Goal: Task Accomplishment & Management: Use online tool/utility

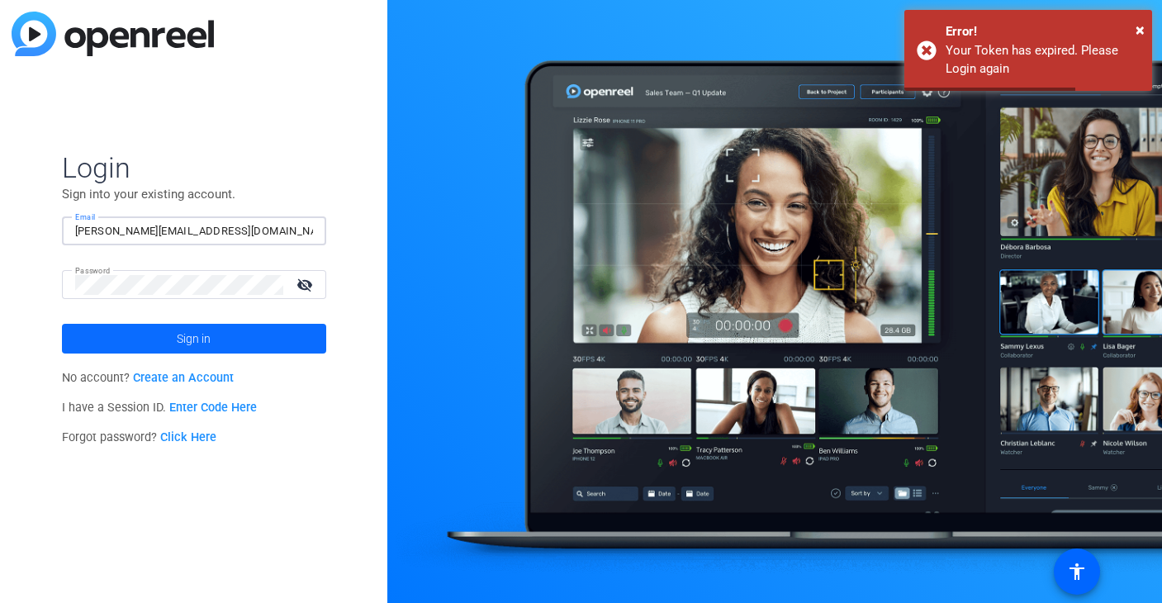
click at [135, 343] on span at bounding box center [194, 339] width 264 height 40
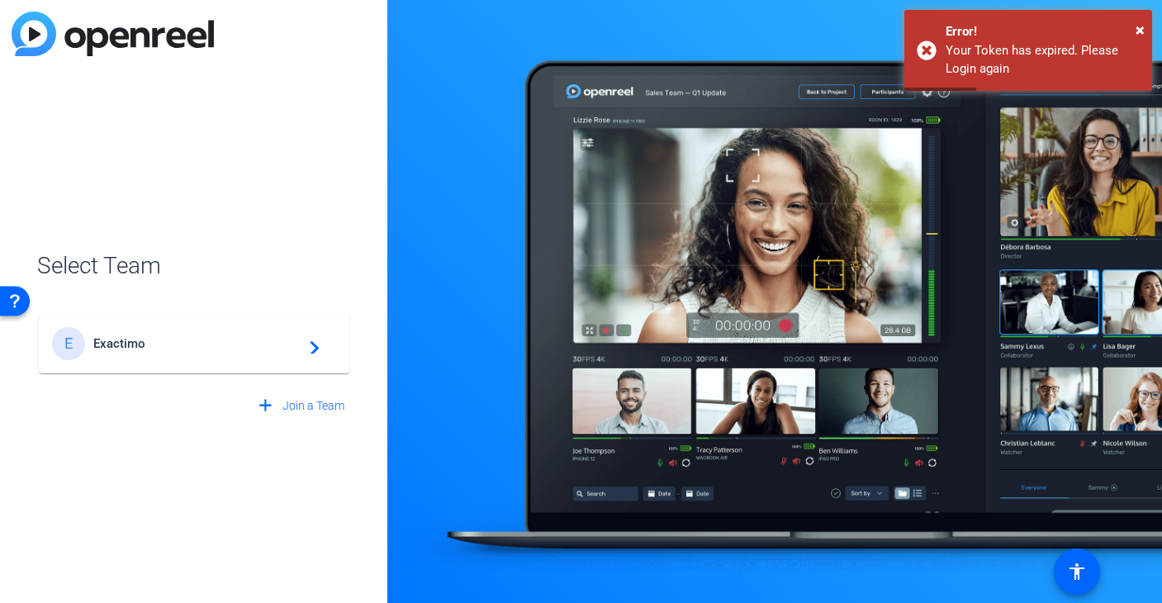
click at [198, 339] on span "Exactimo" at bounding box center [196, 343] width 207 height 15
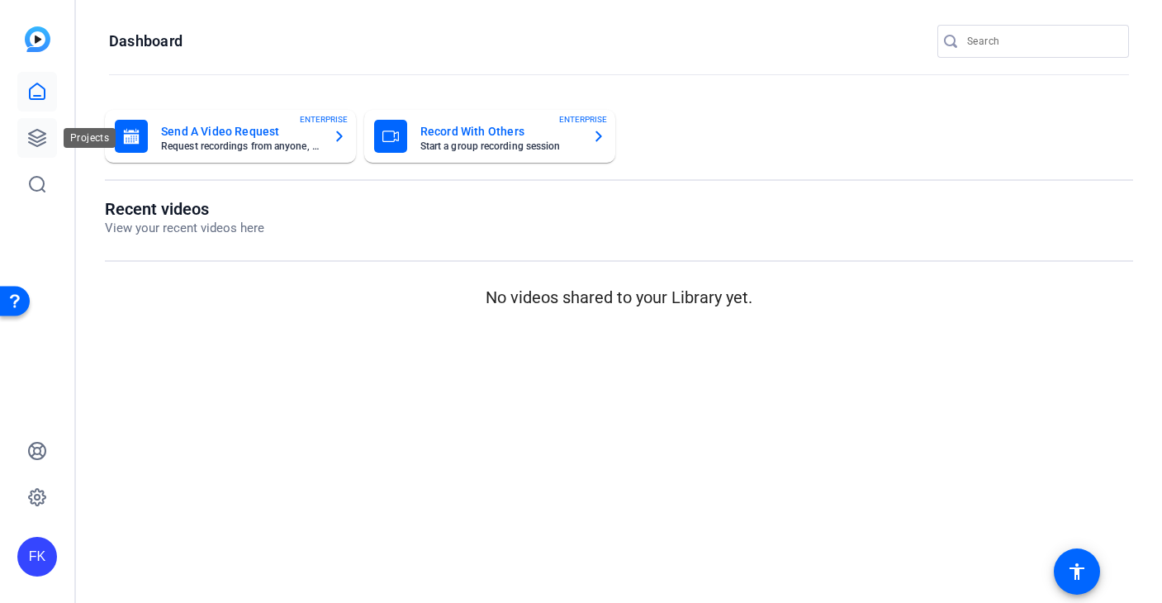
click at [29, 130] on icon at bounding box center [37, 138] width 20 height 20
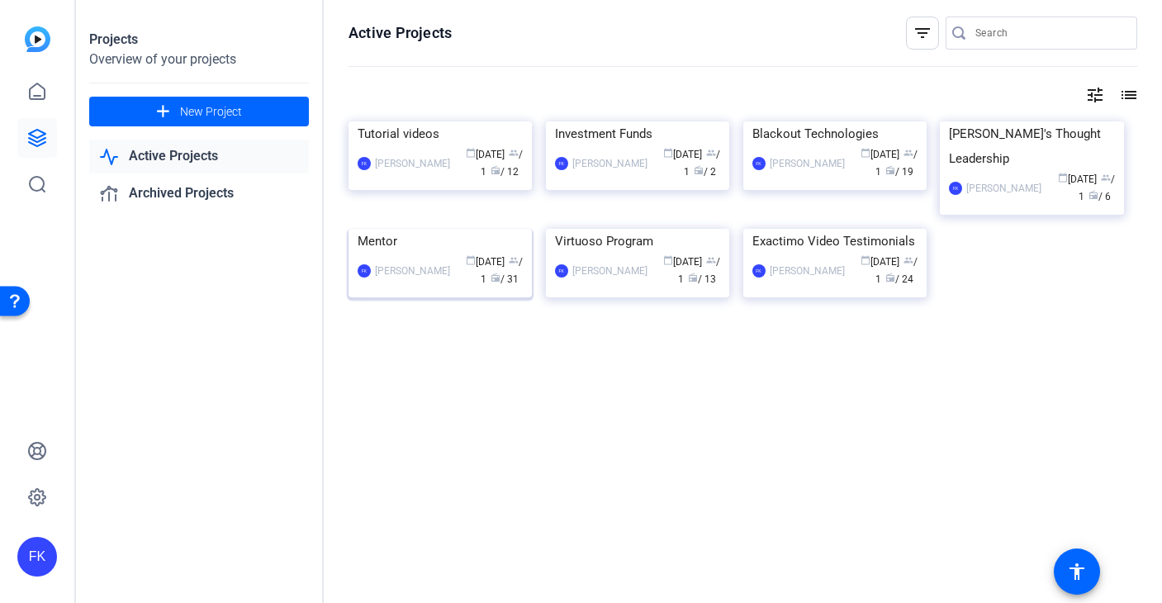
click at [377, 288] on div "FK Frederic Kalinke calendar_today Feb 10 group / 1 radio / 31" at bounding box center [440, 271] width 165 height 35
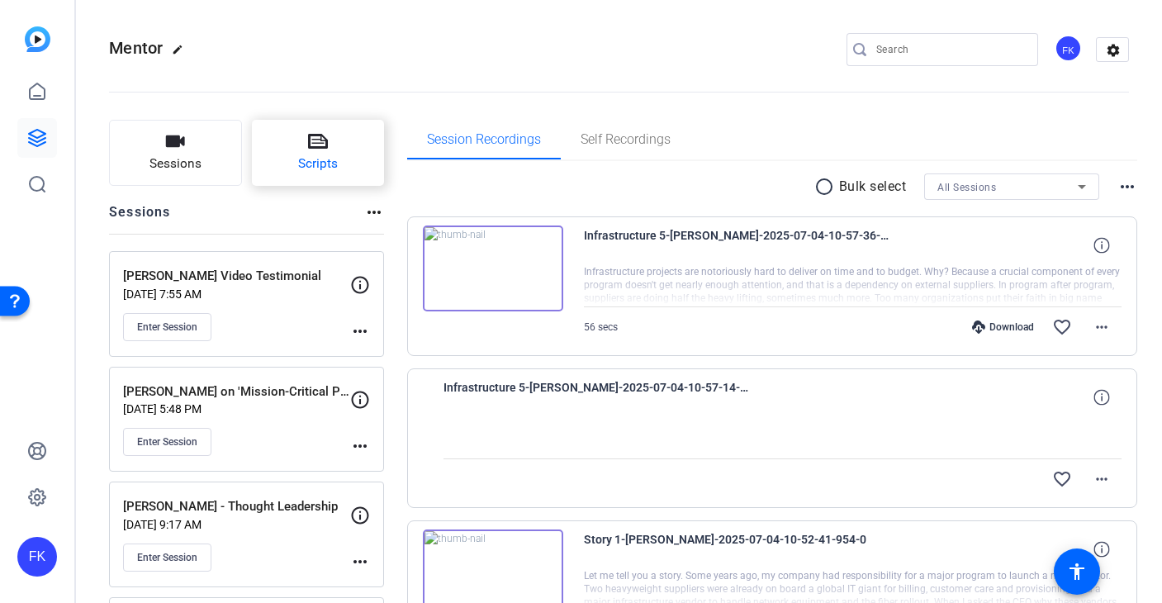
click at [306, 165] on span "Scripts" at bounding box center [318, 163] width 40 height 19
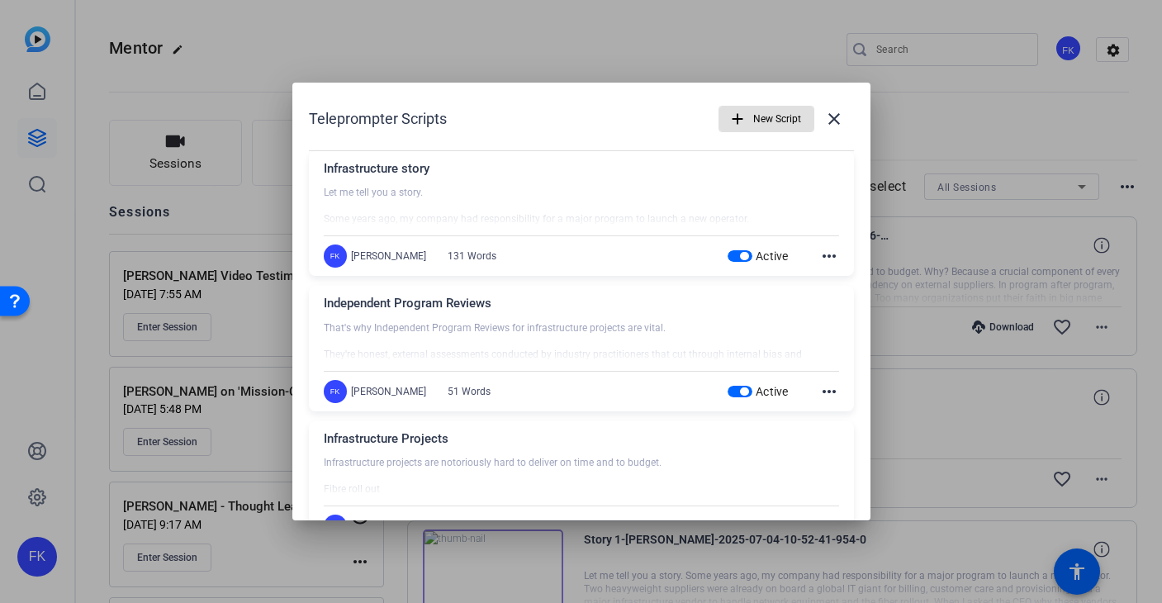
click at [747, 120] on span "button" at bounding box center [766, 119] width 94 height 40
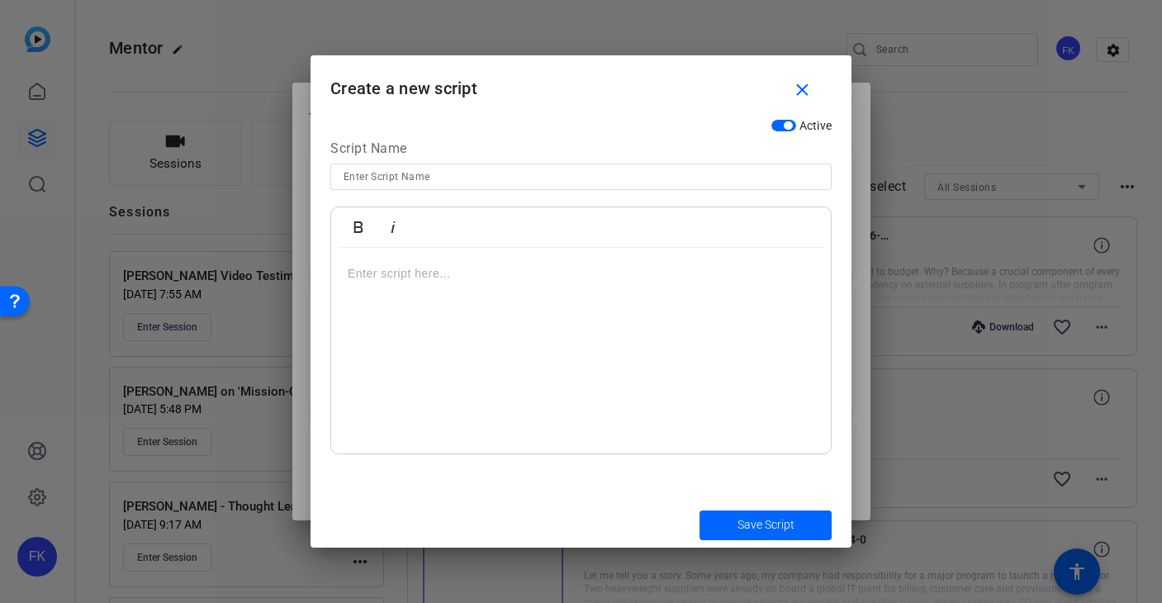
click at [371, 172] on input at bounding box center [581, 177] width 475 height 20
type input "IPR video - section 1"
click at [400, 286] on div at bounding box center [581, 351] width 500 height 207
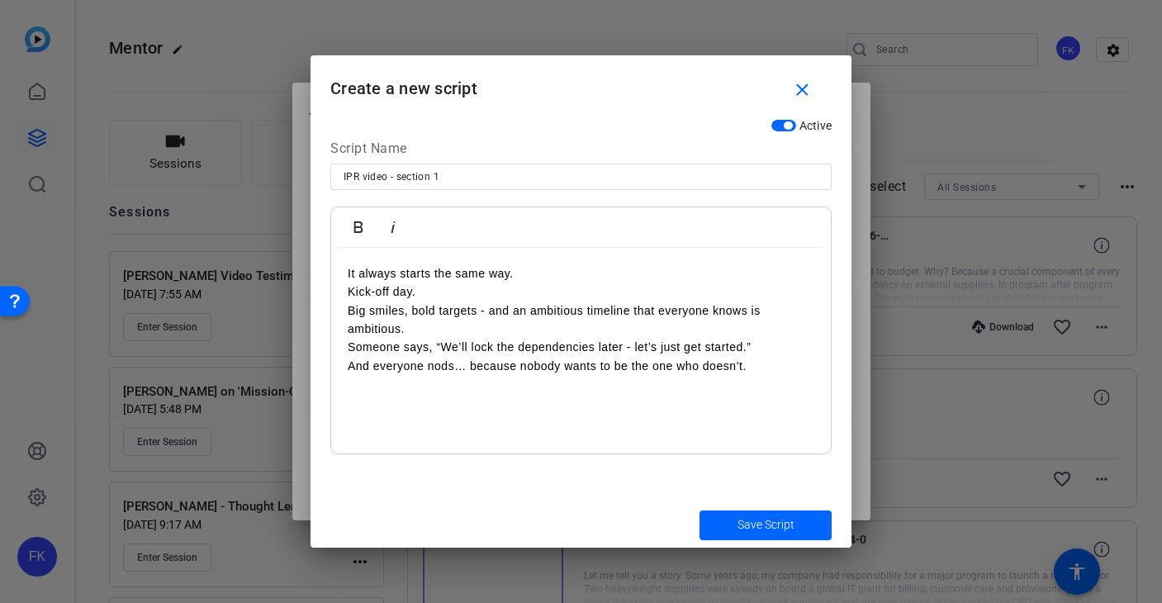
click at [515, 280] on p "It always starts the same way." at bounding box center [581, 273] width 467 height 18
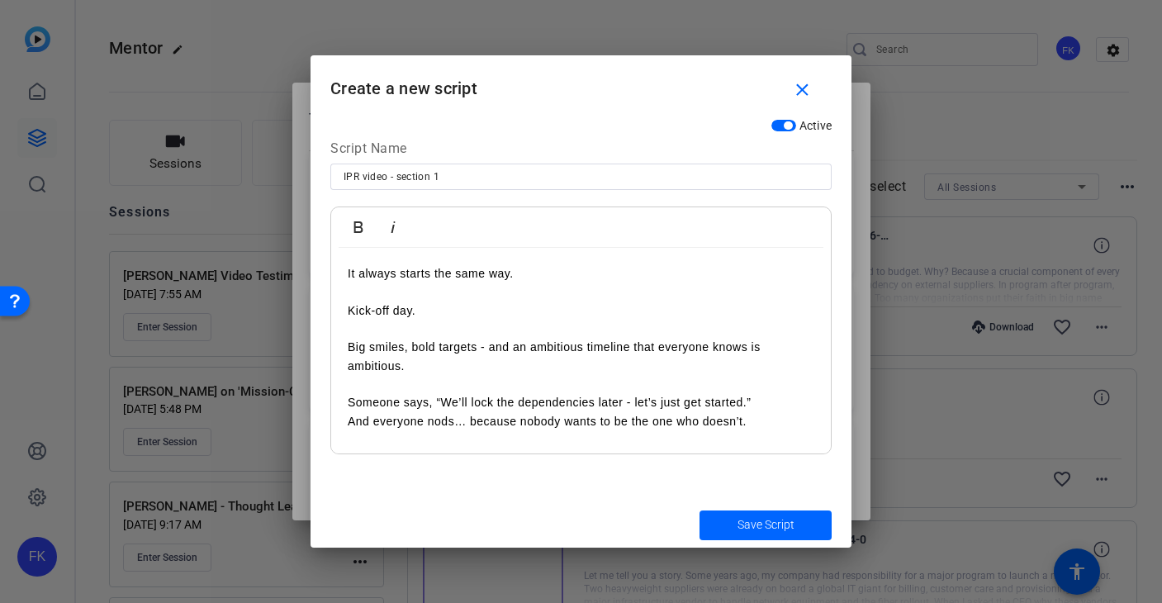
click at [349, 423] on p "And everyone nods… because nobody wants to be the one who doesn’t." at bounding box center [581, 421] width 467 height 18
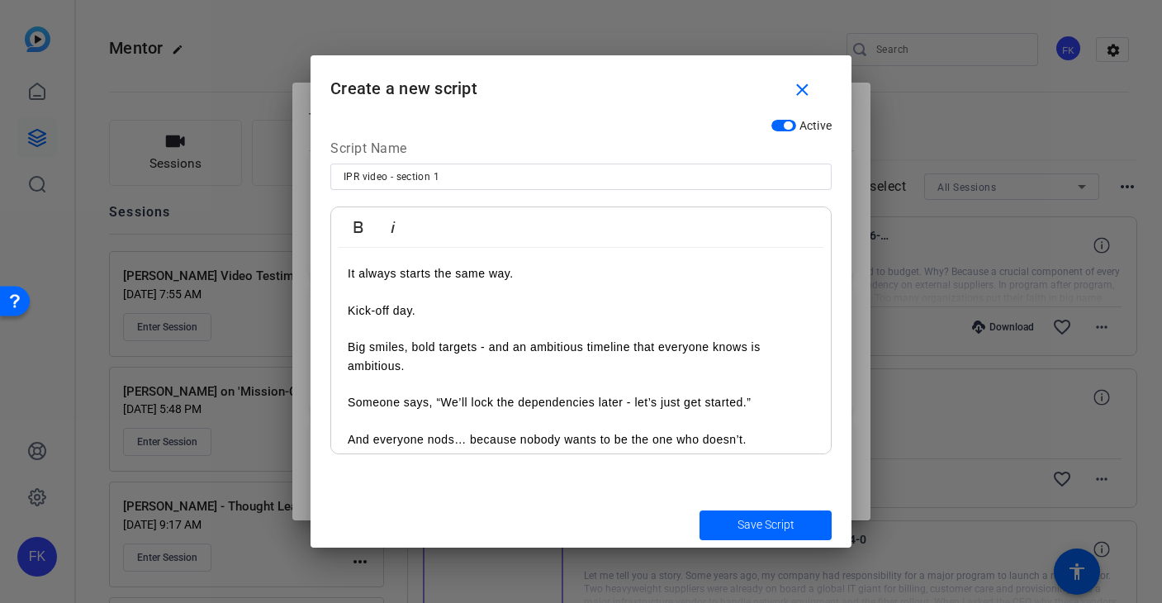
scroll to position [11, 0]
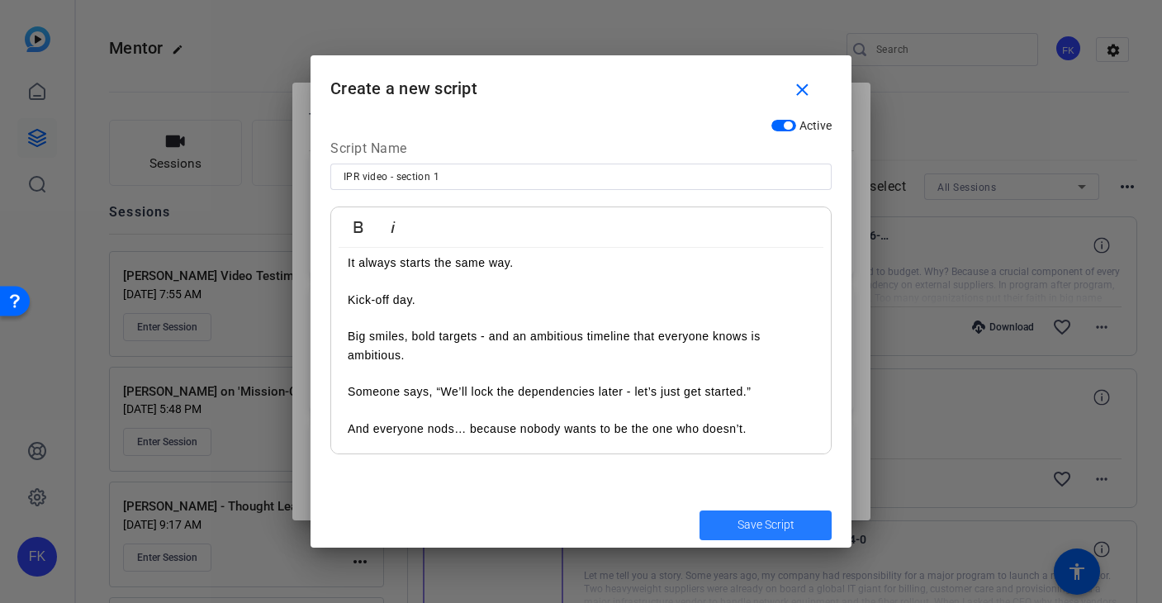
click at [738, 524] on span "Save Script" at bounding box center [766, 524] width 57 height 17
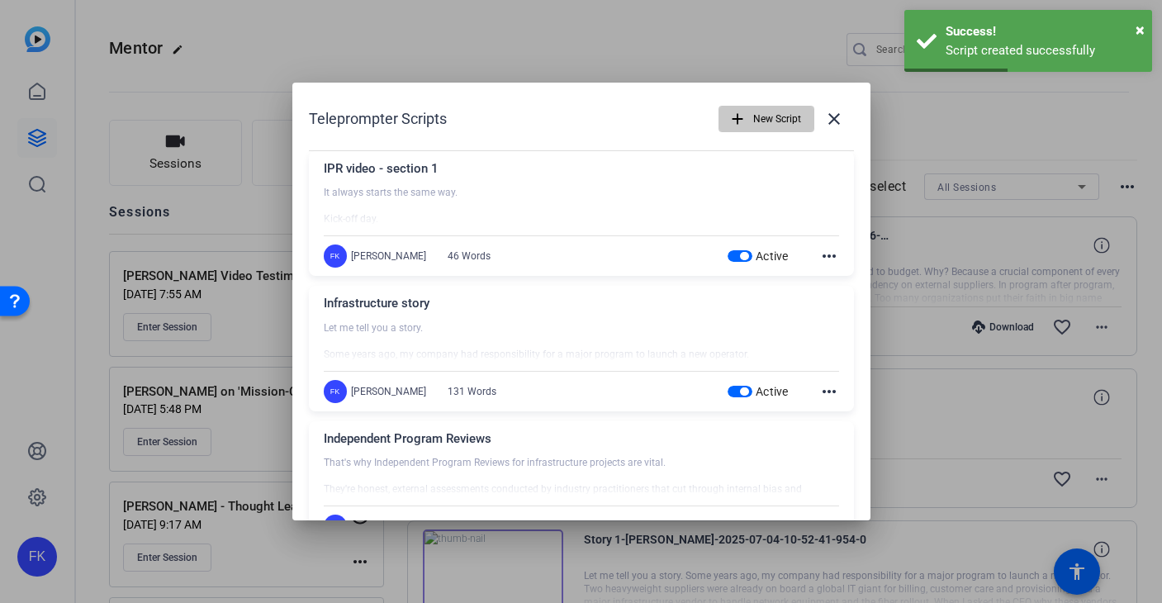
click at [755, 113] on span "New Script" at bounding box center [777, 118] width 48 height 31
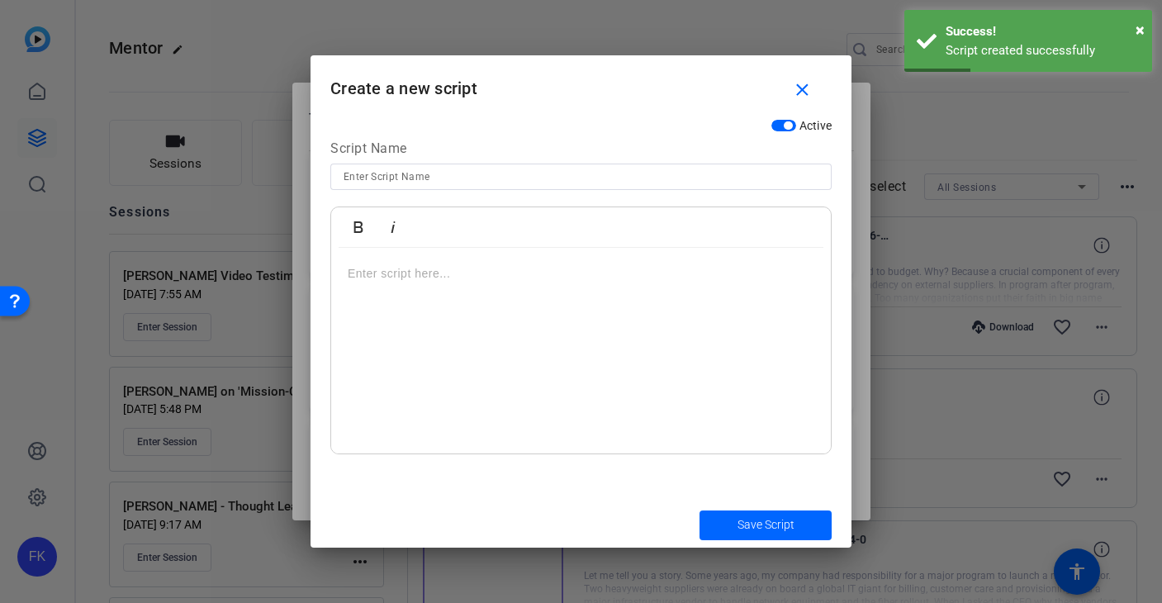
click at [428, 181] on input at bounding box center [581, 177] width 475 height 20
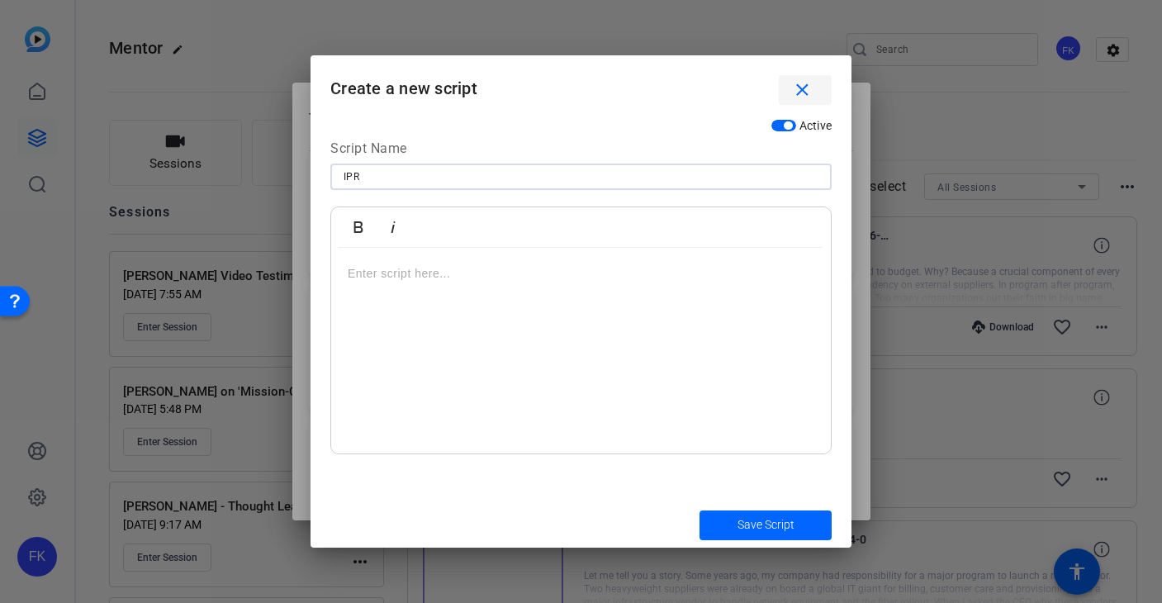
type input "IPR"
click at [800, 80] on mat-icon "close" at bounding box center [802, 90] width 21 height 21
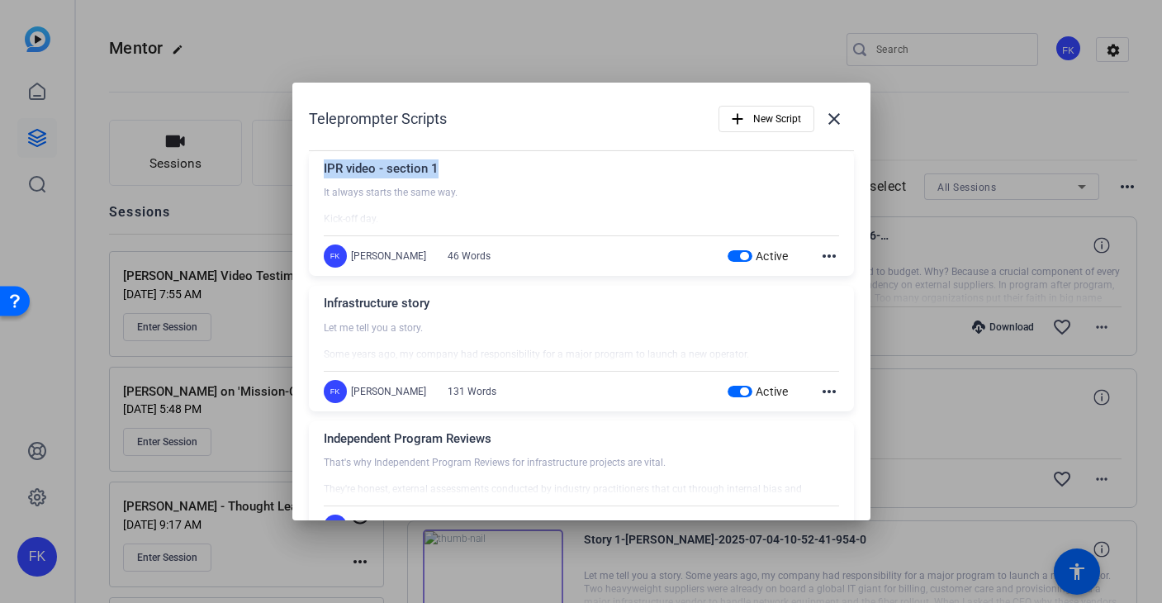
drag, startPoint x: 452, startPoint y: 170, endPoint x: 316, endPoint y: 170, distance: 136.3
click at [316, 170] on div "IPR video - section 1 It always starts the same way. Kick-off day. Big smiles, …" at bounding box center [581, 214] width 545 height 126
copy div "IPR video - section 1"
click at [788, 117] on span "New Script" at bounding box center [777, 118] width 48 height 31
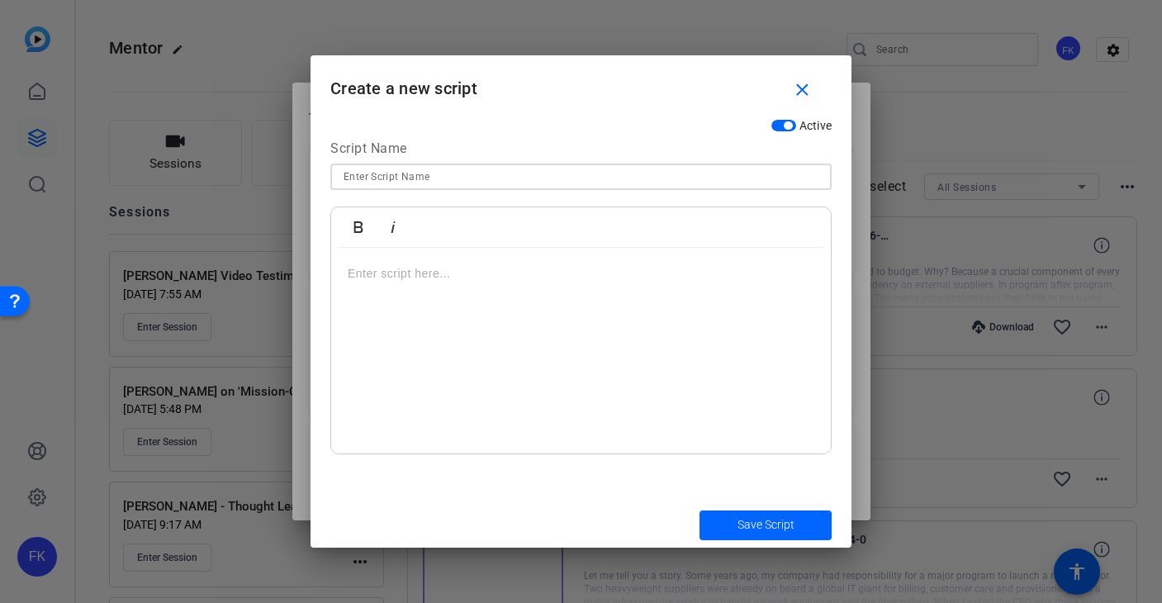
click at [508, 170] on input at bounding box center [581, 177] width 475 height 20
paste input "IPR video - section 1"
type input "IPR video - section 2"
click at [486, 302] on div at bounding box center [581, 351] width 500 height 207
click at [401, 273] on p at bounding box center [581, 273] width 467 height 18
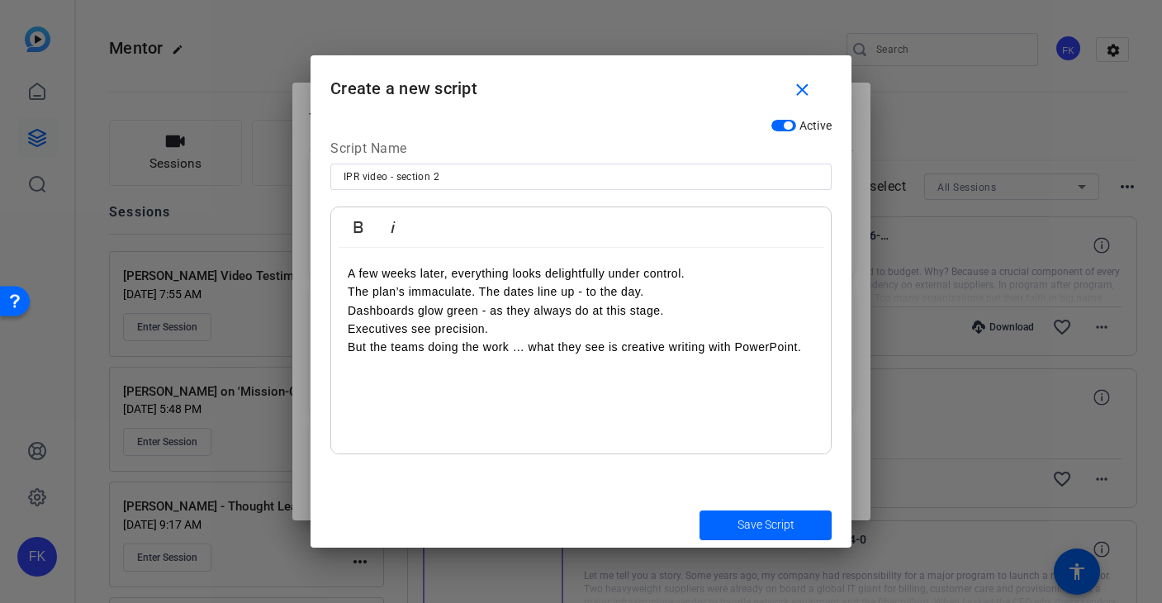
click at [390, 298] on p "The plan’s immaculate. The dates line up - to the day." at bounding box center [581, 291] width 467 height 18
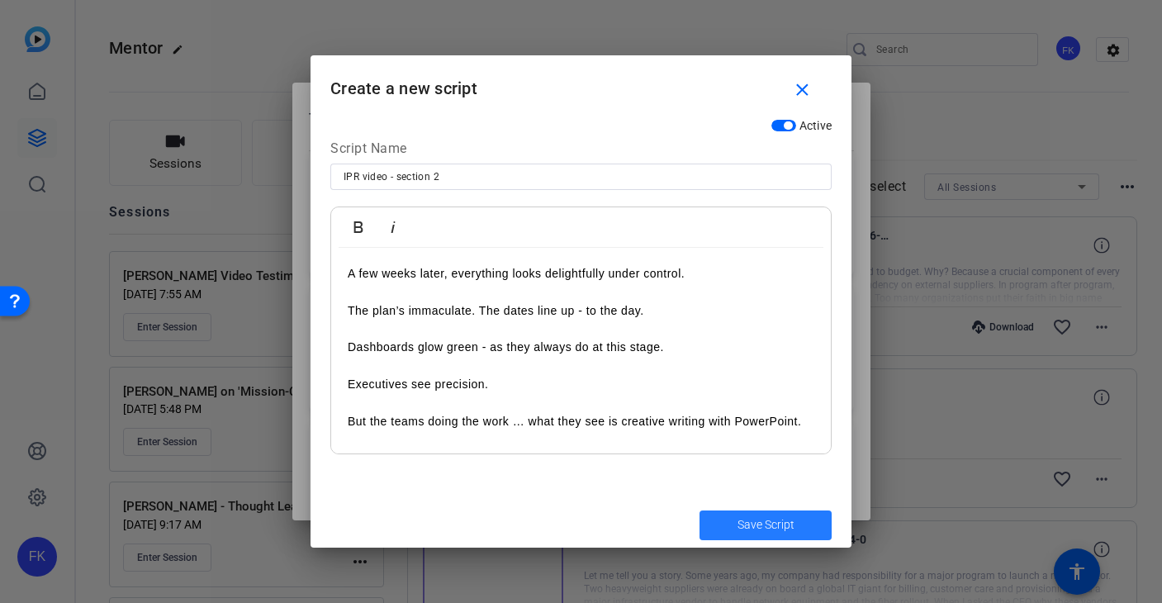
click at [739, 524] on span "Save Script" at bounding box center [766, 524] width 57 height 17
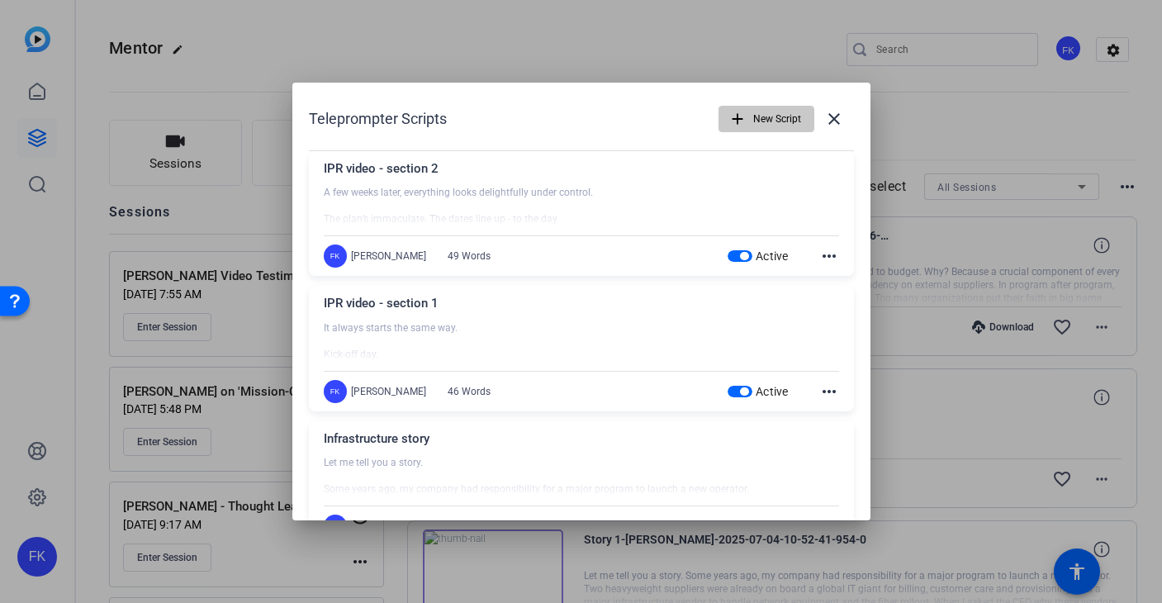
click at [750, 116] on span "button" at bounding box center [766, 119] width 94 height 40
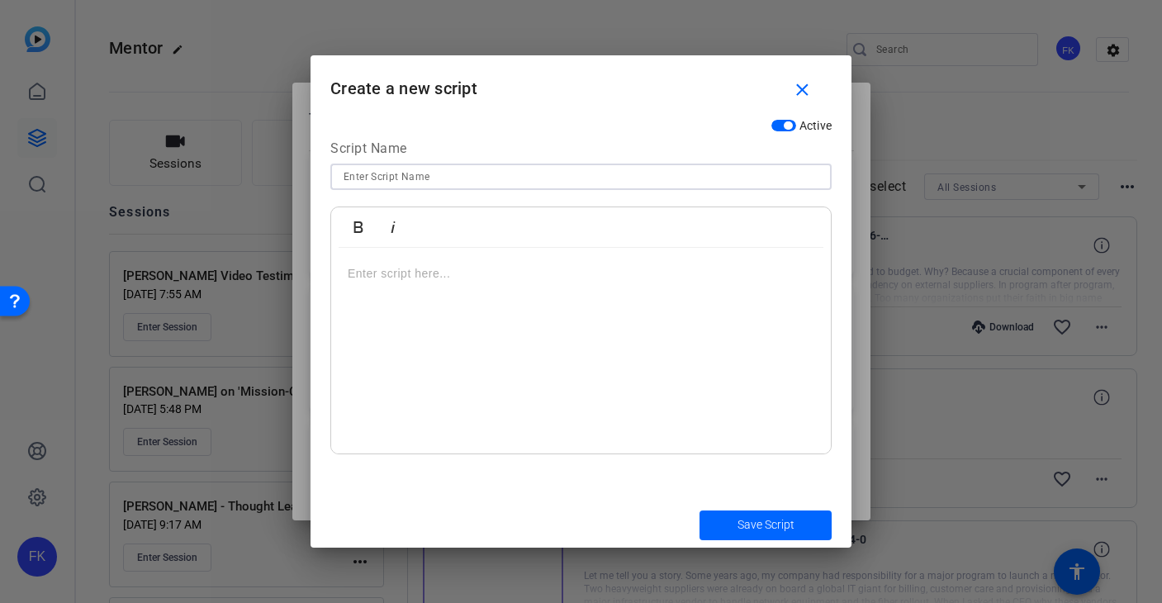
click at [444, 174] on input at bounding box center [581, 177] width 475 height 20
click at [392, 269] on p at bounding box center [581, 273] width 467 height 18
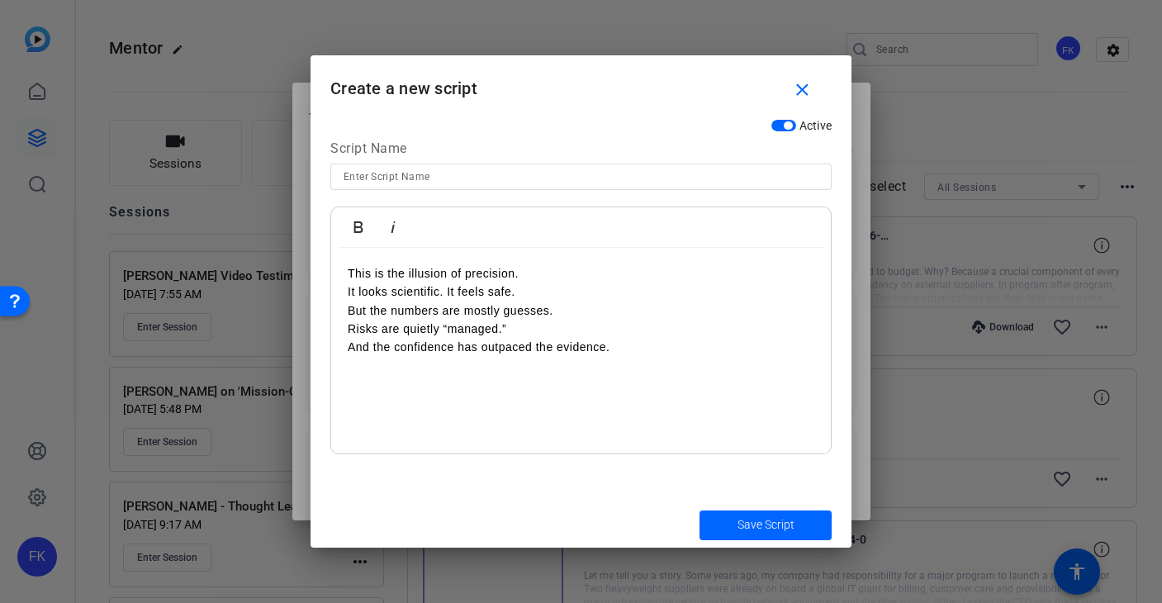
click at [399, 299] on p "It looks scientific. It feels safe." at bounding box center [581, 291] width 467 height 18
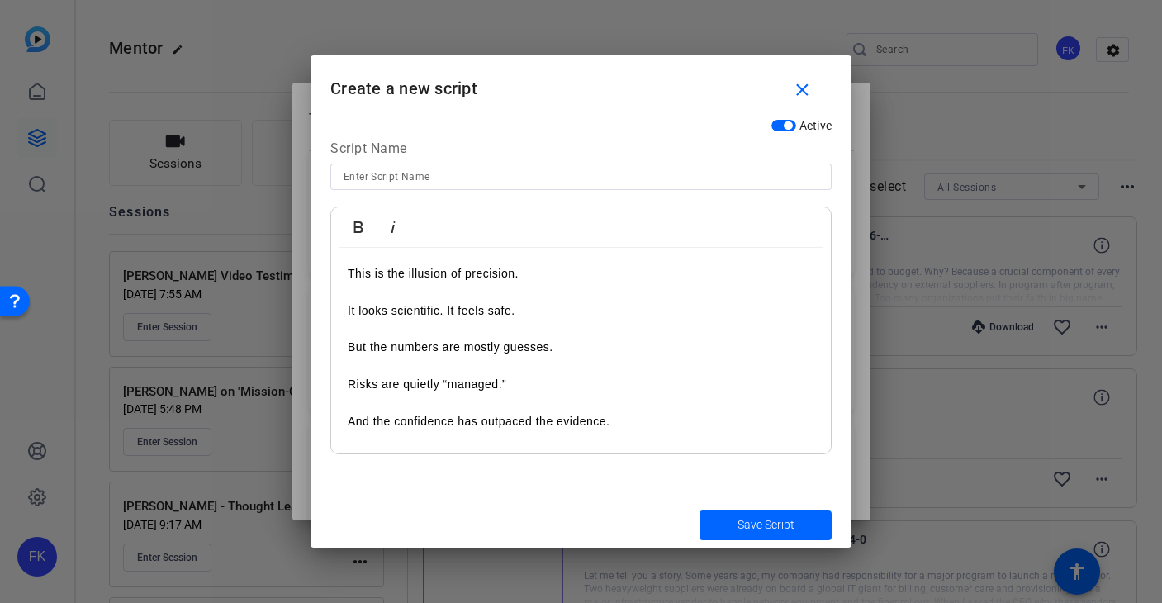
click at [427, 178] on input at bounding box center [581, 177] width 475 height 20
type input "IPR video - section 3"
click at [772, 522] on span "Save Script" at bounding box center [766, 524] width 57 height 17
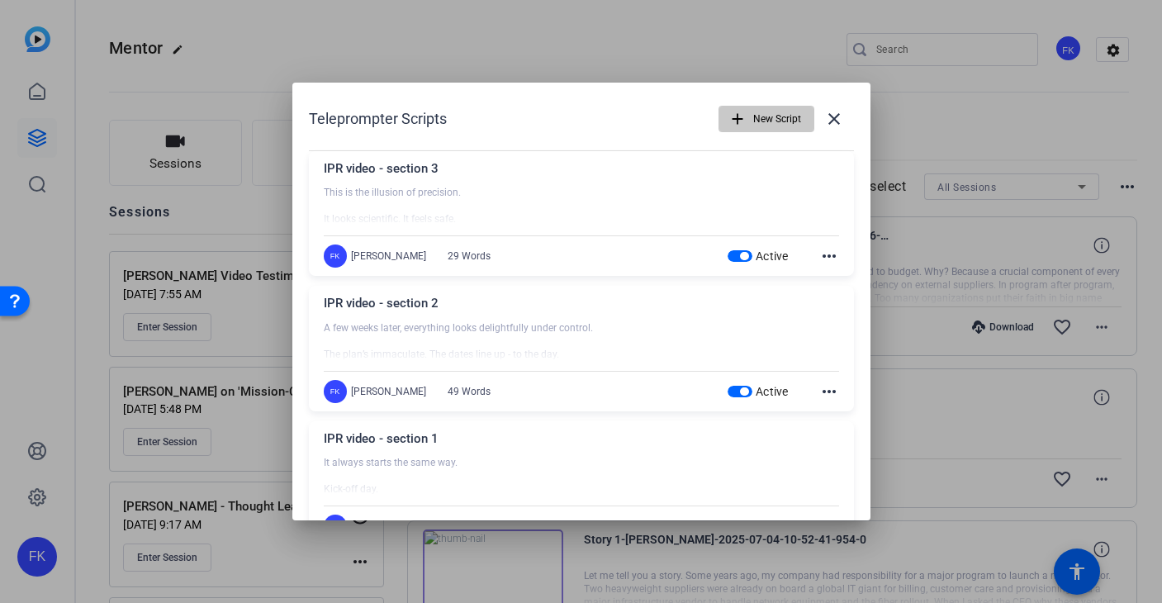
click at [752, 117] on span "button" at bounding box center [766, 119] width 94 height 40
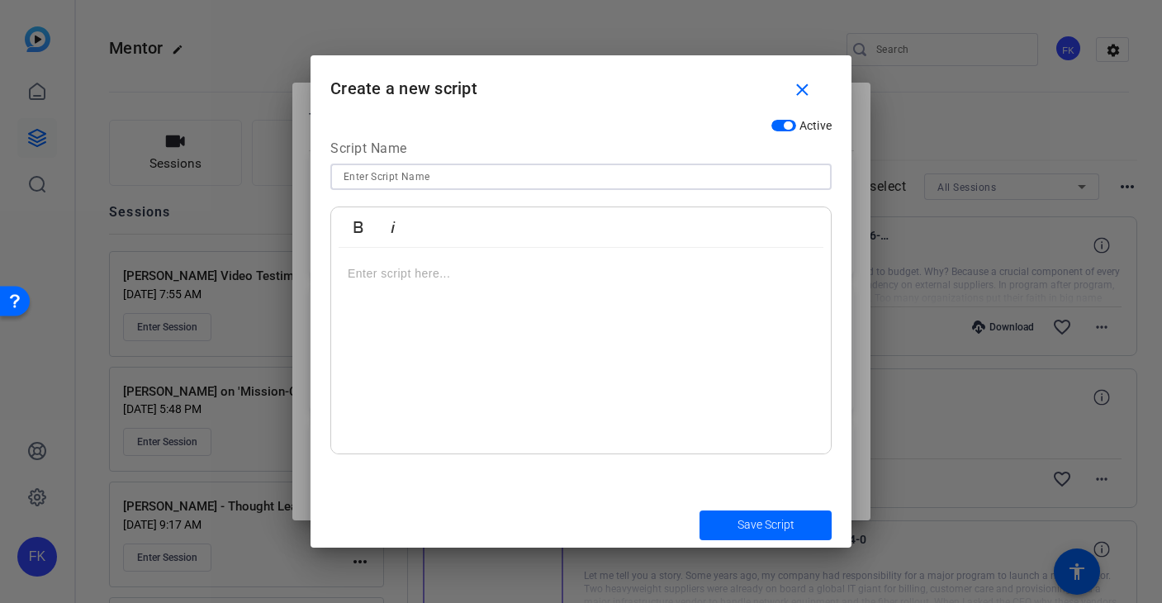
click at [446, 183] on input at bounding box center [581, 177] width 475 height 20
type input "IPR video - section 4"
click at [501, 270] on p at bounding box center [581, 273] width 467 height 18
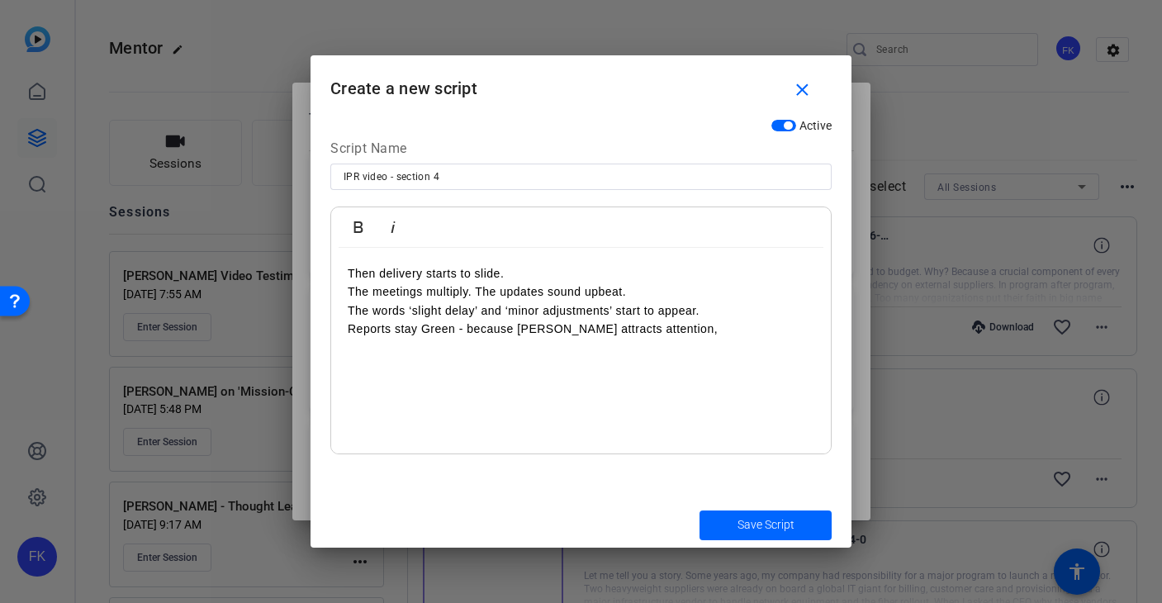
click at [472, 295] on p "The meetings multiply. The updates sound upbeat." at bounding box center [581, 291] width 467 height 18
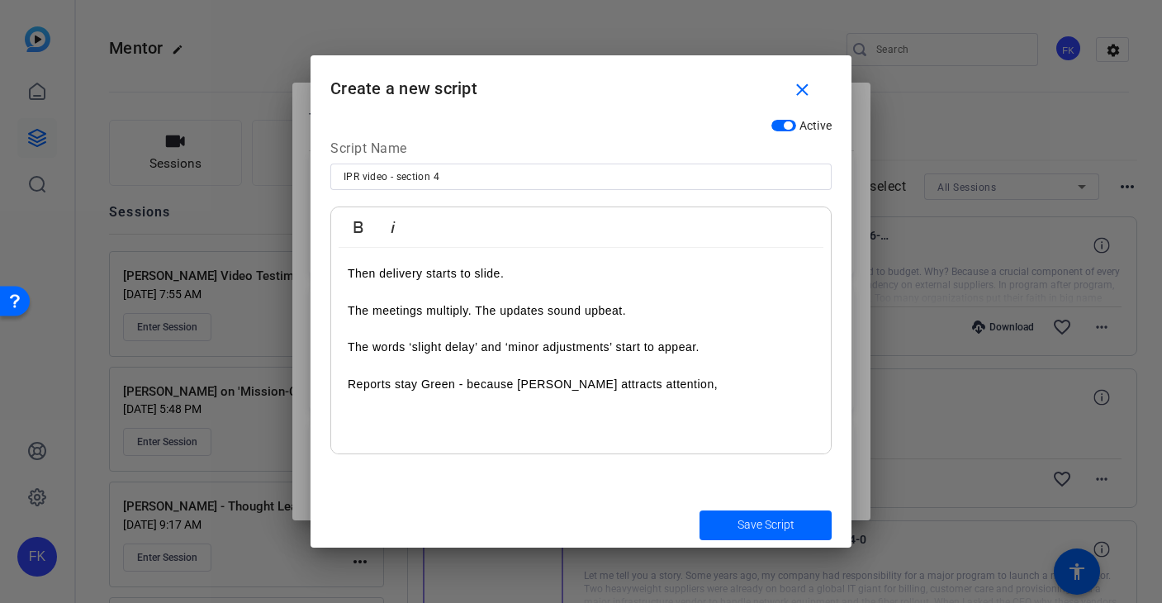
click at [666, 382] on p "Reports stay Green - because Amber attracts attention," at bounding box center [581, 375] width 467 height 37
click at [779, 523] on span "Save Script" at bounding box center [766, 524] width 57 height 17
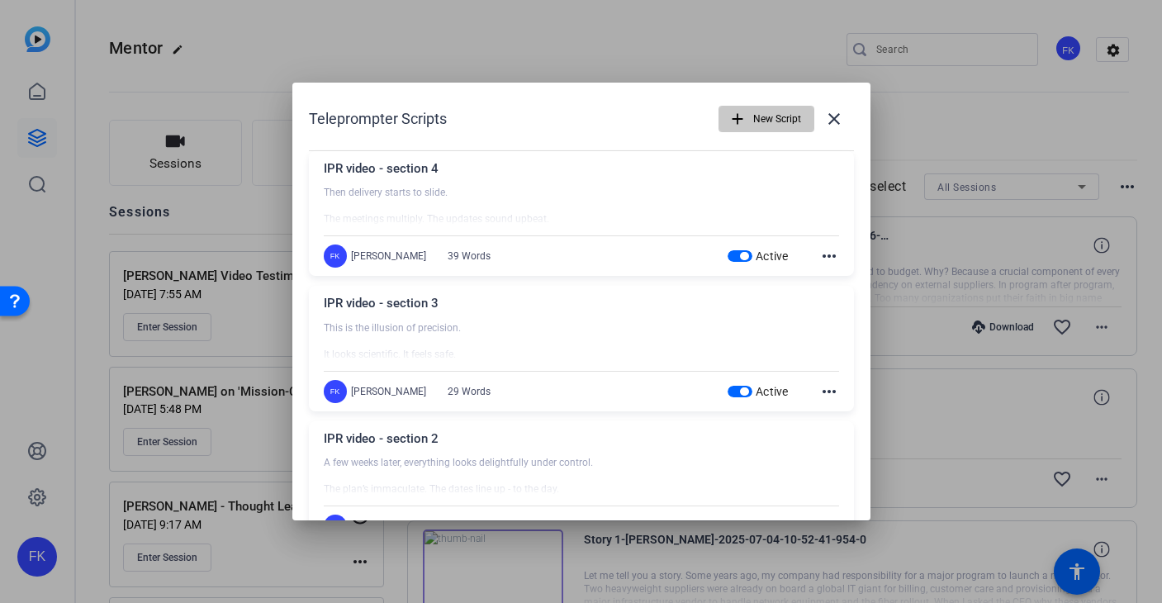
click at [771, 118] on span "New Script" at bounding box center [777, 118] width 48 height 31
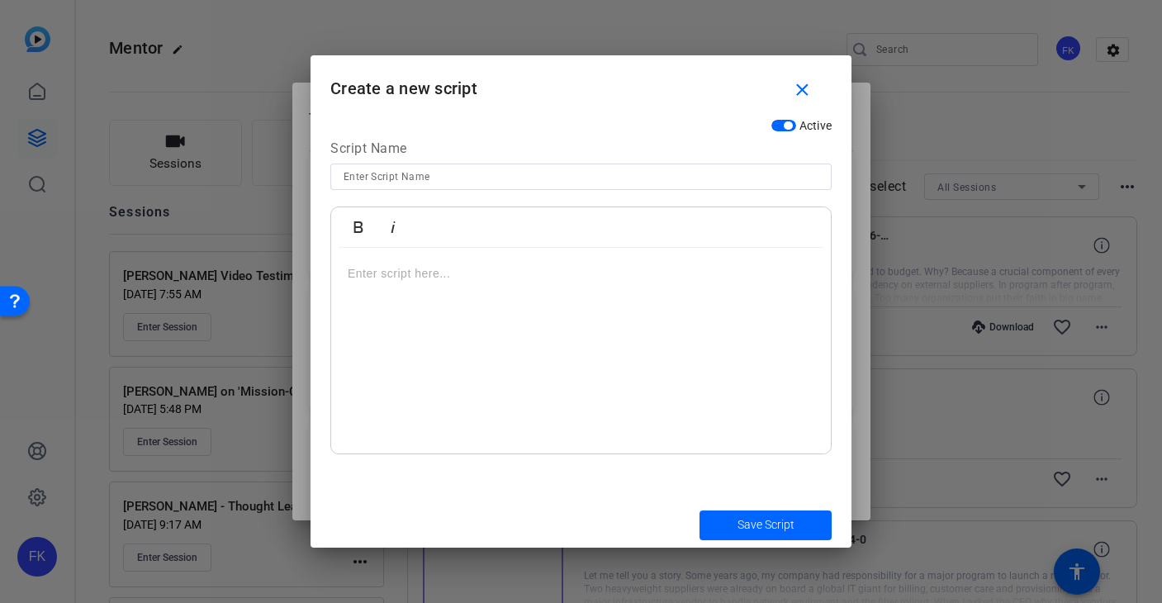
click at [477, 171] on input at bounding box center [581, 177] width 475 height 20
type input "IPR video - section 5"
click at [458, 265] on p at bounding box center [581, 273] width 467 height 18
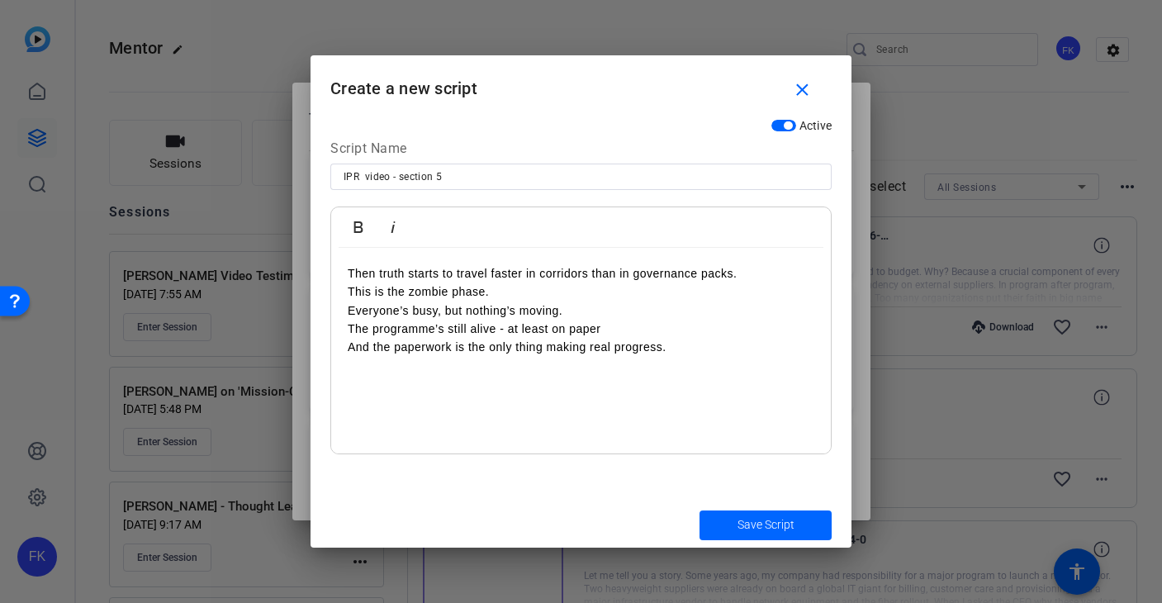
click at [501, 291] on p "This is the zombie phase." at bounding box center [581, 291] width 467 height 18
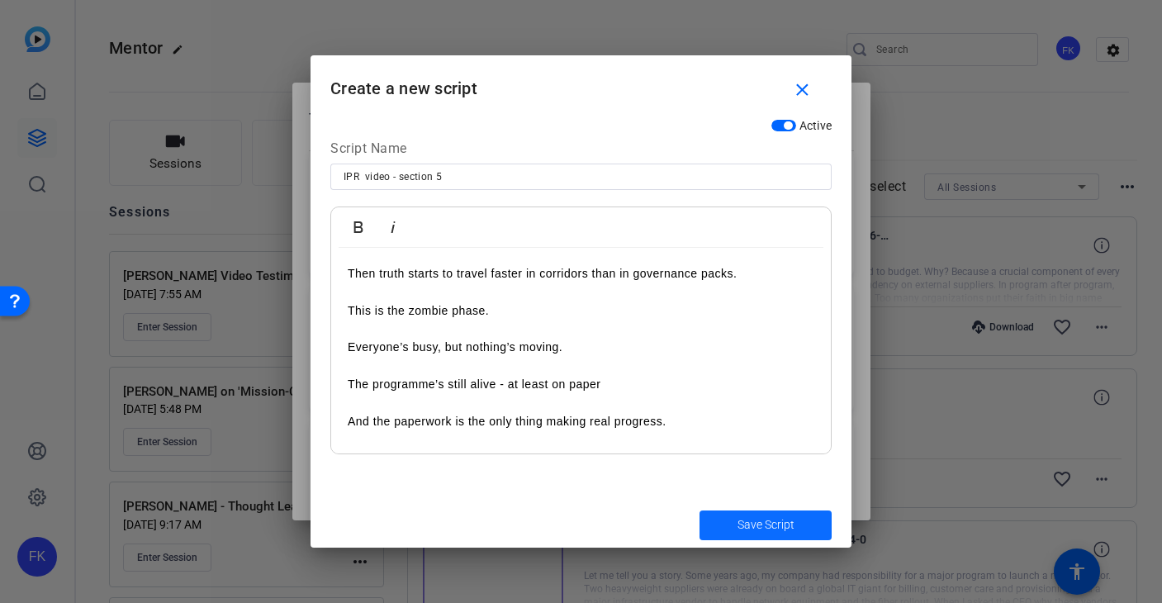
click at [761, 523] on span "Save Script" at bounding box center [766, 524] width 57 height 17
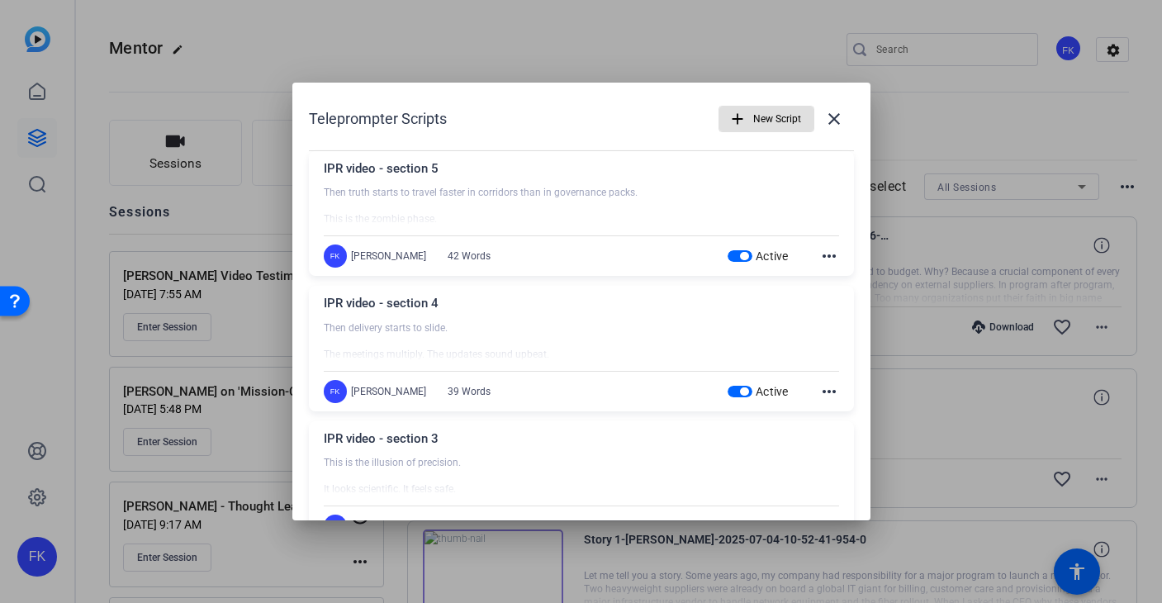
click at [759, 112] on span "New Script" at bounding box center [777, 118] width 48 height 31
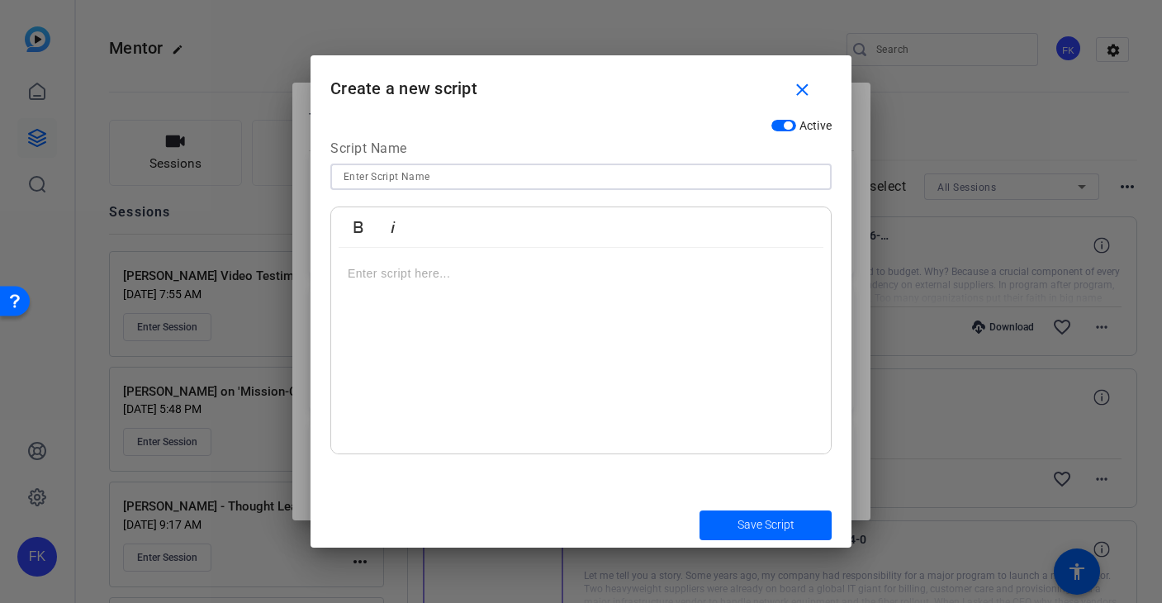
click at [504, 170] on input at bounding box center [581, 177] width 475 height 20
type input "IPR video - section 6"
click at [456, 282] on div at bounding box center [581, 351] width 500 height 207
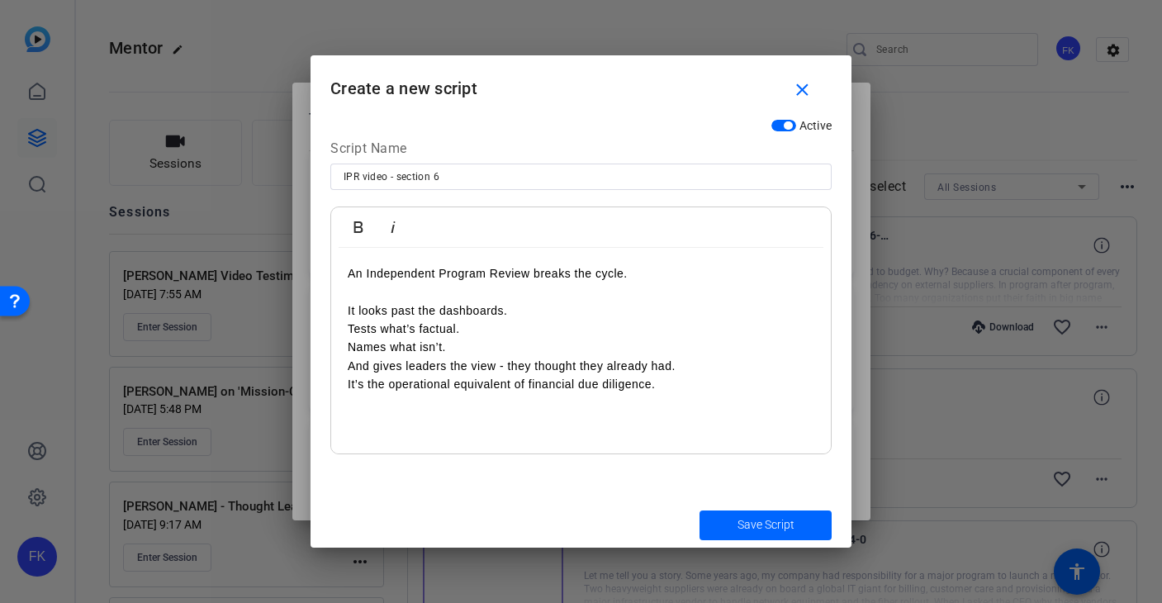
click at [406, 330] on p "Tests what’s factual." at bounding box center [581, 329] width 467 height 18
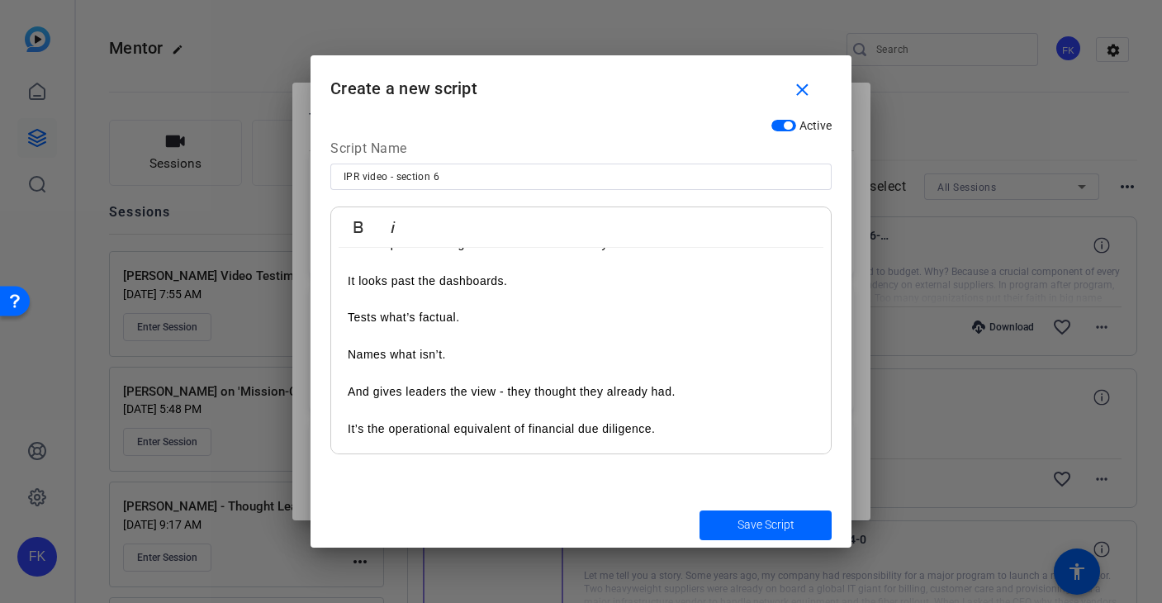
scroll to position [0, 0]
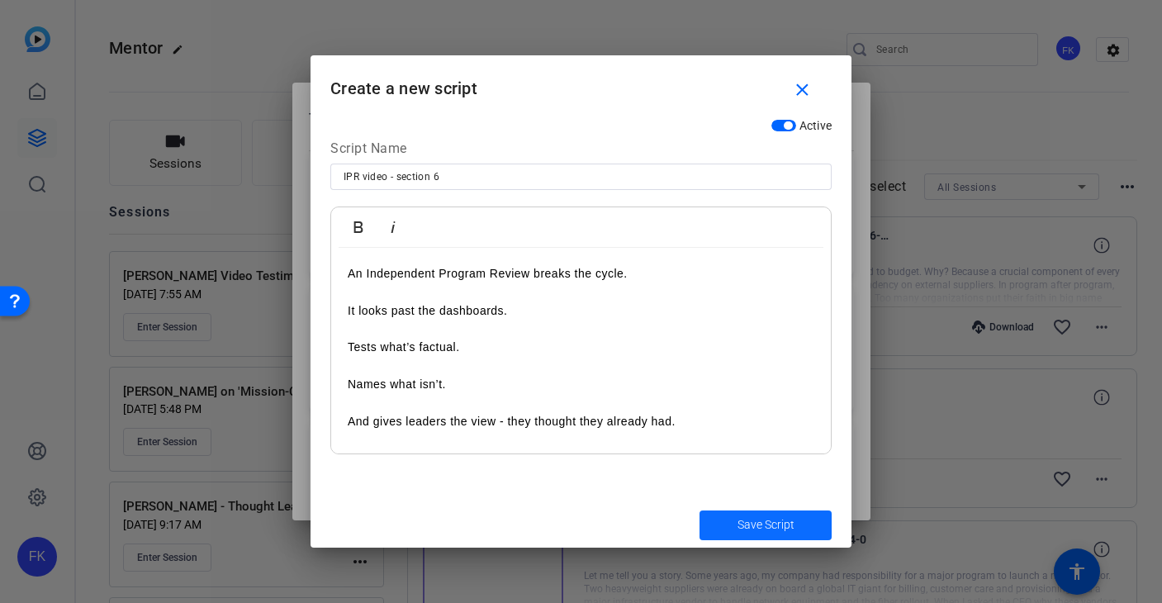
click at [743, 526] on span "Save Script" at bounding box center [766, 524] width 57 height 17
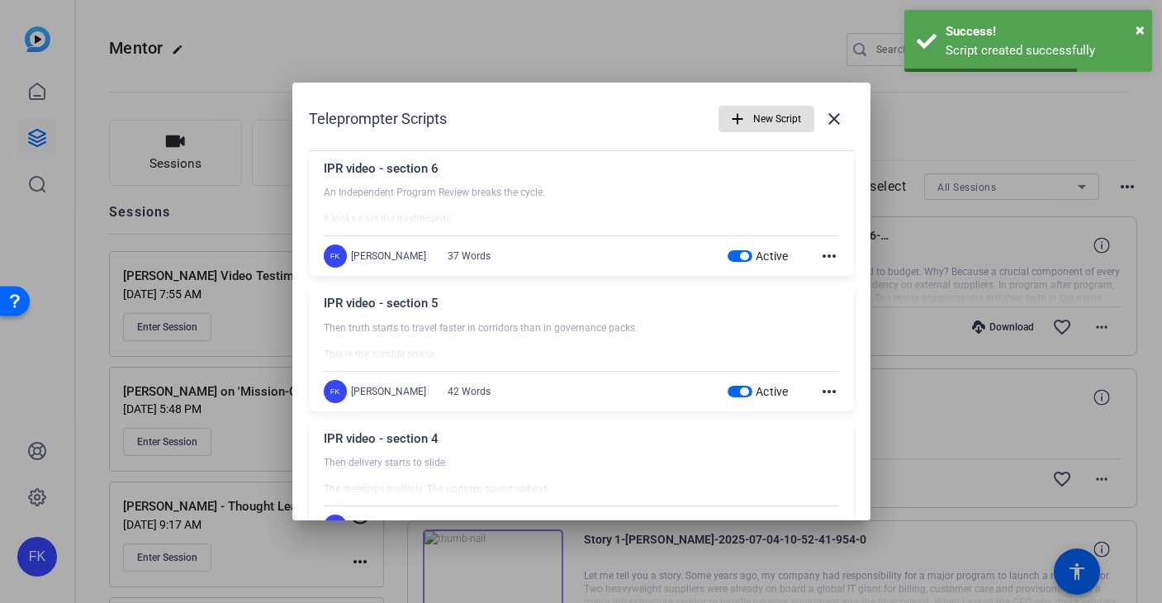
click at [771, 117] on span "New Script" at bounding box center [777, 118] width 48 height 31
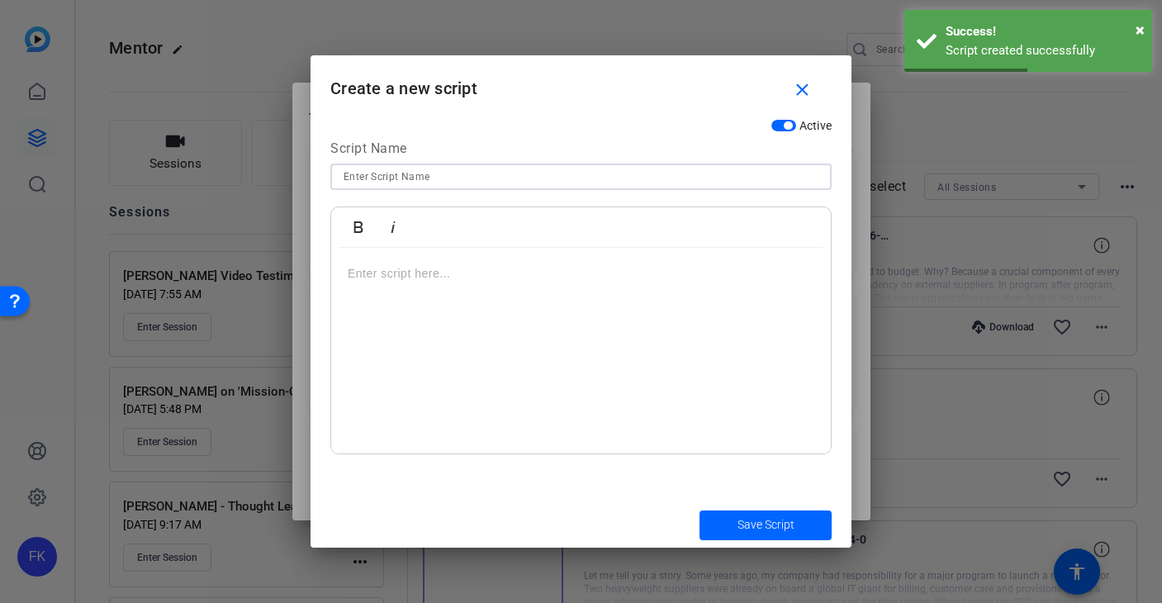
click at [444, 178] on input at bounding box center [581, 177] width 475 height 20
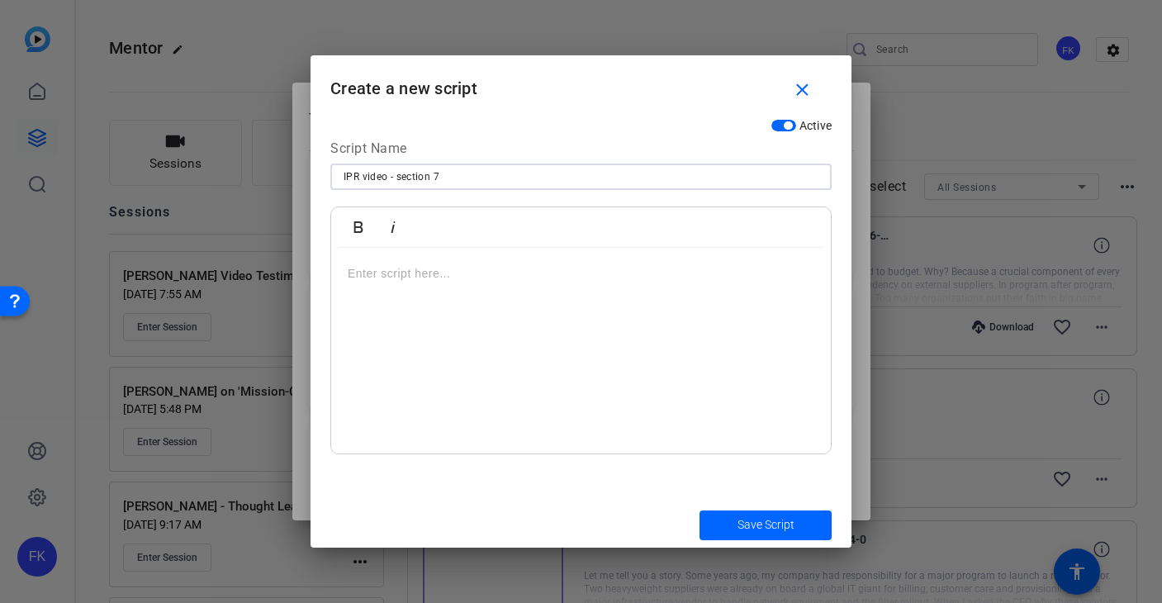
type input "IPR video - section 7"
click at [416, 271] on p at bounding box center [581, 273] width 467 height 18
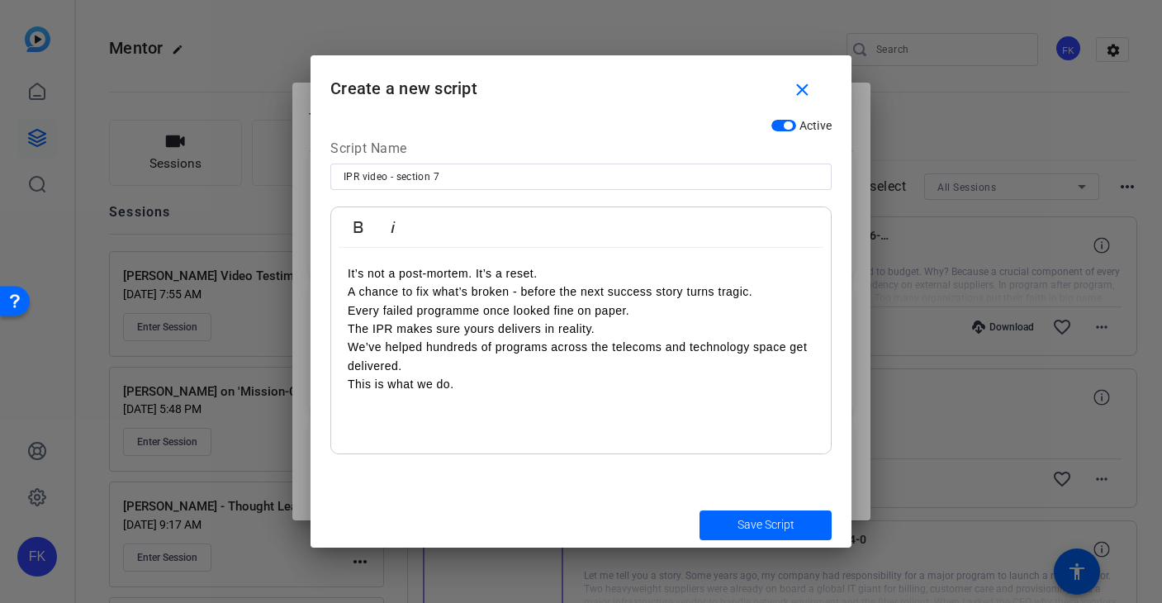
click at [412, 287] on p "A chance to fix what’s broken - before the next success story turns tragic." at bounding box center [581, 291] width 467 height 18
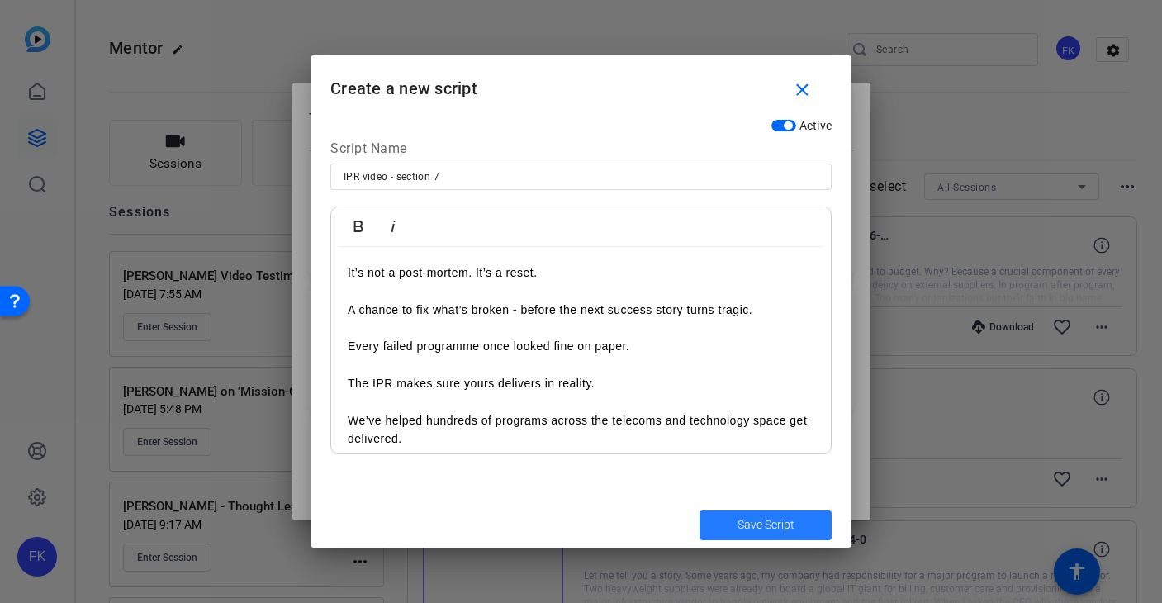
click at [748, 531] on span "Save Script" at bounding box center [766, 524] width 57 height 17
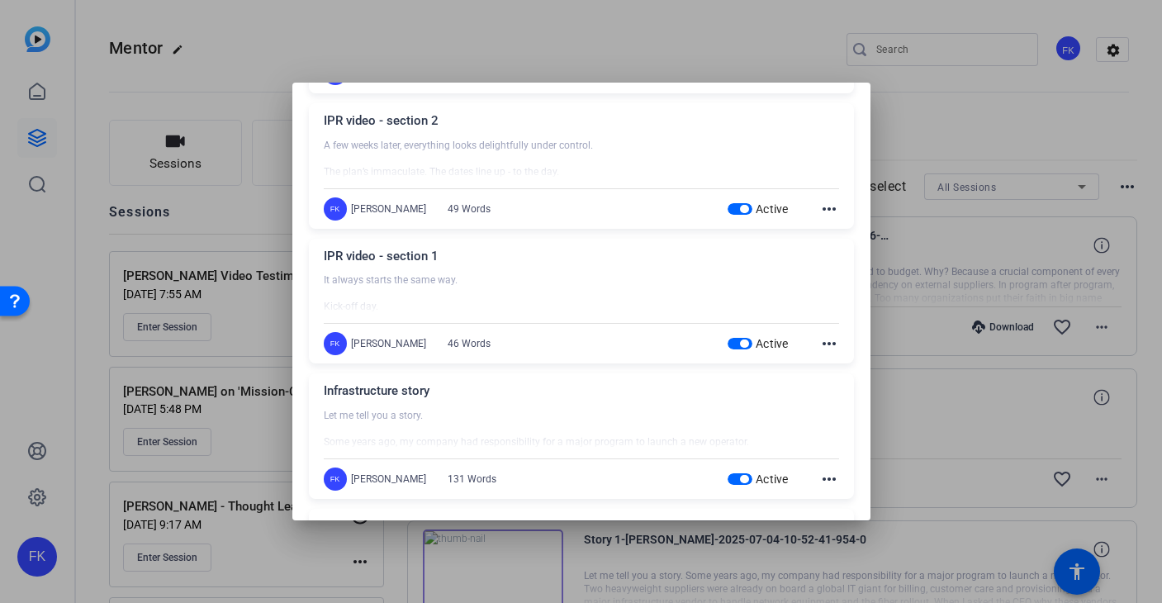
scroll to position [682, 0]
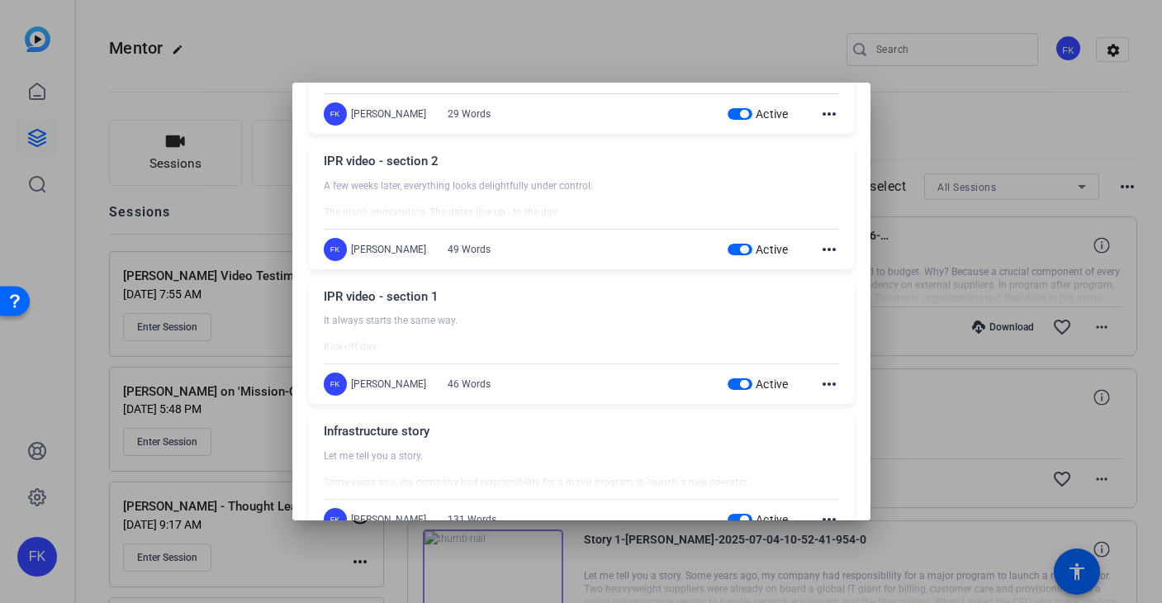
click at [819, 387] on mat-icon "more_horiz" at bounding box center [829, 384] width 20 height 20
click at [833, 401] on span "Edit" at bounding box center [866, 409] width 66 height 20
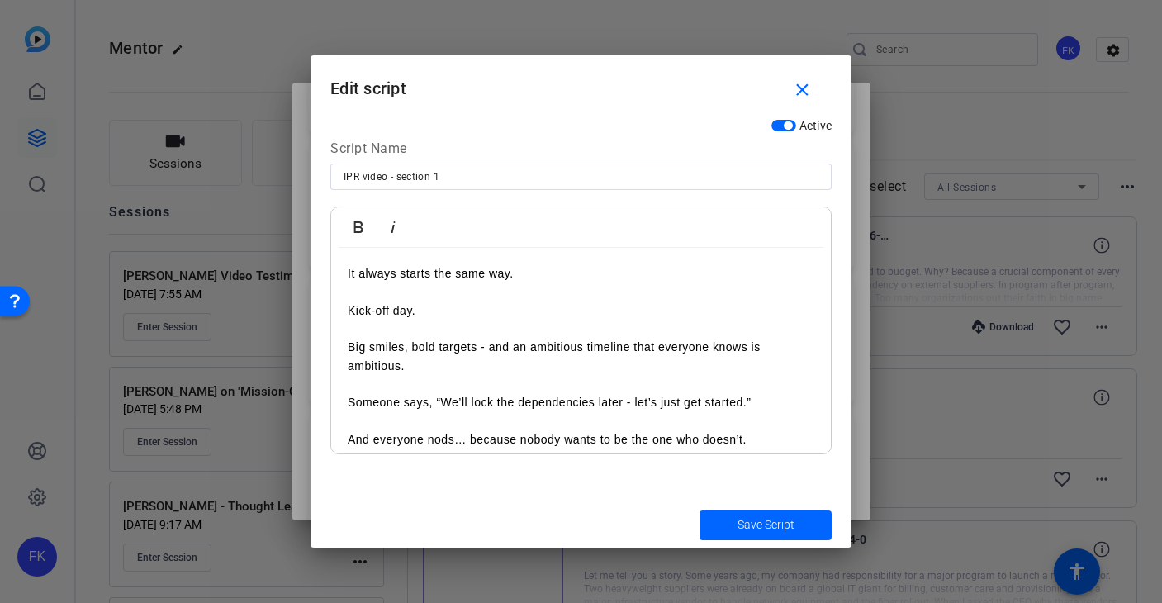
scroll to position [11, 0]
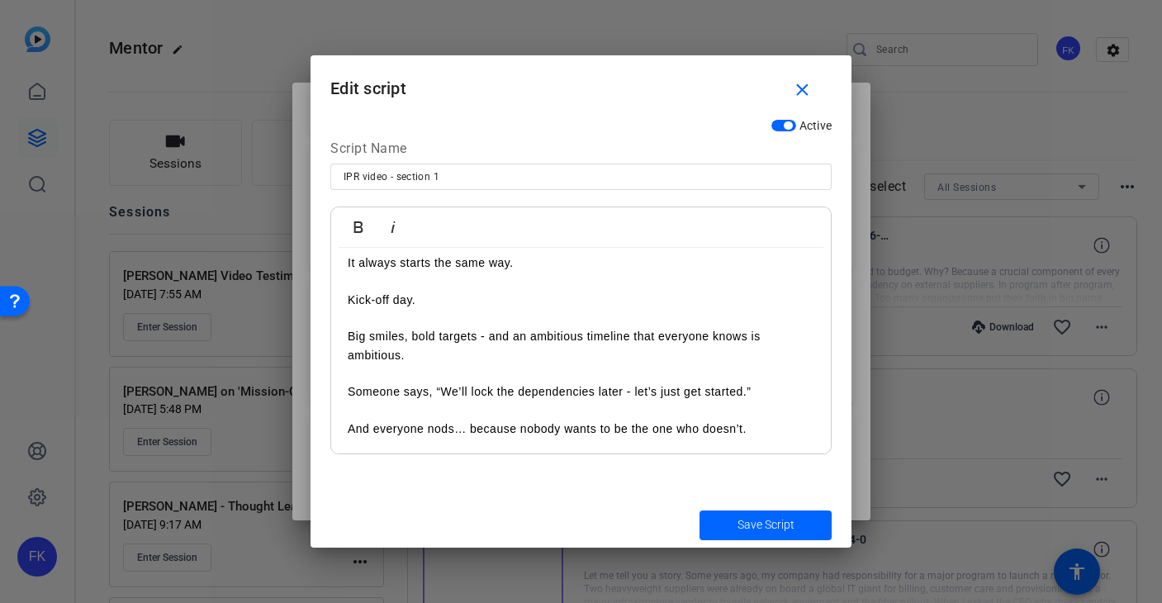
click at [426, 266] on p "It always starts the same way." at bounding box center [581, 263] width 467 height 18
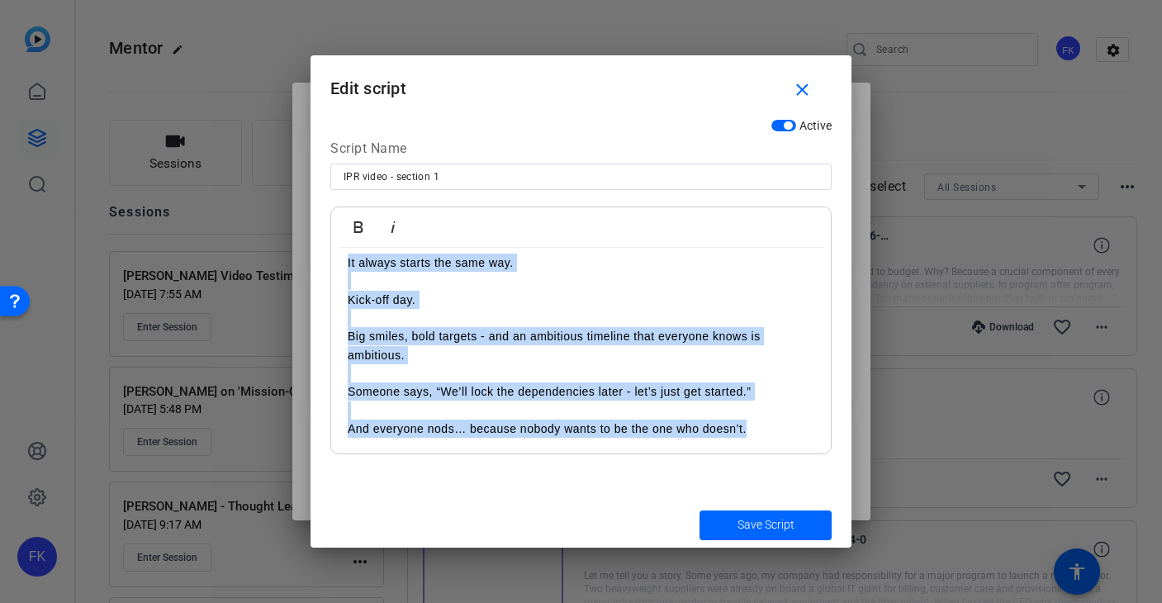
copy div "It always starts the same way. Kick-off day. Big smiles, bold targets - and an …"
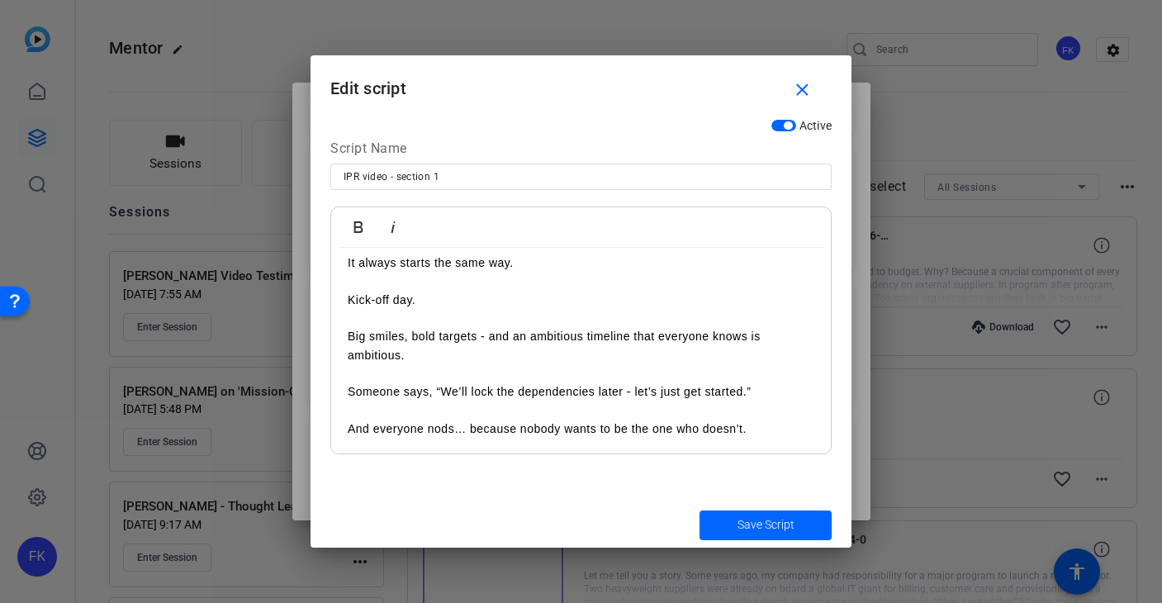
click at [768, 429] on p "And everyone nods… because nobody wants to be the one who doesn’t." at bounding box center [581, 419] width 467 height 37
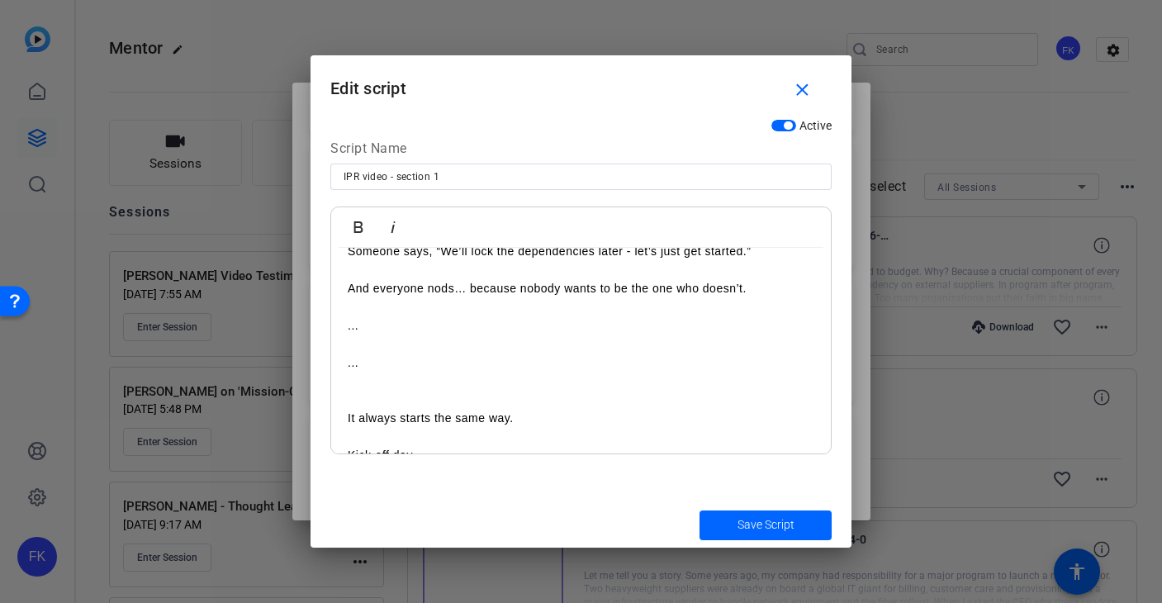
scroll to position [146, 0]
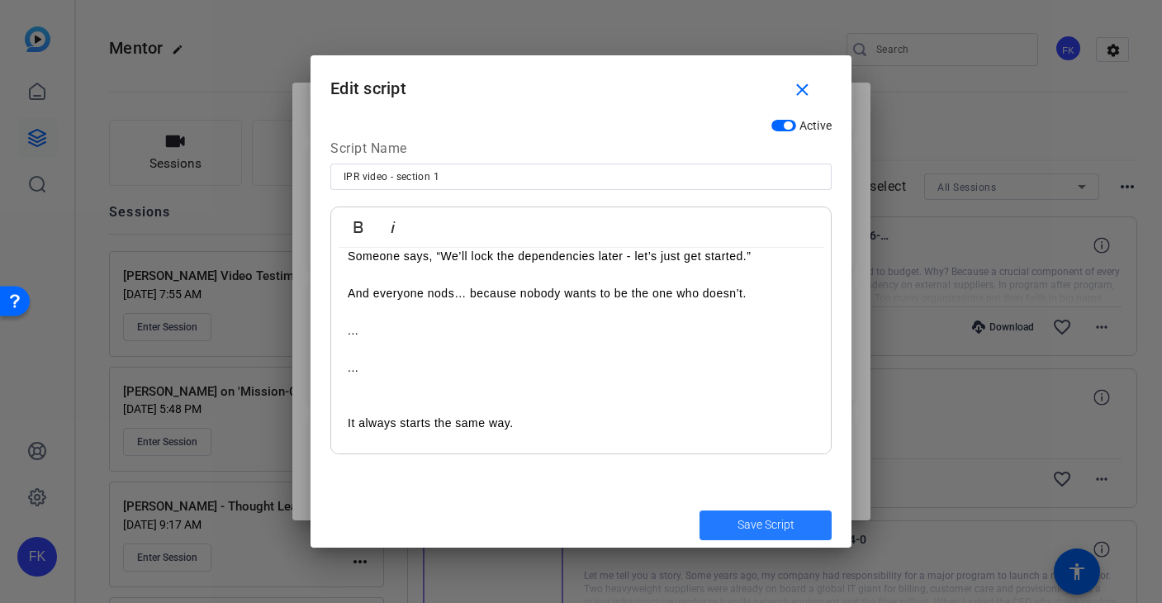
click at [759, 523] on span "Save Script" at bounding box center [766, 524] width 57 height 17
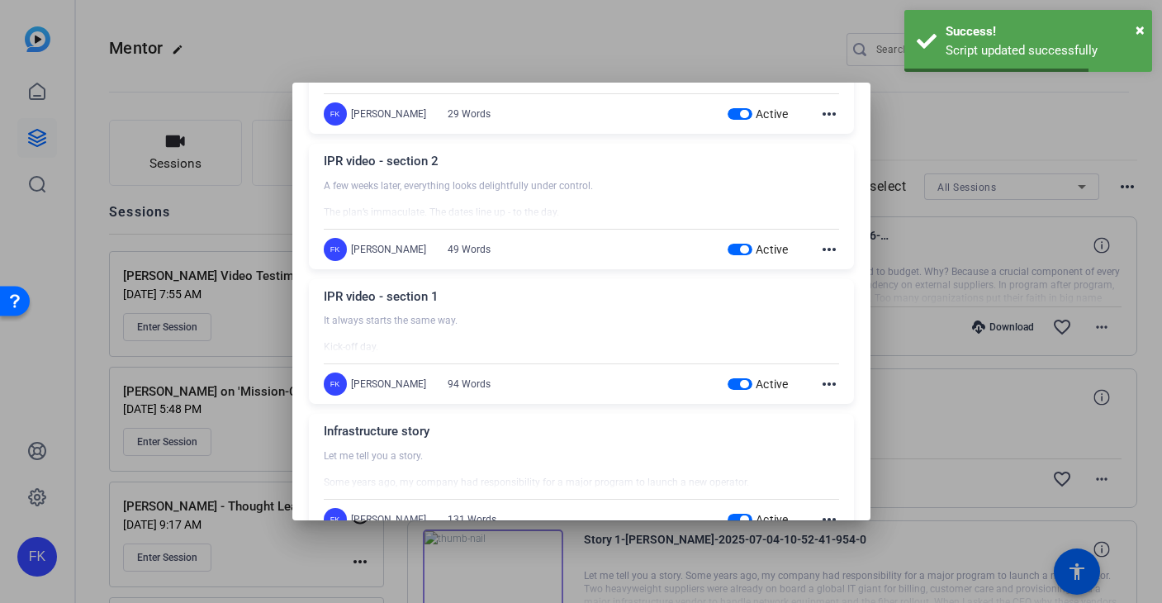
scroll to position [680, 0]
click at [830, 257] on mat-icon "more_horiz" at bounding box center [829, 252] width 20 height 20
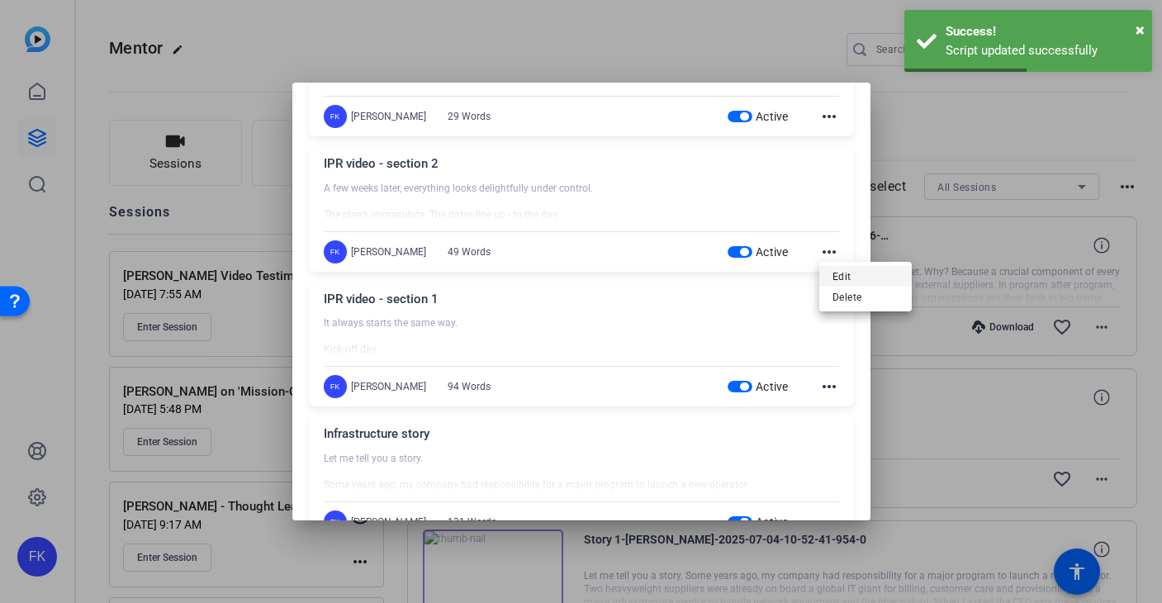
click at [841, 277] on span "Edit" at bounding box center [866, 276] width 66 height 20
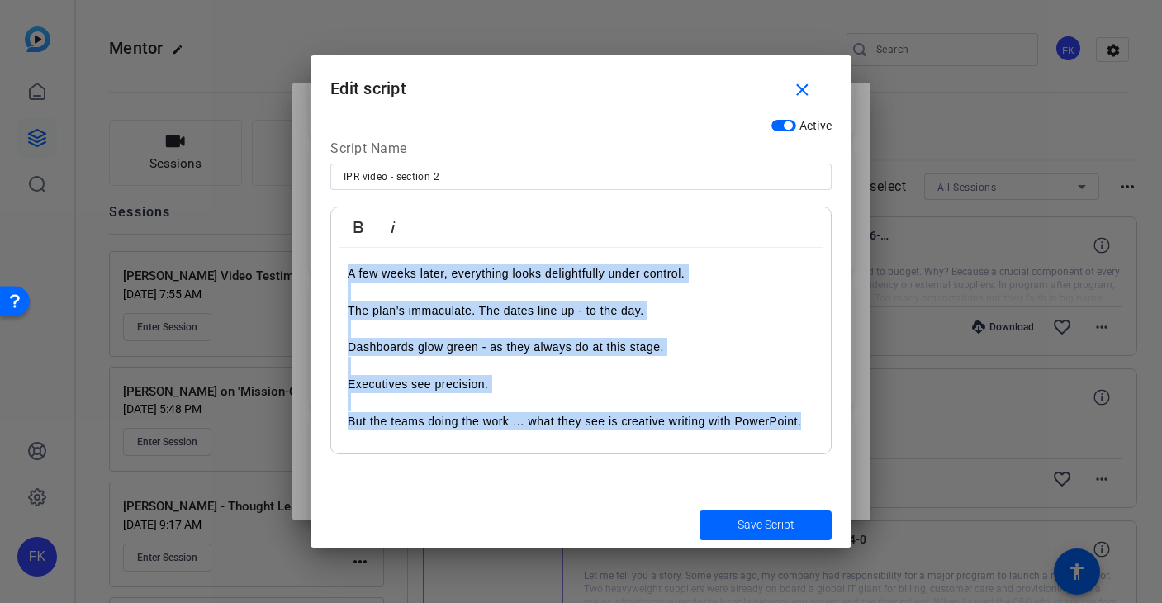
drag, startPoint x: 347, startPoint y: 273, endPoint x: 806, endPoint y: 572, distance: 547.6
click at [806, 572] on div "Teleprompter Scripts add New Script close IPR video - section 7 It’s not a post…" at bounding box center [581, 301] width 1162 height 603
copy div "A few weeks later, everything looks delightfully under control. The plan’s imma…"
click at [801, 424] on p "But the teams doing the work … what they see is creative writing with PowerPoin…" at bounding box center [581, 411] width 467 height 37
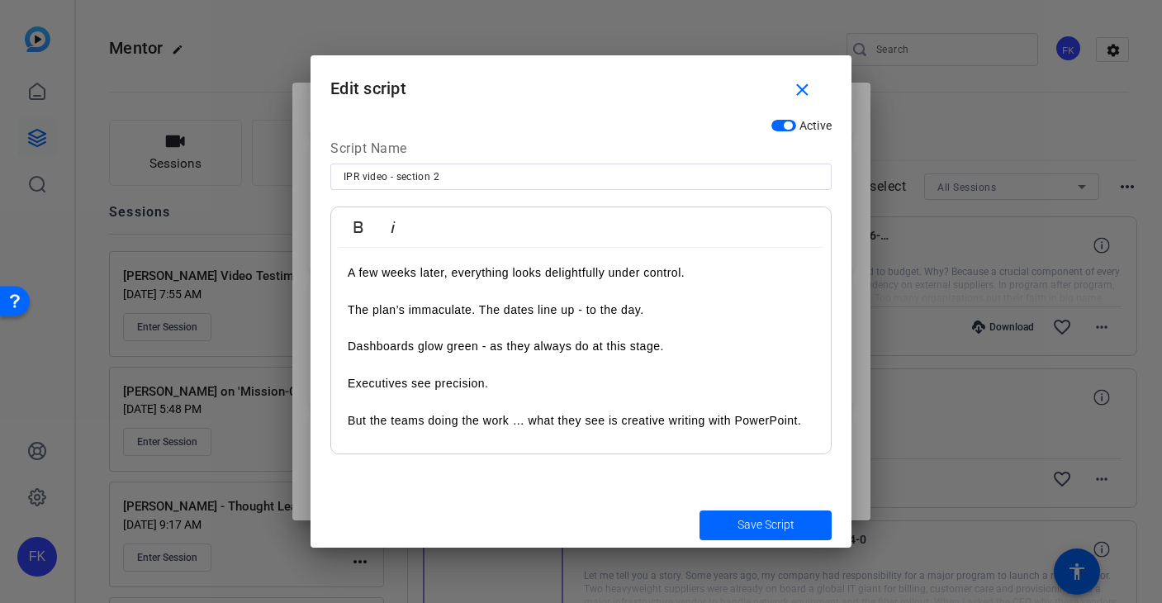
scroll to position [0, 0]
click at [746, 524] on span "Save Script" at bounding box center [766, 524] width 57 height 17
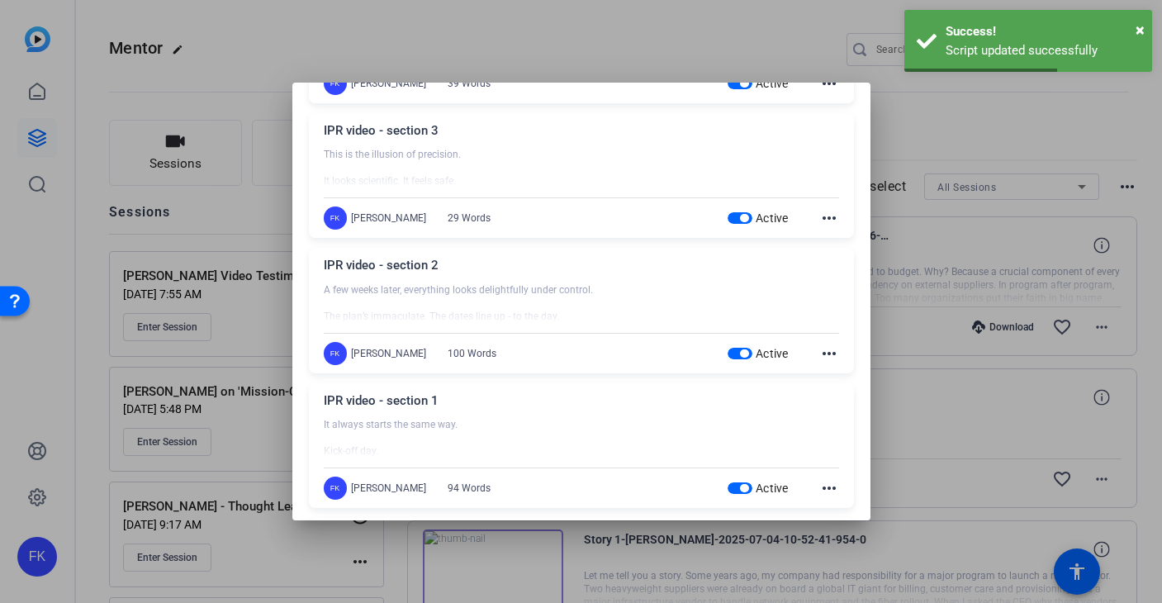
scroll to position [508, 0]
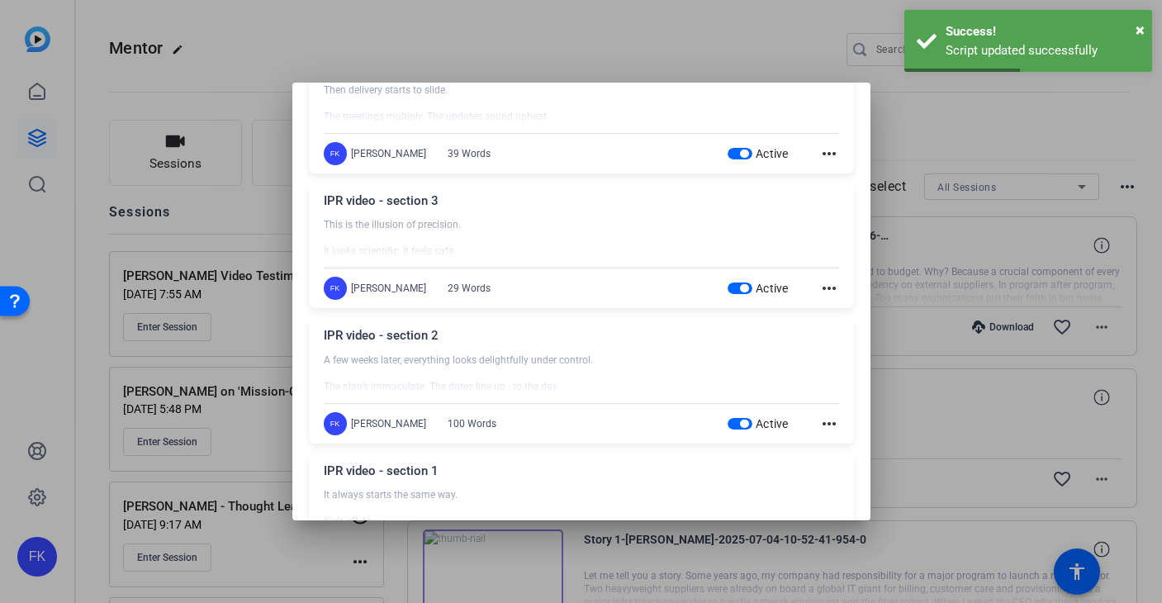
click at [828, 289] on mat-icon "more_horiz" at bounding box center [829, 288] width 20 height 20
click at [834, 306] on span "Edit" at bounding box center [866, 313] width 66 height 20
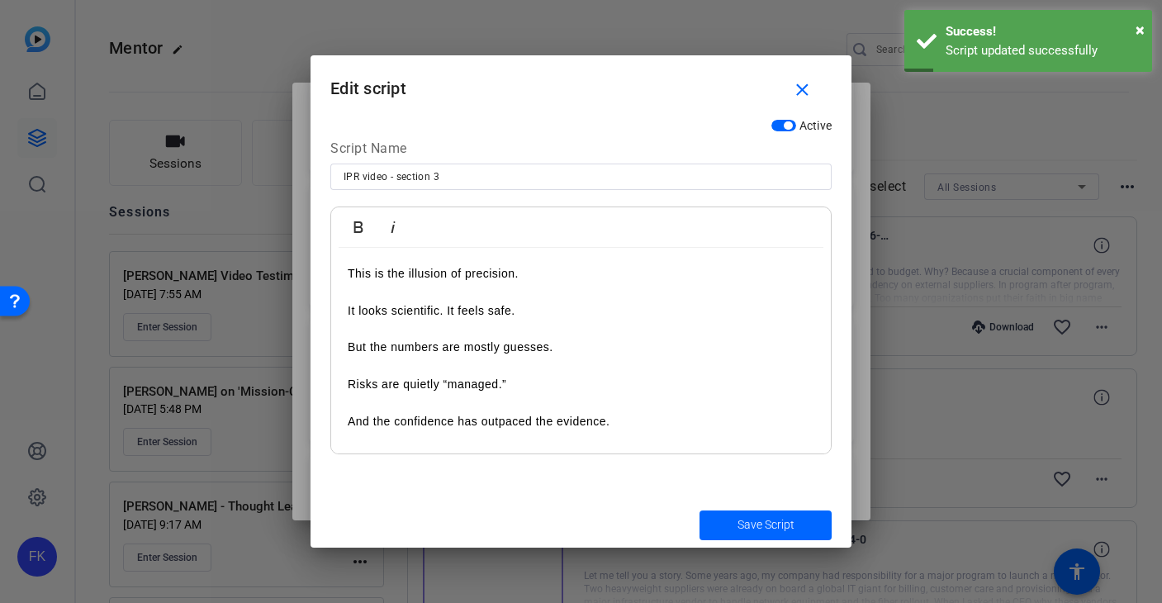
click at [406, 268] on p "This is the illusion of precision." at bounding box center [581, 273] width 467 height 18
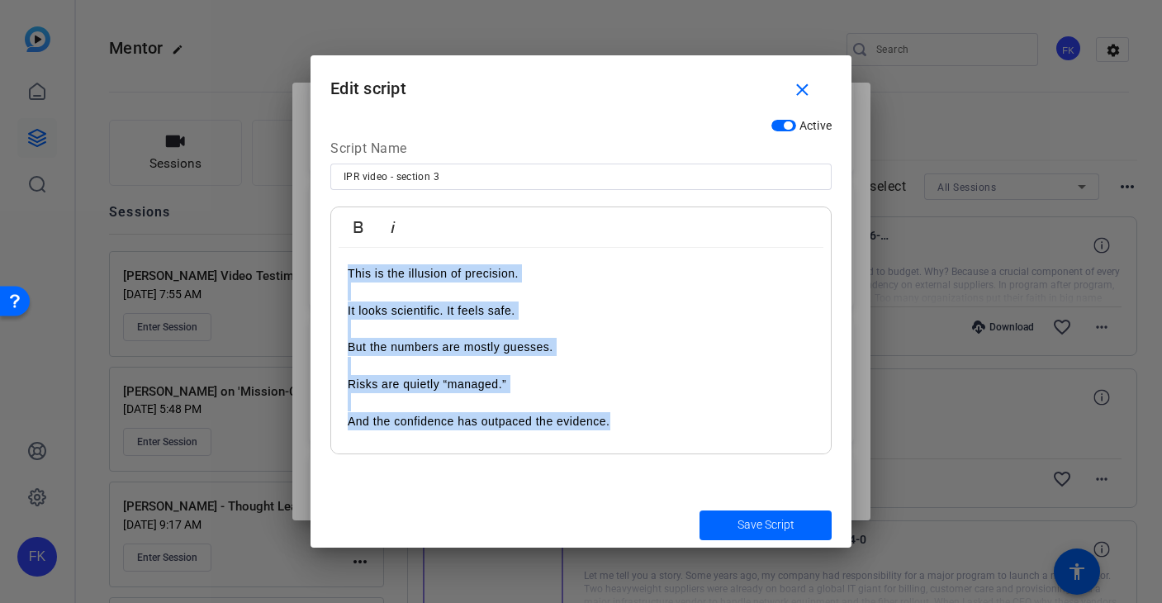
copy div "This is the illusion of precision. It looks scientific. It feels safe. But the …"
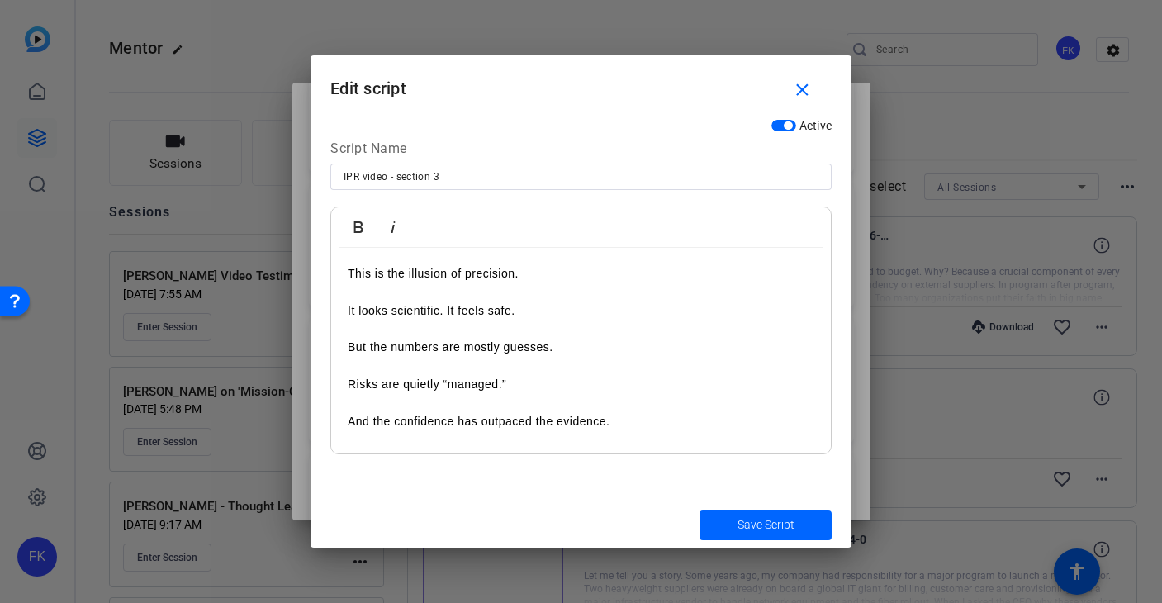
click at [632, 425] on p "And the confidence has outpaced the evidence." at bounding box center [581, 411] width 467 height 37
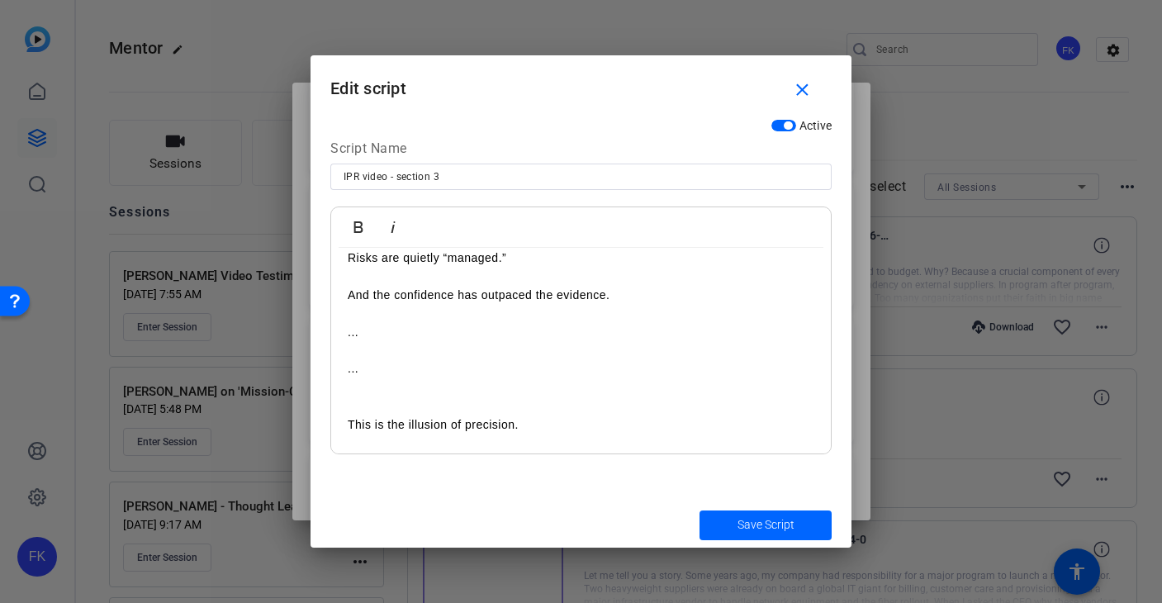
scroll to position [0, 0]
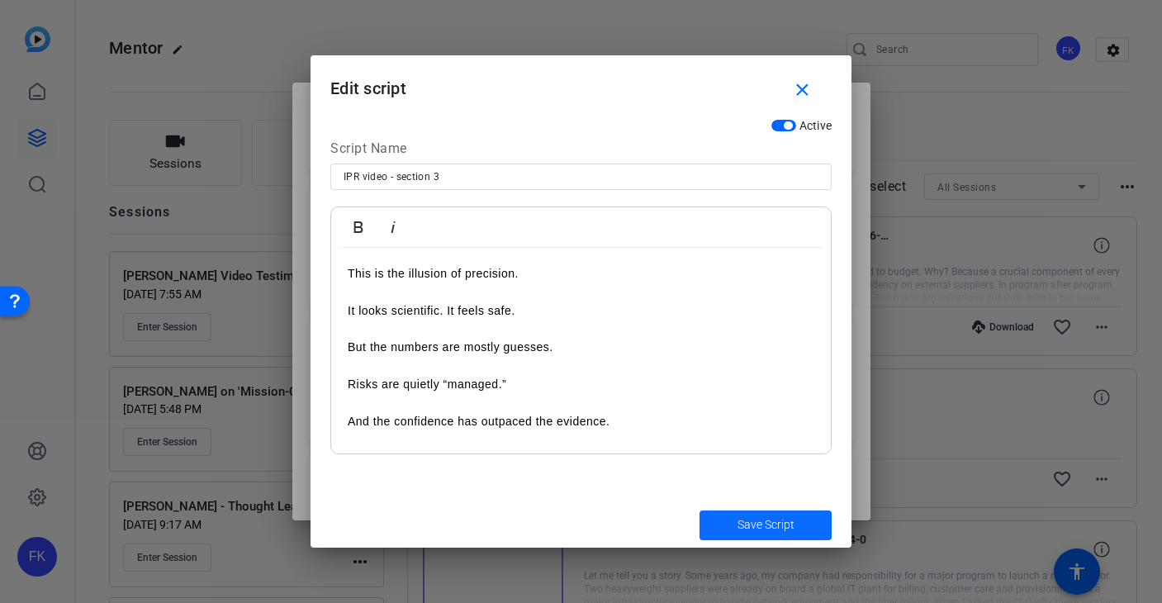
click at [747, 520] on span "Save Script" at bounding box center [766, 524] width 57 height 17
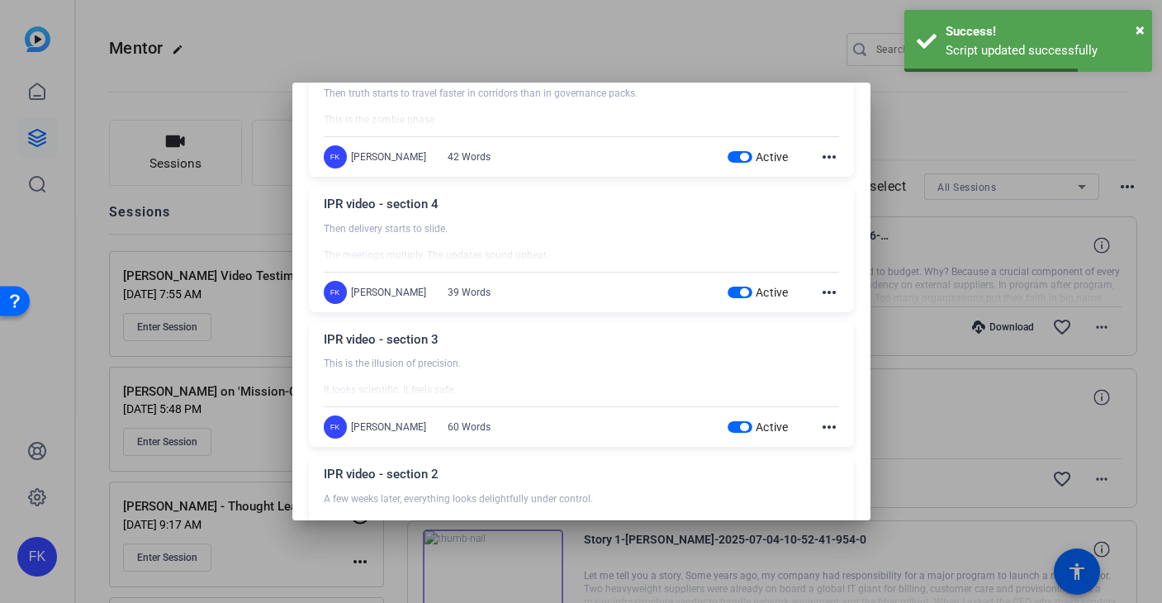
scroll to position [365, 0]
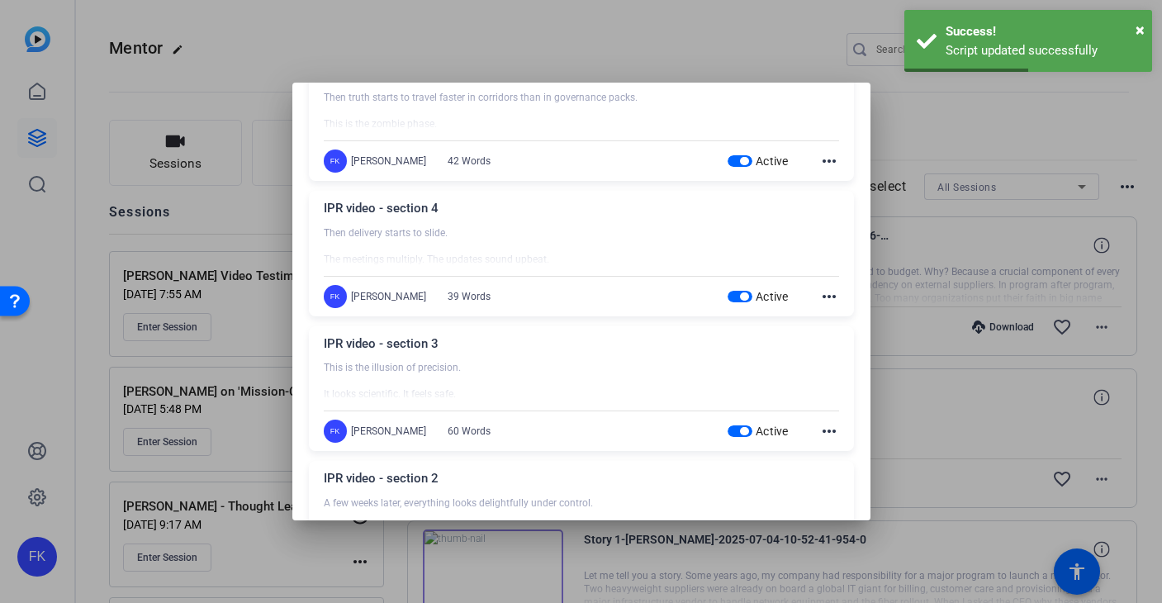
click at [830, 297] on mat-icon "more_horiz" at bounding box center [829, 297] width 20 height 20
click at [837, 317] on span "Edit" at bounding box center [866, 321] width 66 height 20
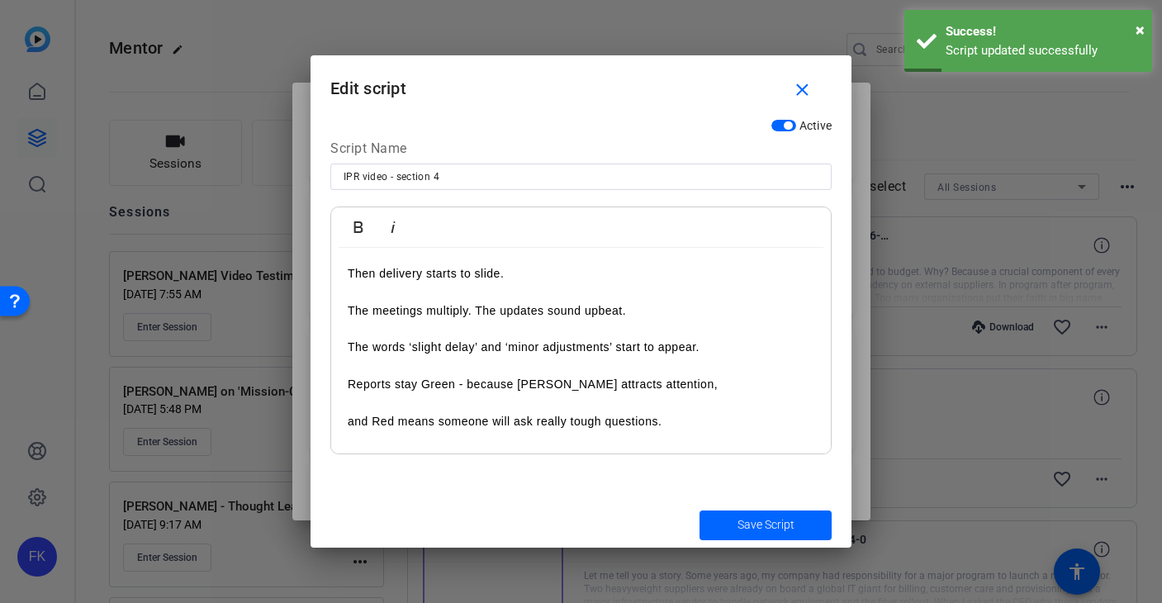
click at [480, 274] on p "Then delivery starts to slide." at bounding box center [581, 273] width 467 height 18
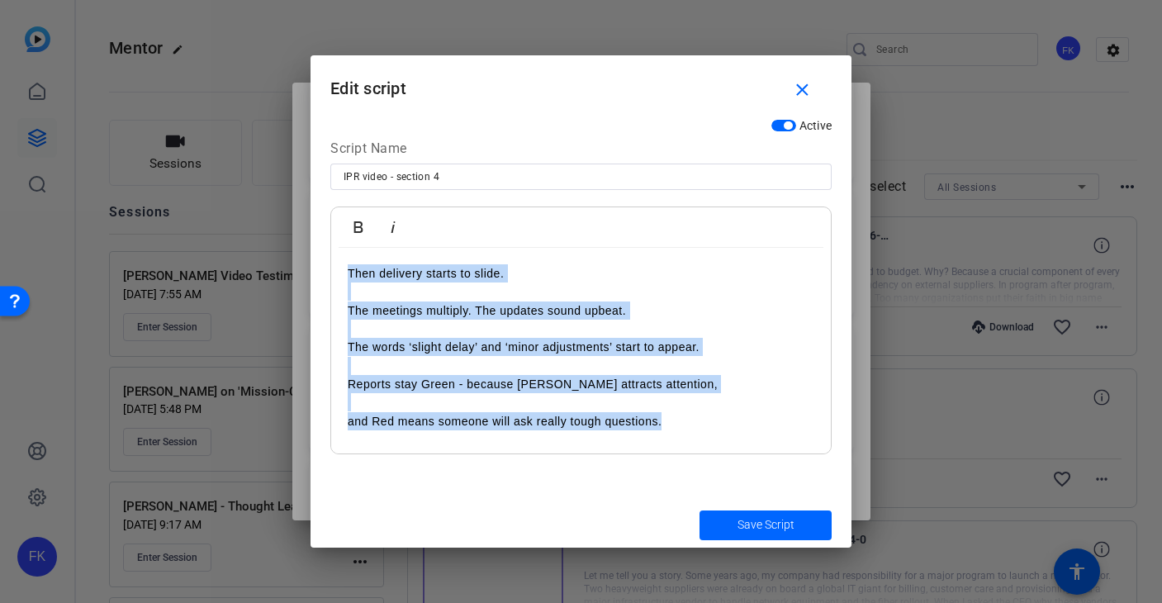
copy div "Then delivery starts to slide. The meetings multiply. The updates sound upbeat.…"
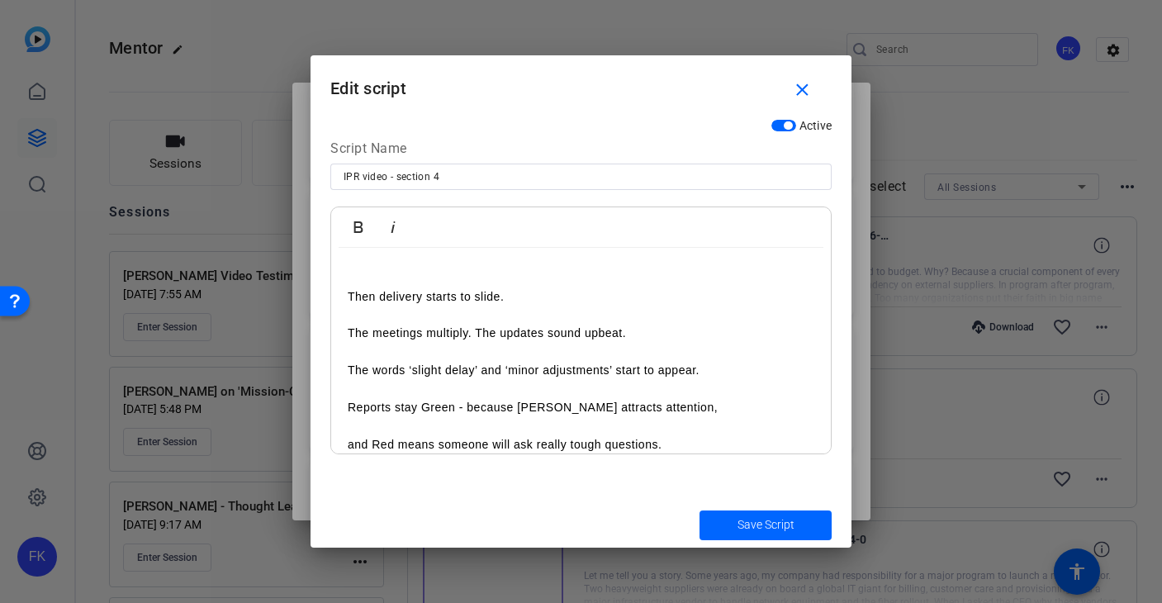
scroll to position [0, 0]
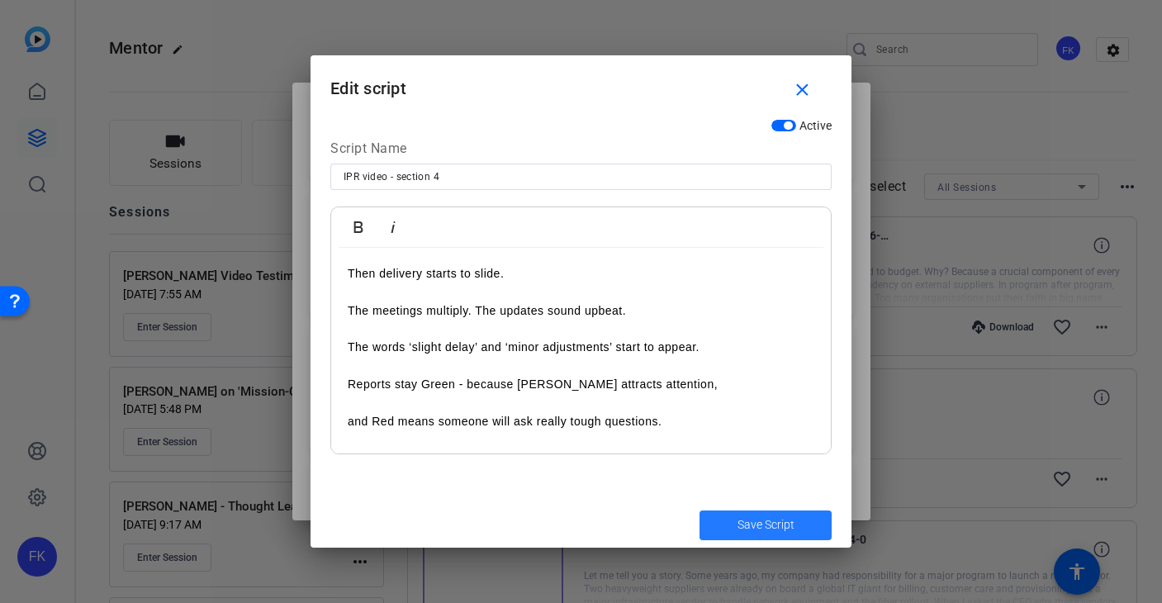
click at [747, 525] on span "Save Script" at bounding box center [766, 524] width 57 height 17
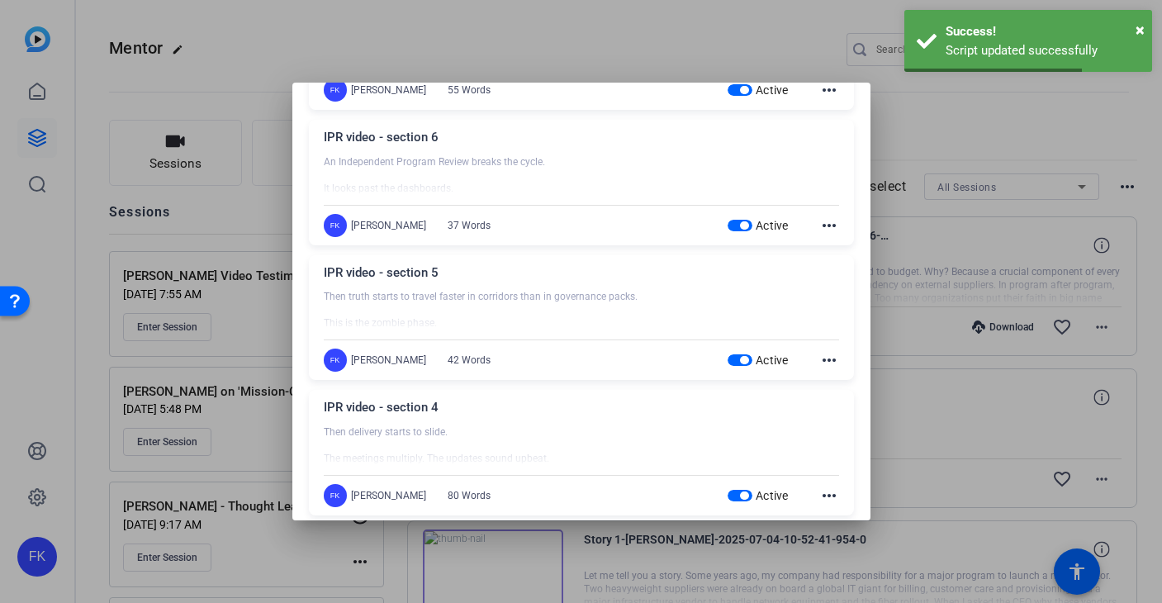
scroll to position [164, 0]
click at [824, 363] on mat-icon "more_horiz" at bounding box center [829, 362] width 20 height 20
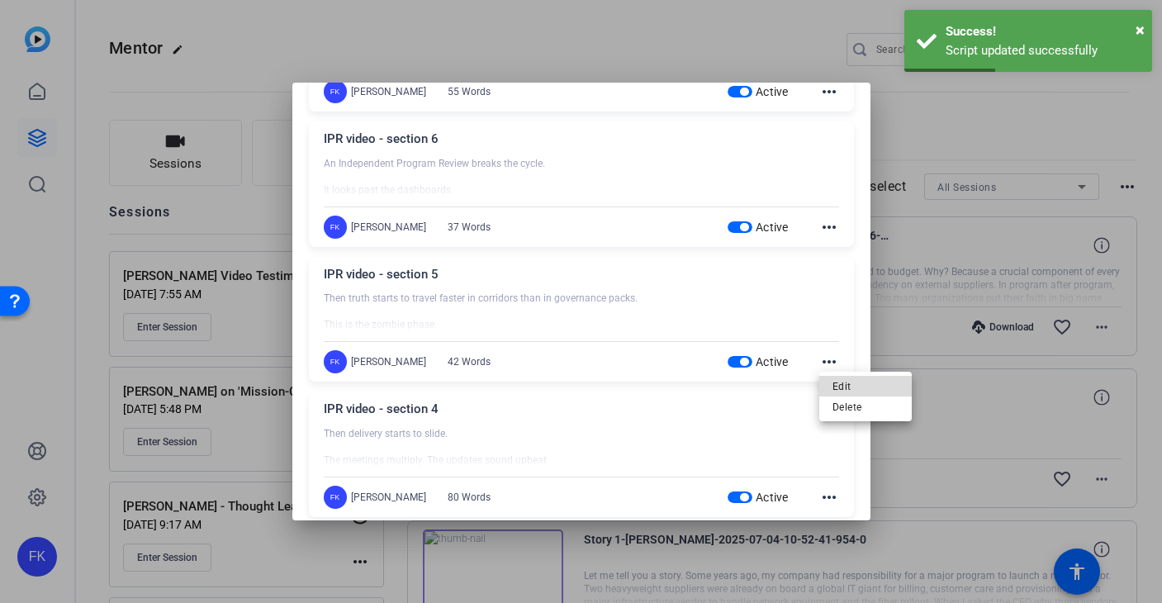
click at [856, 387] on span "Edit" at bounding box center [866, 387] width 66 height 20
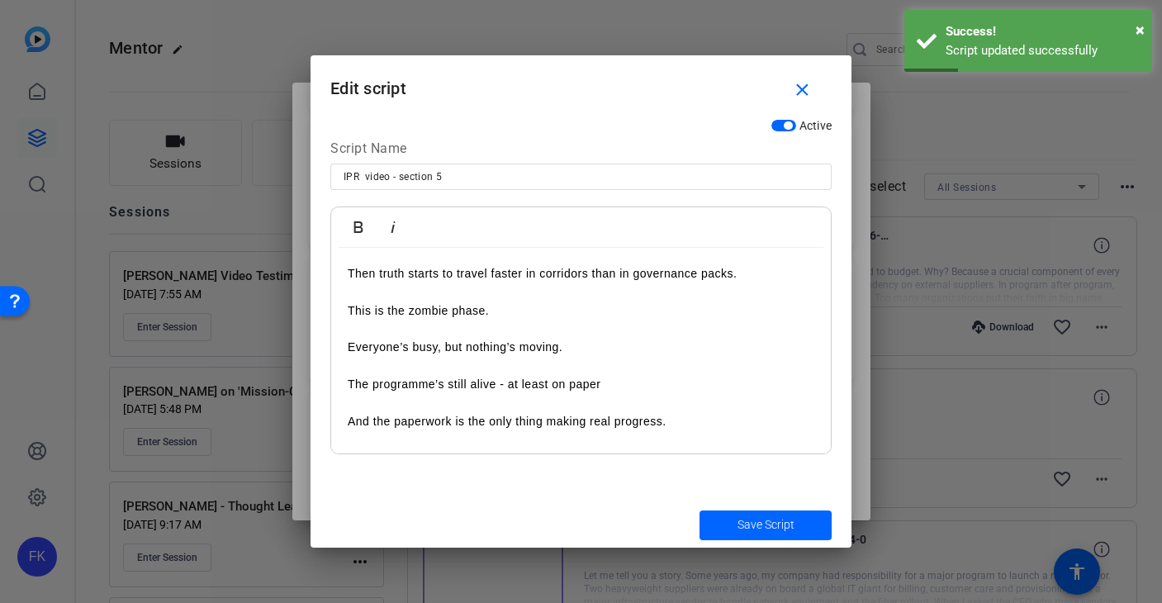
click at [439, 290] on p "This is the zombie phase." at bounding box center [581, 300] width 467 height 37
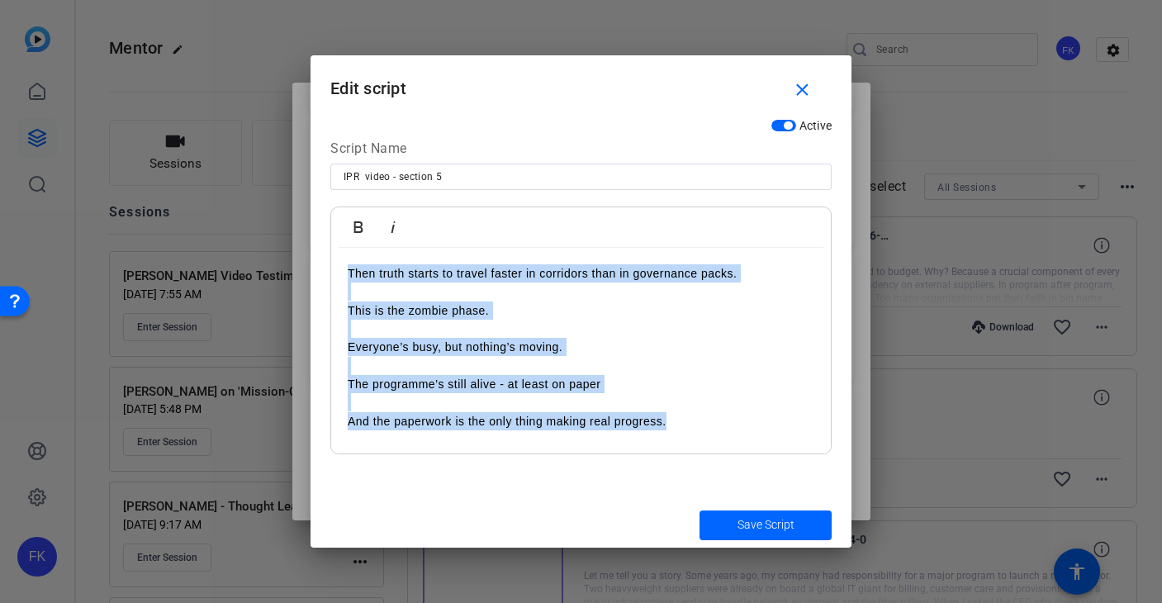
copy div "Then truth starts to travel faster in corridors than in governance packs. This …"
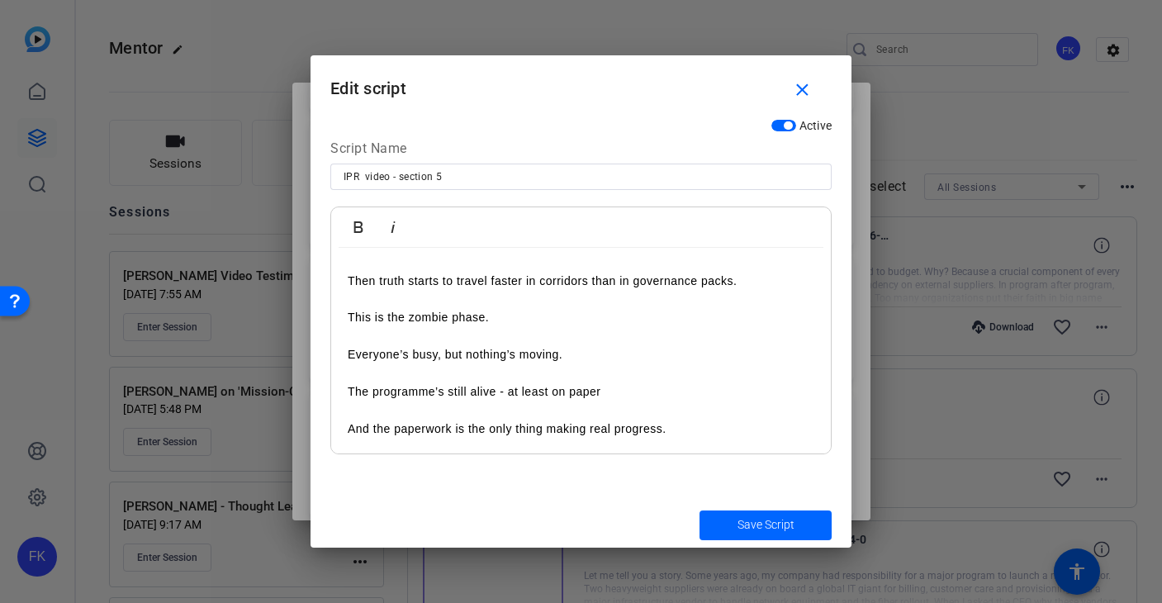
scroll to position [0, 0]
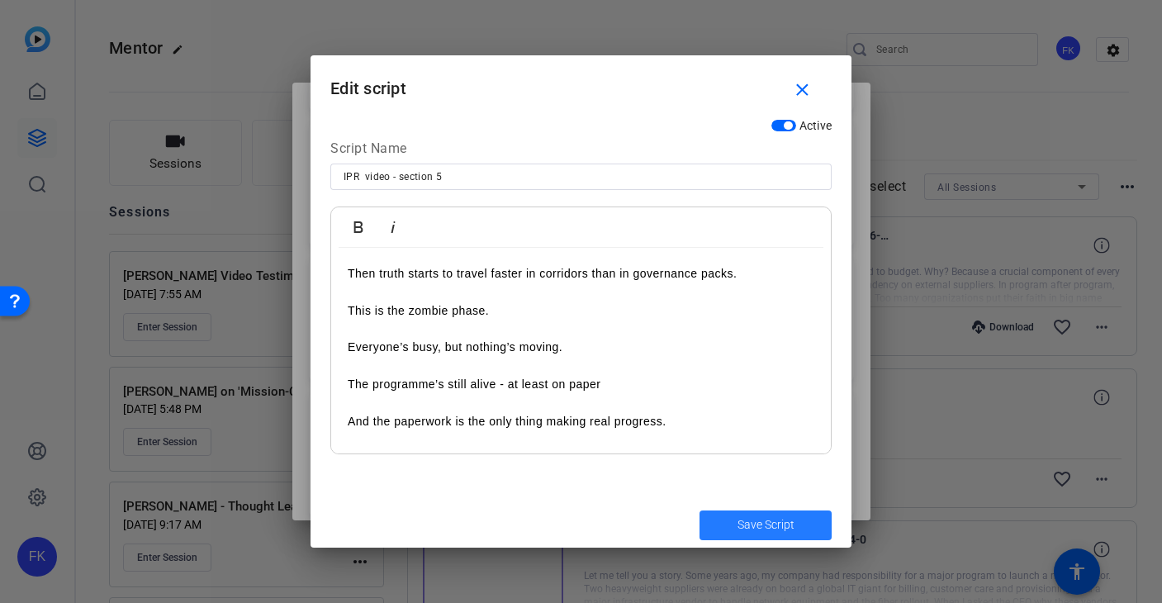
click at [752, 528] on span "Save Script" at bounding box center [766, 524] width 57 height 17
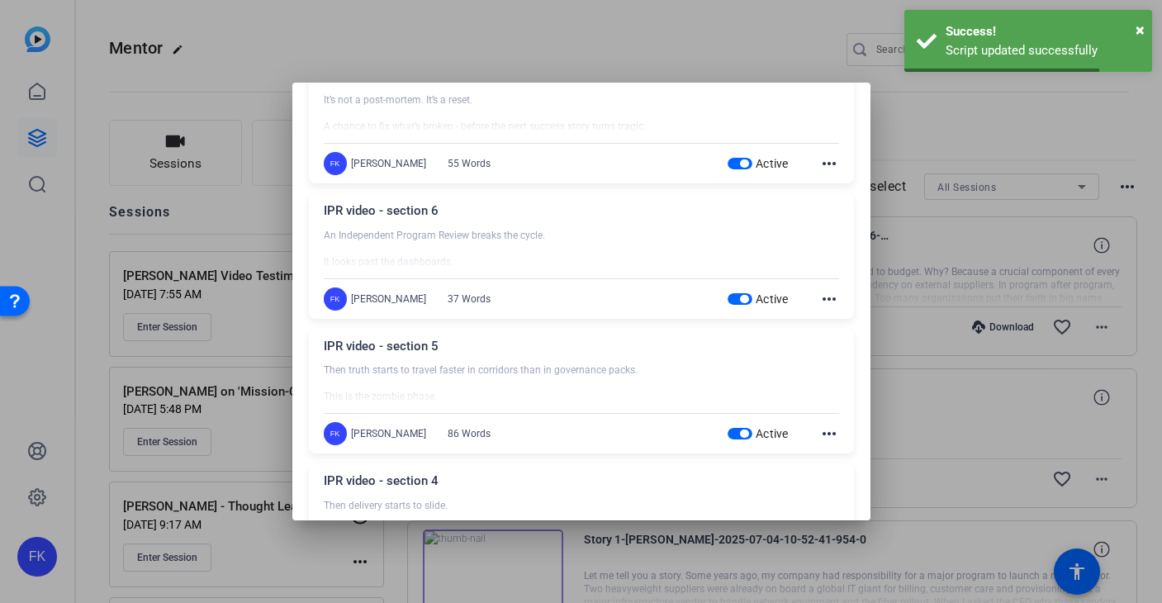
scroll to position [49, 0]
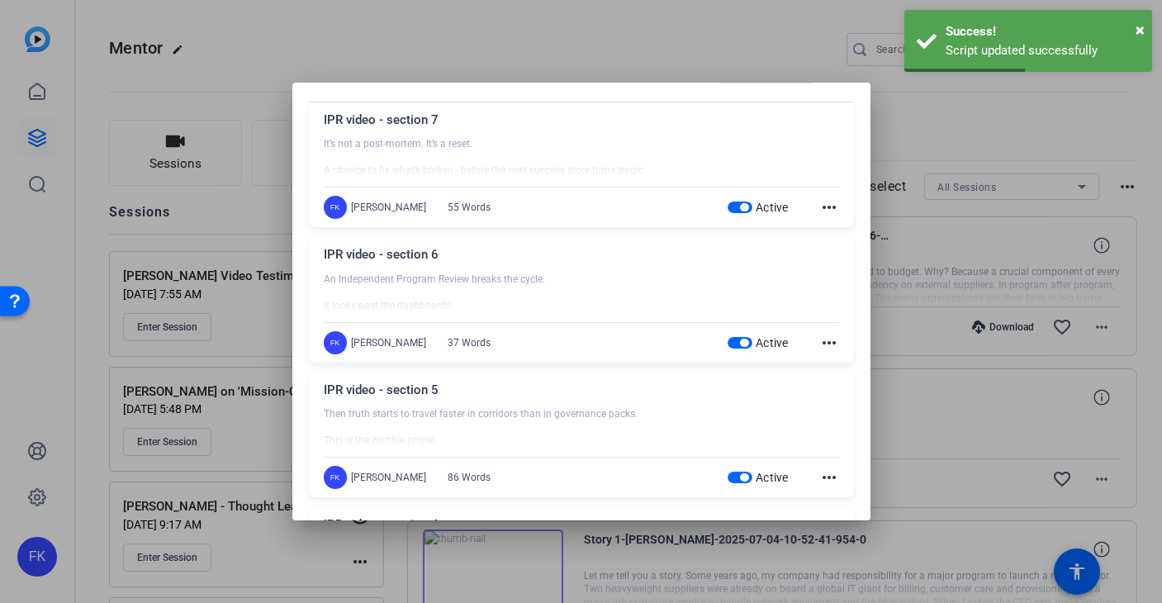
click at [833, 344] on mat-icon "more_horiz" at bounding box center [829, 343] width 20 height 20
click at [840, 368] on span "Edit" at bounding box center [866, 367] width 66 height 20
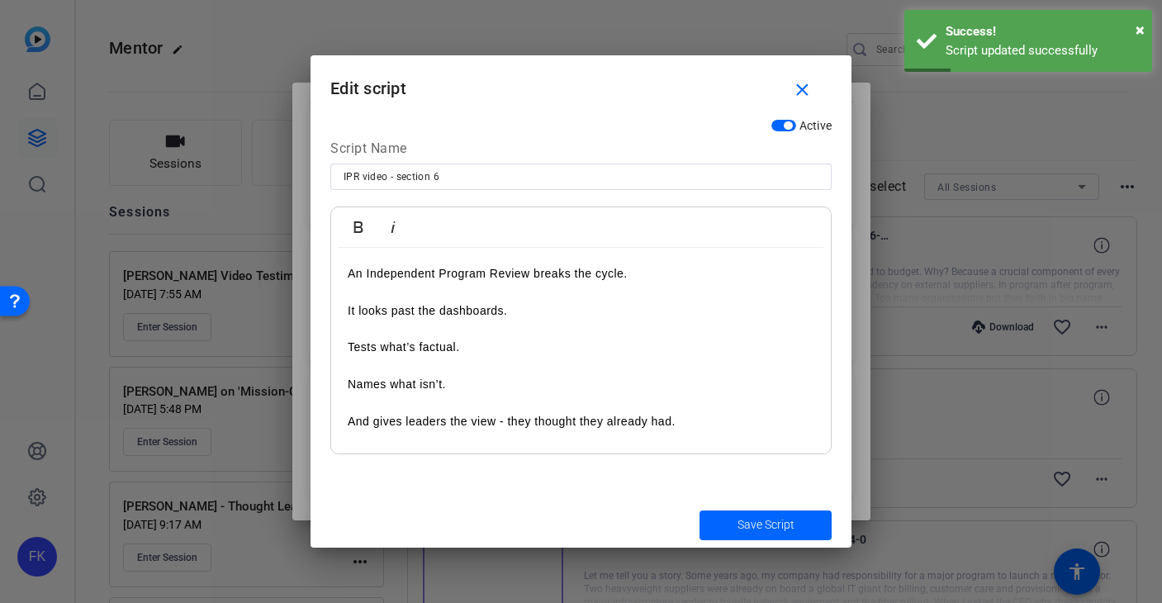
click at [468, 258] on div "An Independent Program Review breaks the cycle. It looks past the dashboards. T…" at bounding box center [581, 366] width 500 height 236
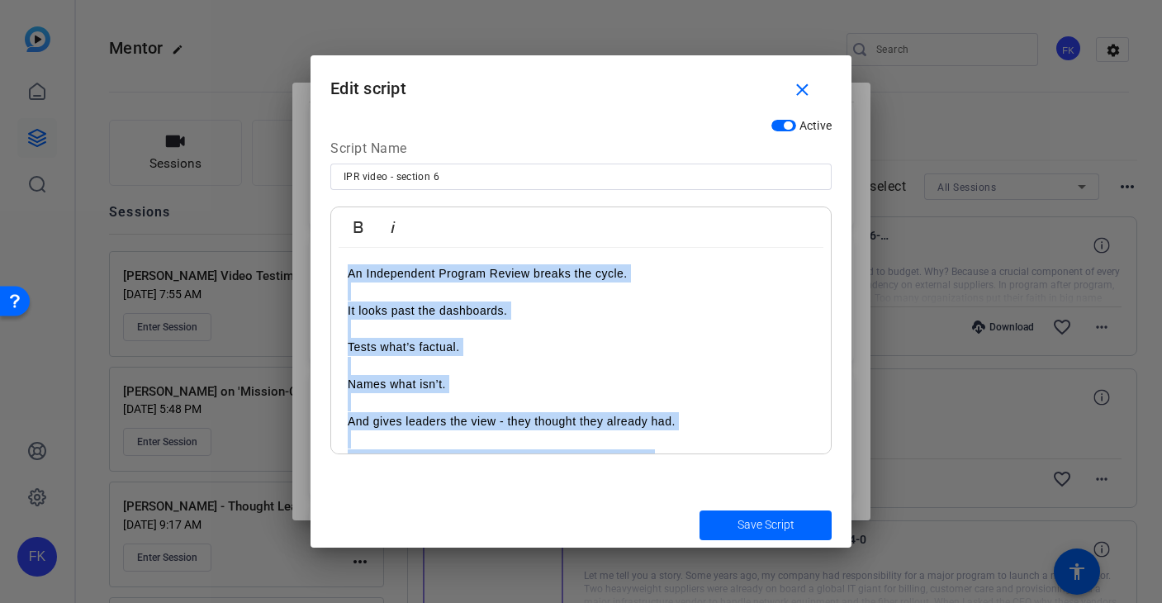
copy div "An Independent Program Review breaks the cycle. It looks past the dashboards. T…"
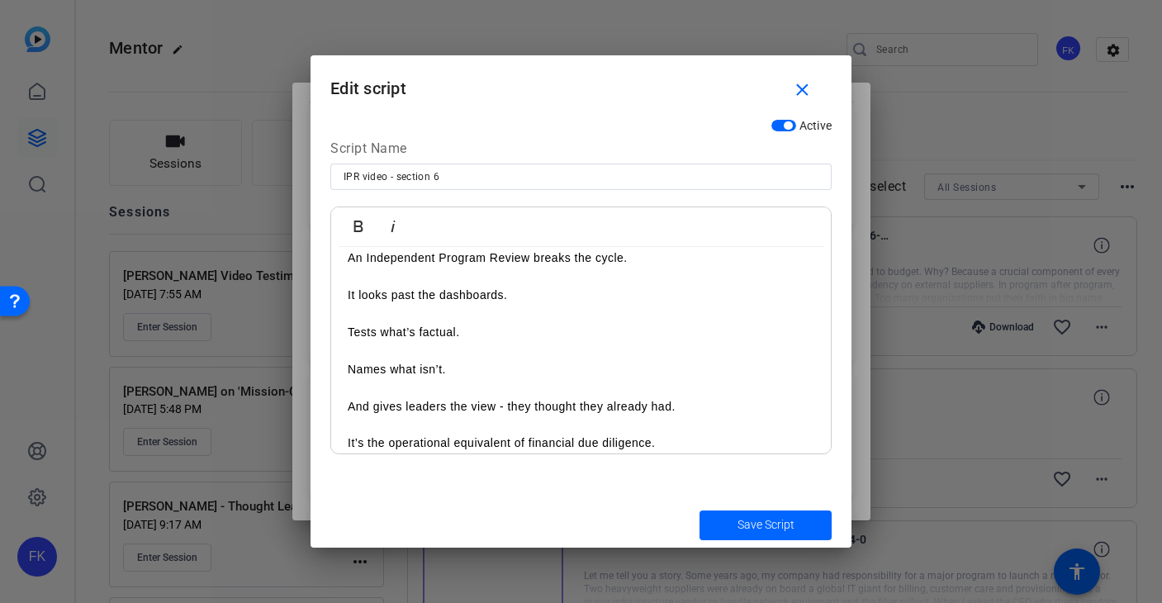
scroll to position [0, 0]
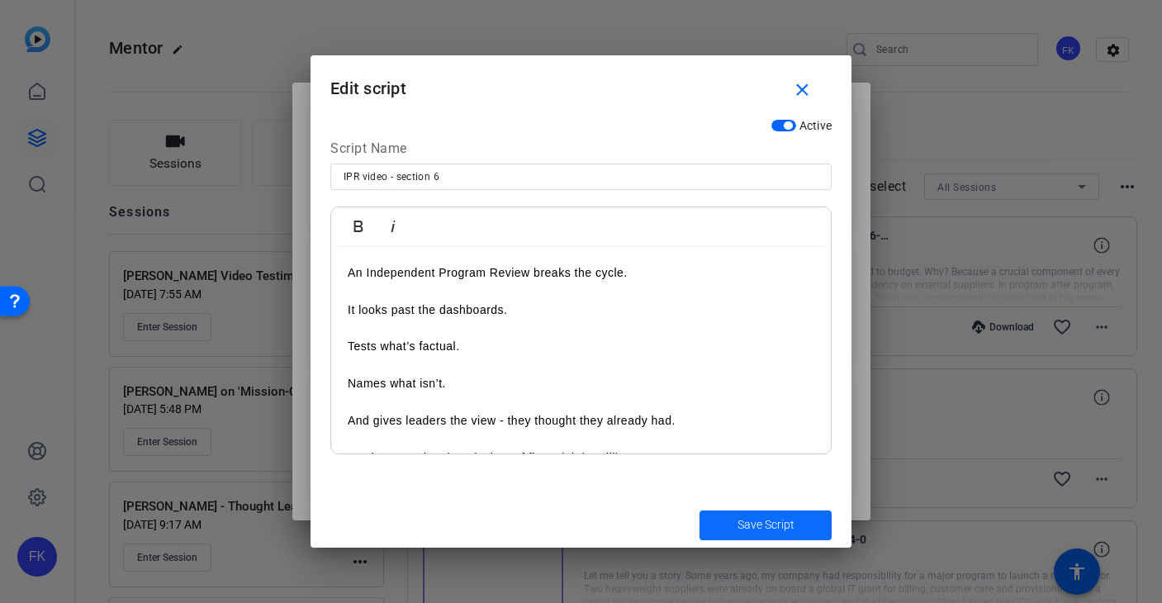
click at [753, 526] on span "Save Script" at bounding box center [766, 524] width 57 height 17
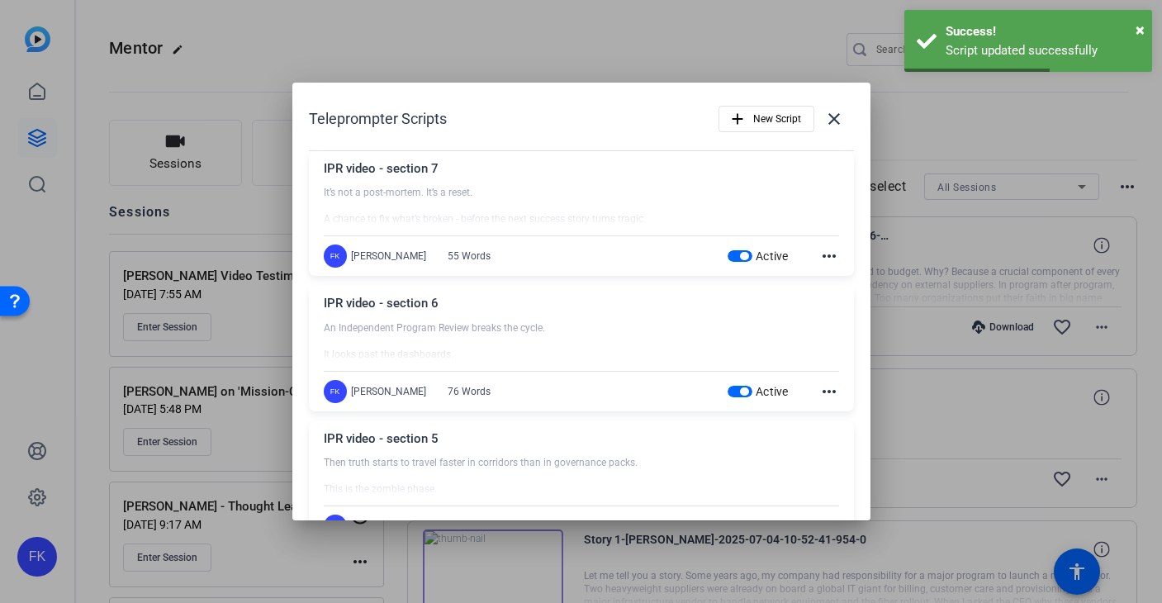
click at [831, 256] on mat-icon "more_horiz" at bounding box center [829, 256] width 20 height 20
click at [845, 279] on span "Edit" at bounding box center [866, 281] width 66 height 20
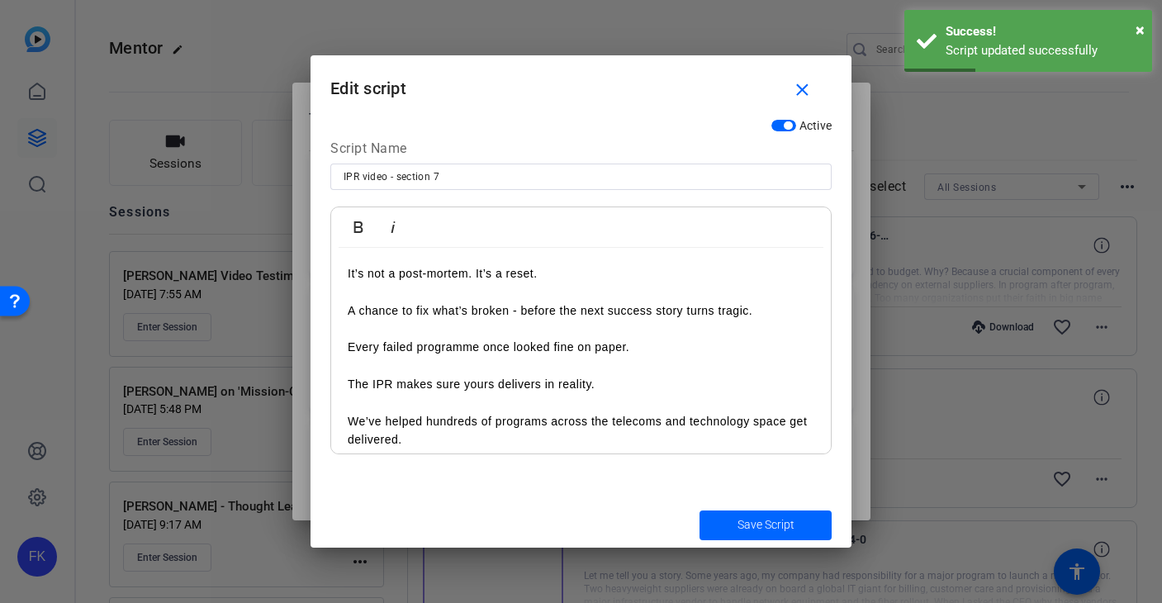
click at [363, 273] on p "It’s not a post-mortem. It’s a reset." at bounding box center [581, 273] width 467 height 18
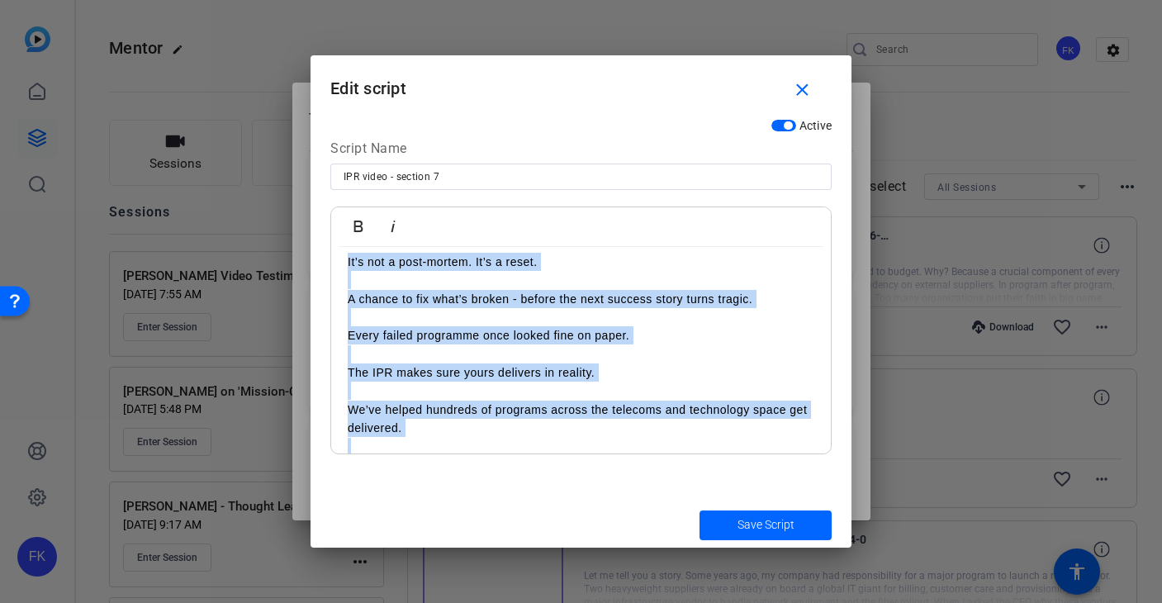
scroll to position [49, 0]
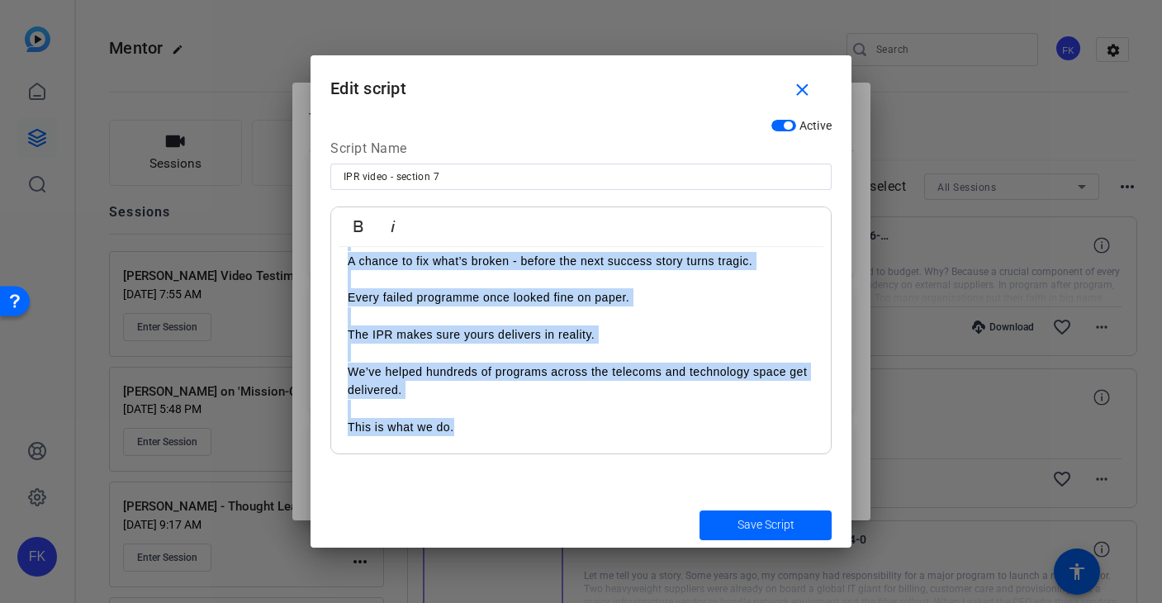
copy div "It’s not a post-mortem. It’s a reset. A chance to fix what’s broken - before th…"
click at [470, 427] on p "This is what we do." at bounding box center [581, 418] width 467 height 37
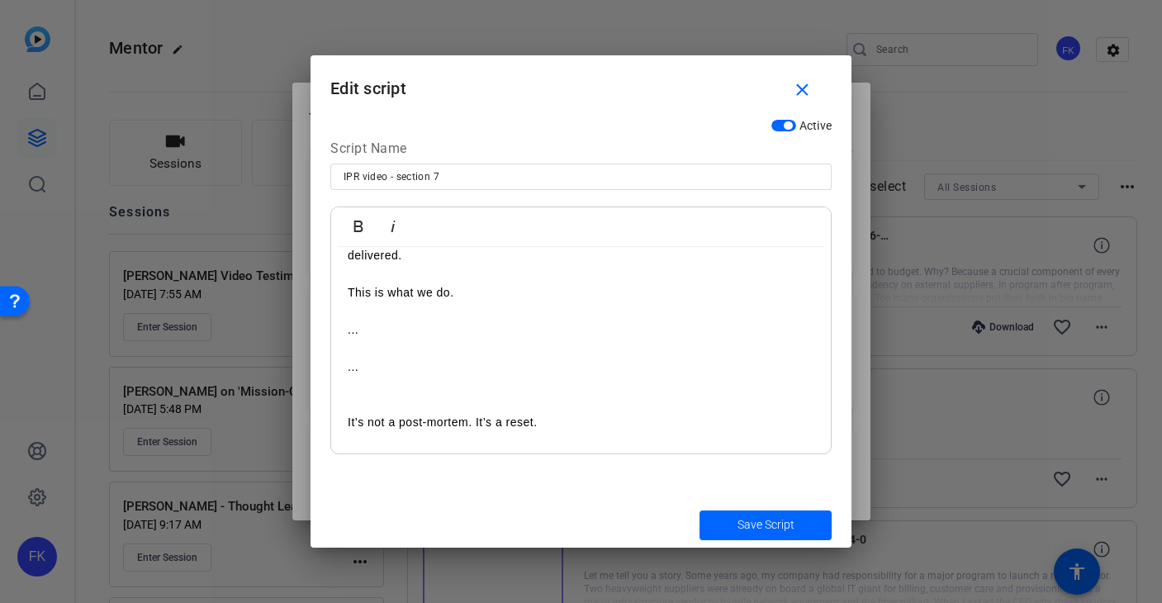
scroll to position [0, 0]
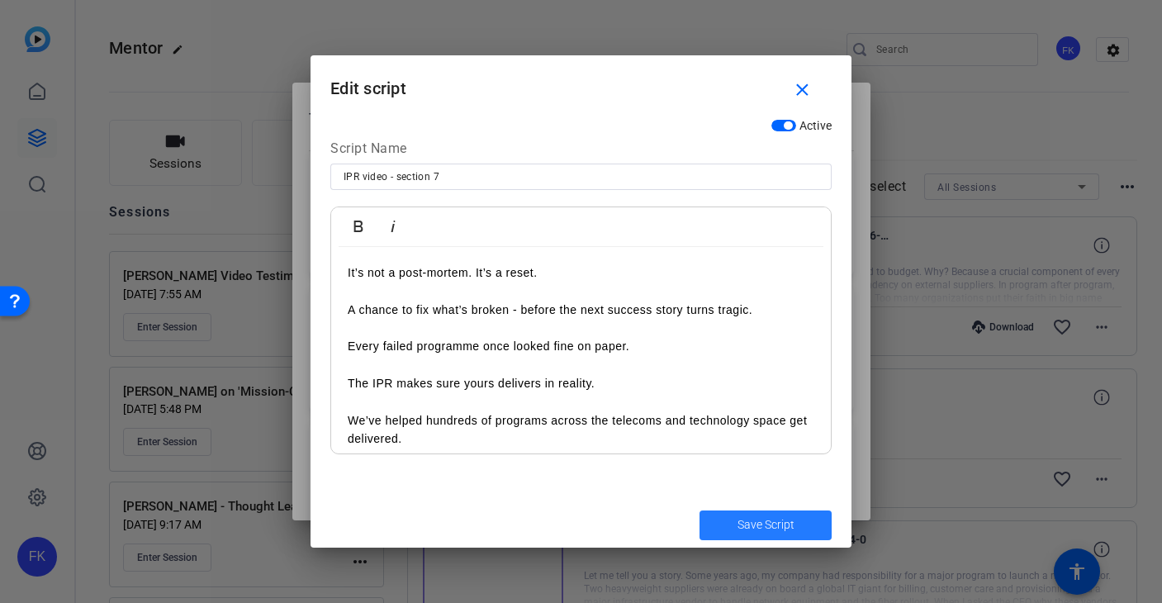
click at [762, 530] on span "Save Script" at bounding box center [766, 524] width 57 height 17
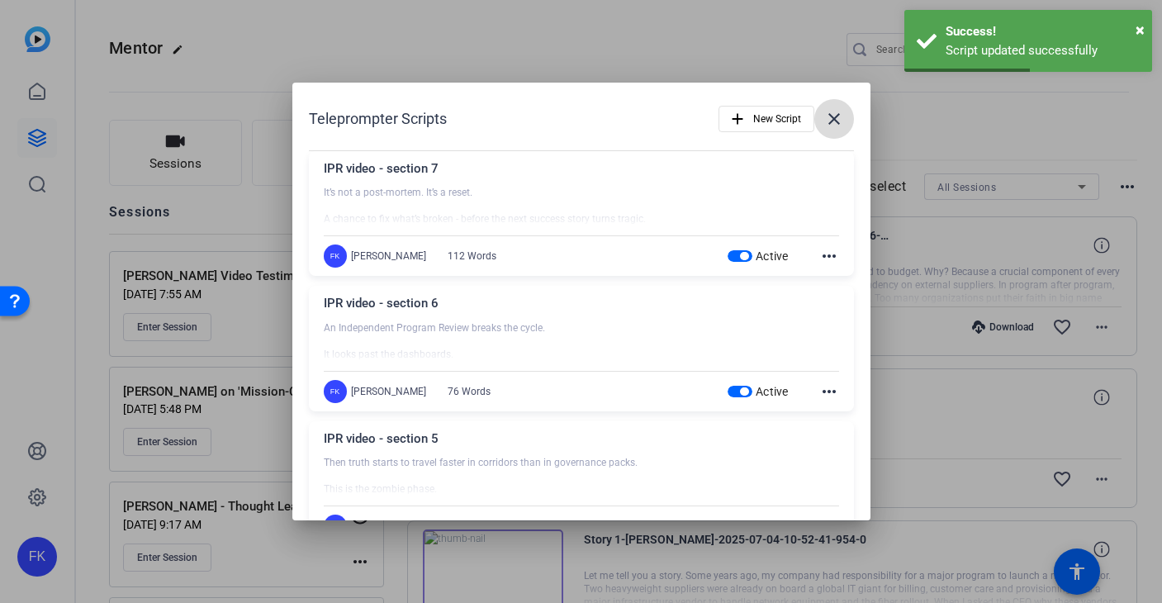
click at [829, 120] on mat-icon "close" at bounding box center [834, 119] width 20 height 20
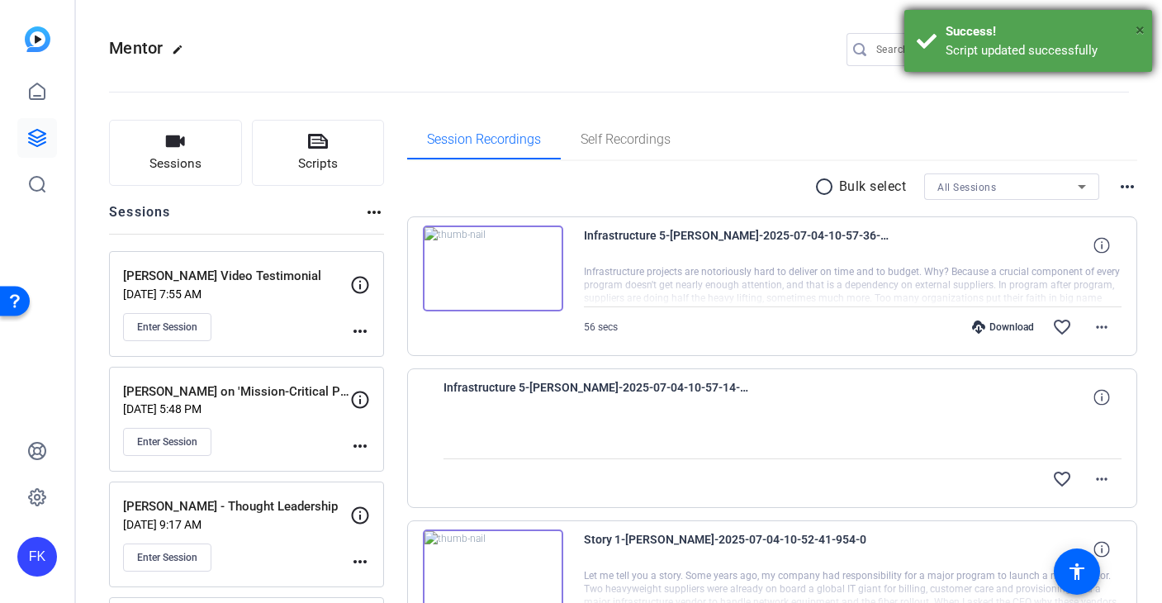
click at [1142, 33] on span "×" at bounding box center [1140, 30] width 9 height 20
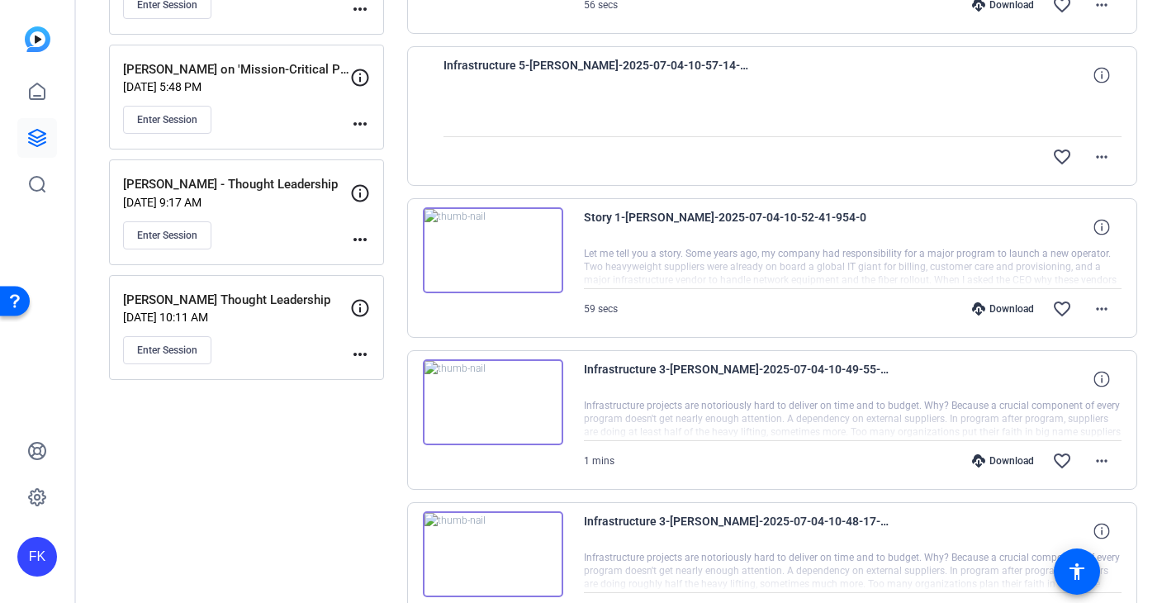
scroll to position [320, 0]
click at [360, 355] on mat-icon "more_horiz" at bounding box center [360, 356] width 20 height 20
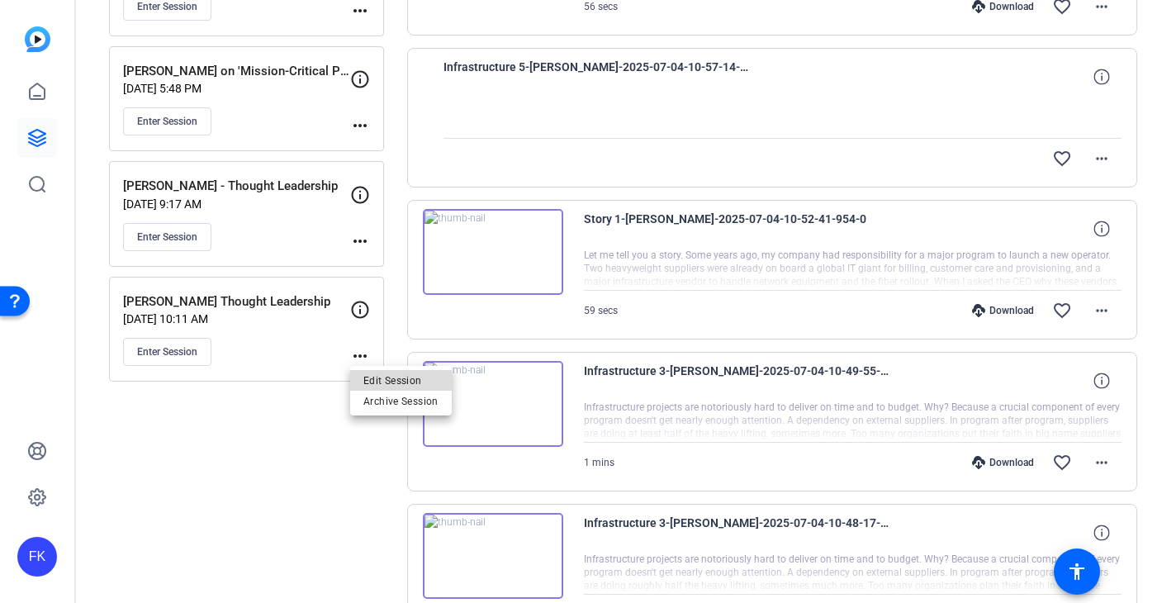
click at [384, 382] on span "Edit Session" at bounding box center [400, 381] width 75 height 20
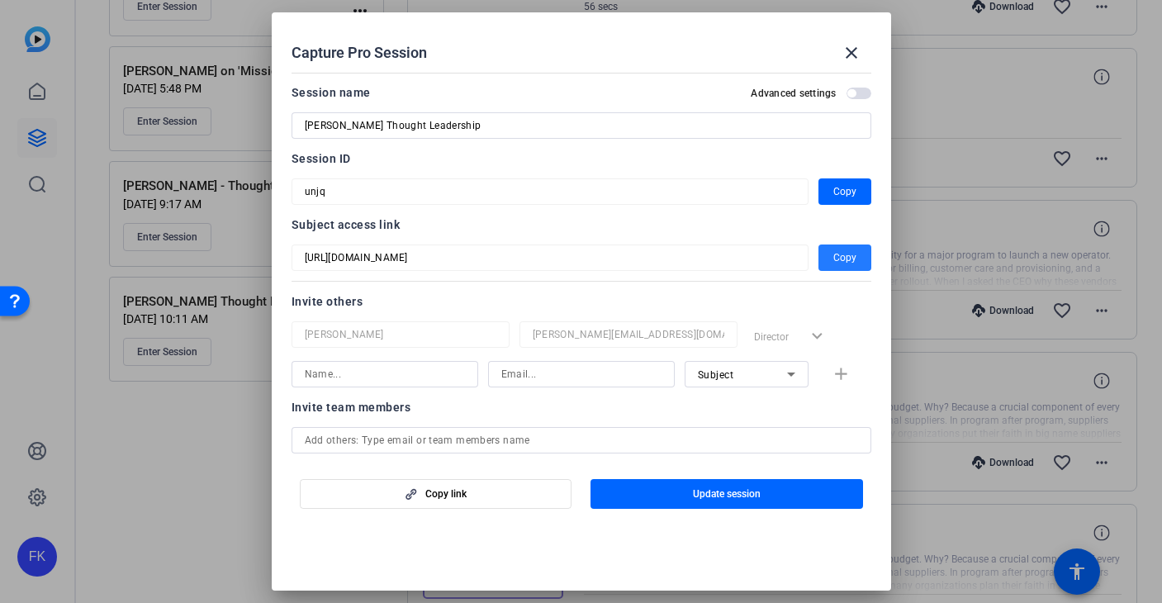
click at [843, 254] on span "Copy" at bounding box center [844, 258] width 23 height 20
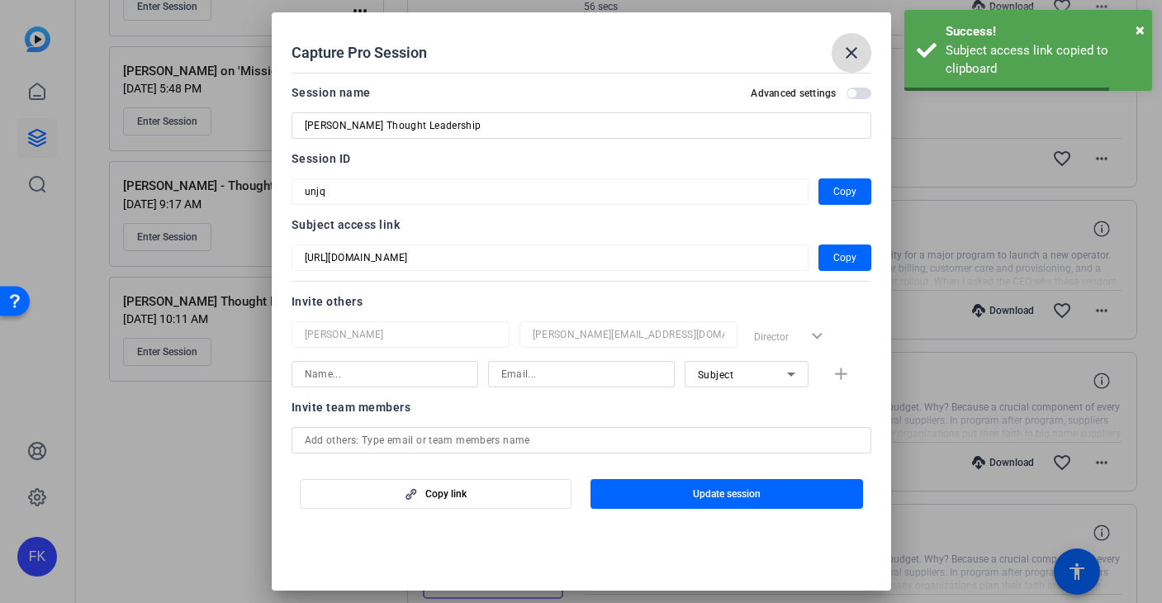
click at [851, 48] on mat-icon "close" at bounding box center [852, 53] width 20 height 20
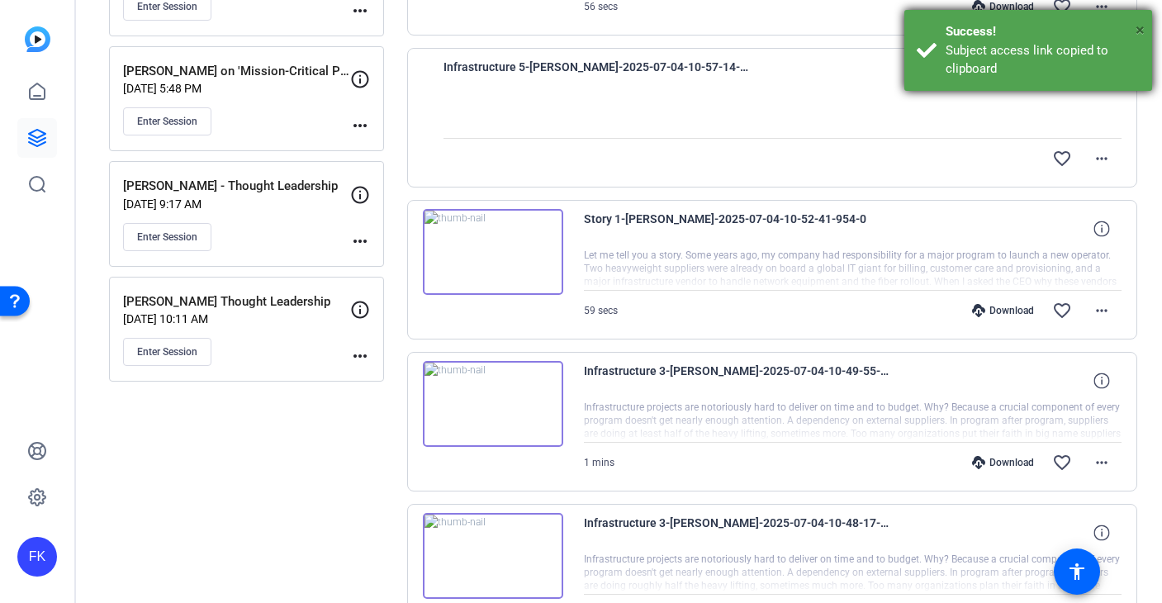
click at [1140, 32] on span "×" at bounding box center [1140, 30] width 9 height 20
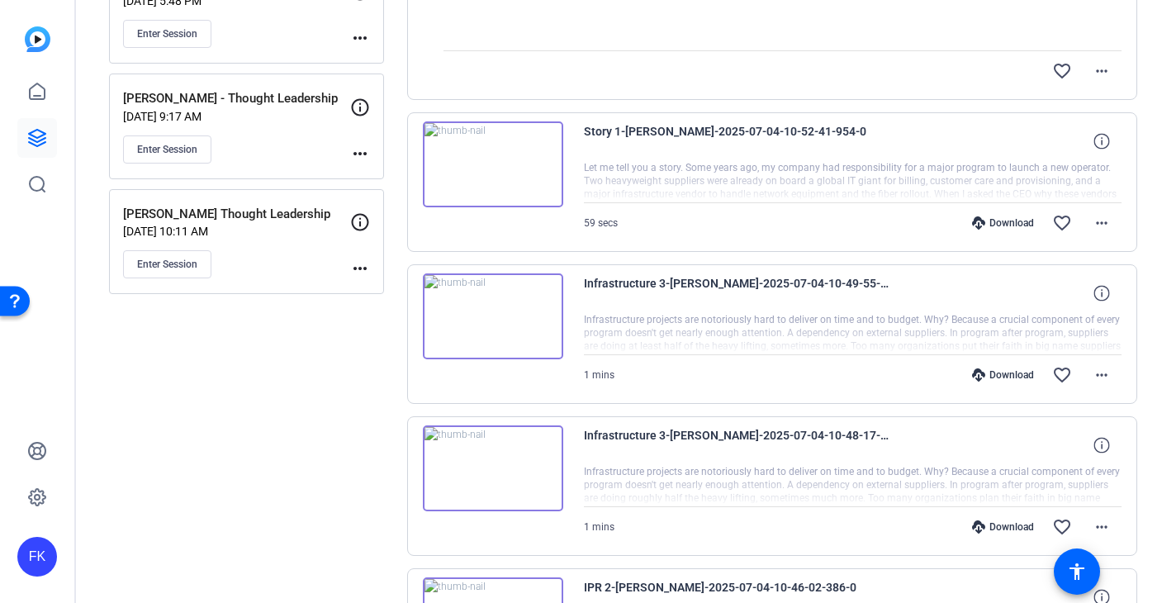
scroll to position [386, 0]
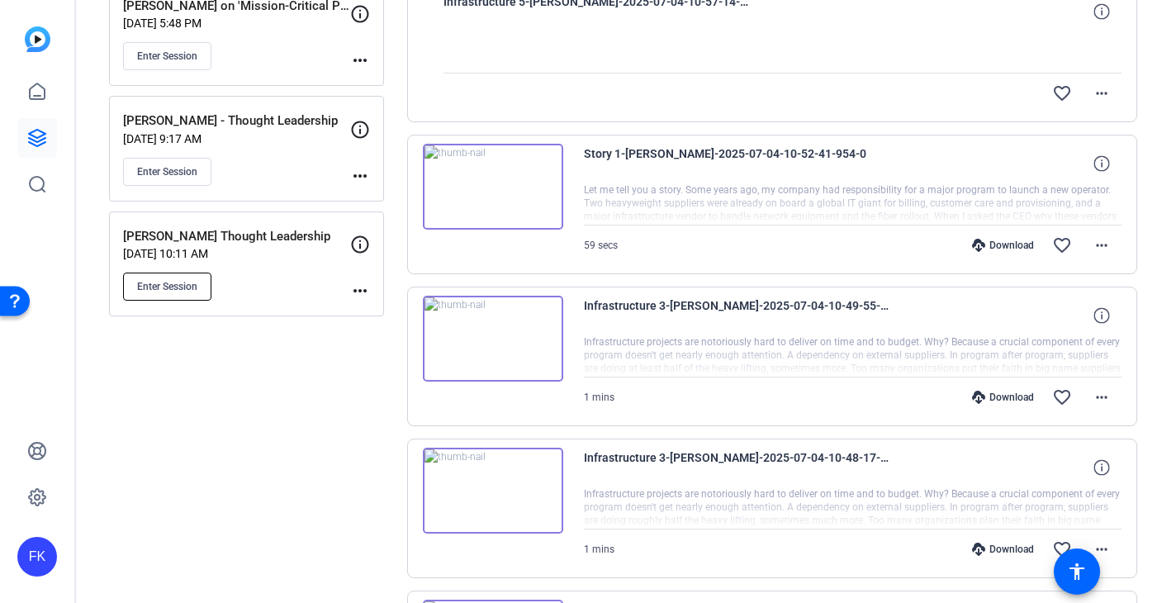
click at [139, 297] on button "Enter Session" at bounding box center [167, 287] width 88 height 28
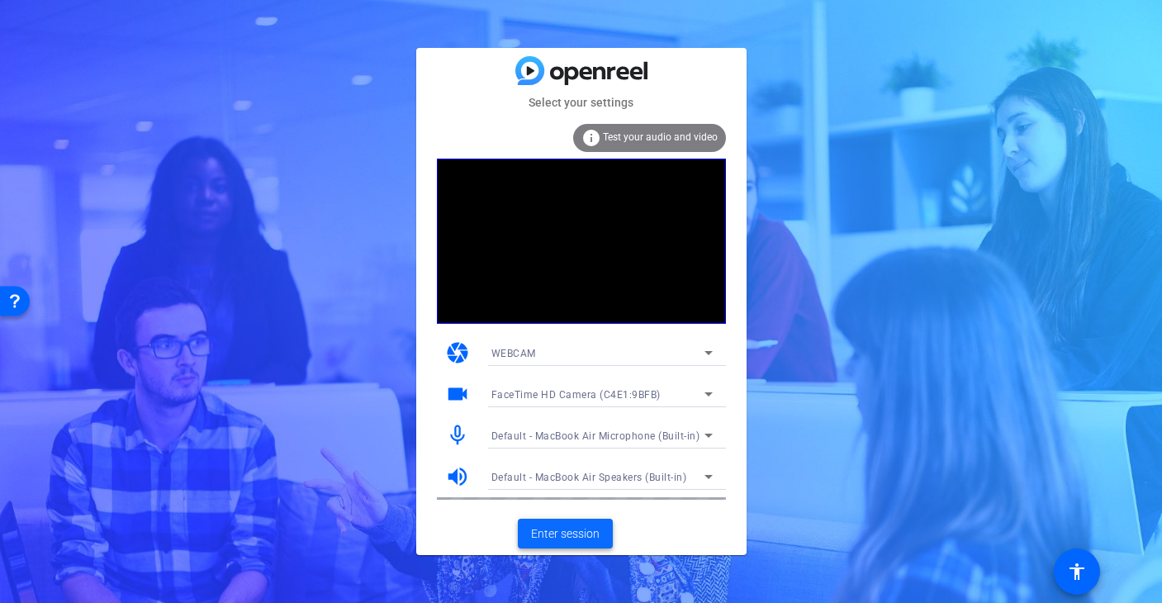
click at [564, 527] on span "Enter session" at bounding box center [565, 533] width 69 height 17
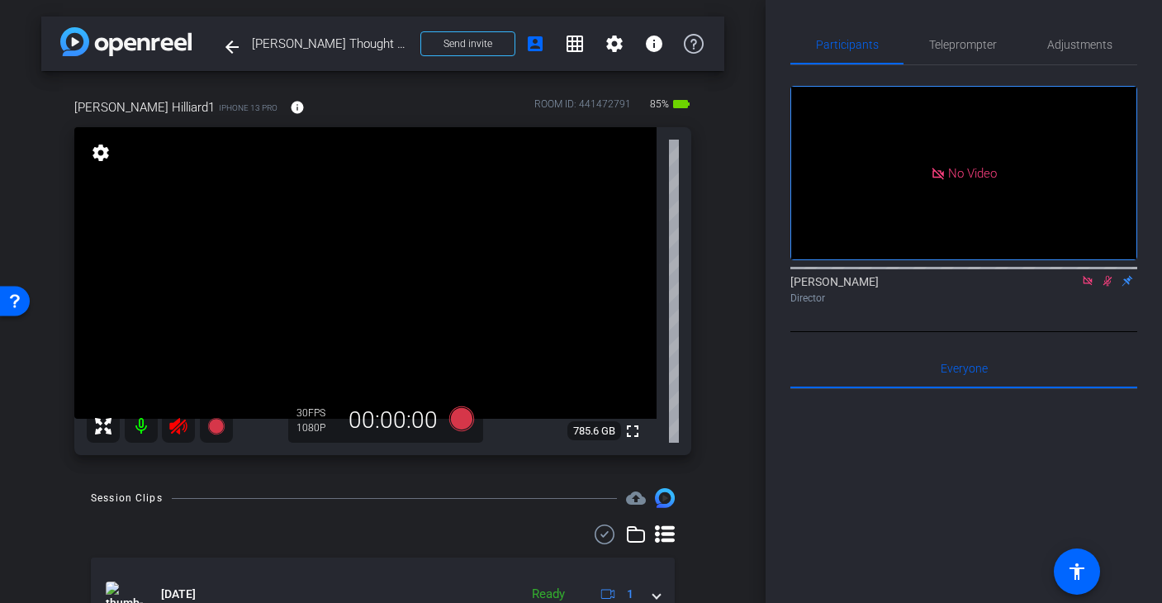
click at [140, 434] on mat-icon at bounding box center [141, 426] width 33 height 33
click at [1062, 45] on span "Adjustments" at bounding box center [1079, 45] width 65 height 12
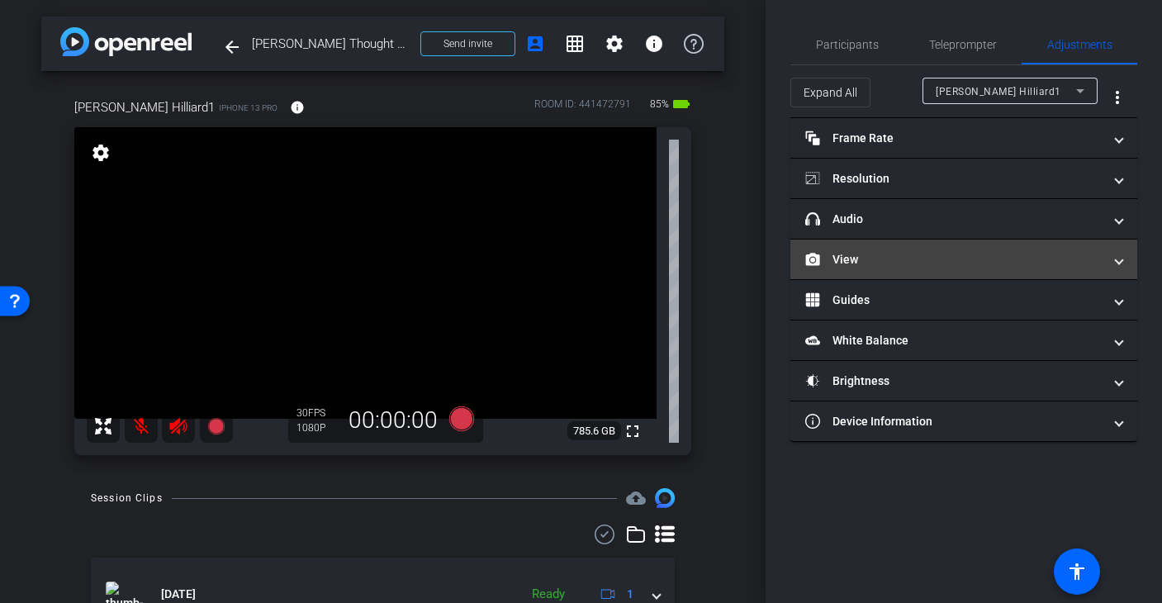
click at [869, 261] on mat-panel-title "View" at bounding box center [953, 259] width 297 height 17
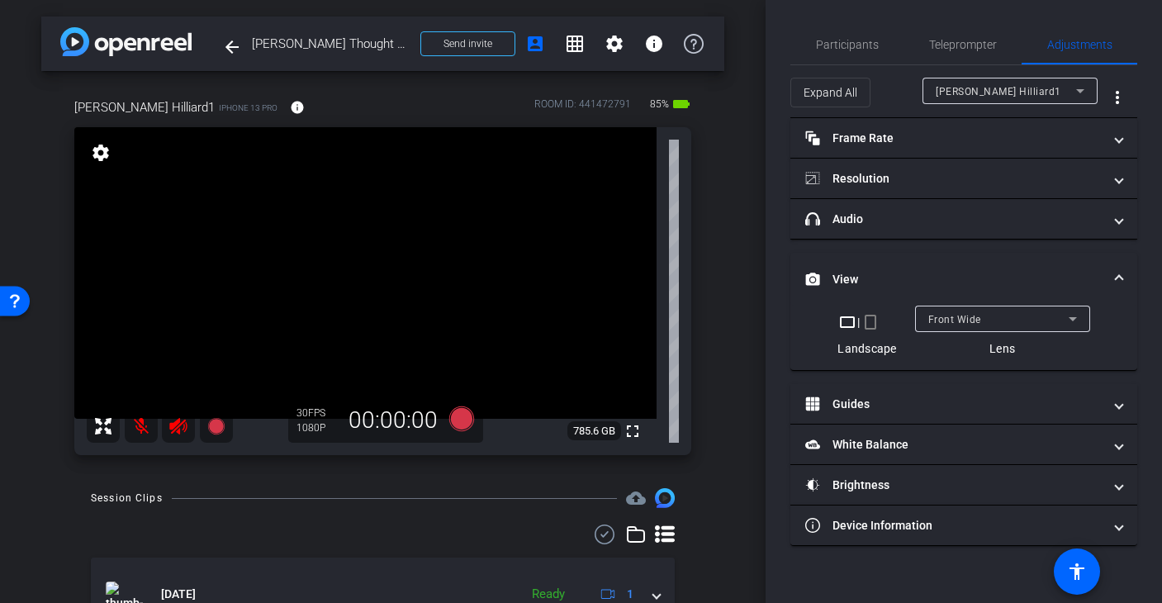
click at [871, 325] on mat-icon "crop_portrait" at bounding box center [871, 322] width 20 height 20
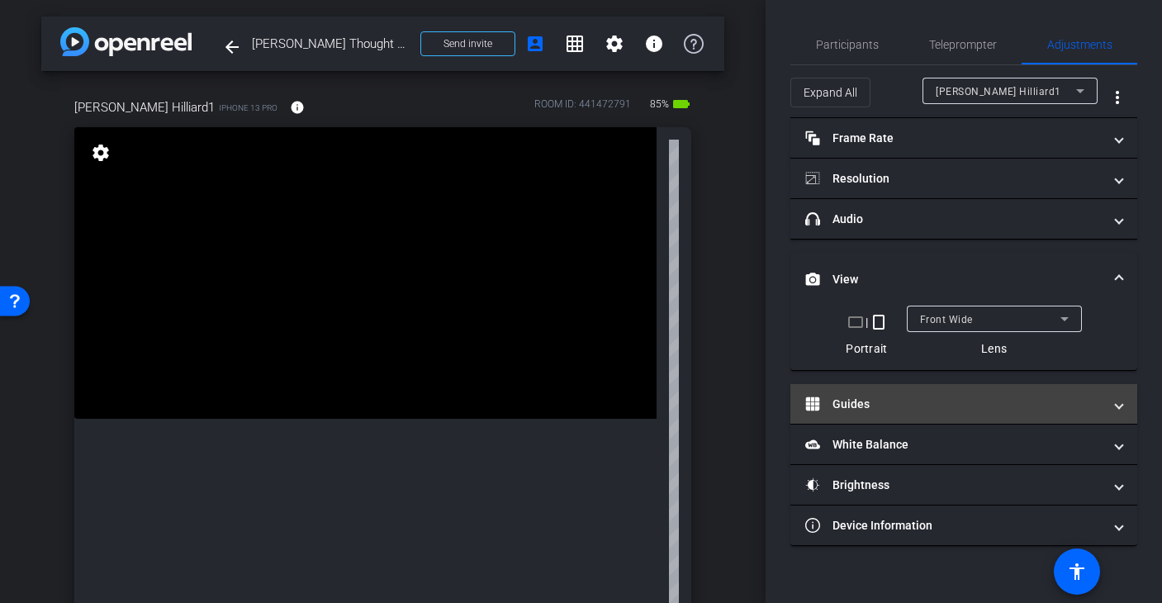
click at [900, 401] on mat-panel-title "Guides" at bounding box center [953, 404] width 297 height 17
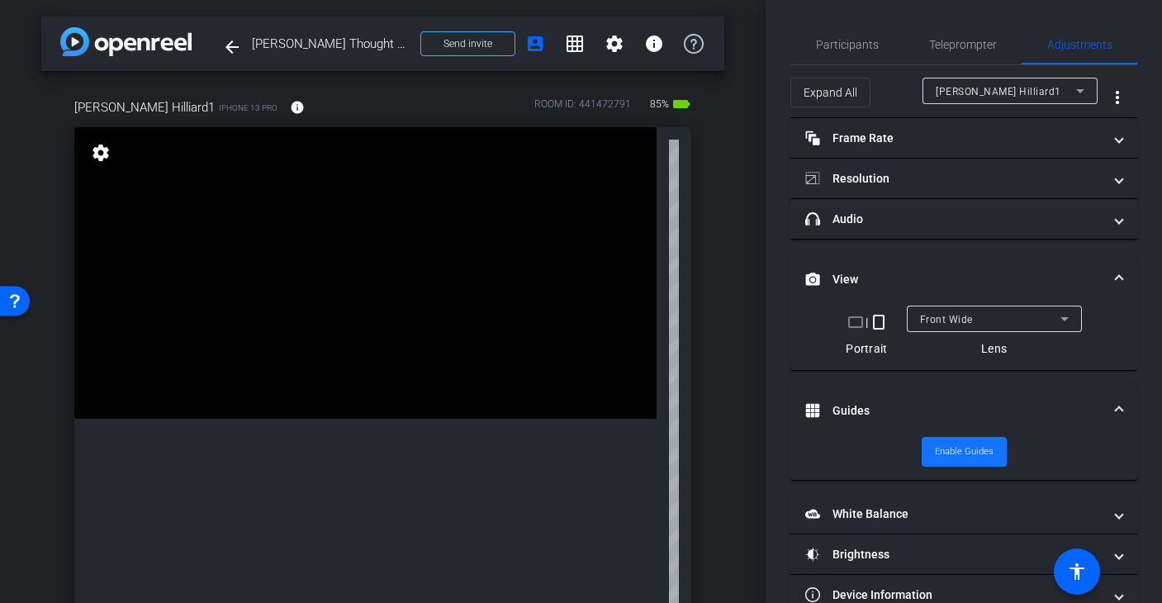
click at [961, 452] on span "Enable Guides" at bounding box center [964, 451] width 59 height 25
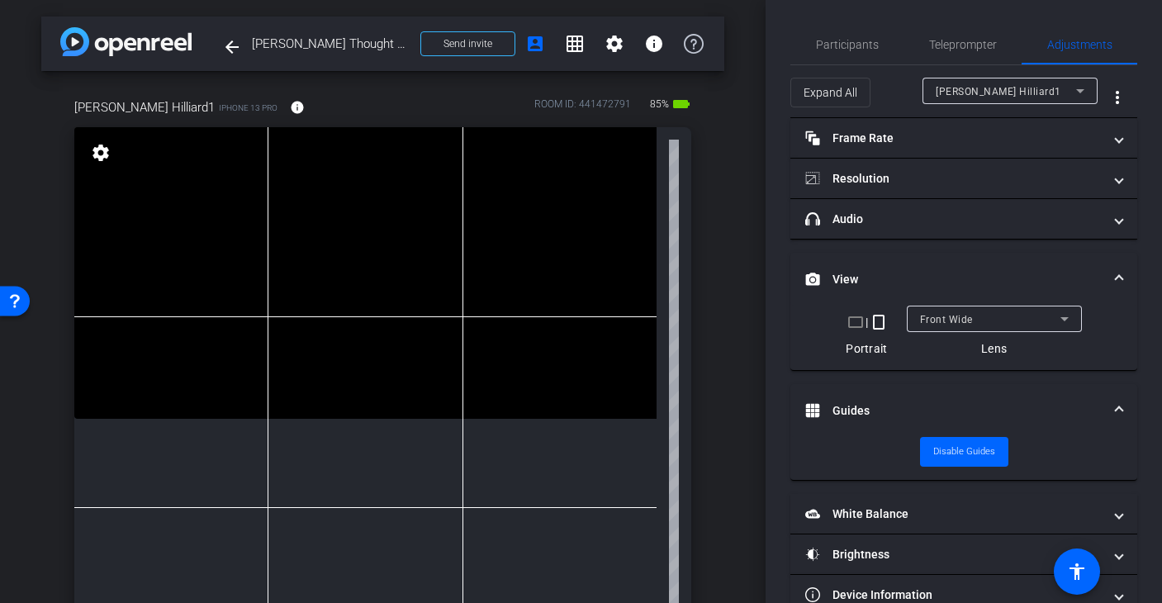
scroll to position [144, 0]
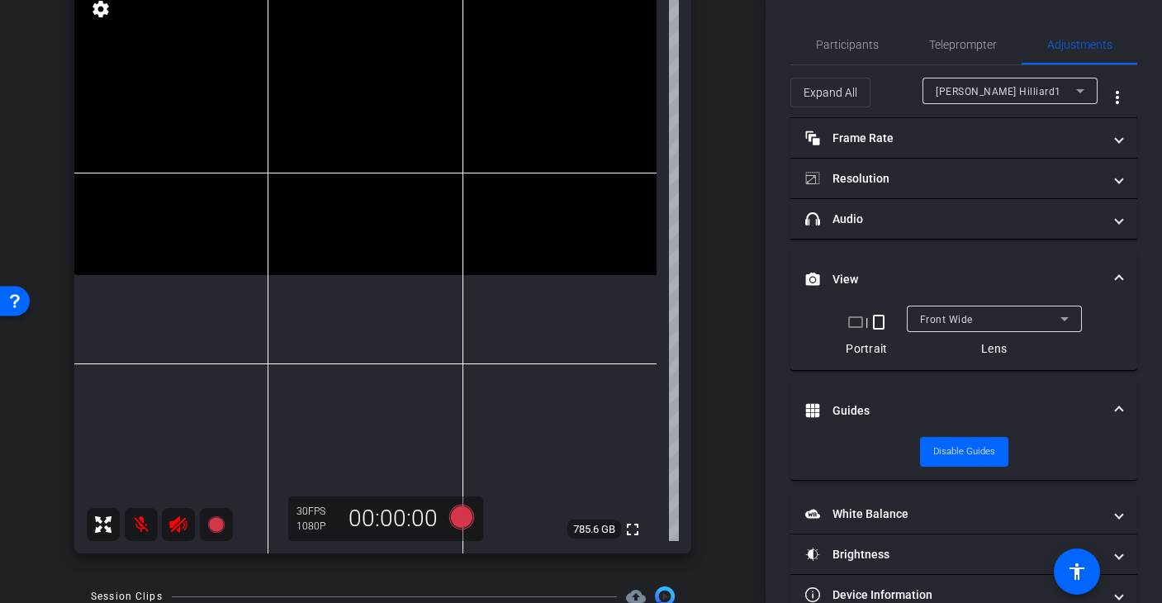
click at [150, 522] on mat-icon at bounding box center [141, 524] width 33 height 33
click at [183, 522] on icon at bounding box center [179, 525] width 20 height 20
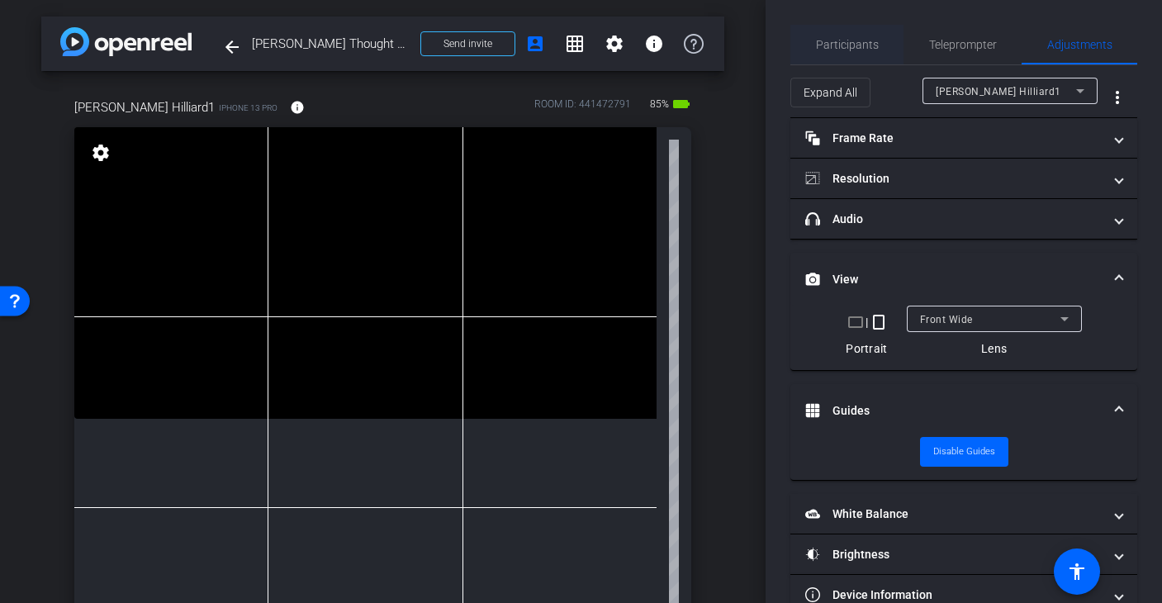
click at [857, 41] on span "Participants" at bounding box center [847, 45] width 63 height 12
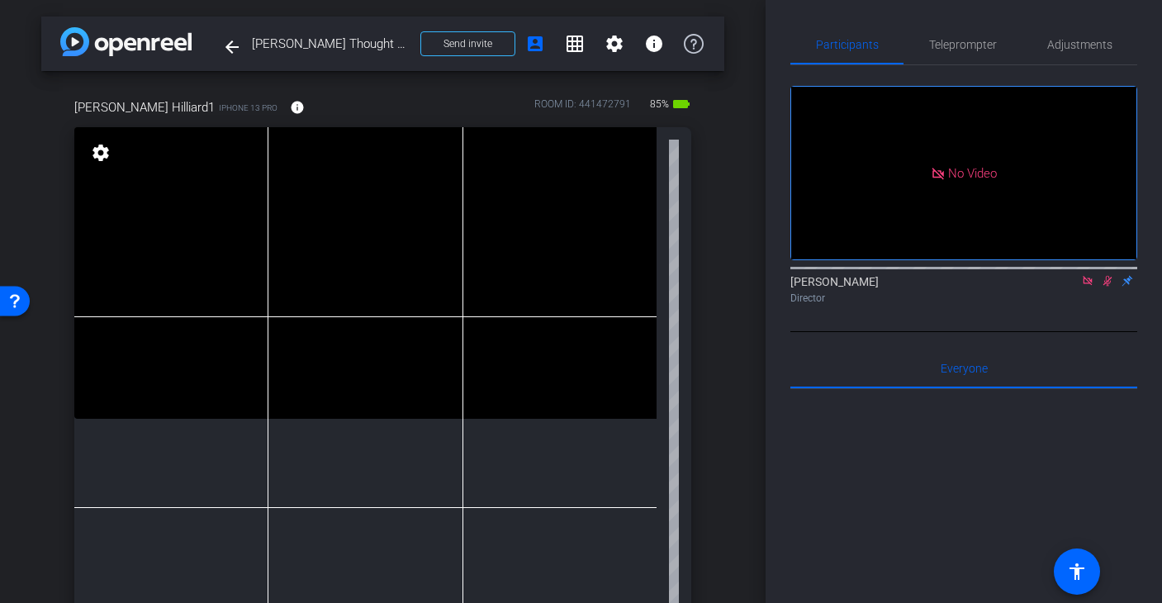
click at [1086, 276] on icon at bounding box center [1087, 280] width 9 height 9
click at [1087, 287] on icon at bounding box center [1087, 281] width 13 height 12
click at [976, 48] on span "Teleprompter" at bounding box center [963, 45] width 68 height 12
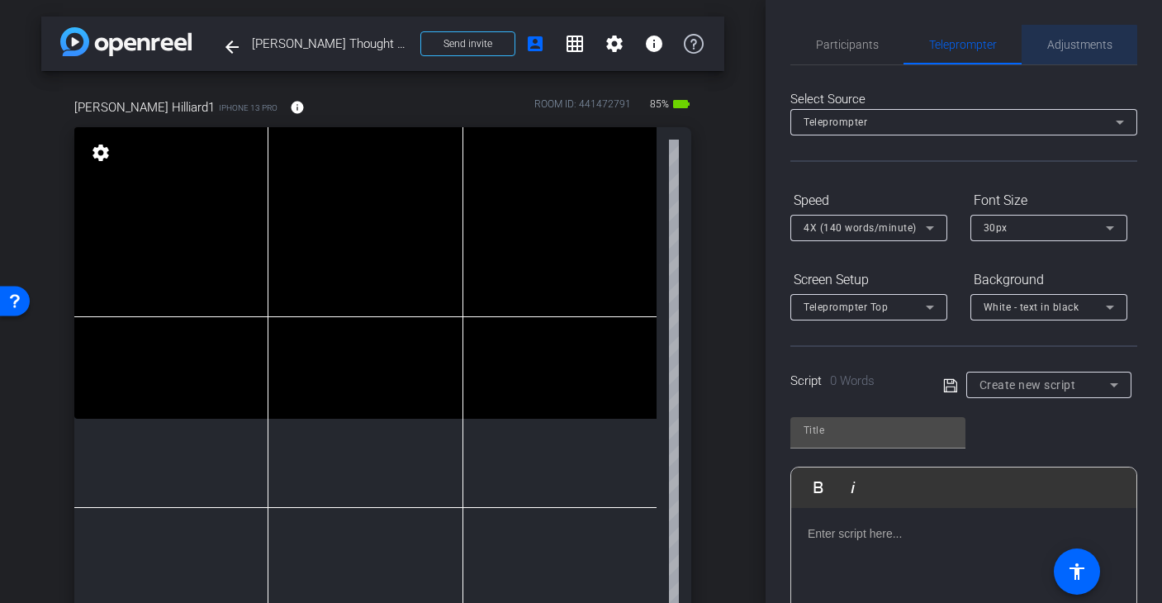
click at [1076, 46] on span "Adjustments" at bounding box center [1079, 45] width 65 height 12
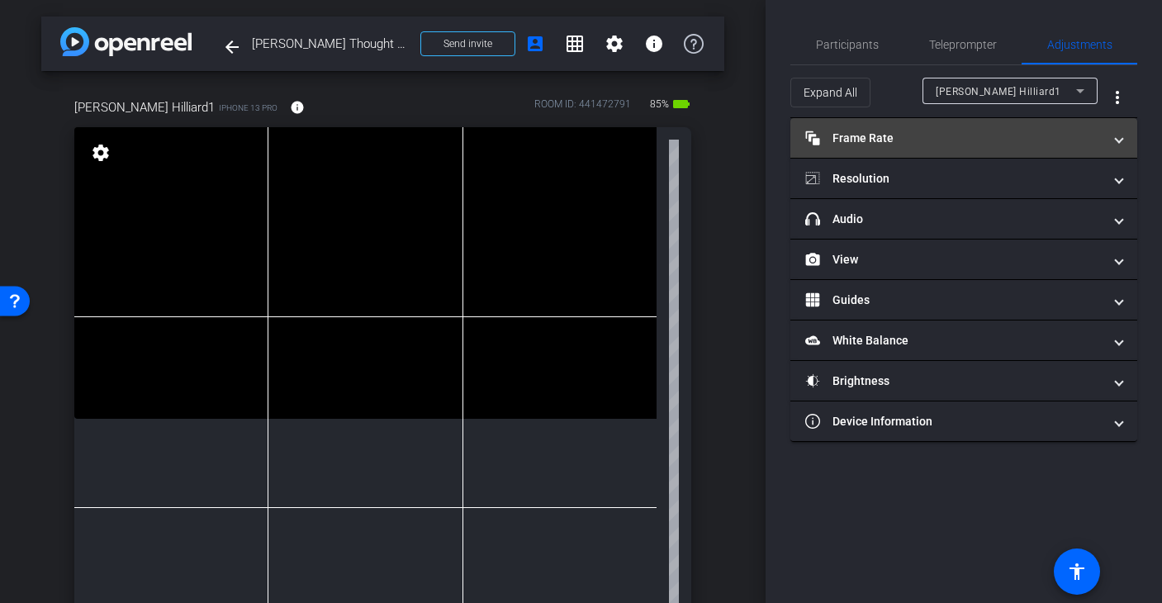
click at [1077, 119] on mat-expansion-panel-header "Frame Rate Frame Rate" at bounding box center [963, 138] width 347 height 40
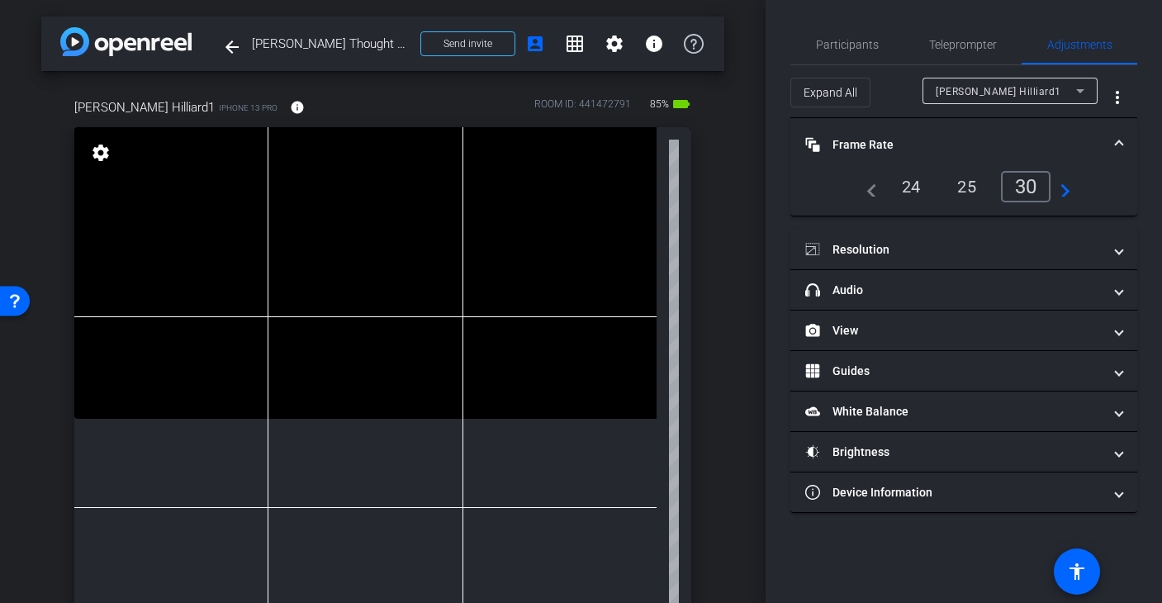
click at [1119, 136] on span at bounding box center [1119, 144] width 7 height 17
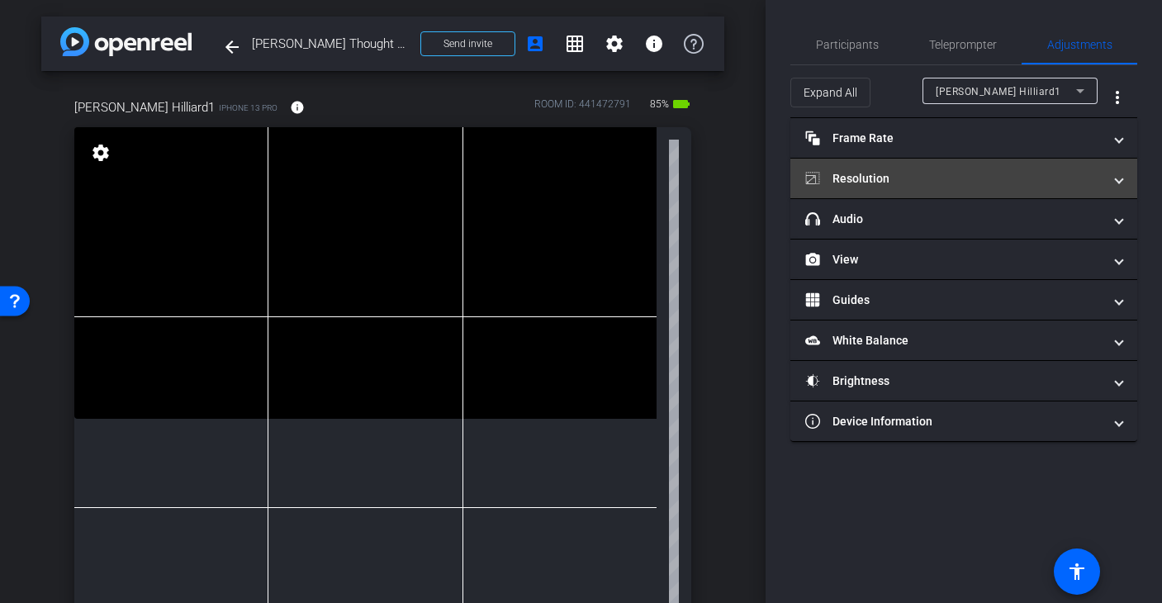
click at [1126, 179] on mat-expansion-panel-header "Resolution" at bounding box center [963, 179] width 347 height 40
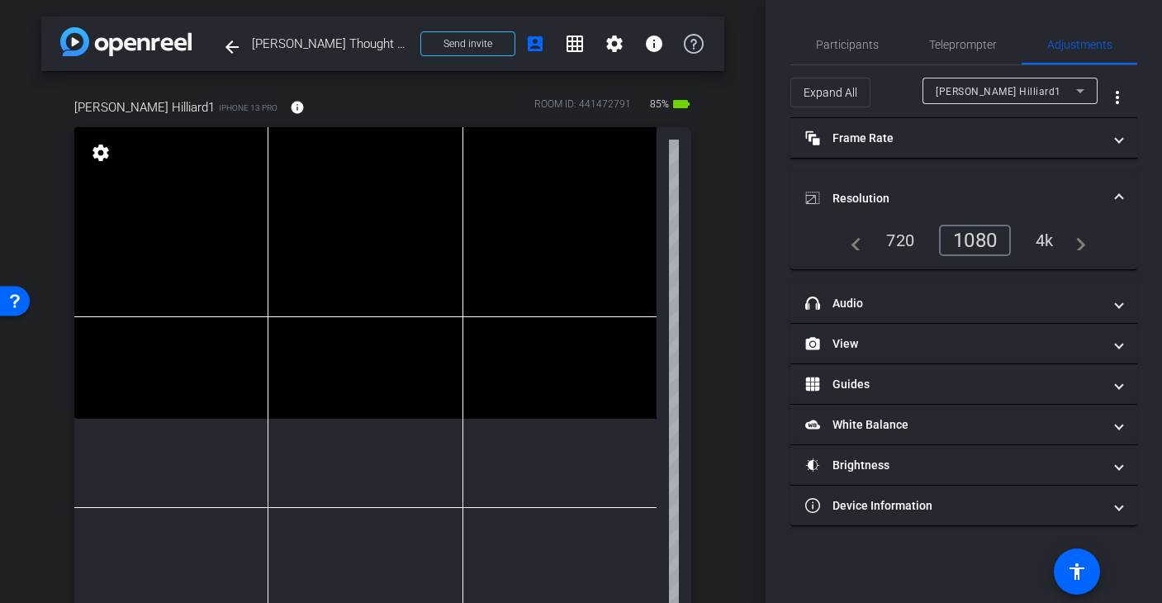
click at [1125, 180] on mat-expansion-panel-header "Resolution" at bounding box center [963, 198] width 347 height 53
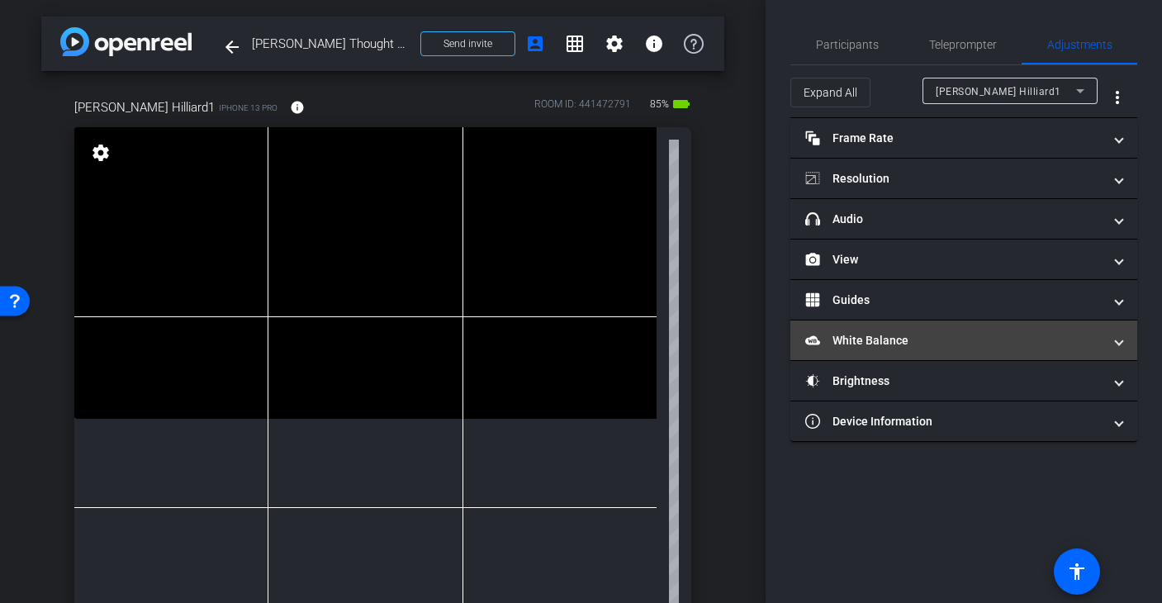
click at [1121, 335] on span at bounding box center [1119, 340] width 7 height 17
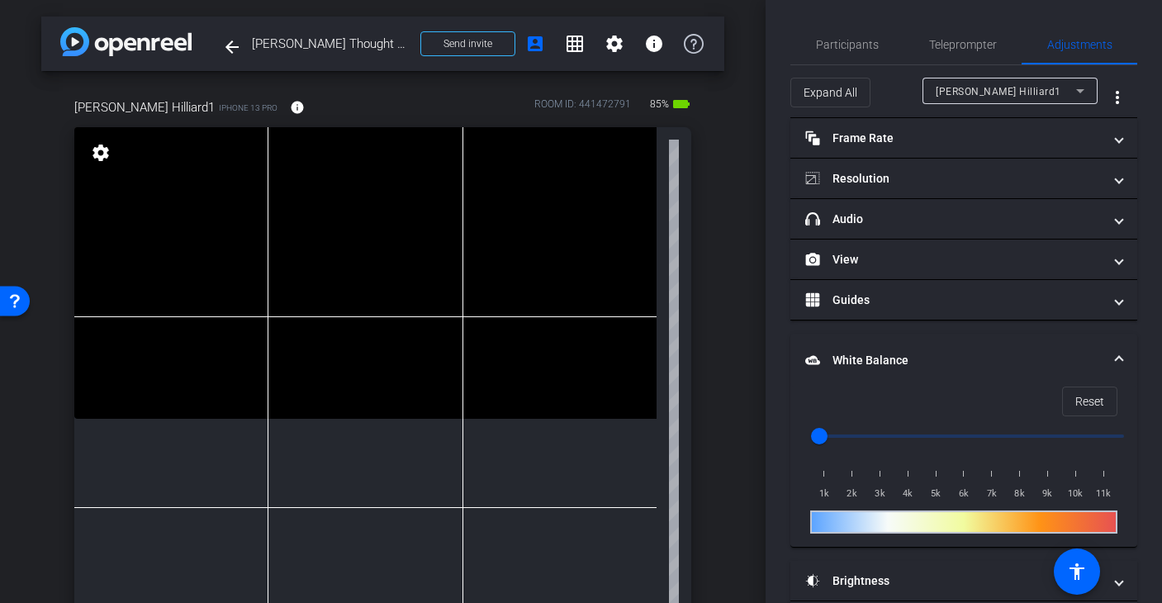
click at [1118, 359] on span at bounding box center [1119, 360] width 7 height 17
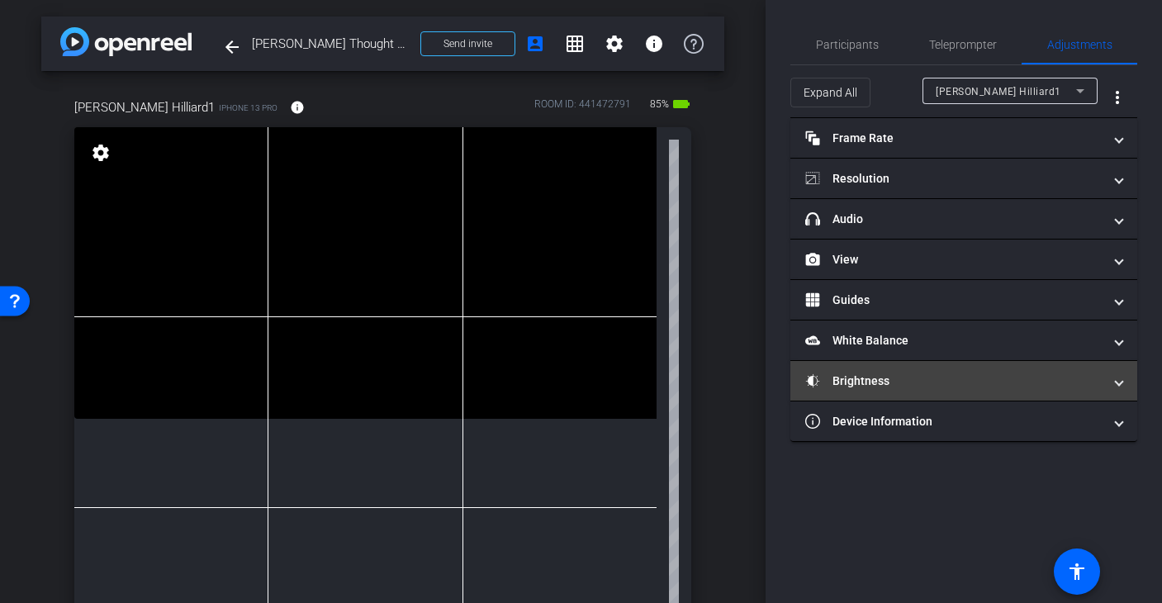
click at [1125, 383] on mat-expansion-panel-header "Brightness" at bounding box center [963, 381] width 347 height 40
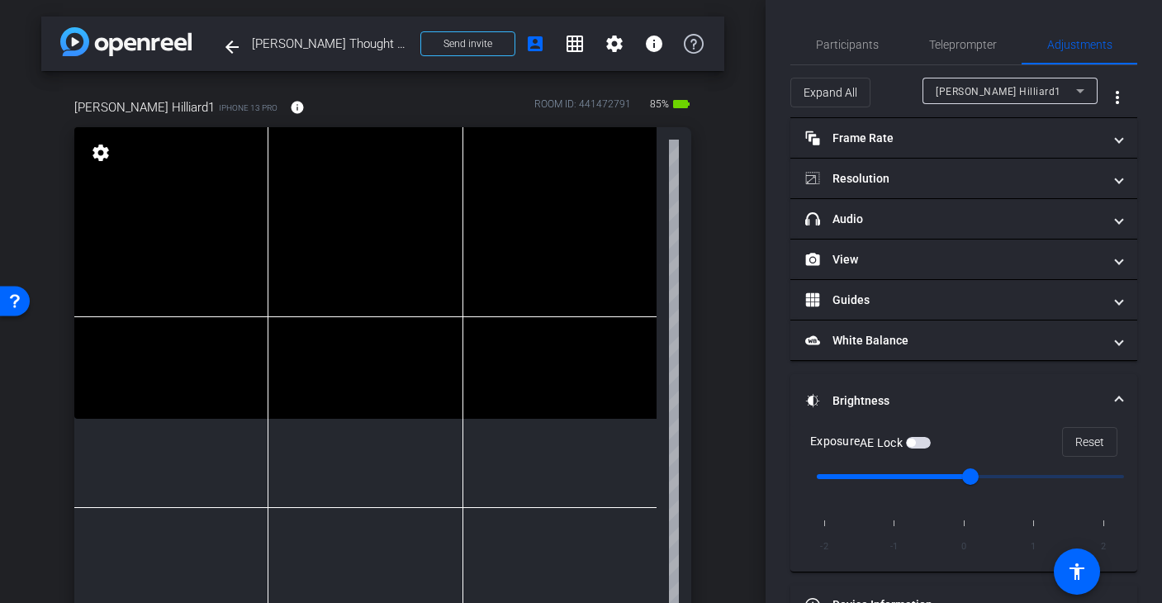
click at [928, 444] on span "button" at bounding box center [918, 443] width 25 height 12
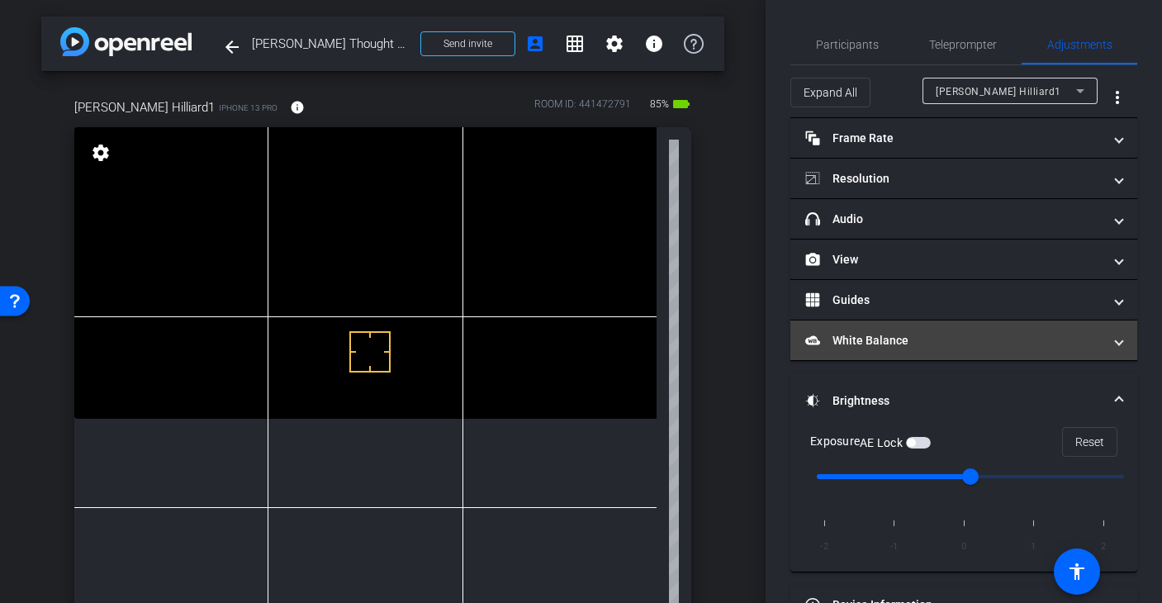
click at [919, 355] on mat-expansion-panel-header "White Balance White Balance" at bounding box center [963, 340] width 347 height 40
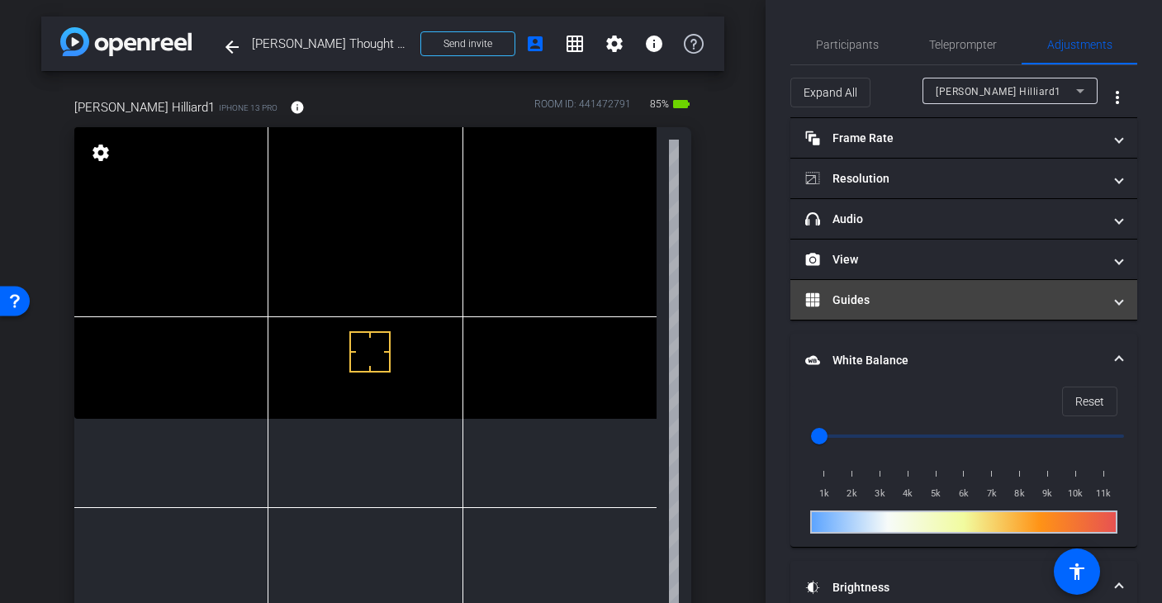
click at [896, 306] on mat-panel-title "Guides" at bounding box center [953, 300] width 297 height 17
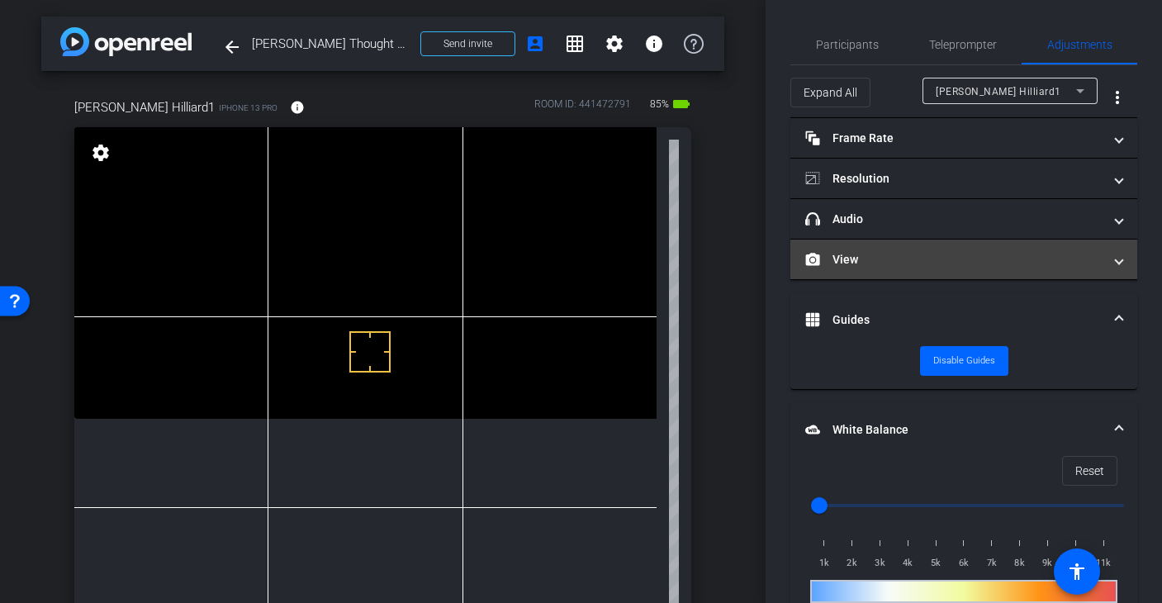
click at [896, 278] on mat-expansion-panel-header "View" at bounding box center [963, 260] width 347 height 40
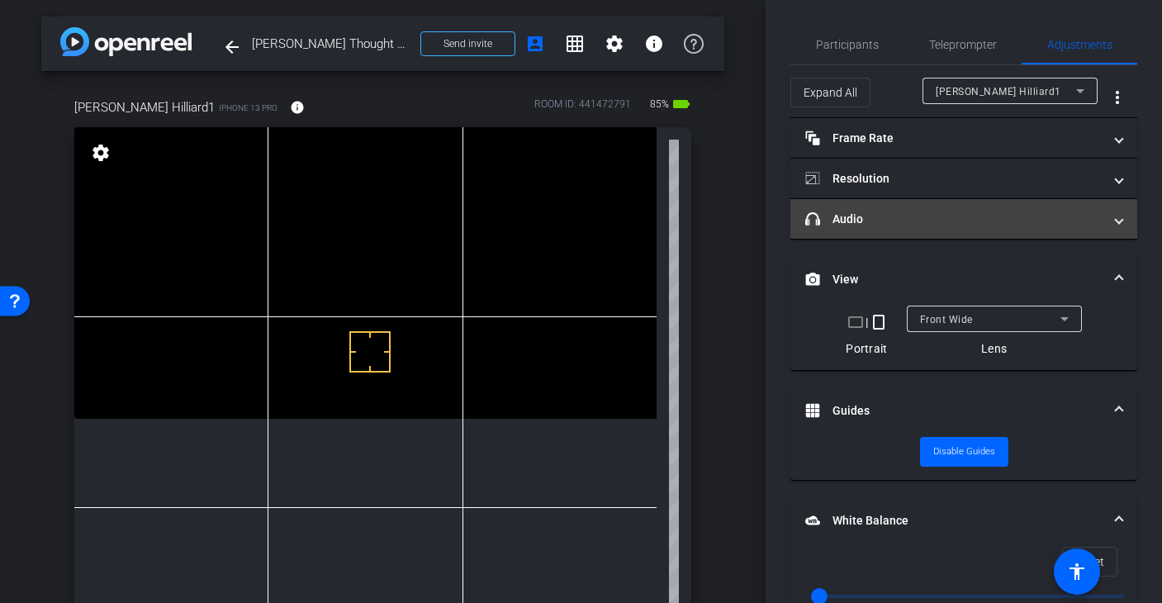
click at [884, 211] on mat-panel-title "headphone icon Audio" at bounding box center [953, 219] width 297 height 17
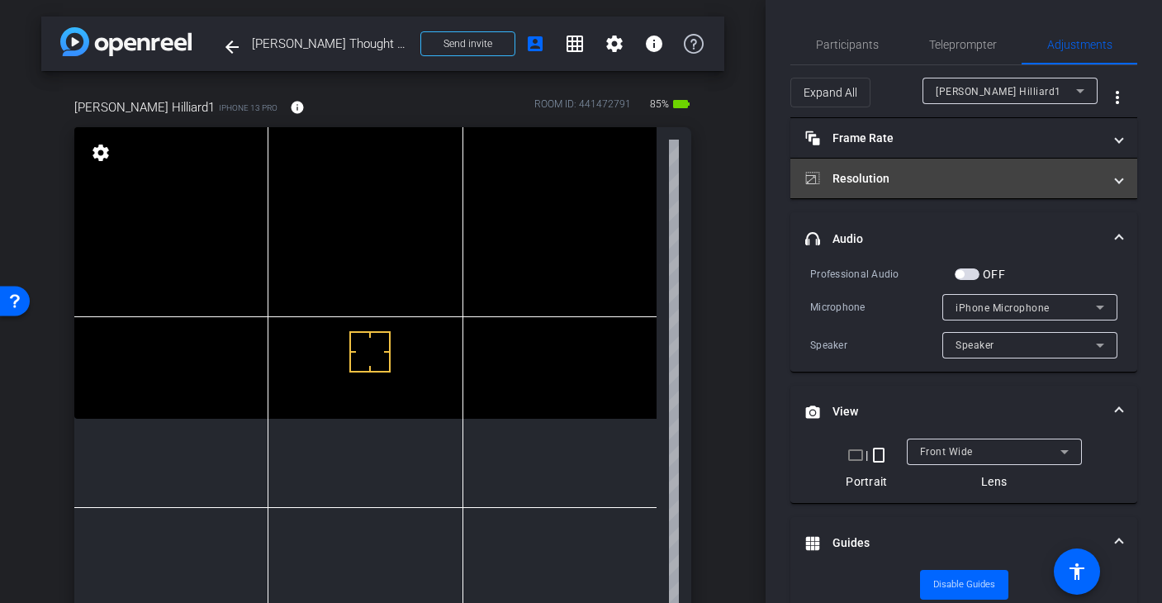
click at [891, 177] on mat-panel-title "Resolution" at bounding box center [953, 178] width 297 height 17
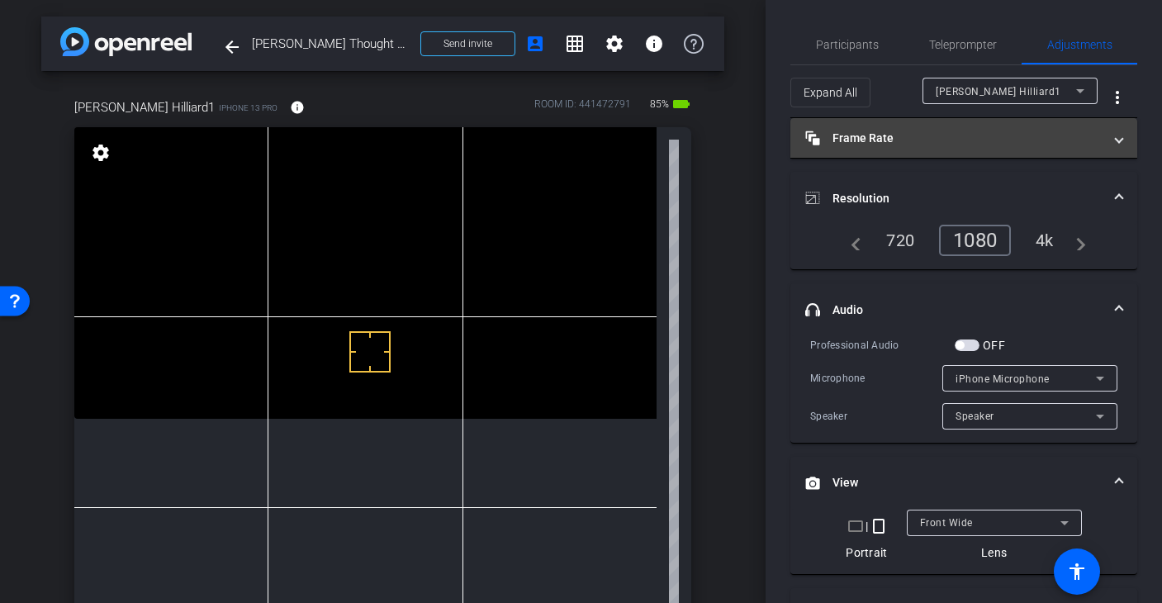
click at [890, 139] on mat-panel-title "Frame Rate Frame Rate" at bounding box center [953, 138] width 297 height 17
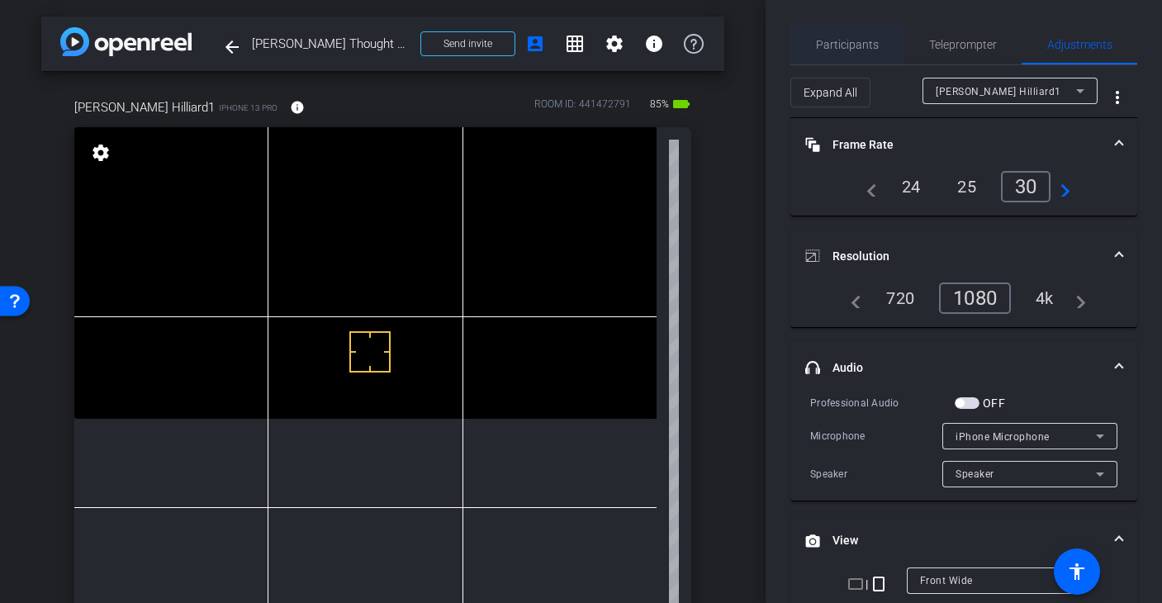
click at [863, 50] on span "Participants" at bounding box center [847, 45] width 63 height 12
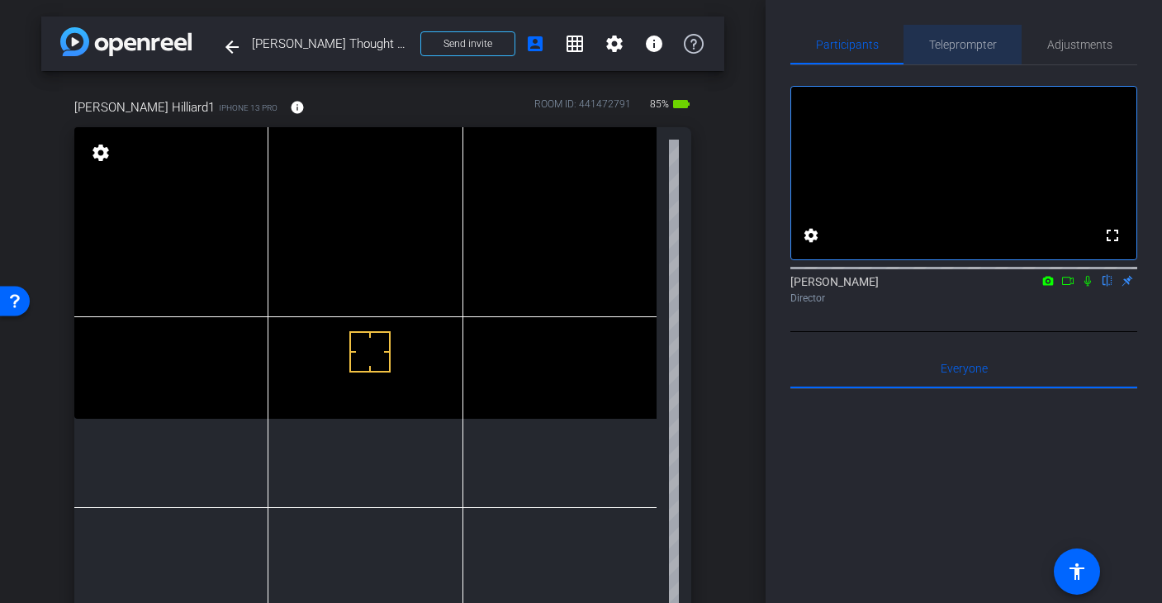
click at [934, 45] on span "Teleprompter" at bounding box center [963, 45] width 68 height 12
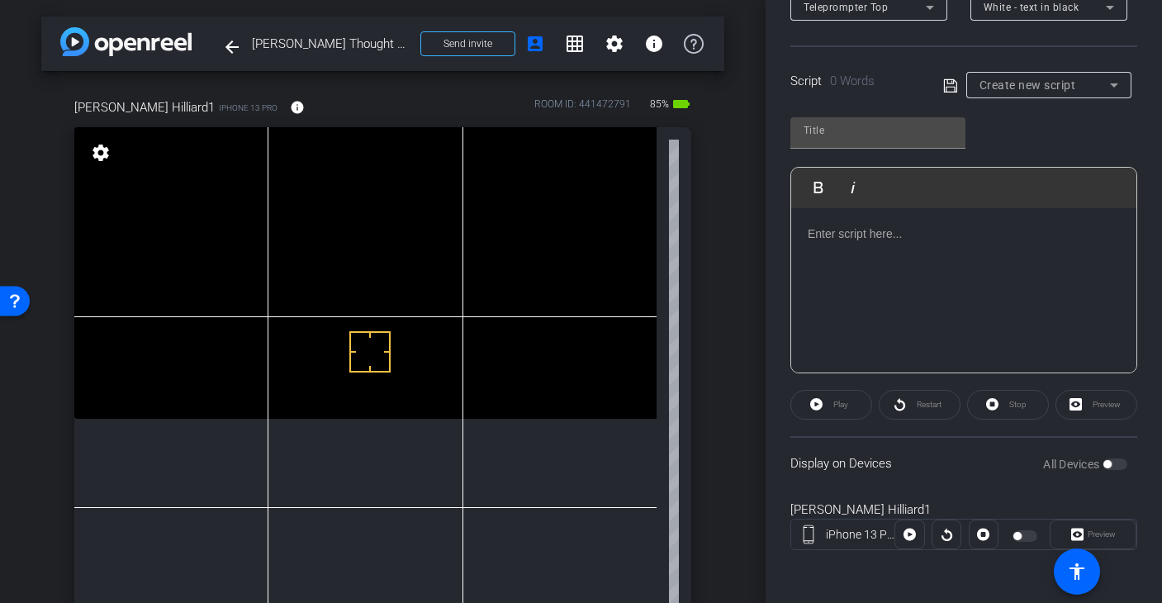
scroll to position [123, 0]
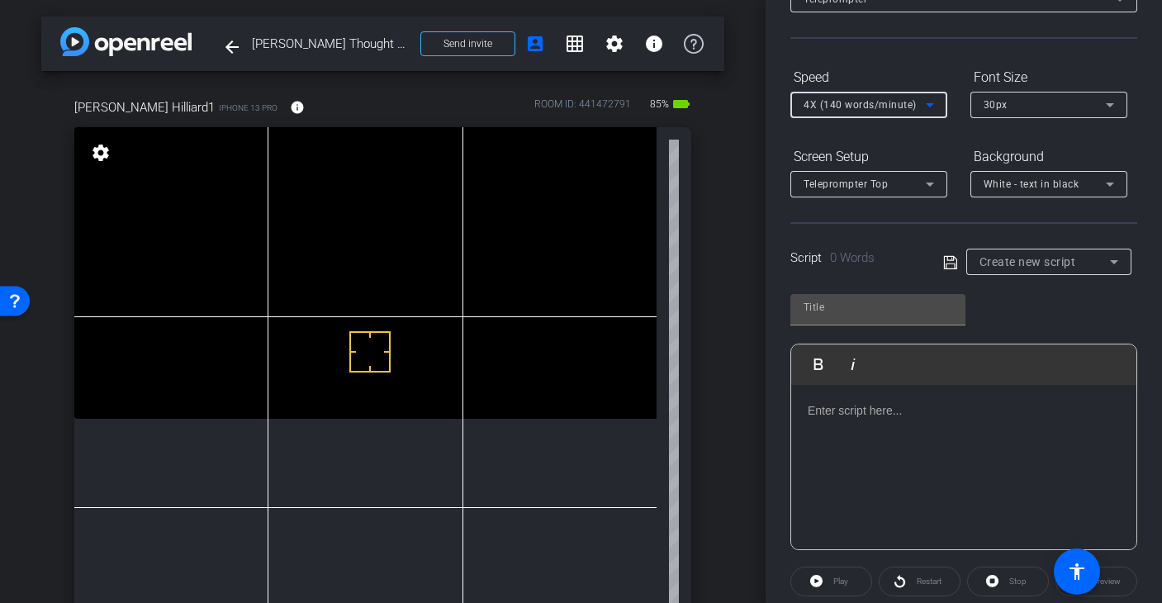
click at [933, 105] on icon at bounding box center [930, 105] width 20 height 20
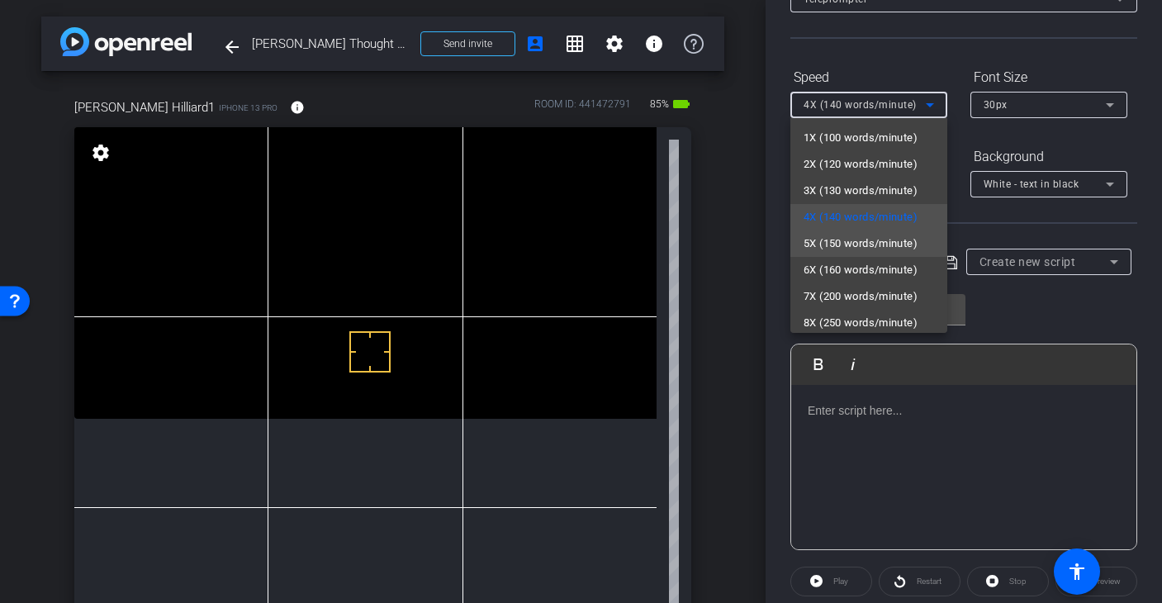
click at [871, 242] on span "5X (150 words/minute)" at bounding box center [861, 244] width 114 height 20
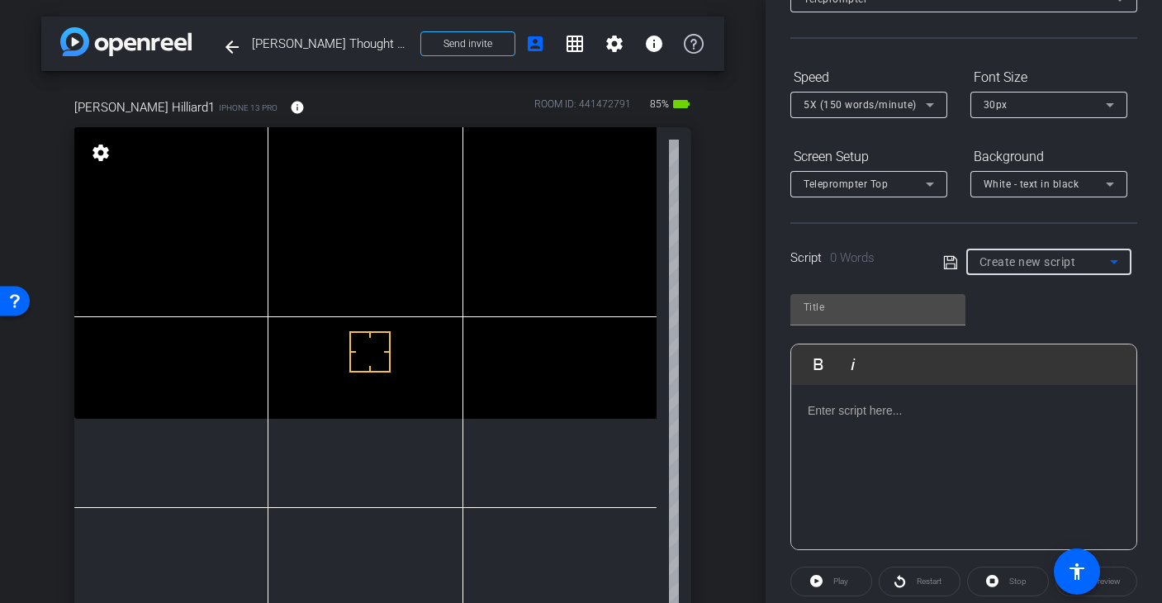
click at [1068, 263] on span "Create new script" at bounding box center [1028, 261] width 97 height 13
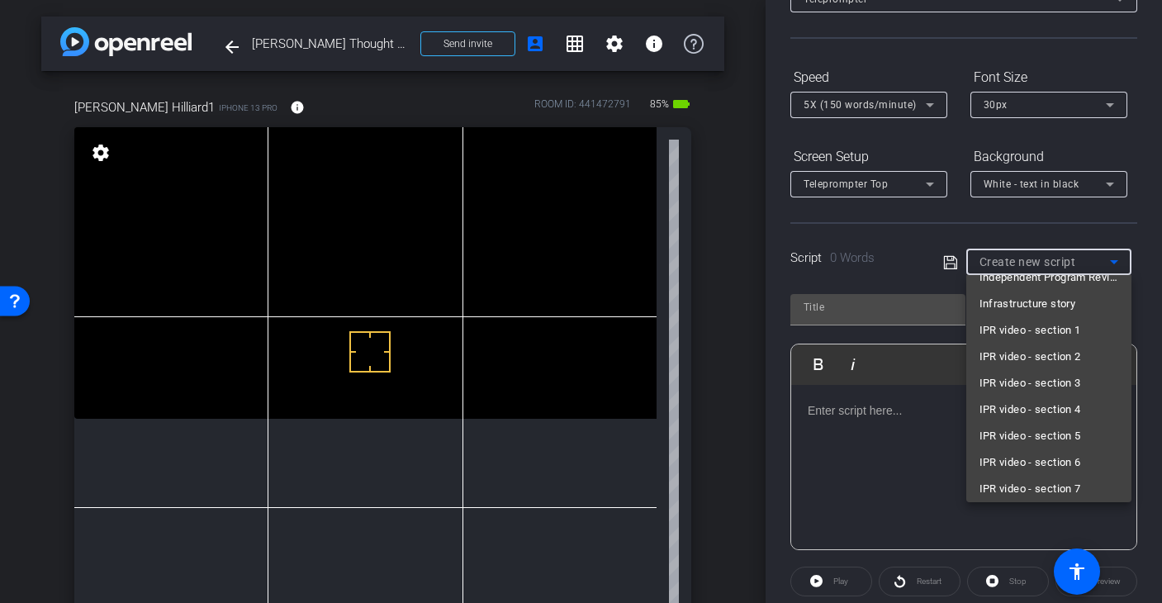
scroll to position [235, 0]
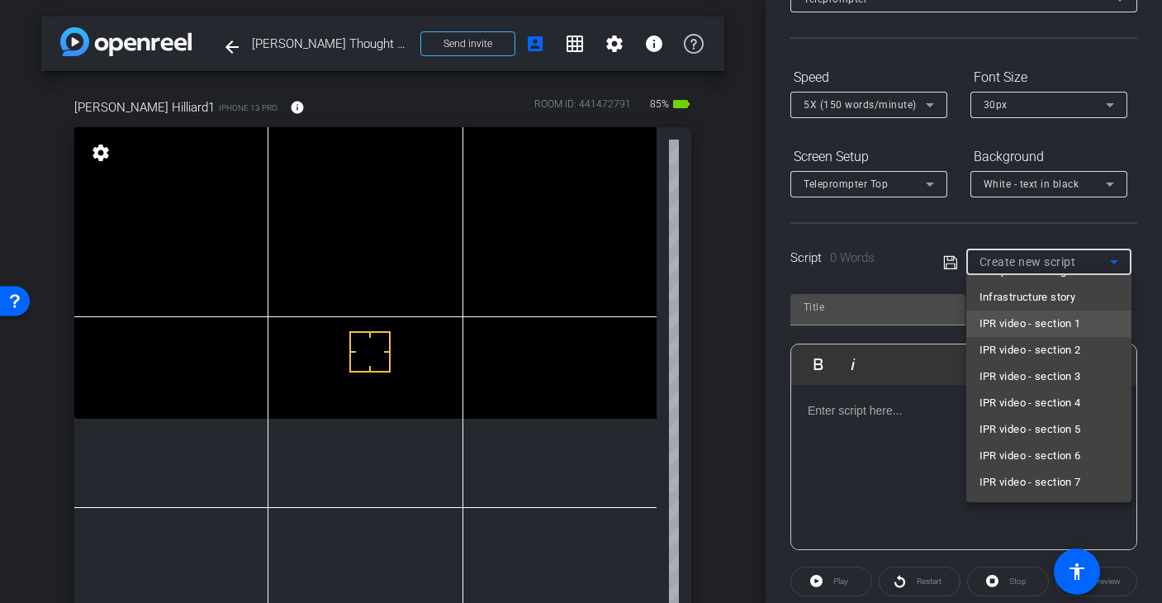
click at [1047, 325] on span "IPR video - section 1" at bounding box center [1031, 324] width 102 height 20
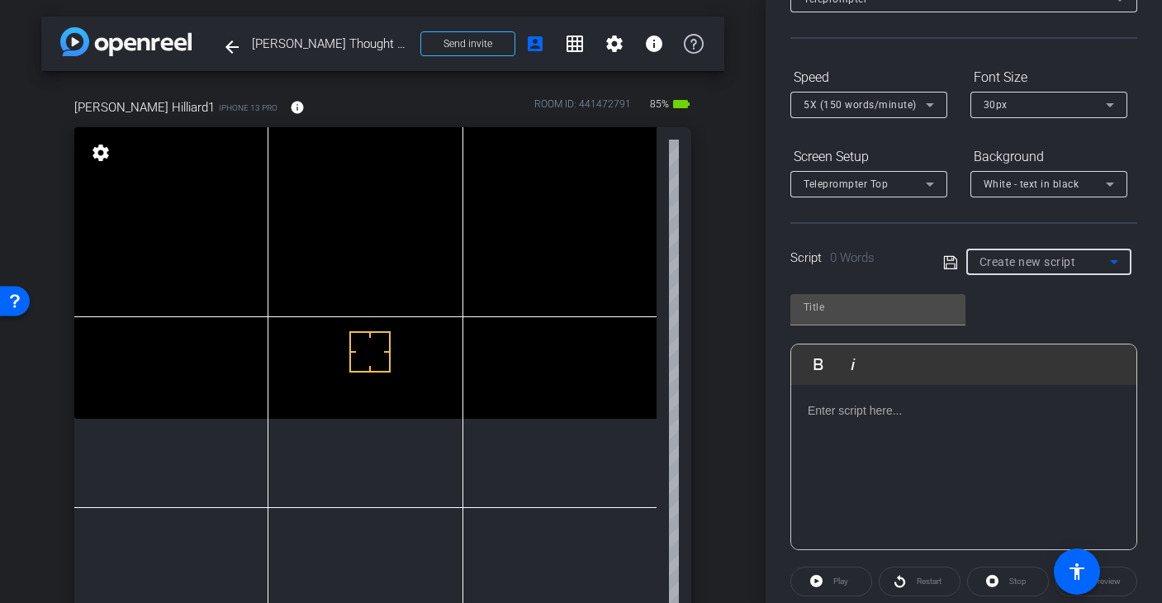
type input "IPR video - section 1"
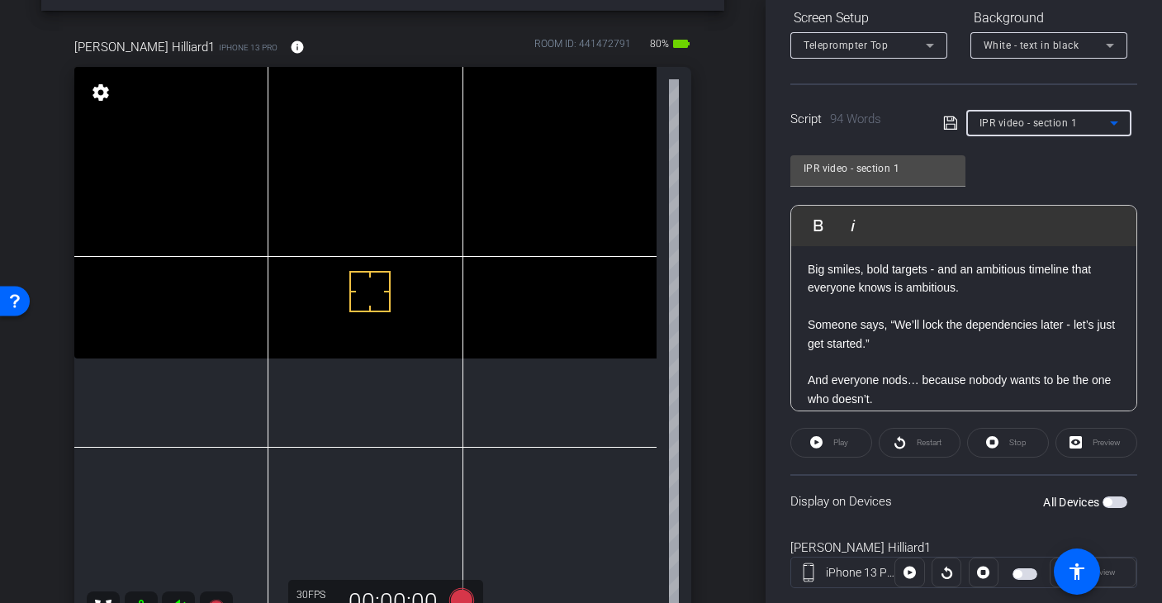
scroll to position [0, 0]
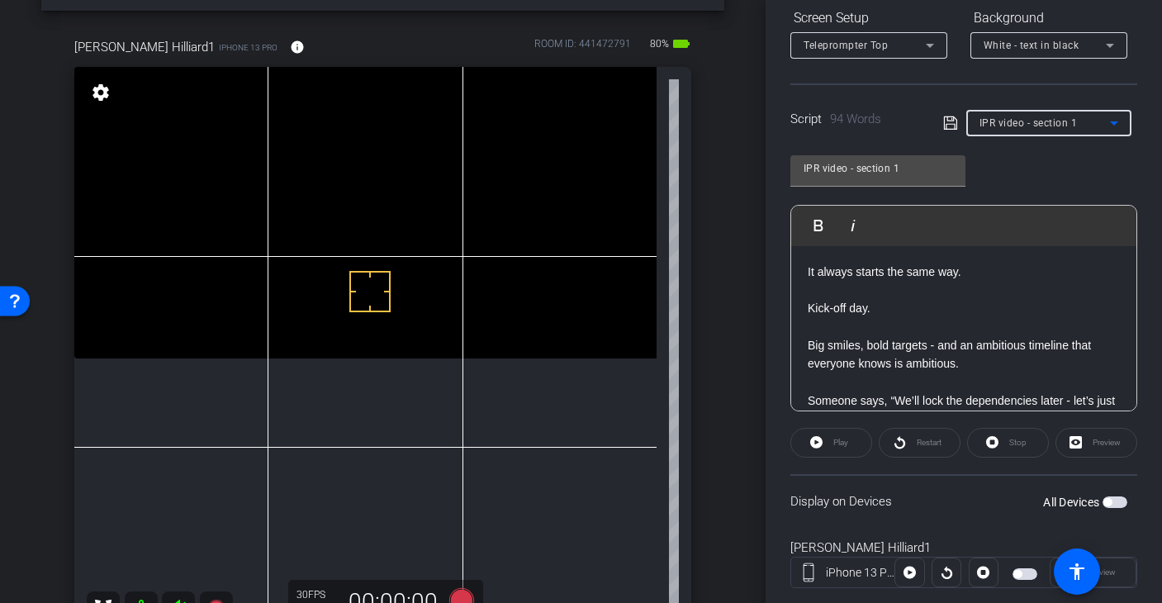
click at [1123, 505] on span "button" at bounding box center [1115, 502] width 25 height 12
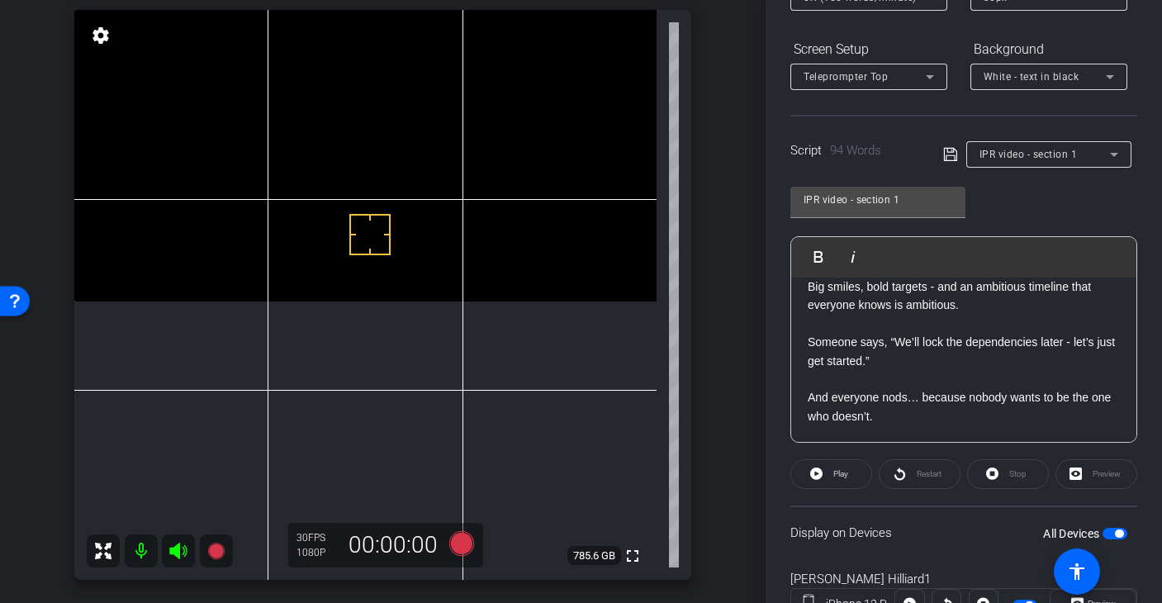
scroll to position [295, 0]
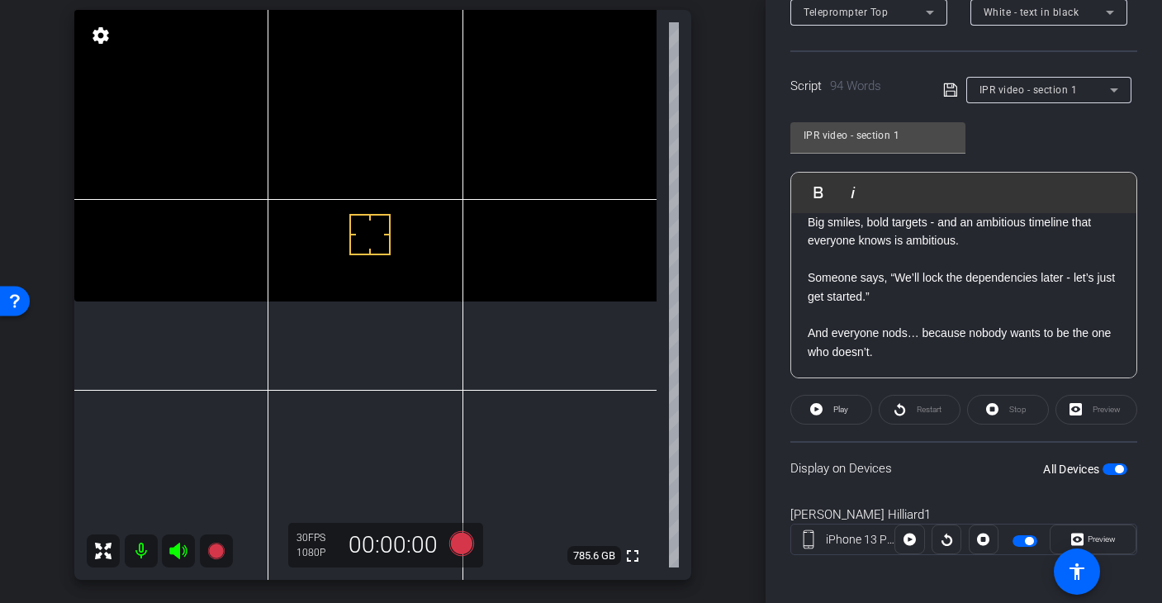
click at [1090, 409] on div "Preview" at bounding box center [1097, 410] width 82 height 30
click at [1080, 411] on div "Preview" at bounding box center [1097, 410] width 82 height 30
click at [1089, 412] on div "Preview" at bounding box center [1097, 410] width 82 height 30
click at [837, 411] on span "Play" at bounding box center [840, 409] width 15 height 9
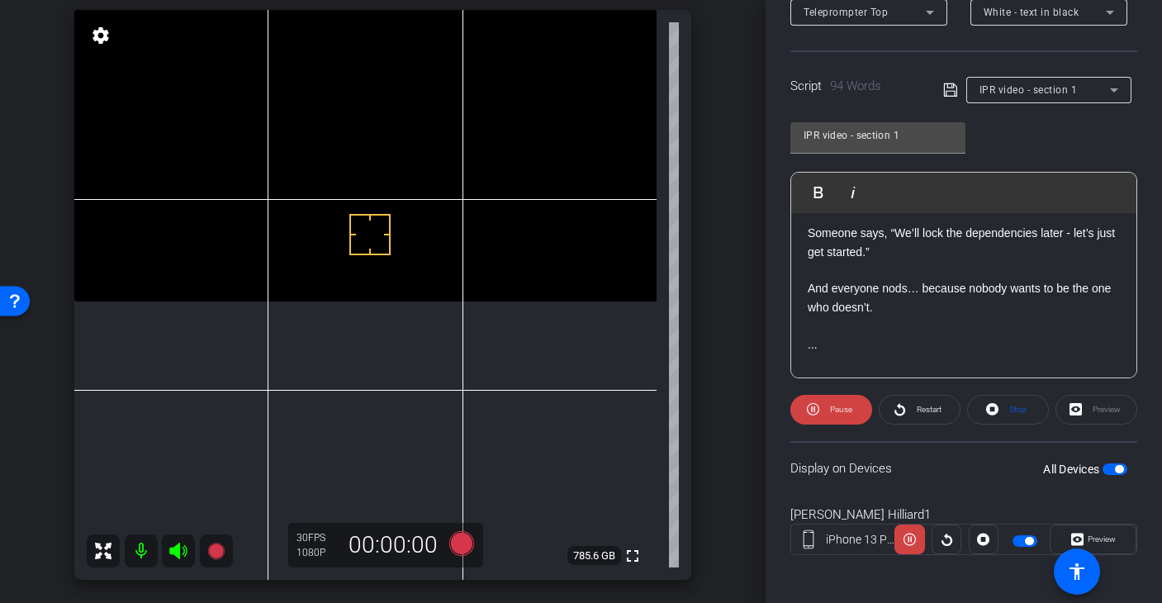
scroll to position [133, 0]
click at [832, 410] on span "Pause" at bounding box center [841, 409] width 22 height 9
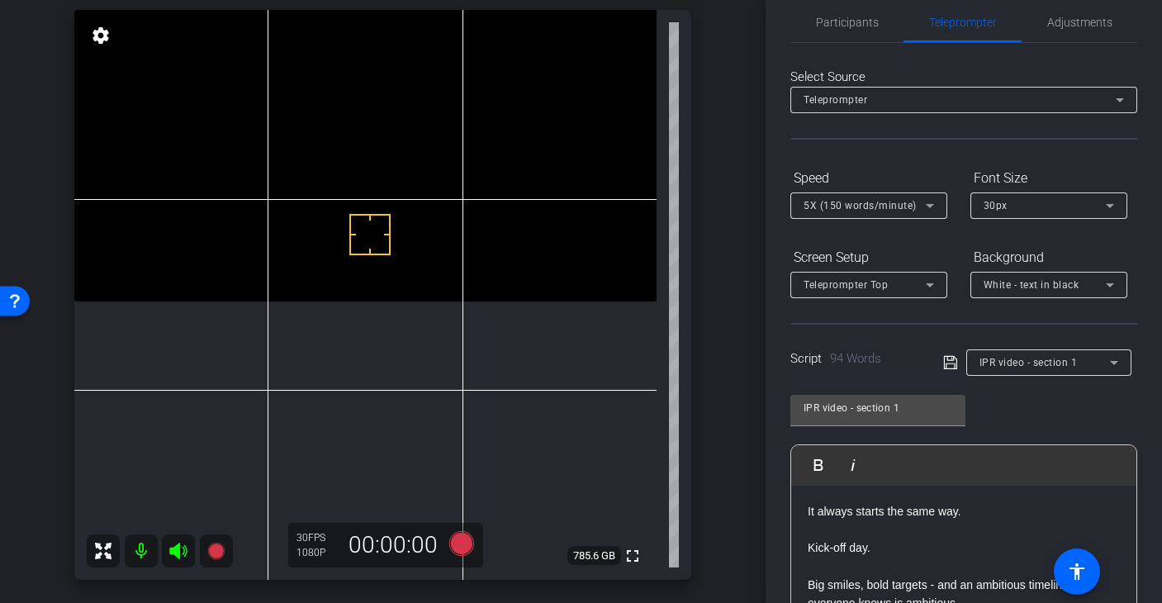
scroll to position [23, 0]
click at [927, 208] on icon at bounding box center [930, 205] width 20 height 20
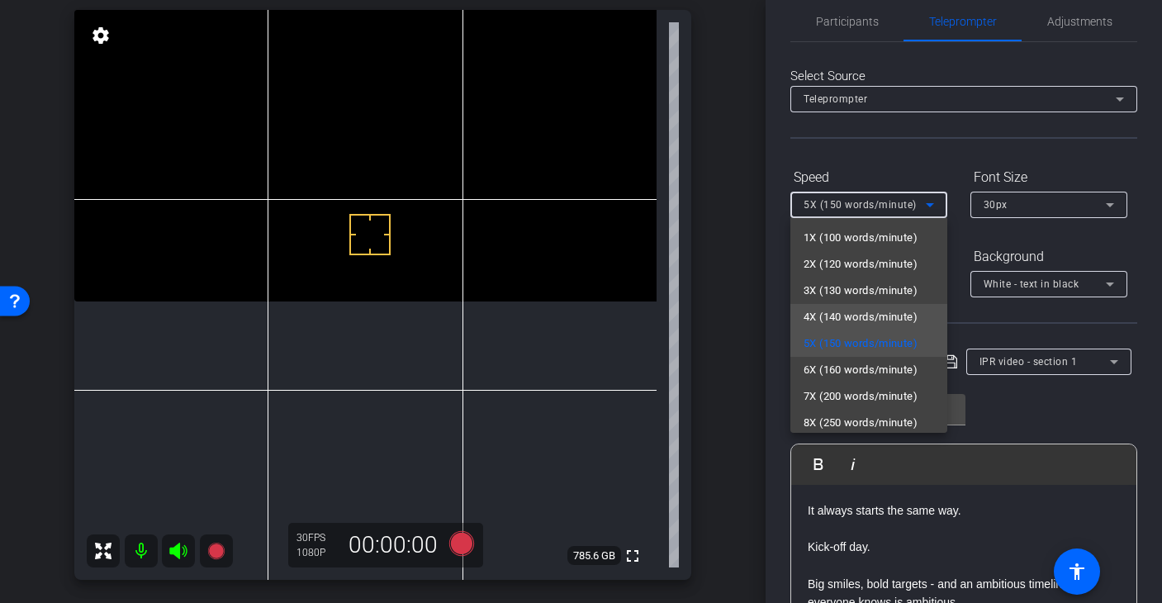
click at [862, 313] on span "4X (140 words/minute)" at bounding box center [861, 317] width 114 height 20
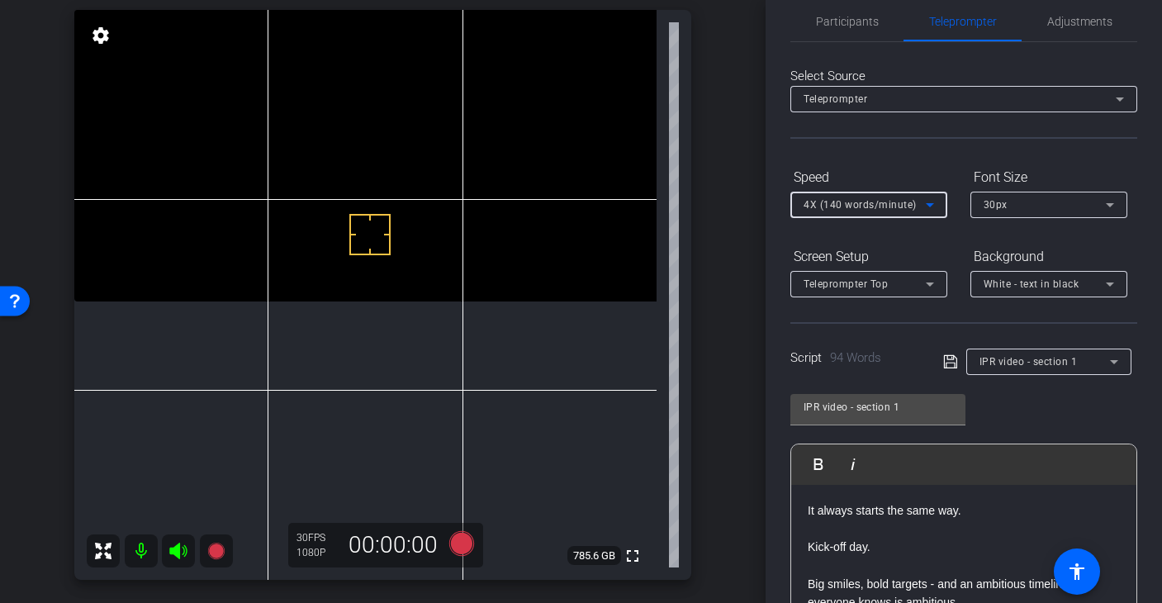
click at [990, 399] on div "IPR video - section 1 Play Play from this location Play Selected Play and displ…" at bounding box center [963, 516] width 347 height 268
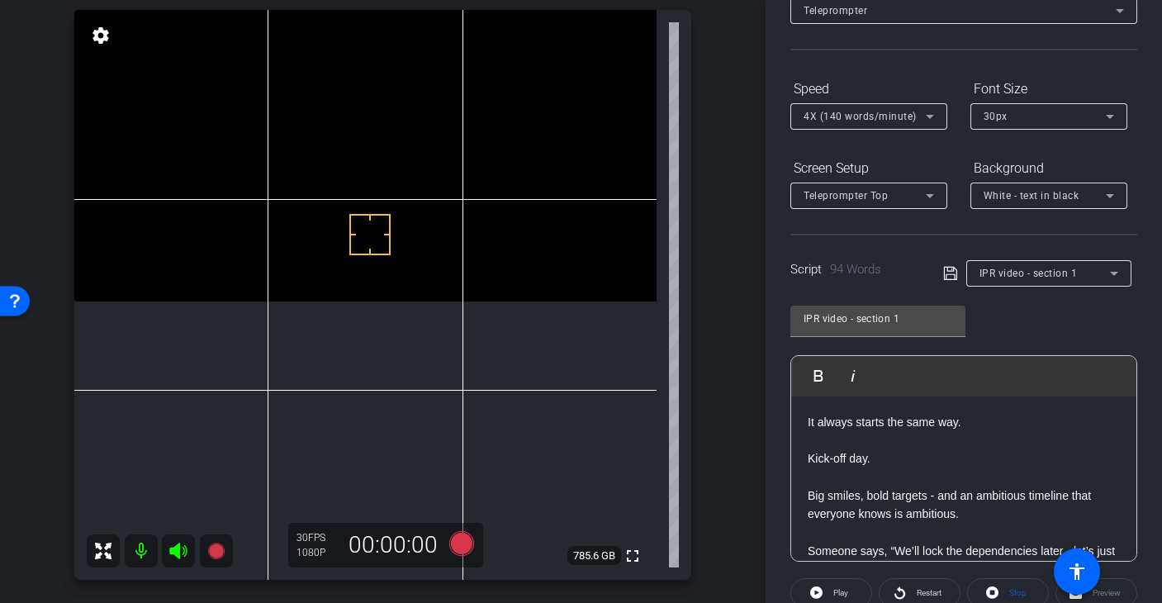
scroll to position [198, 0]
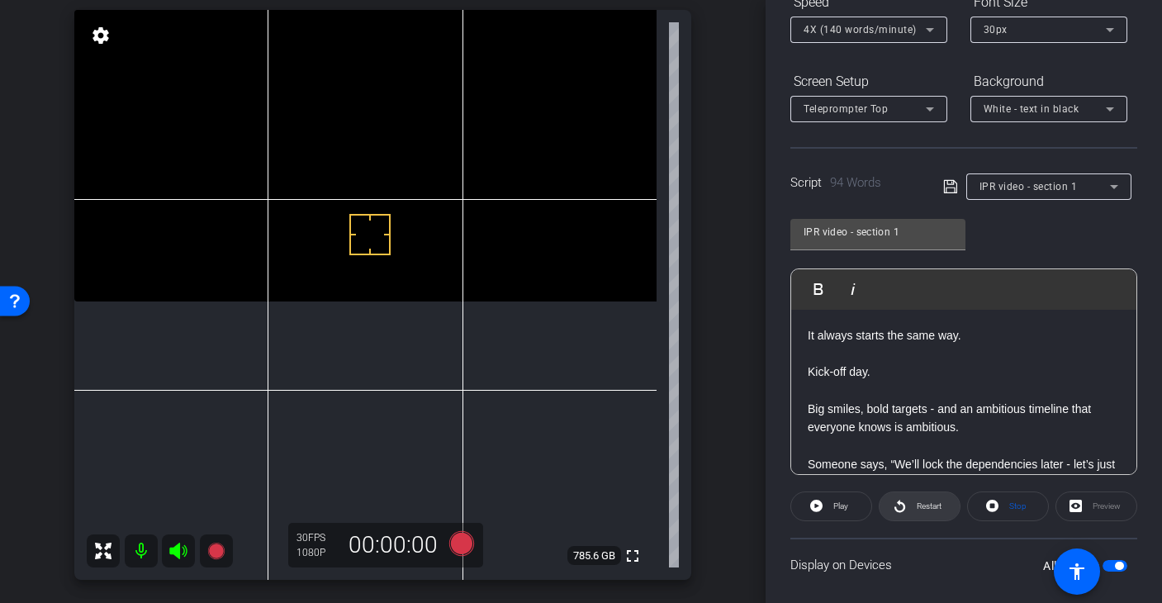
click at [931, 501] on span "Restart" at bounding box center [929, 505] width 25 height 9
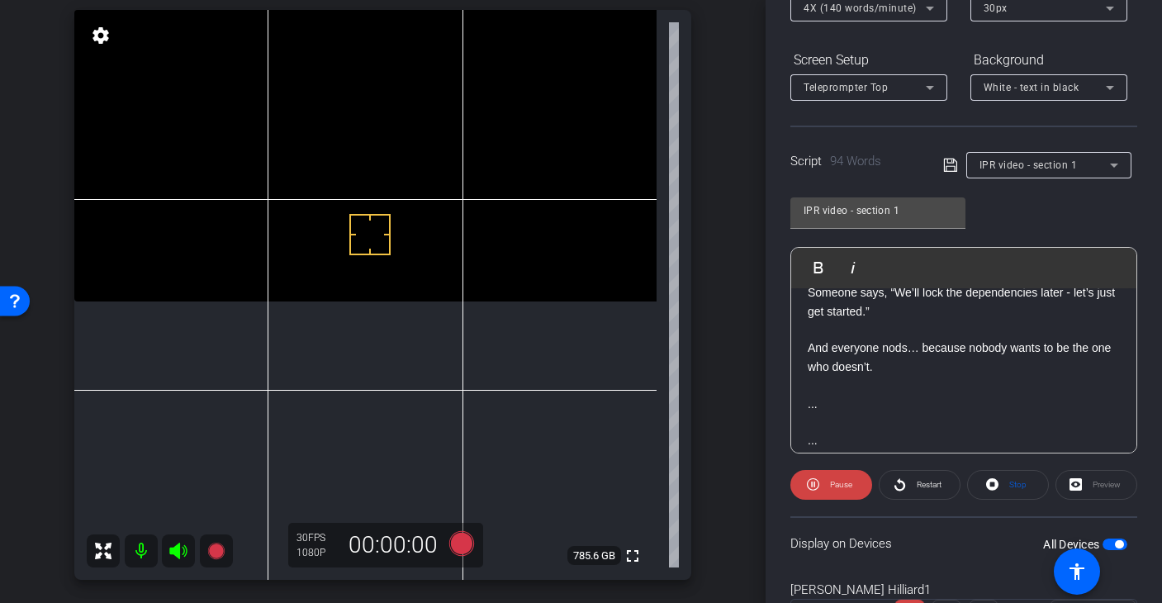
scroll to position [175, 0]
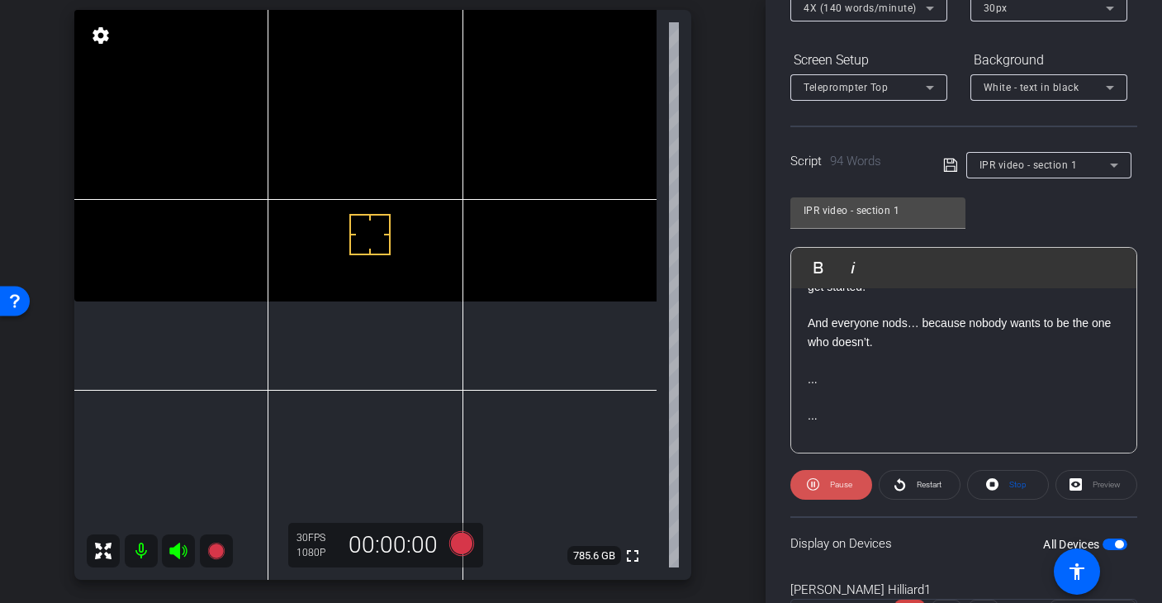
click at [832, 489] on span "Pause" at bounding box center [841, 484] width 22 height 9
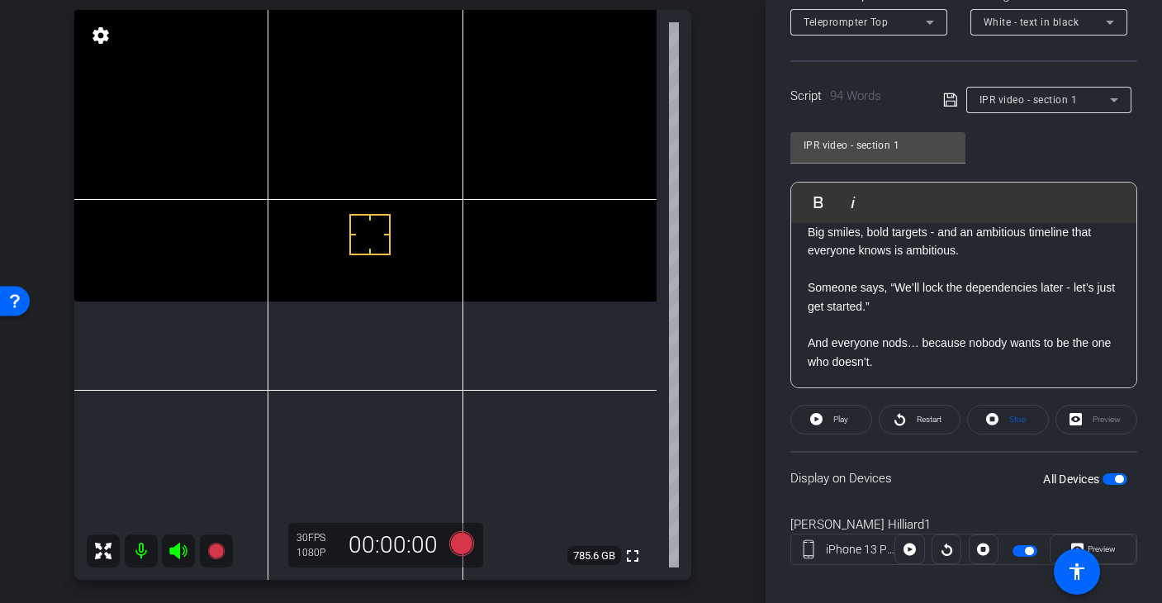
scroll to position [300, 0]
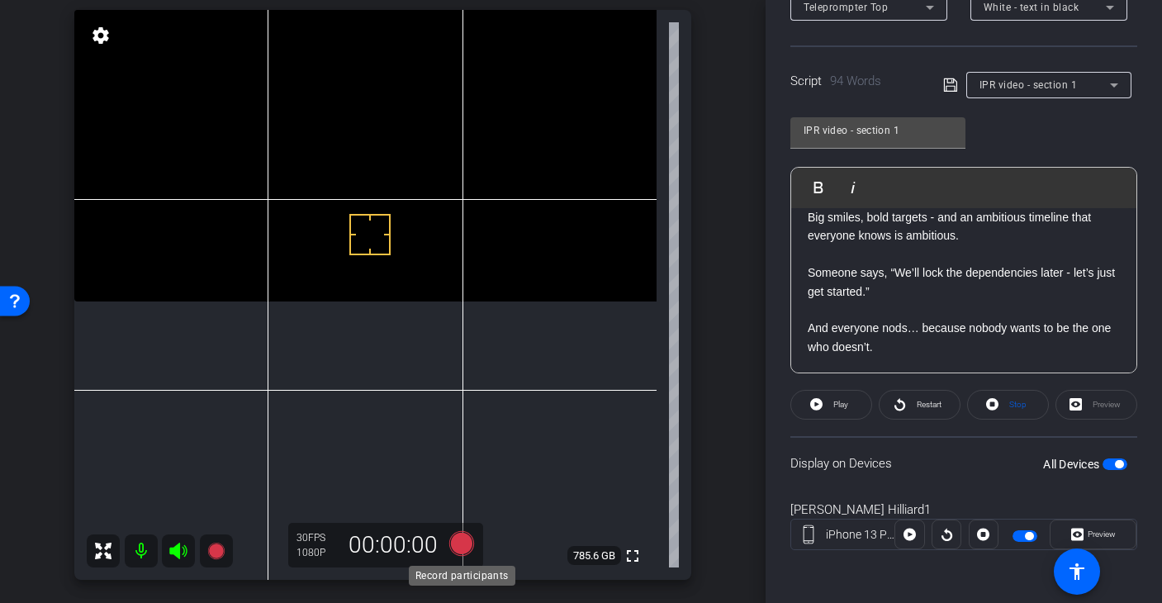
click at [466, 548] on icon at bounding box center [461, 543] width 25 height 25
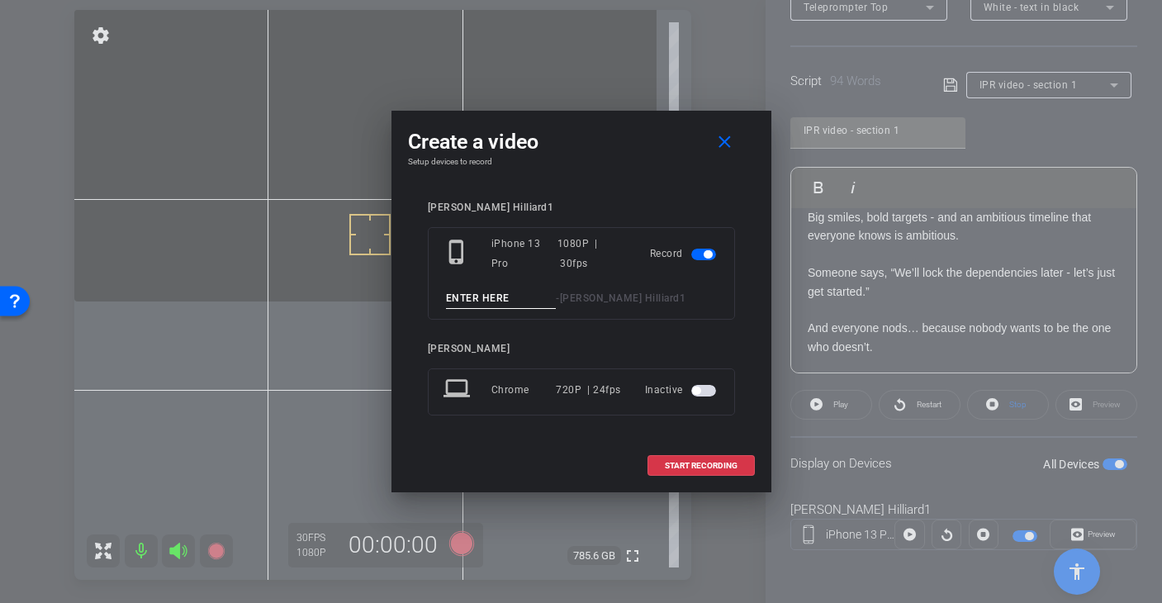
click at [499, 301] on input at bounding box center [501, 298] width 111 height 21
type input "Section 1 - Take 1"
click at [738, 468] on span at bounding box center [701, 466] width 106 height 40
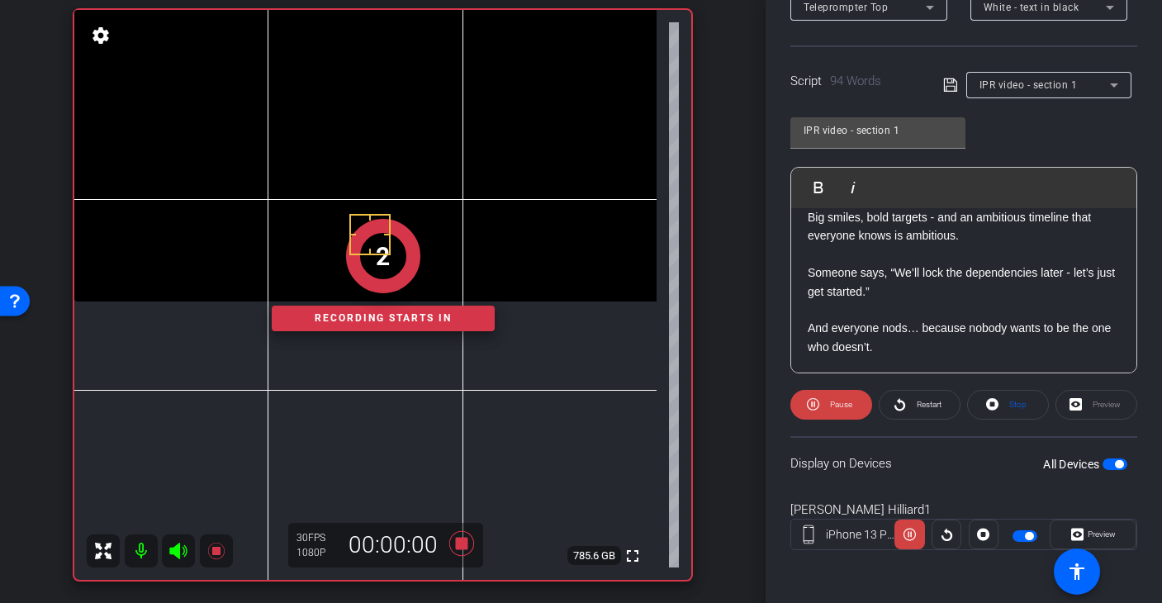
scroll to position [268, 0]
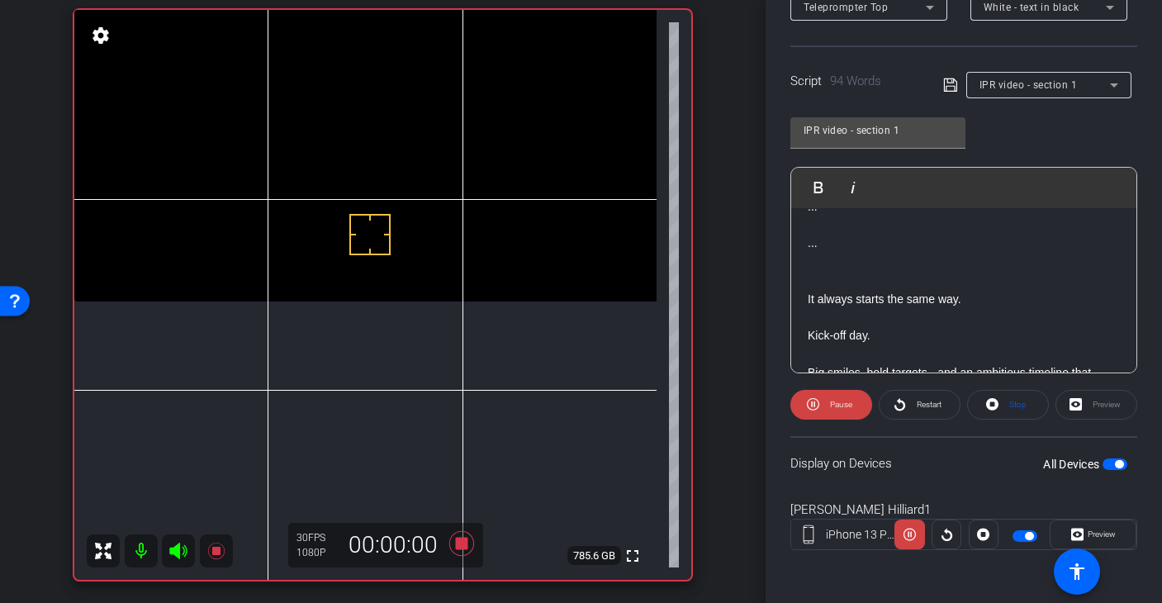
click at [813, 420] on openreel-capture-teleprompter "Speed 4X (140 words/minute) Font Size 30px Screen Setup Teleprompter Top Backgr…" at bounding box center [963, 233] width 347 height 692
click at [811, 406] on icon at bounding box center [813, 404] width 12 height 21
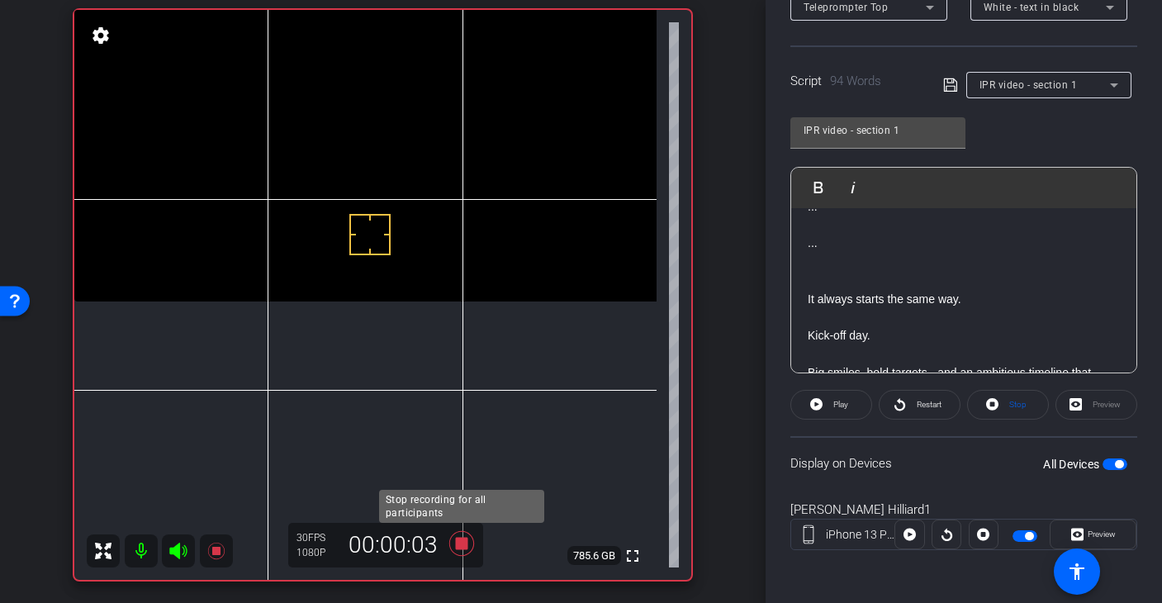
click at [460, 544] on icon at bounding box center [461, 543] width 25 height 25
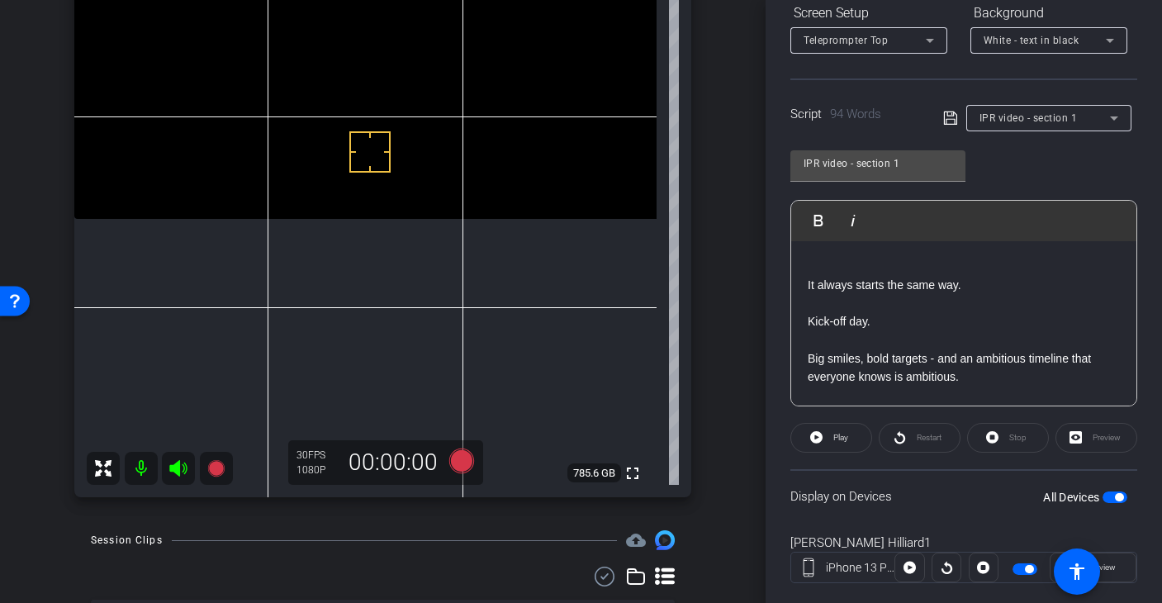
scroll to position [178, 0]
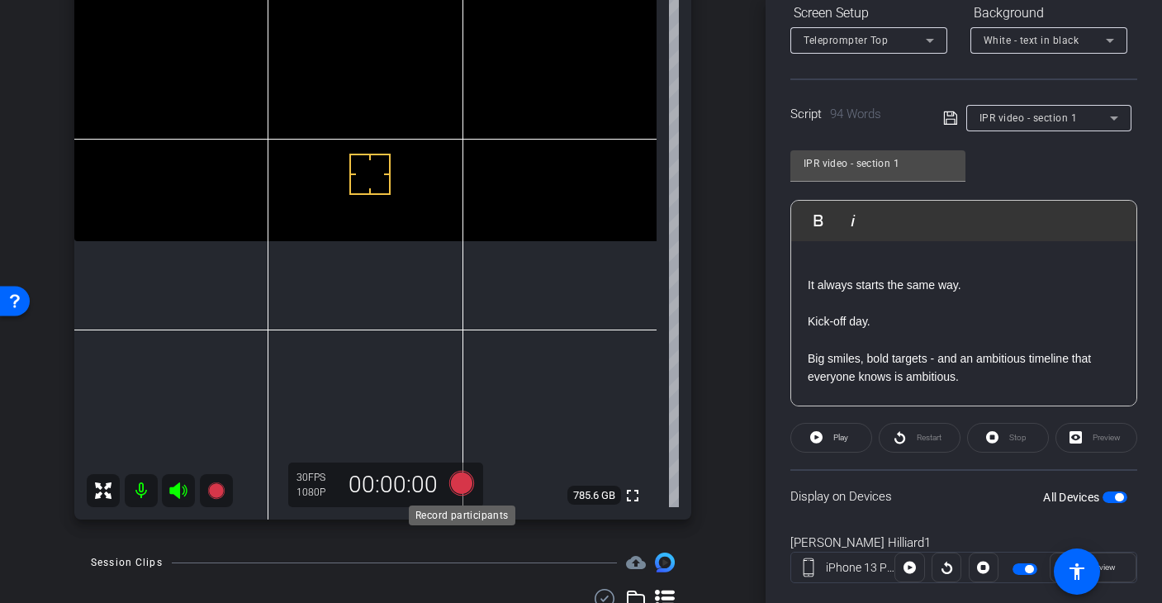
click at [460, 487] on icon at bounding box center [461, 483] width 25 height 25
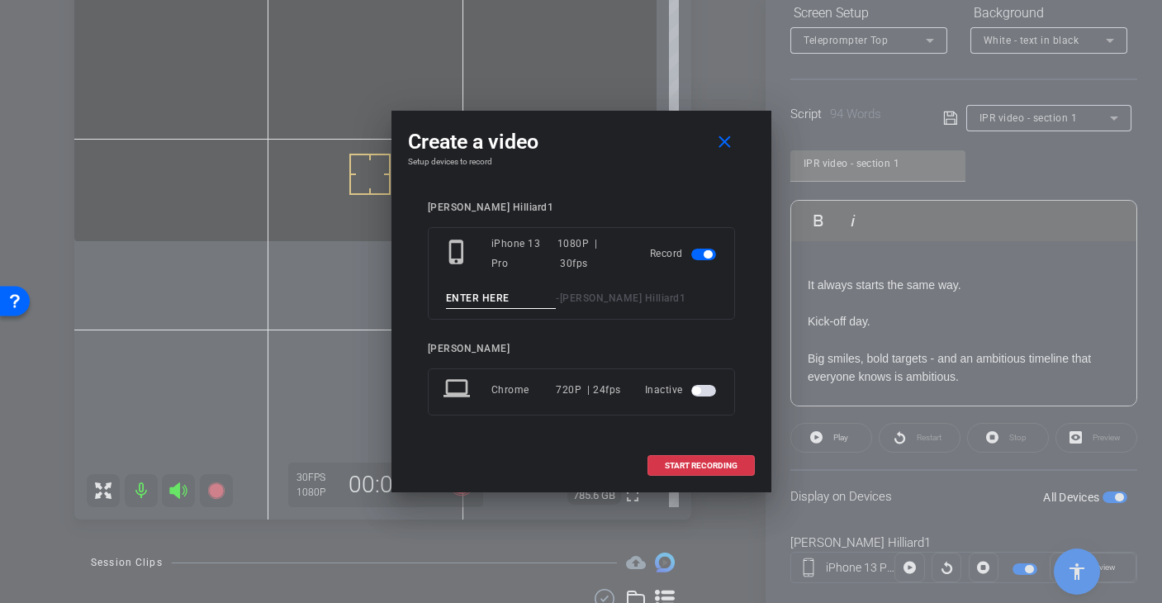
click at [482, 296] on input at bounding box center [501, 298] width 111 height 21
type input "T"
type input "Section 1 - Take 2"
click at [708, 463] on span "START RECORDING" at bounding box center [701, 466] width 73 height 8
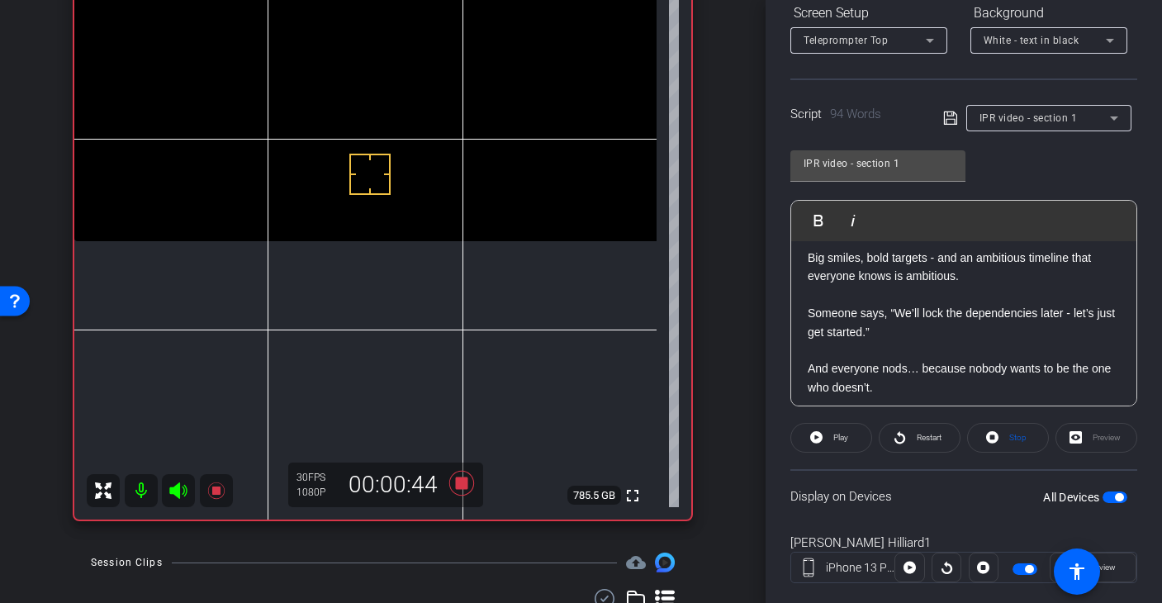
scroll to position [98, 0]
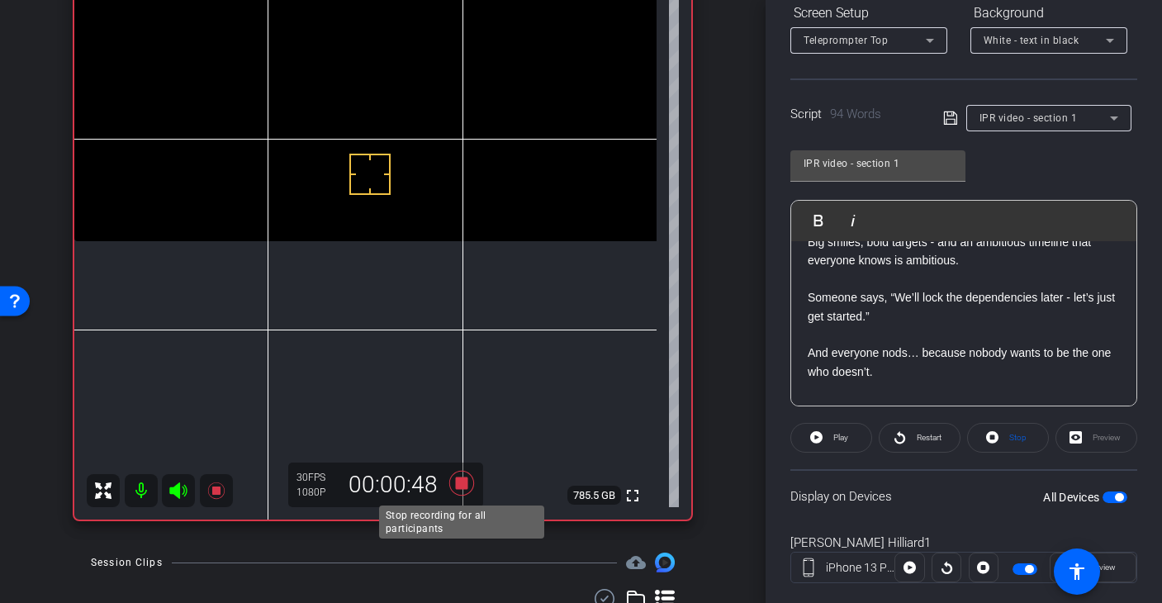
click at [465, 480] on icon at bounding box center [461, 483] width 25 height 25
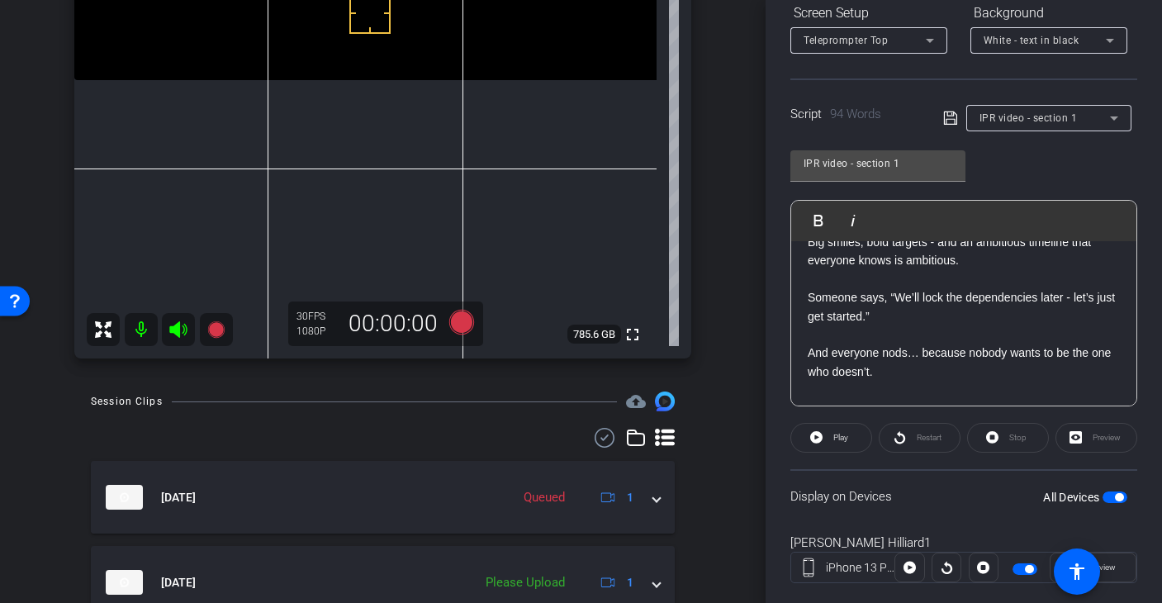
scroll to position [373, 0]
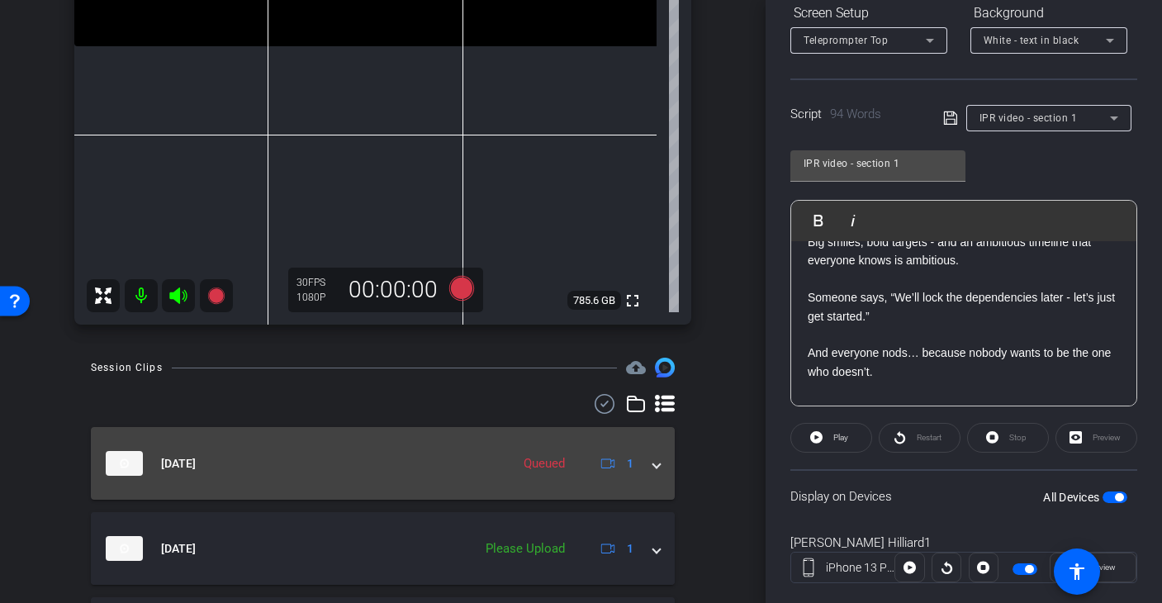
click at [657, 469] on span at bounding box center [656, 463] width 7 height 17
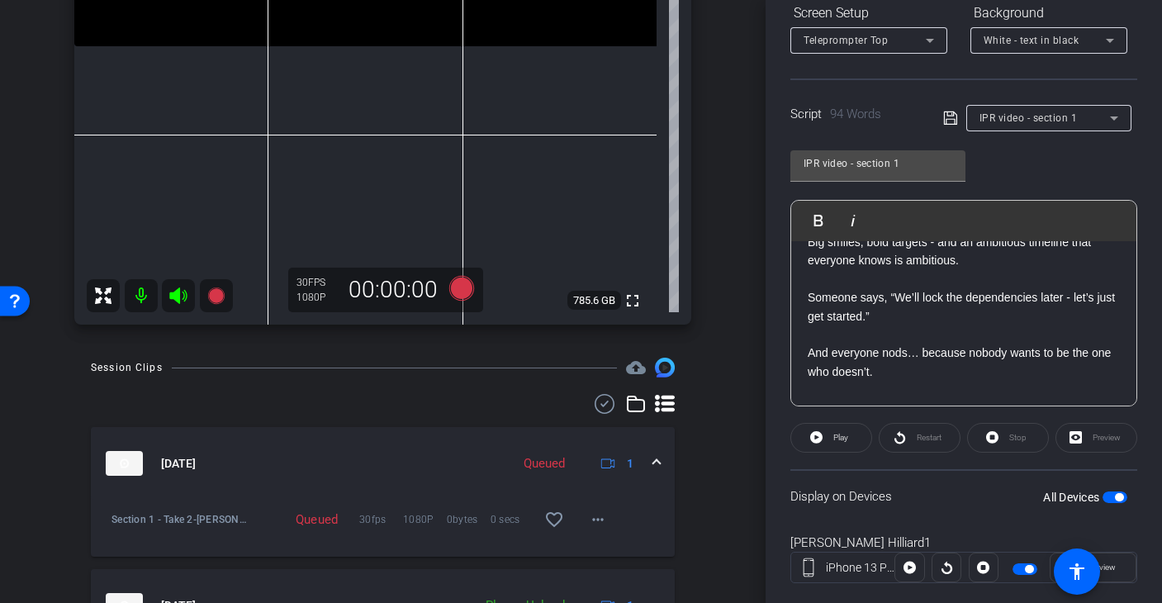
click at [656, 462] on span at bounding box center [656, 463] width 7 height 17
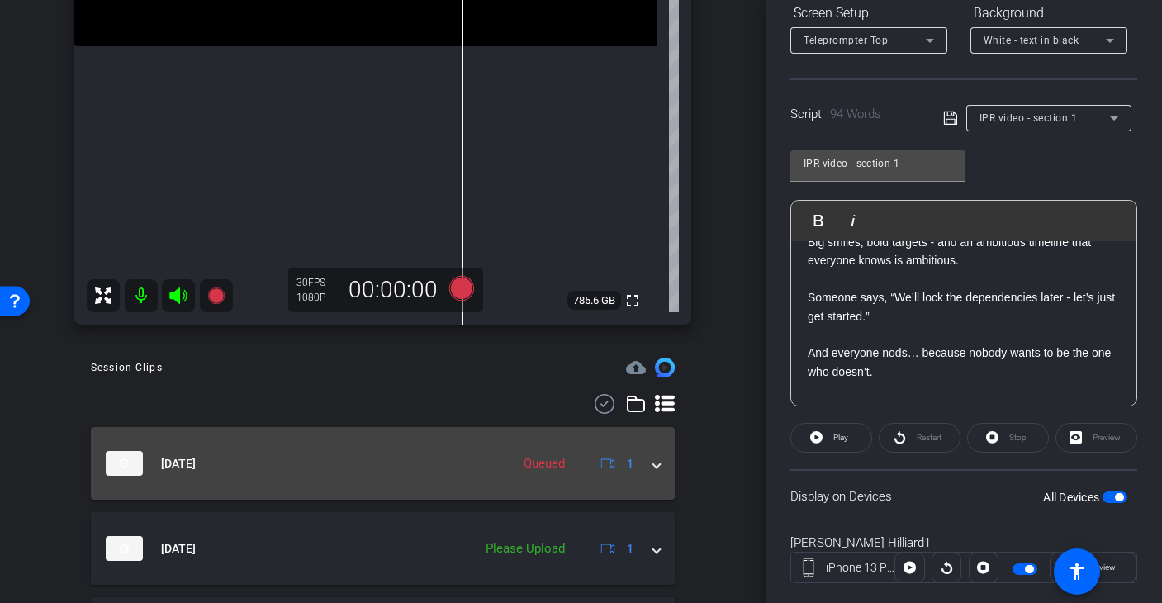
scroll to position [462, 0]
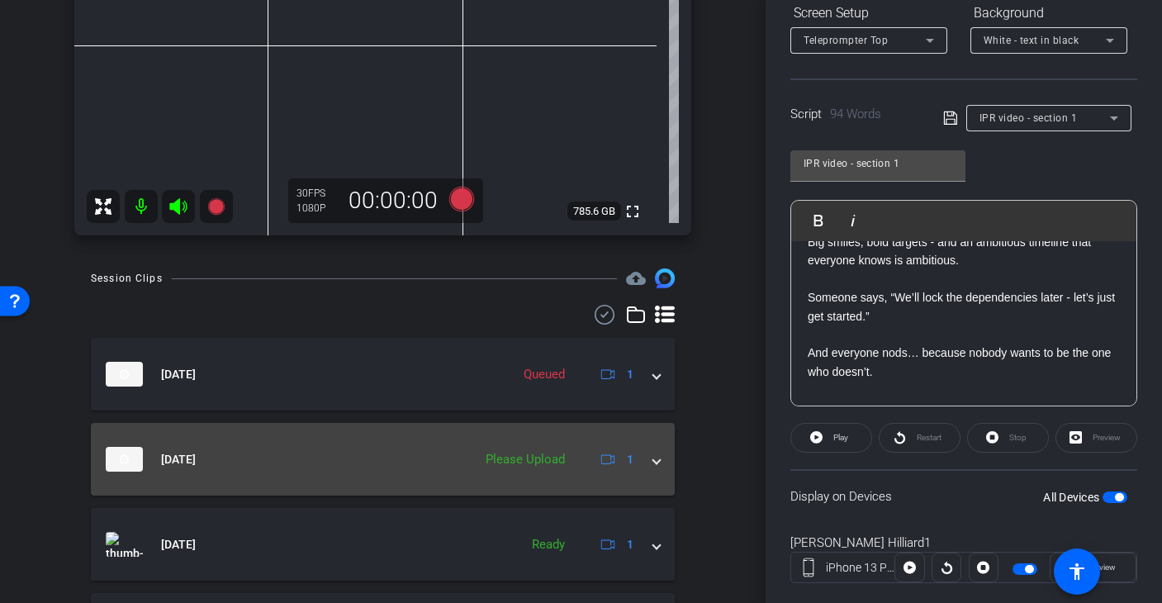
click at [533, 470] on mat-panel-description "Please Upload 1" at bounding box center [558, 459] width 163 height 25
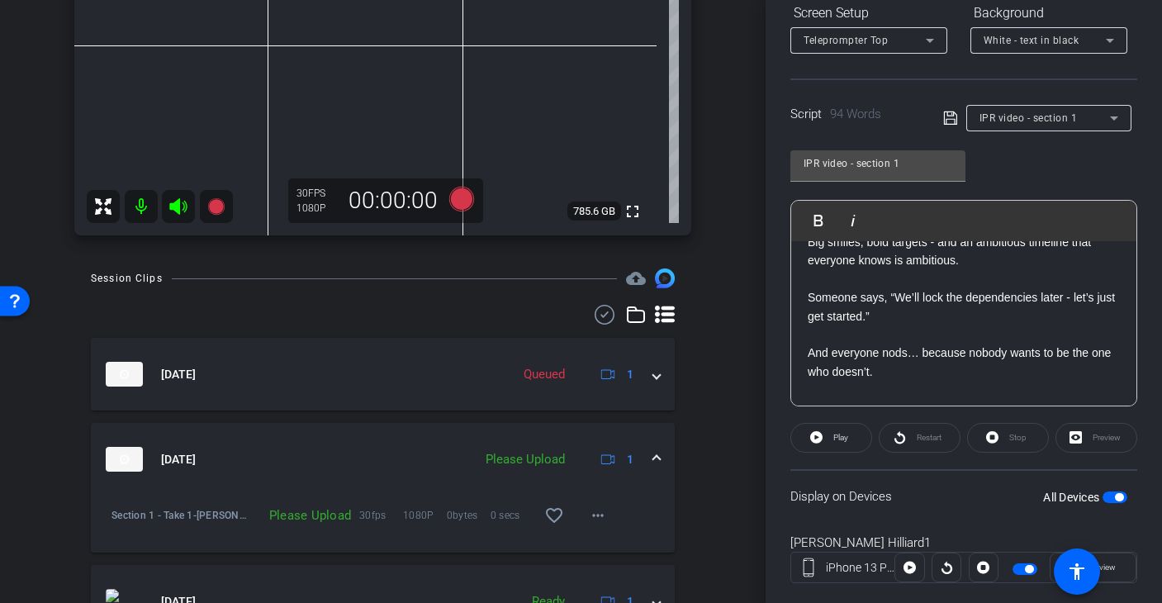
click at [537, 465] on div "Please Upload" at bounding box center [525, 459] width 96 height 19
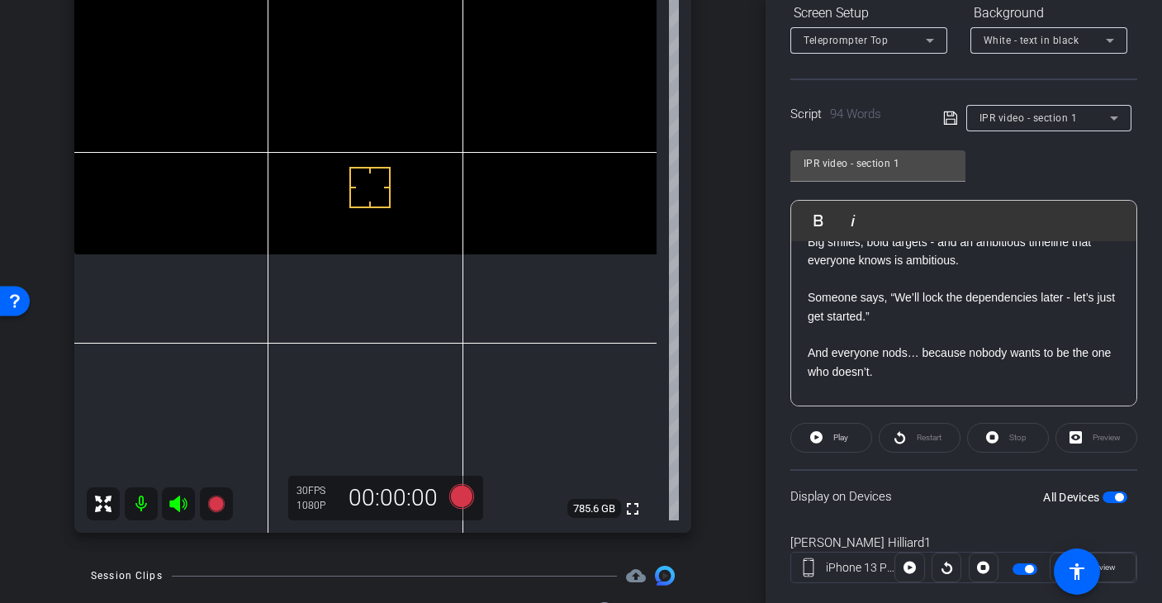
scroll to position [166, 0]
click at [462, 496] on icon at bounding box center [461, 494] width 25 height 25
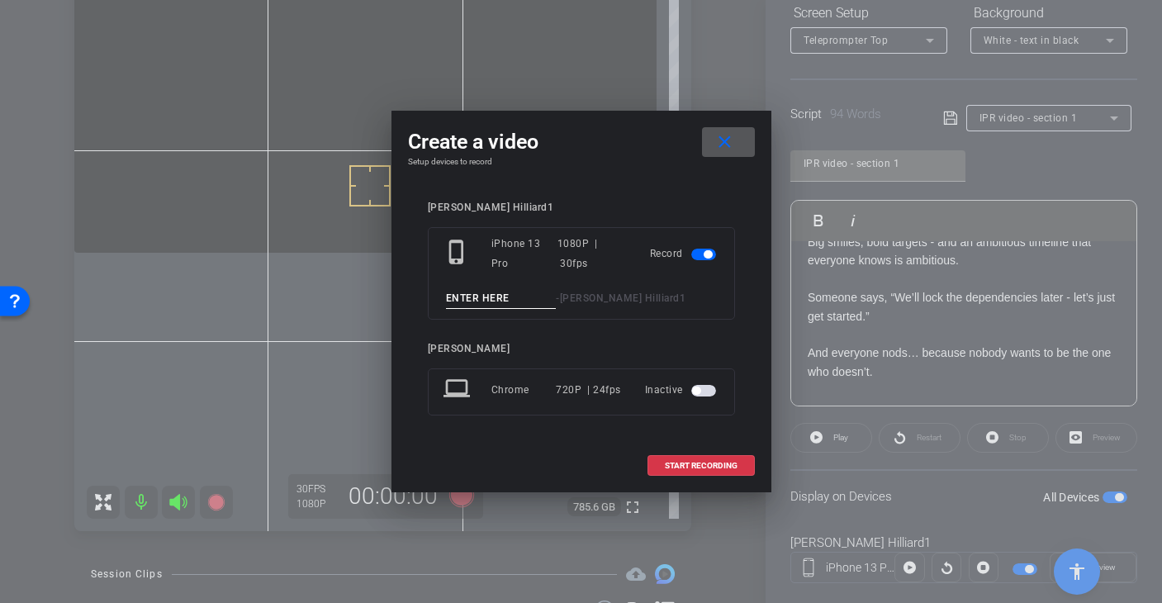
click at [478, 288] on input at bounding box center [501, 298] width 111 height 21
type input "Section 1 - Take 3"
click at [704, 463] on span "START RECORDING" at bounding box center [701, 466] width 73 height 8
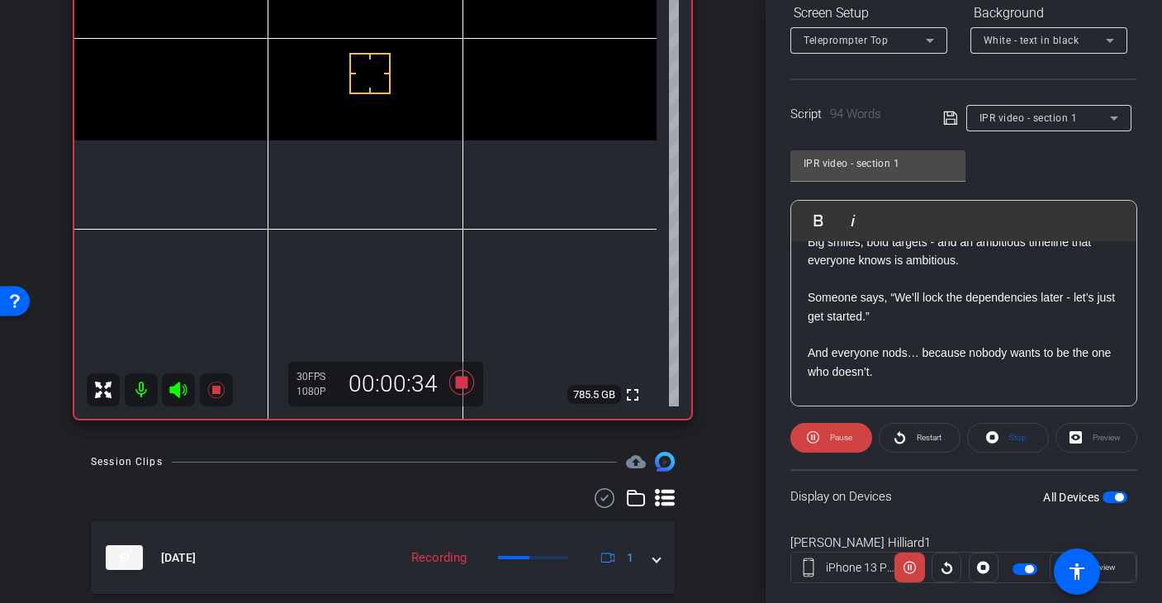
scroll to position [222, 0]
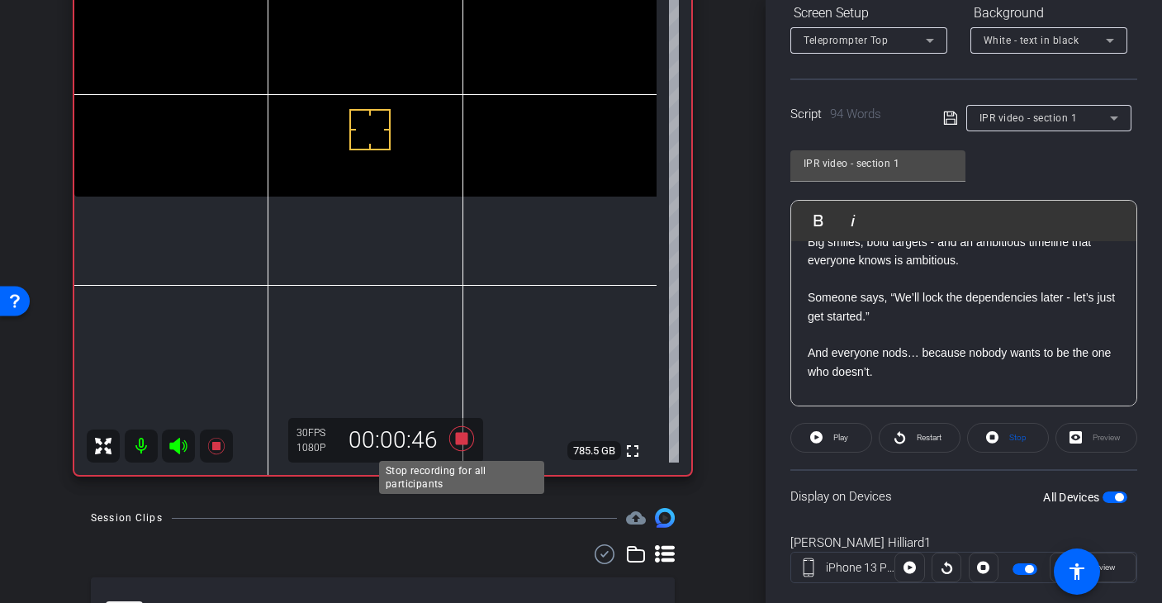
click at [461, 440] on icon at bounding box center [461, 438] width 25 height 25
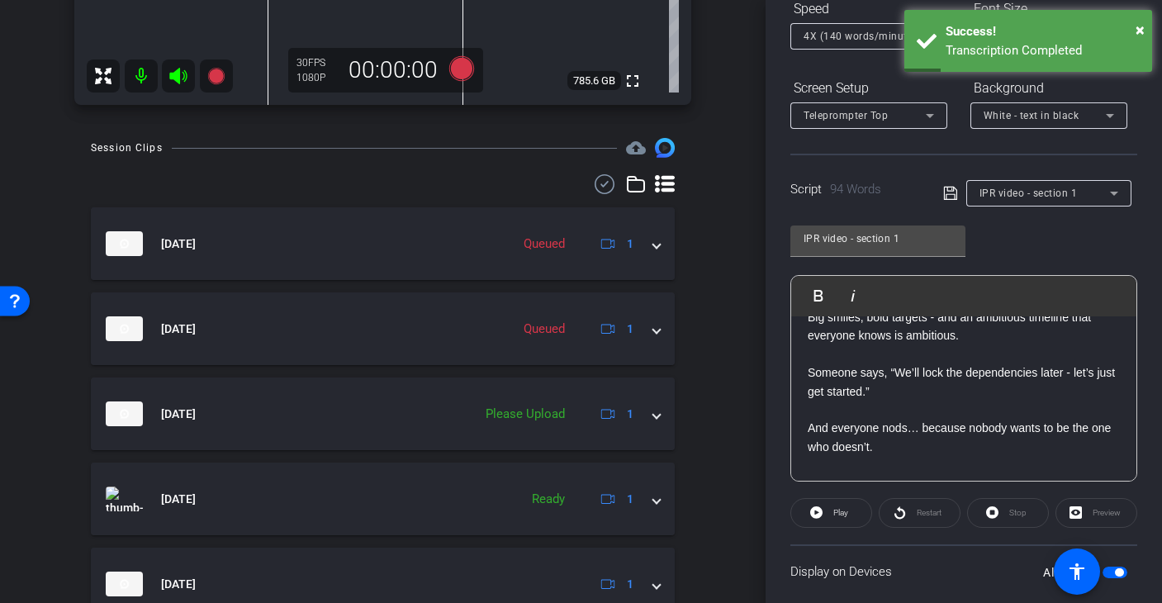
scroll to position [103, 0]
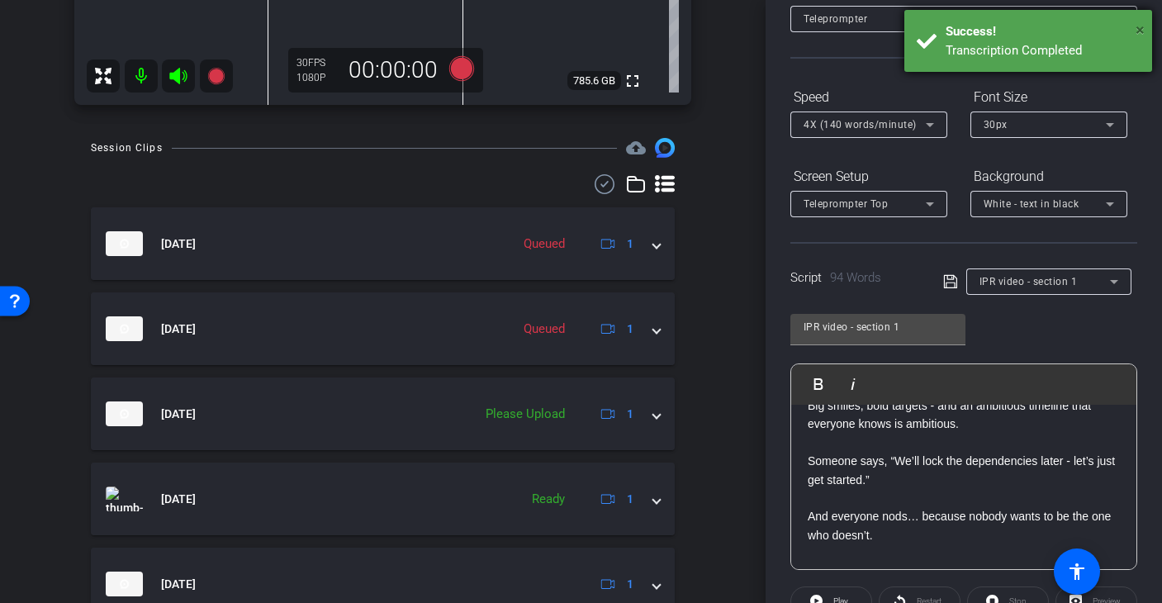
click at [1139, 25] on span "×" at bounding box center [1140, 30] width 9 height 20
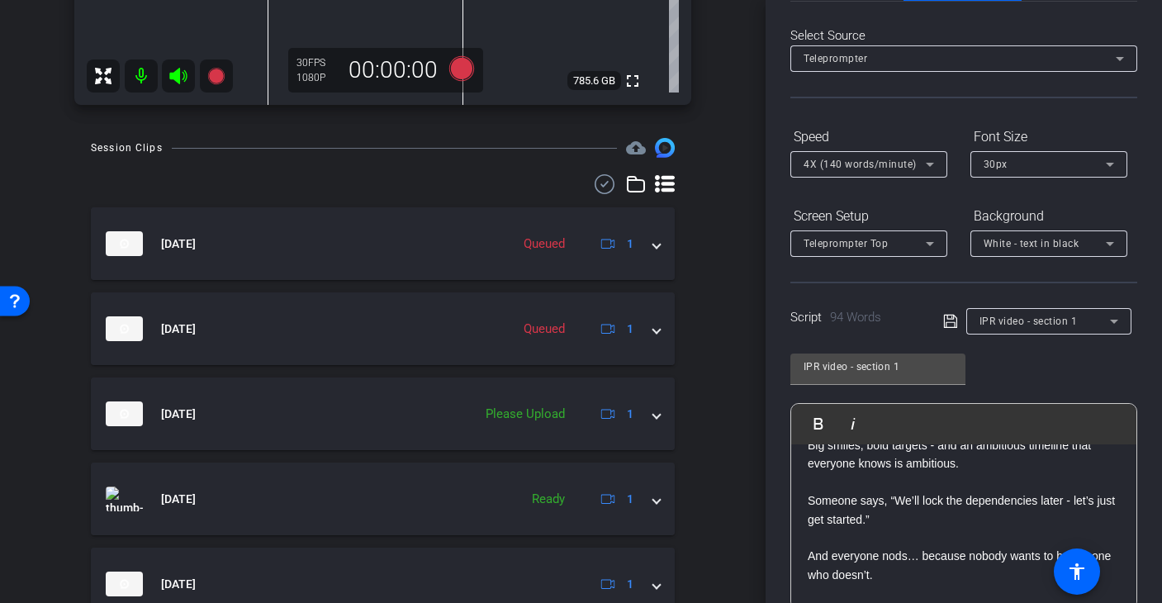
scroll to position [154, 0]
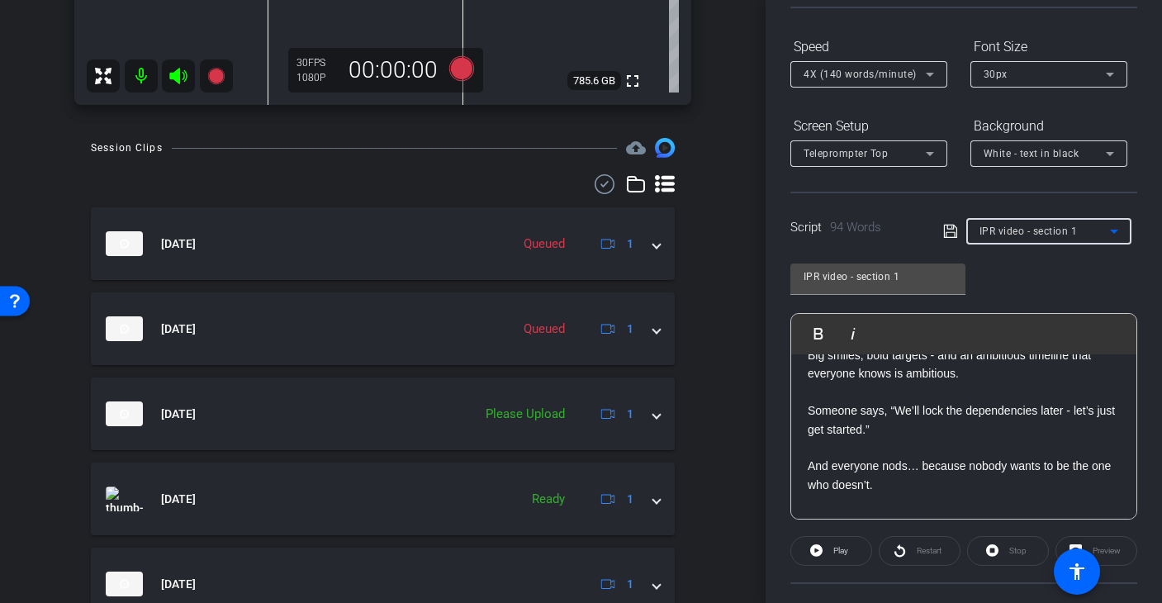
click at [1074, 226] on span "IPR video - section 1" at bounding box center [1029, 232] width 98 height 12
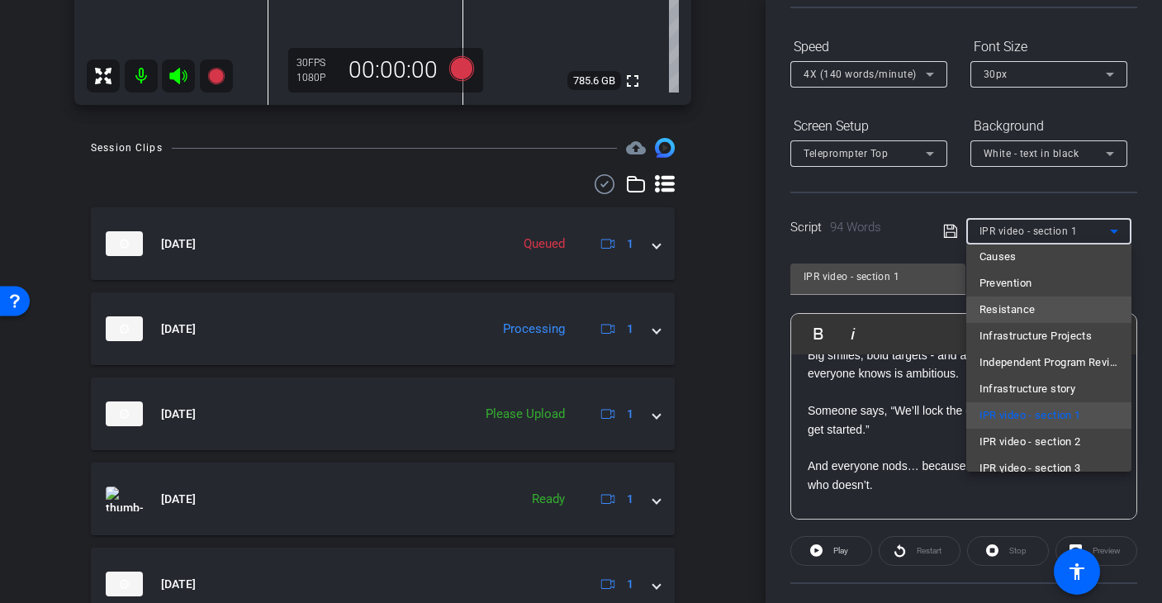
scroll to position [115, 0]
click at [1029, 438] on span "IPR video - section 2" at bounding box center [1031, 440] width 102 height 20
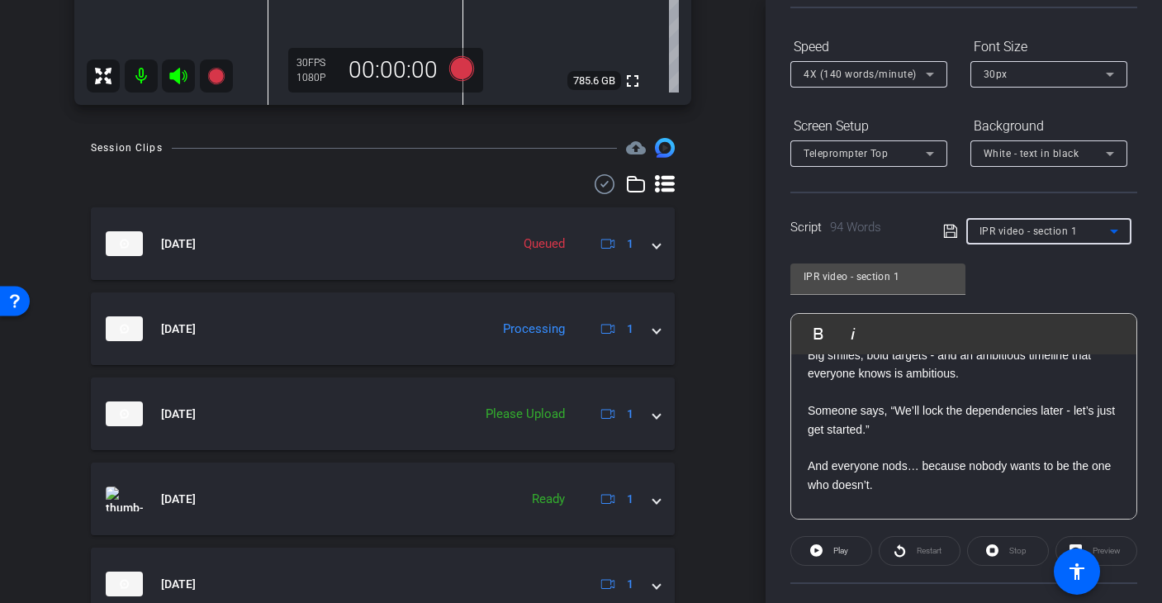
type input "IPR video - section 2"
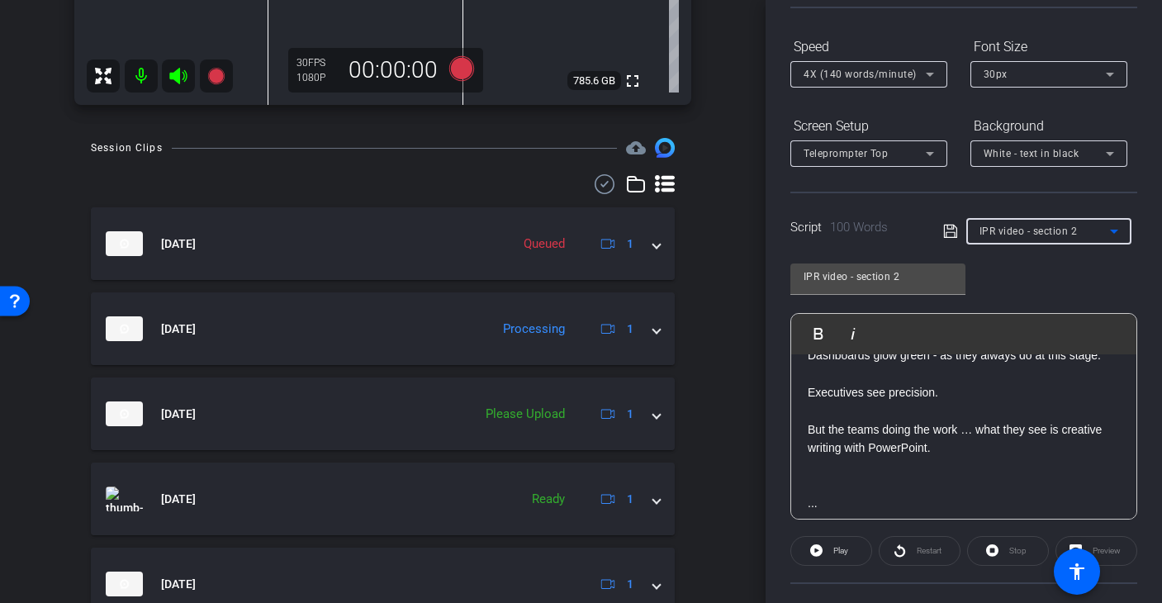
click at [908, 215] on div "Script 100 Words IPR video - section 2" at bounding box center [963, 218] width 347 height 53
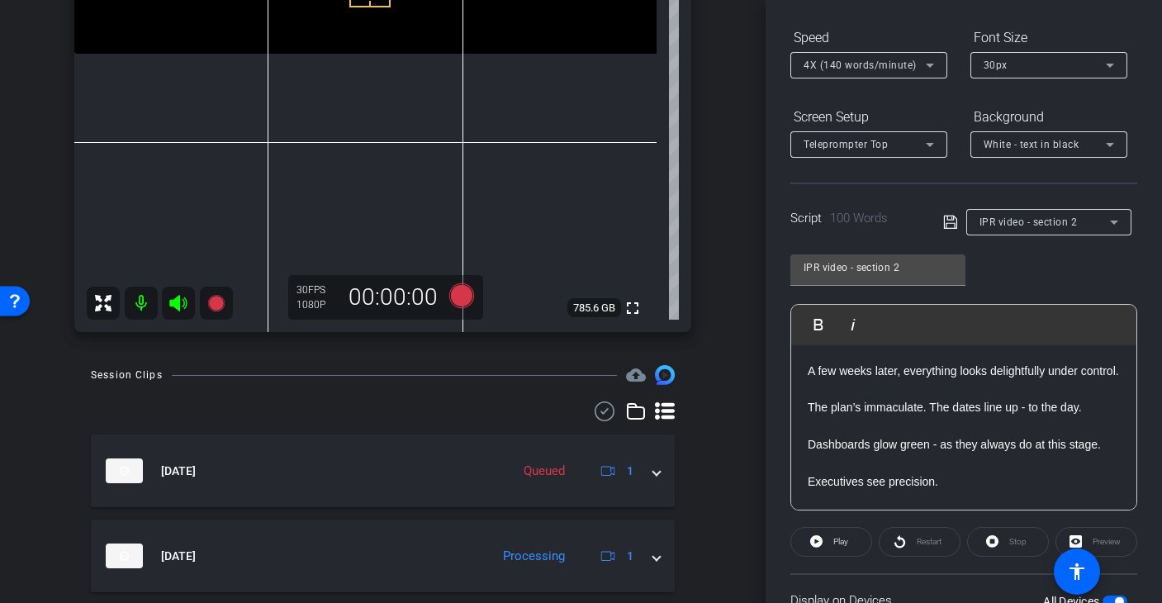
scroll to position [346, 0]
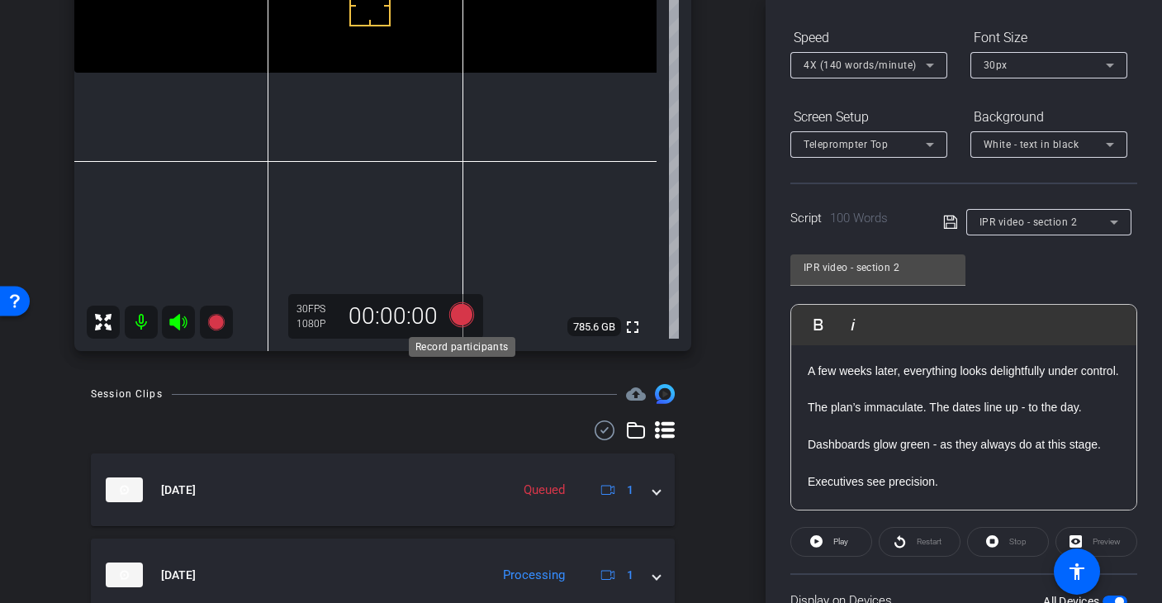
click at [462, 313] on icon at bounding box center [461, 314] width 25 height 25
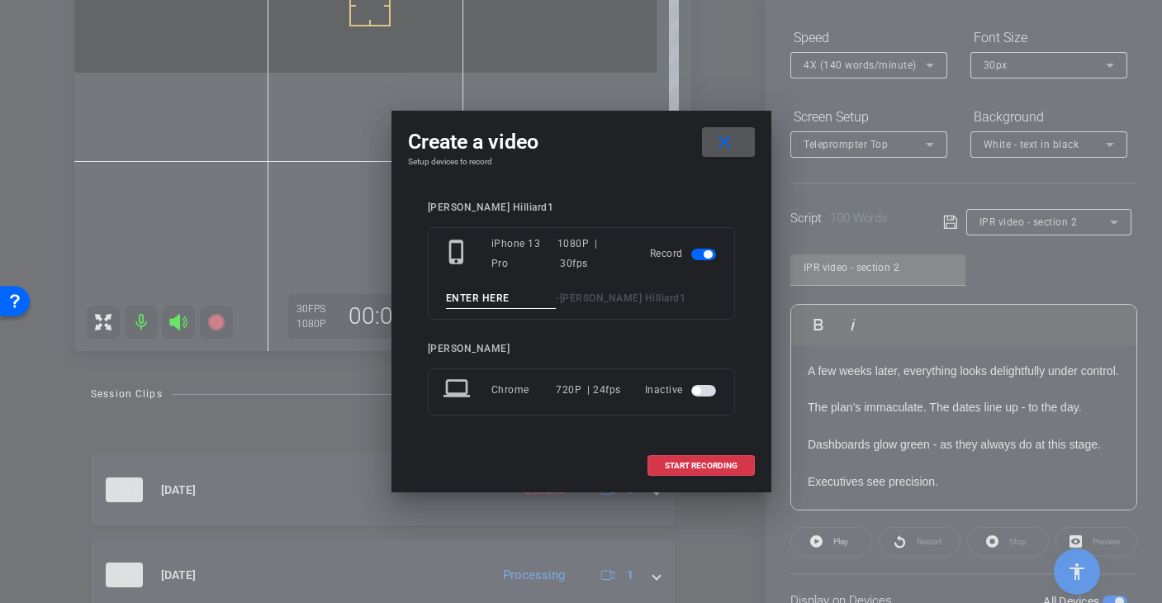
click at [461, 296] on input at bounding box center [501, 298] width 111 height 21
type input "Section 2 - Take 1"
click at [715, 464] on span "START RECORDING" at bounding box center [701, 466] width 73 height 8
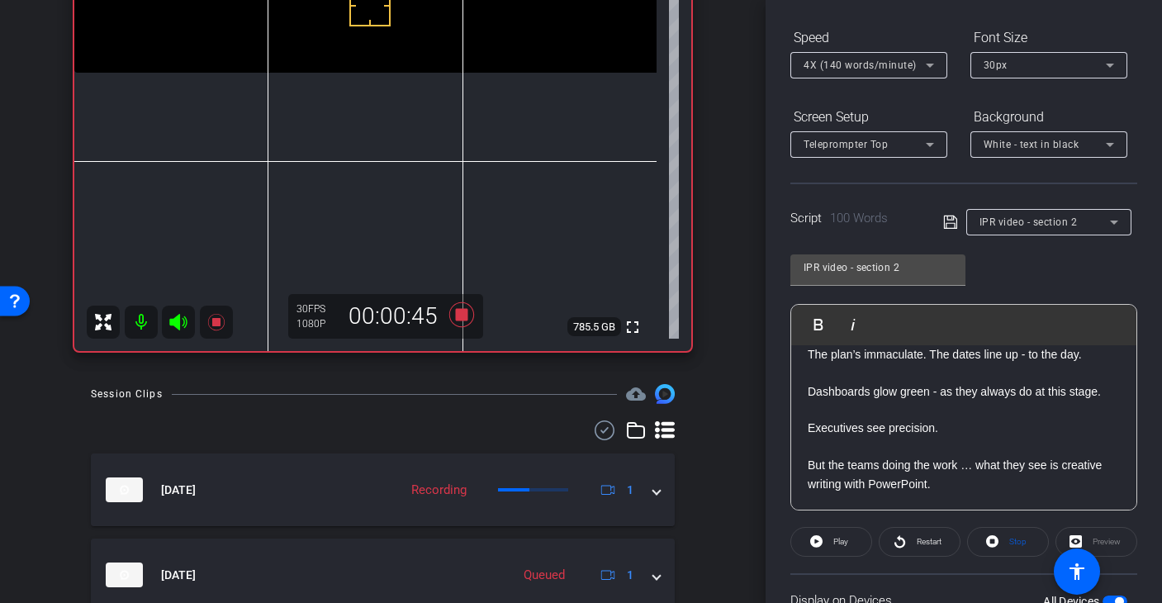
scroll to position [169, 0]
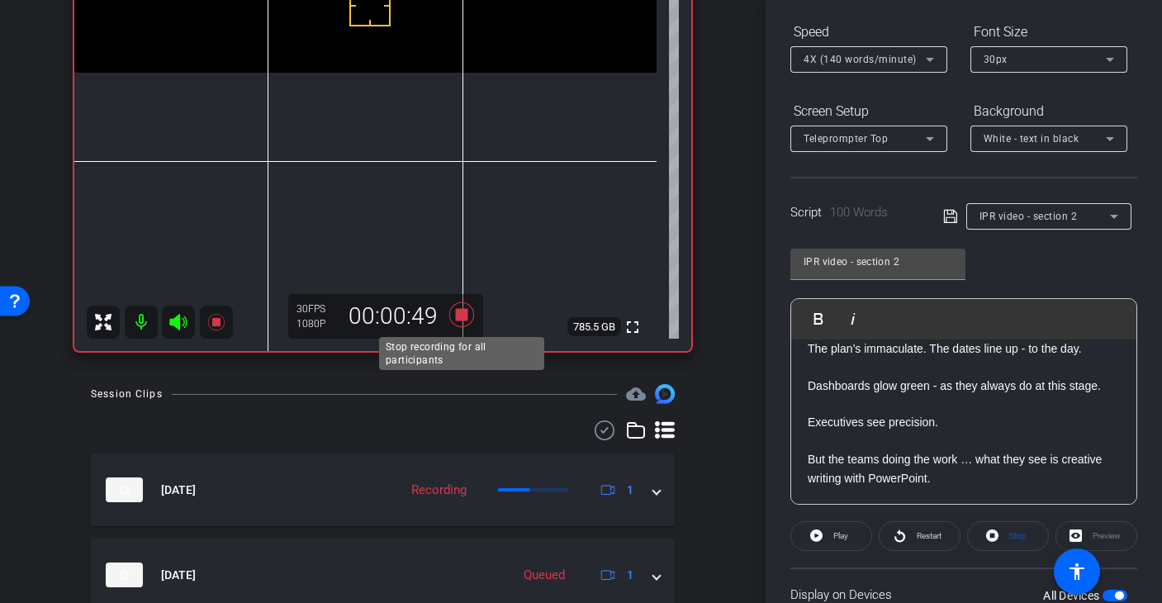
click at [458, 314] on icon at bounding box center [461, 314] width 25 height 25
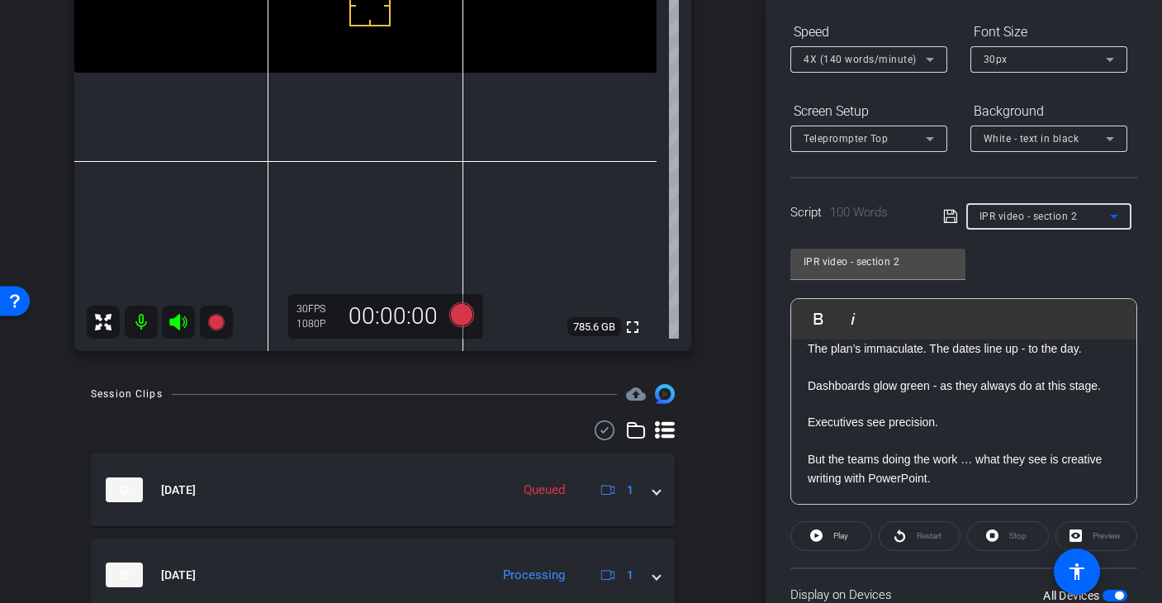
click at [1106, 218] on icon at bounding box center [1114, 217] width 20 height 20
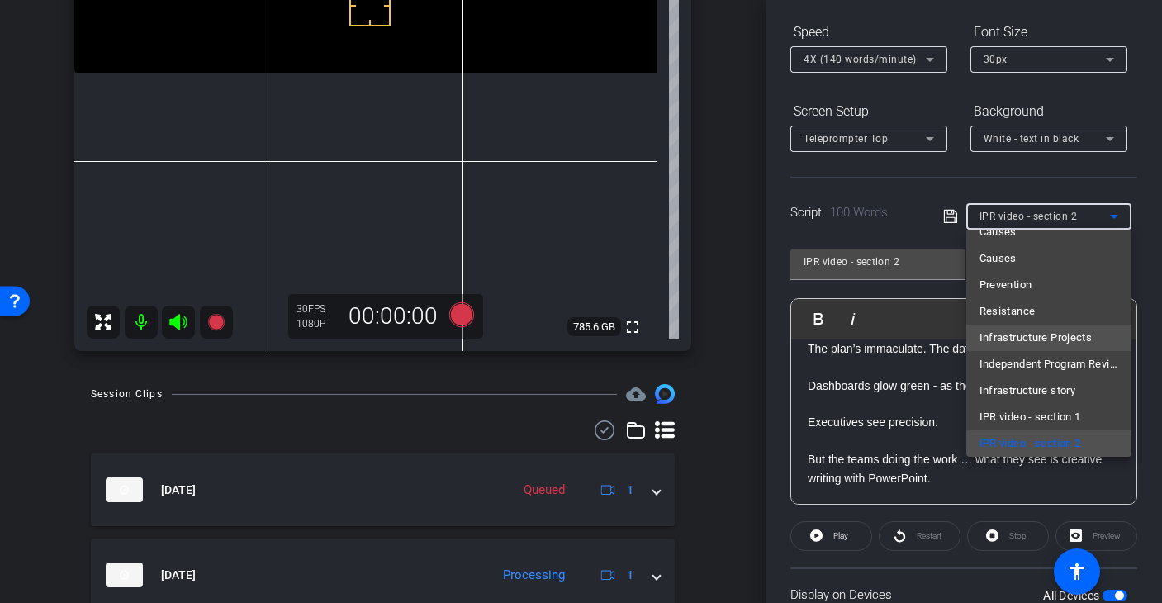
scroll to position [137, 0]
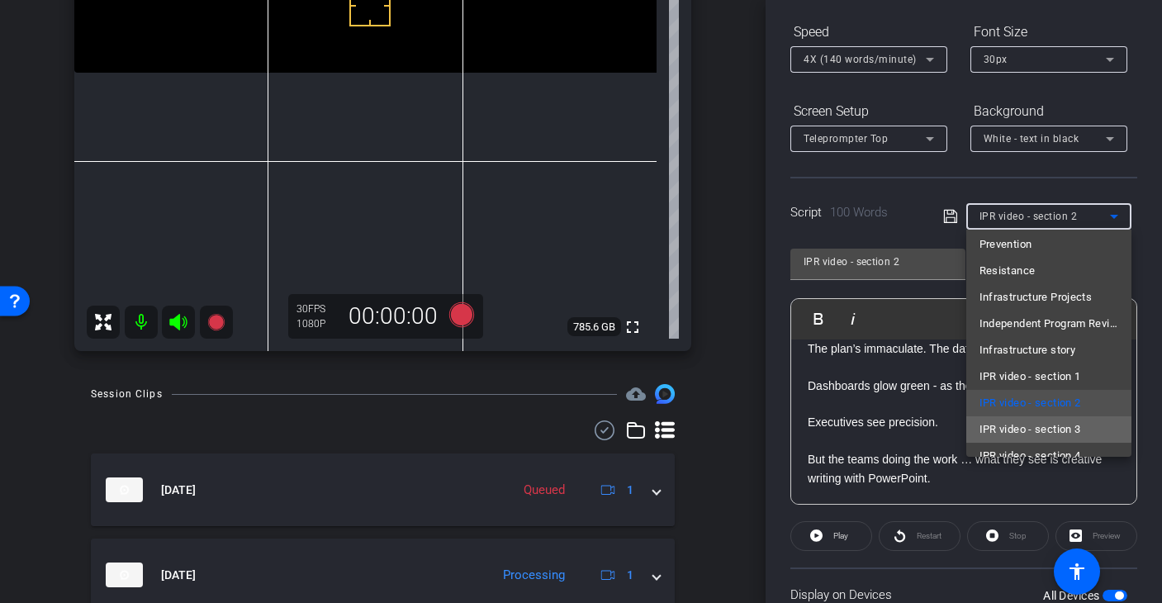
click at [1039, 429] on span "IPR video - section 3" at bounding box center [1031, 430] width 102 height 20
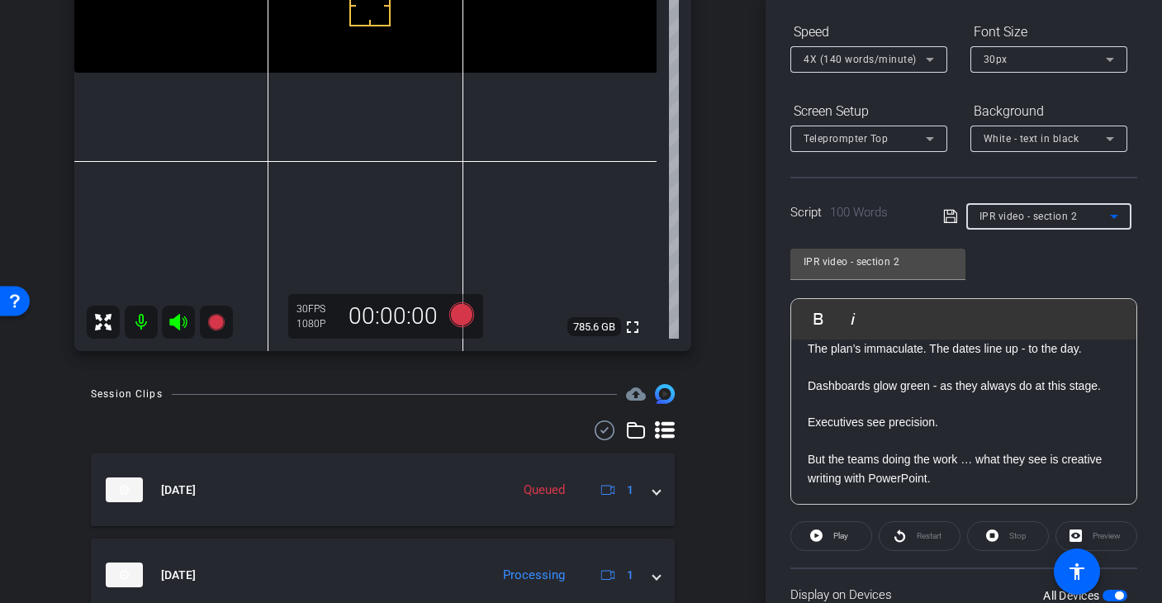
type input "IPR video - section 3"
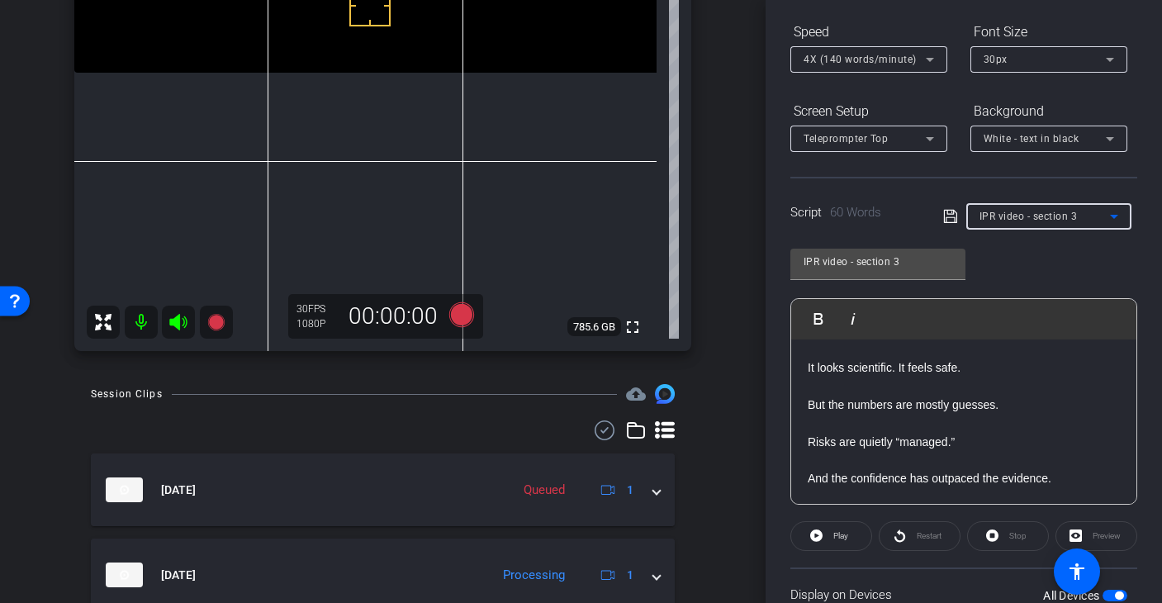
click at [777, 232] on div "Participants Teleprompter Adjustments settings Frederic Kalinke flip Director E…" at bounding box center [964, 301] width 396 height 603
click at [455, 319] on icon at bounding box center [461, 314] width 25 height 25
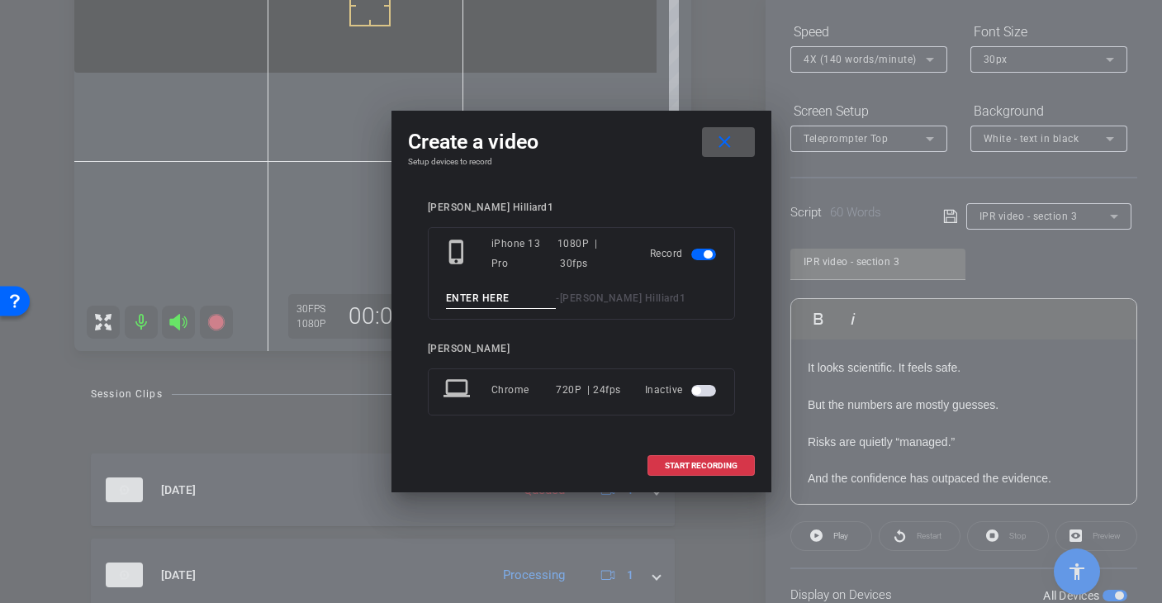
click at [463, 296] on input at bounding box center [501, 298] width 111 height 21
type input "T"
type input "Section 3 - Take 1"
click at [615, 340] on div "David Hilliard1 phone_iphone iPhone 13 Pro 1080P | 30fps Record Section 3 - Tak…" at bounding box center [581, 320] width 307 height 237
click at [724, 467] on span "START RECORDING" at bounding box center [701, 466] width 73 height 8
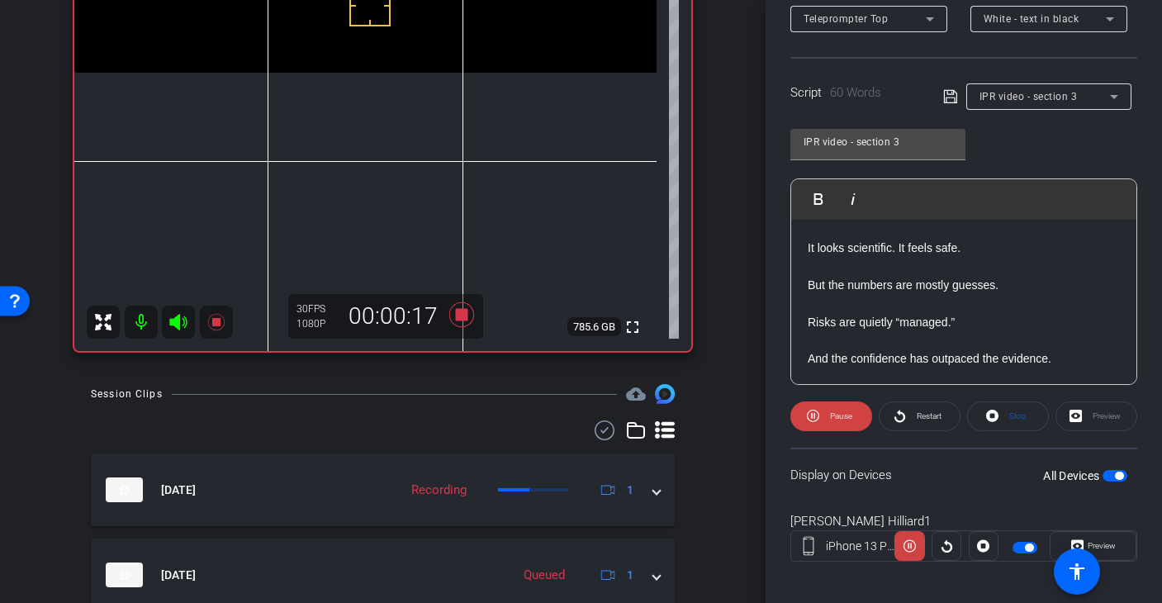
scroll to position [300, 0]
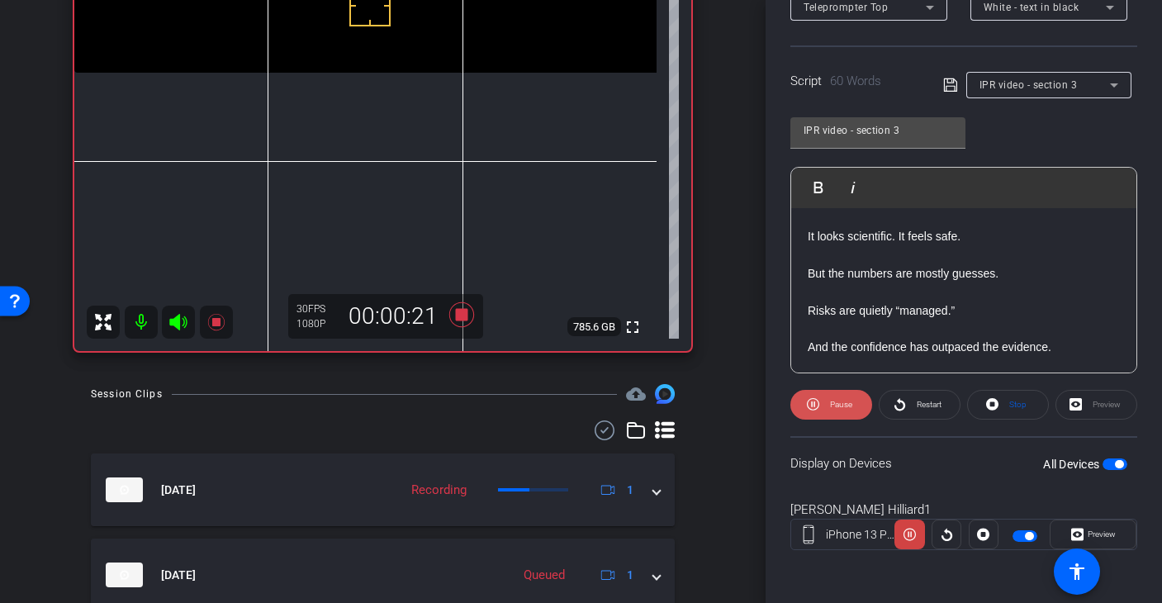
click at [818, 404] on icon at bounding box center [813, 404] width 12 height 12
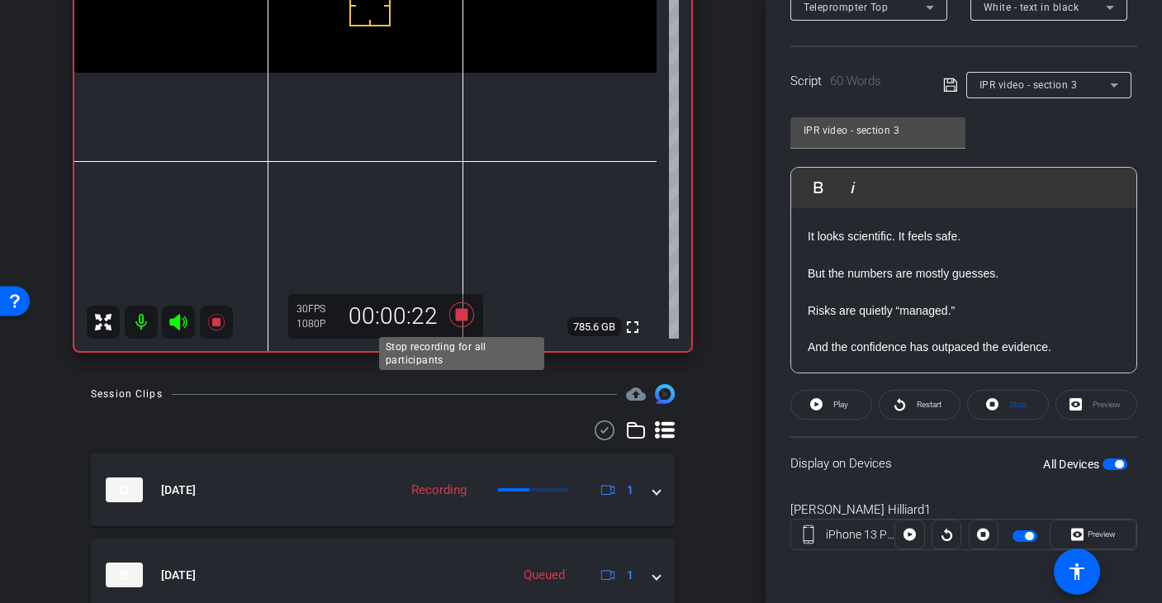
click at [459, 308] on icon at bounding box center [462, 315] width 40 height 30
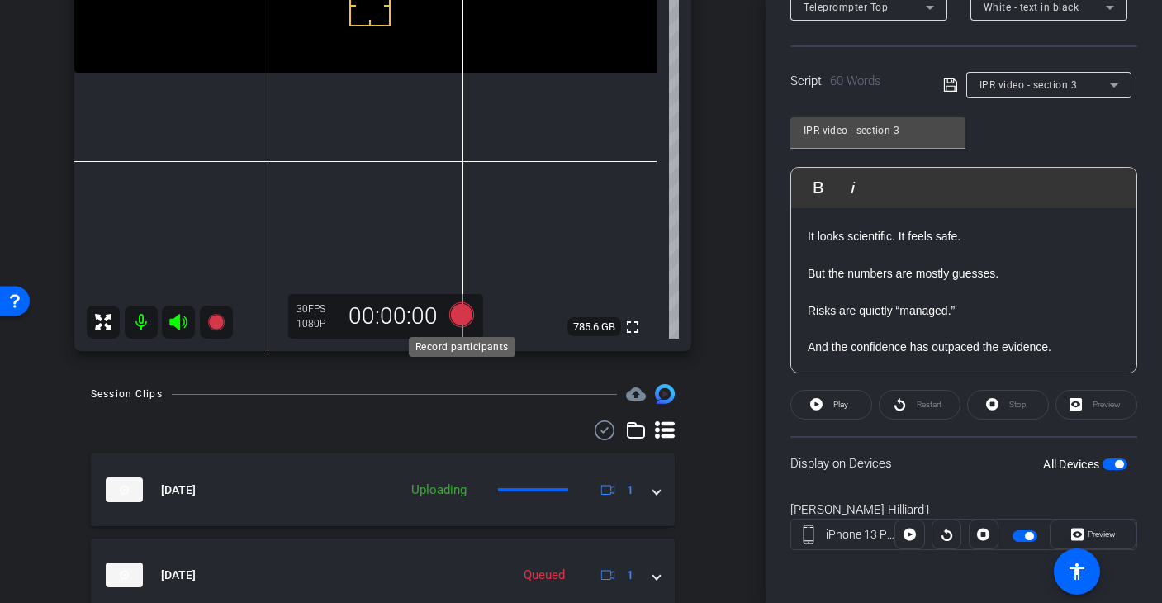
click at [462, 311] on icon at bounding box center [461, 314] width 25 height 25
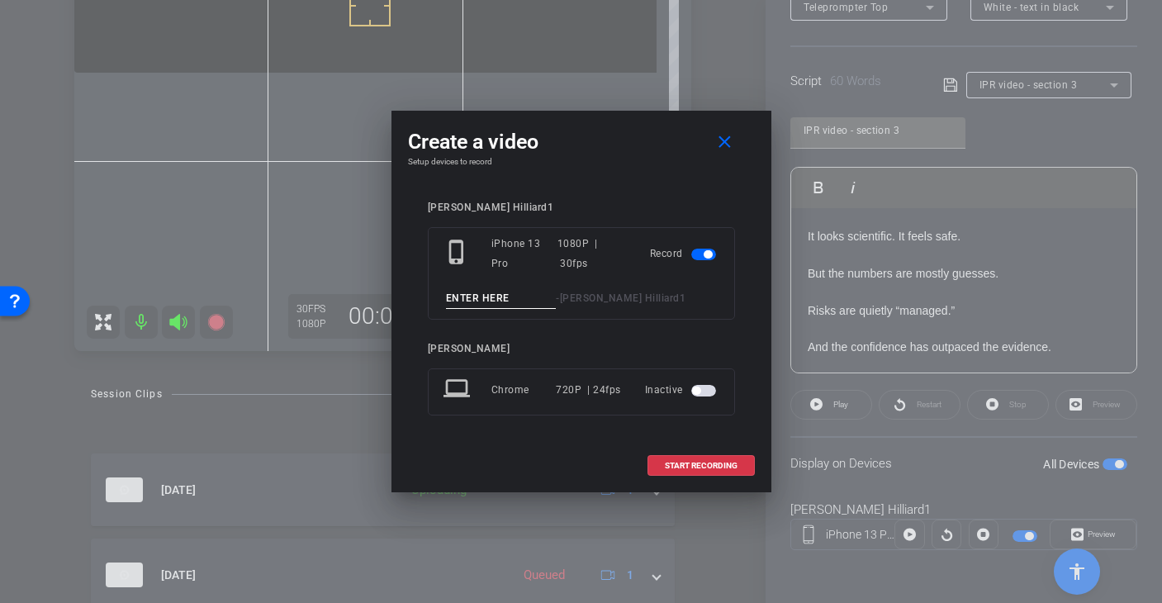
click at [474, 304] on input at bounding box center [501, 298] width 111 height 21
type input "Section 3 - Take 2"
drag, startPoint x: 694, startPoint y: 468, endPoint x: 747, endPoint y: 392, distance: 92.6
click at [747, 392] on div "Create a video close Setup devices to record David Hilliard1 phone_iphone iPhon…" at bounding box center [582, 302] width 380 height 382
click at [712, 462] on span "START RECORDING" at bounding box center [701, 466] width 73 height 8
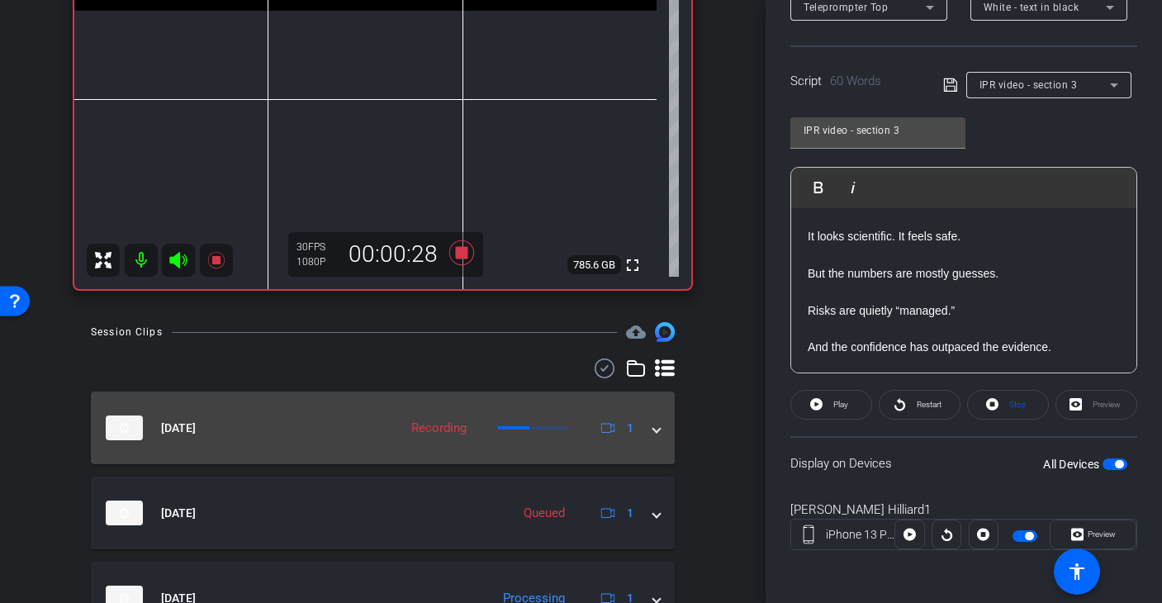
scroll to position [425, 0]
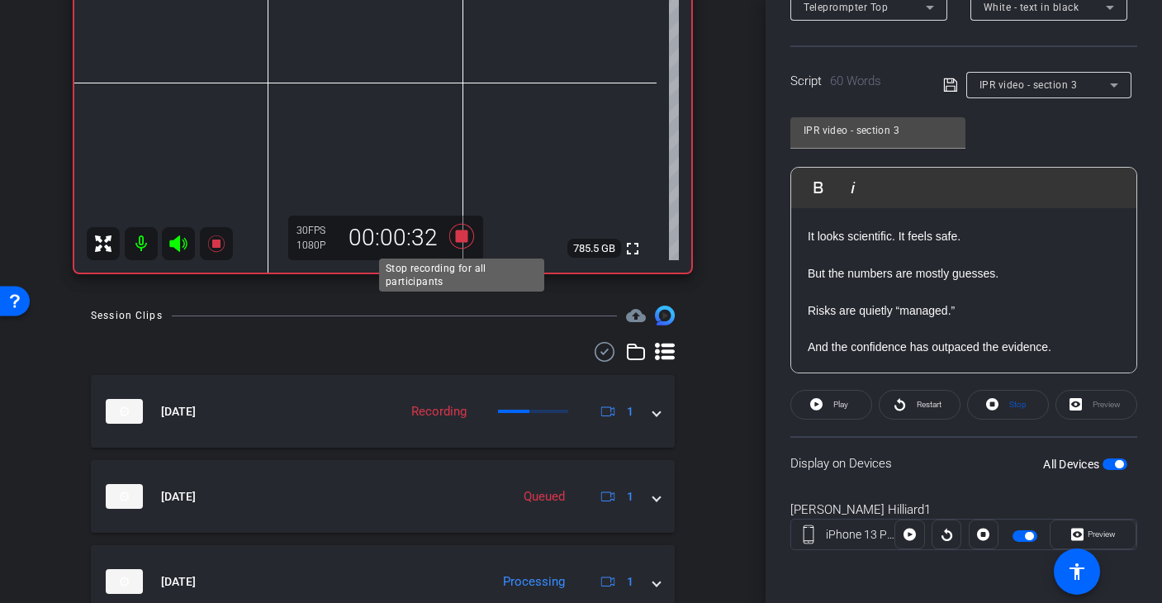
click at [462, 238] on icon at bounding box center [461, 236] width 25 height 25
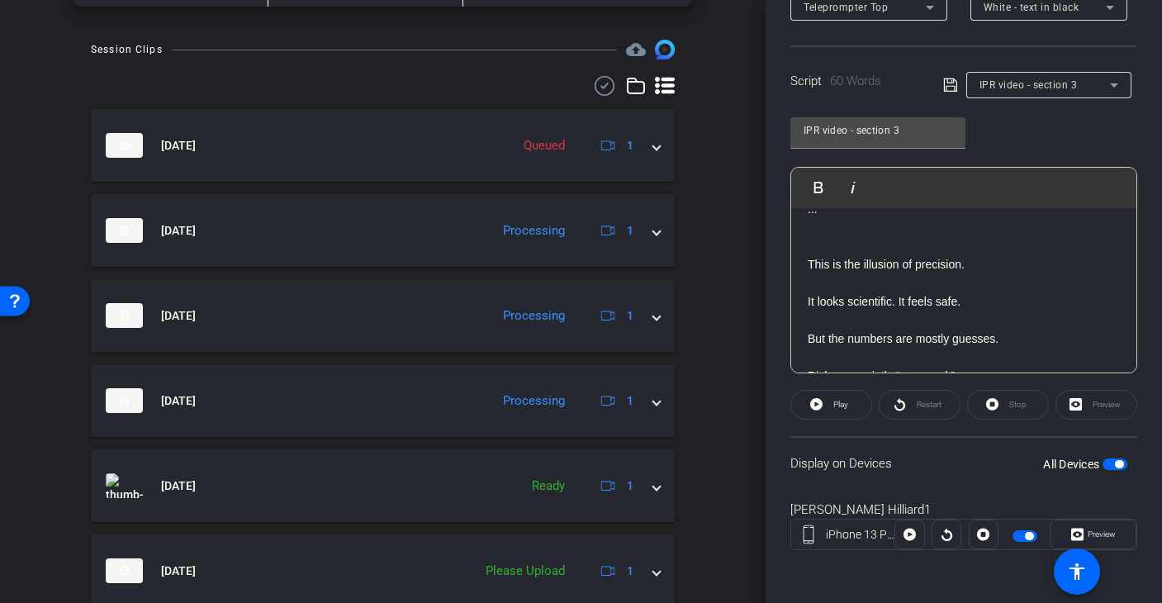
scroll to position [215, 0]
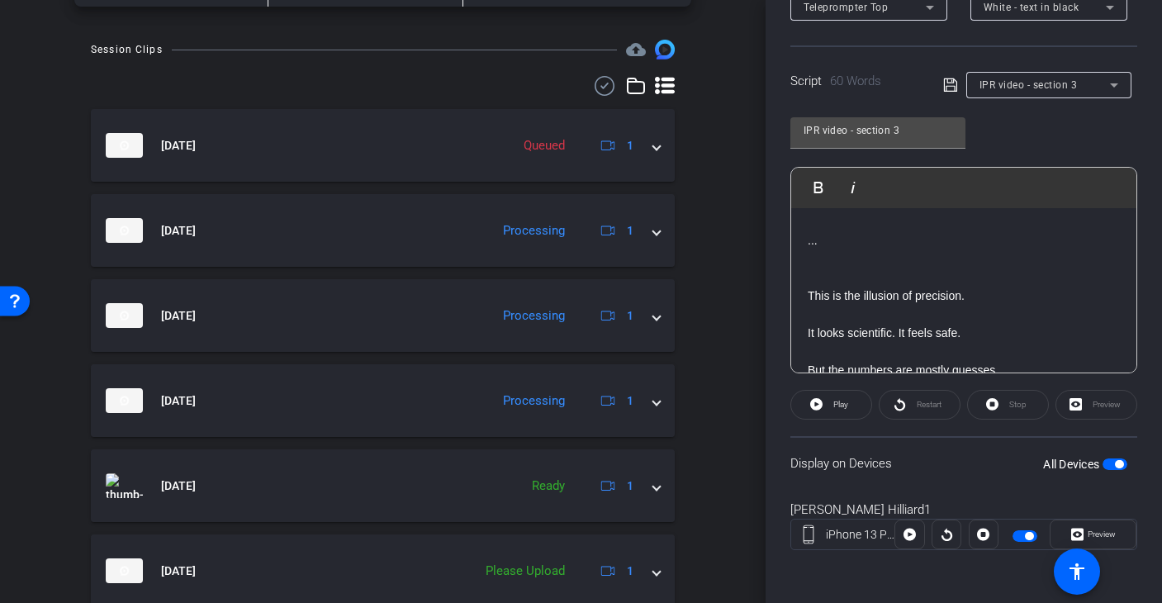
click at [1092, 82] on div "IPR video - section 3" at bounding box center [1045, 84] width 131 height 21
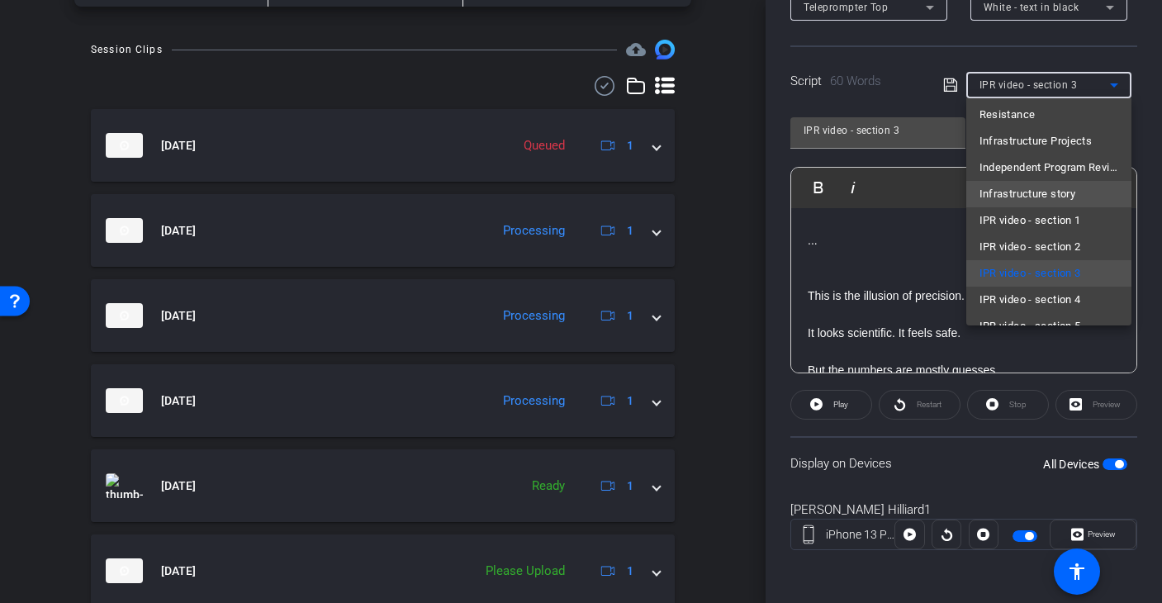
scroll to position [169, 0]
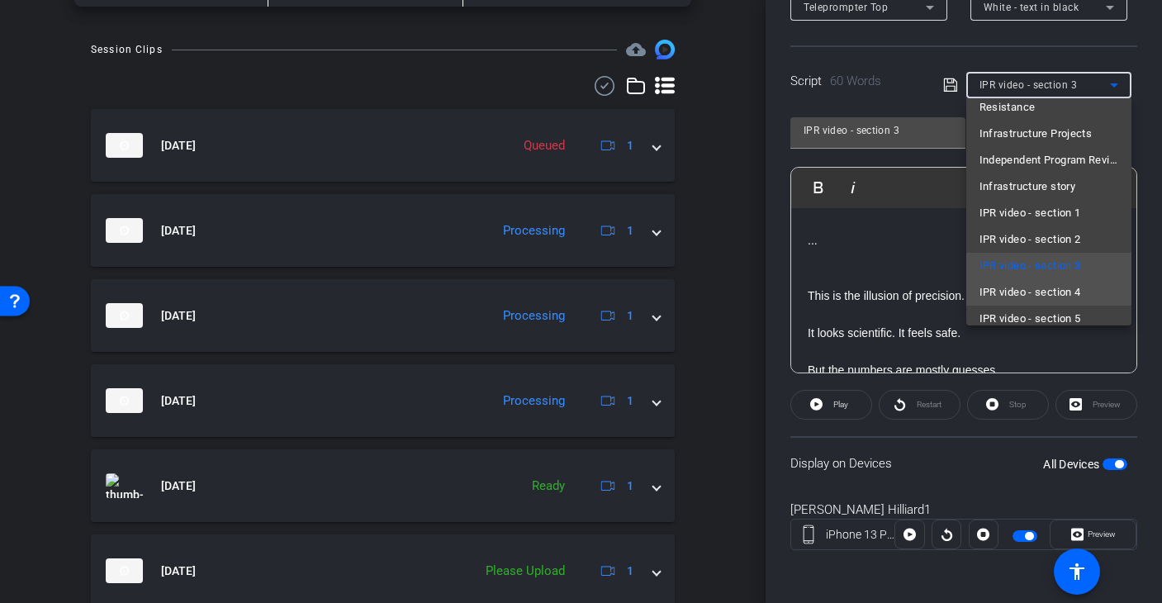
click at [1049, 292] on span "IPR video - section 4" at bounding box center [1031, 292] width 102 height 20
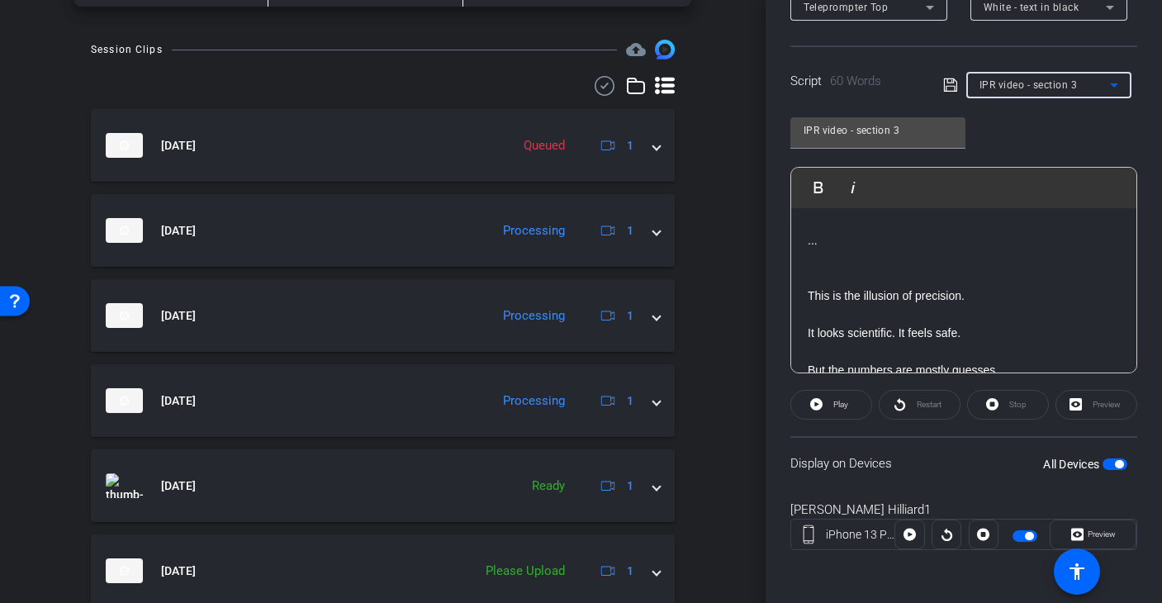
type input "IPR video - section 4"
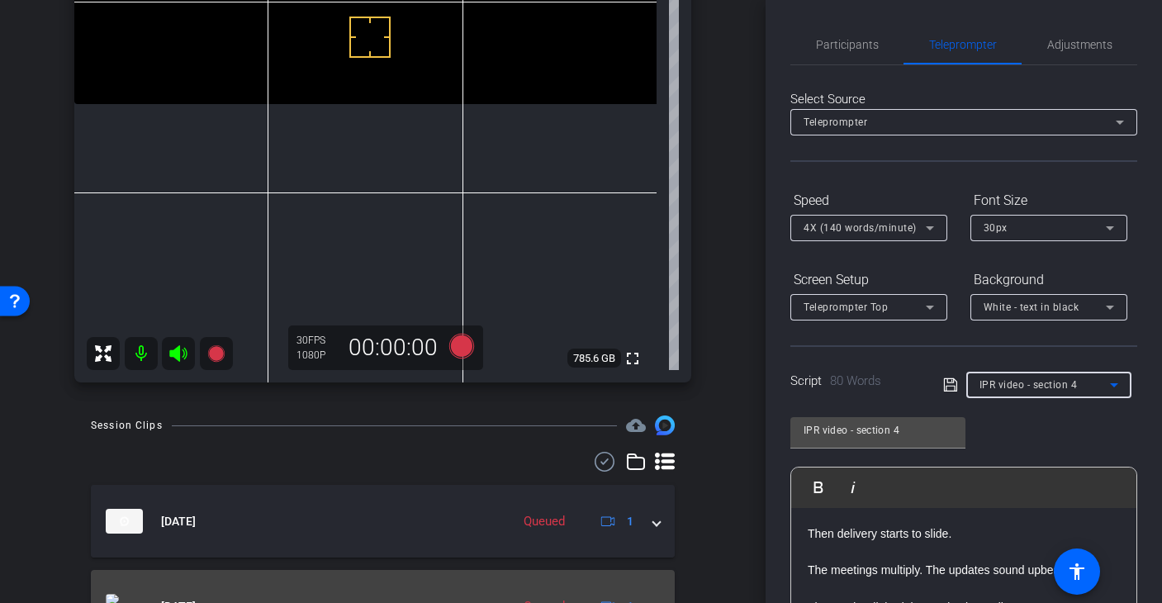
scroll to position [316, 0]
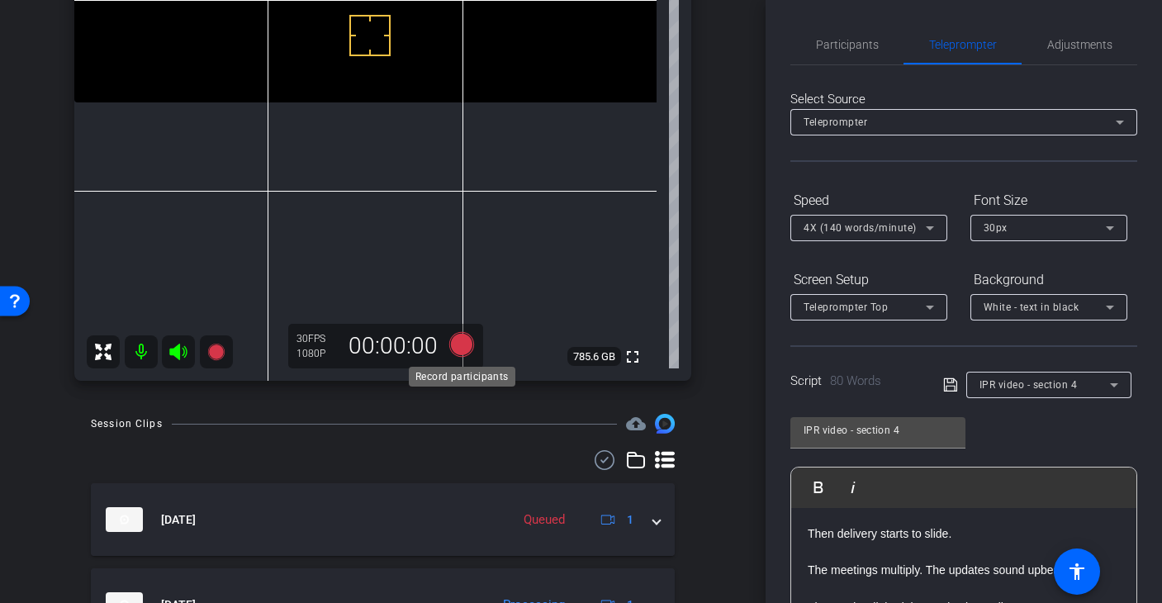
click at [458, 343] on icon at bounding box center [461, 344] width 25 height 25
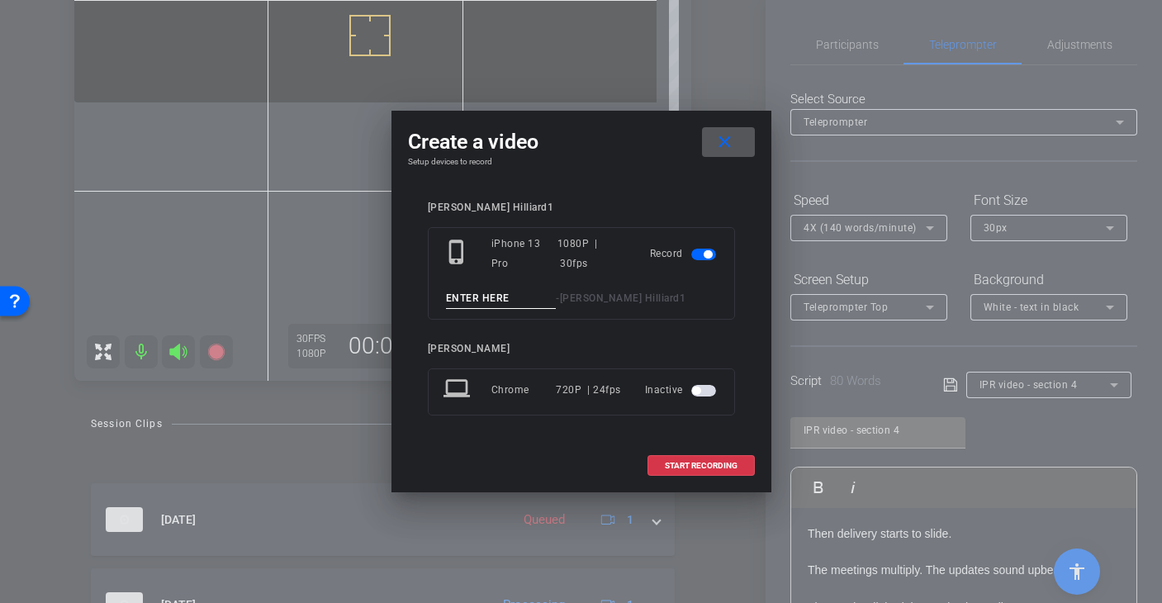
click at [476, 299] on input at bounding box center [501, 298] width 111 height 21
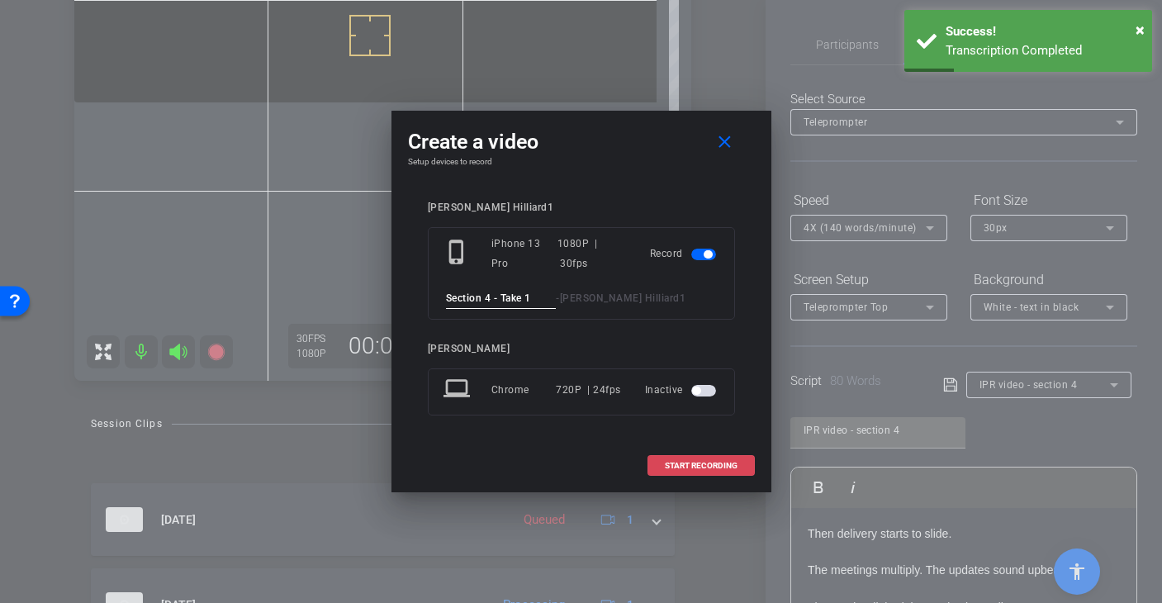
type input "Section 4 - Take 1"
click at [692, 463] on span "START RECORDING" at bounding box center [701, 466] width 73 height 8
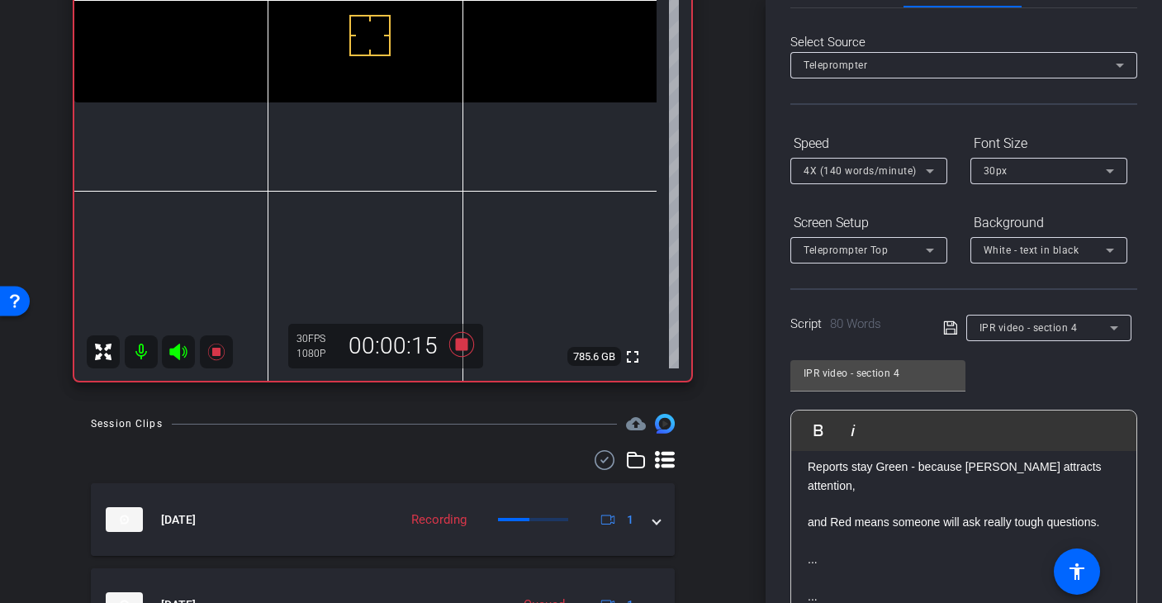
scroll to position [177, 0]
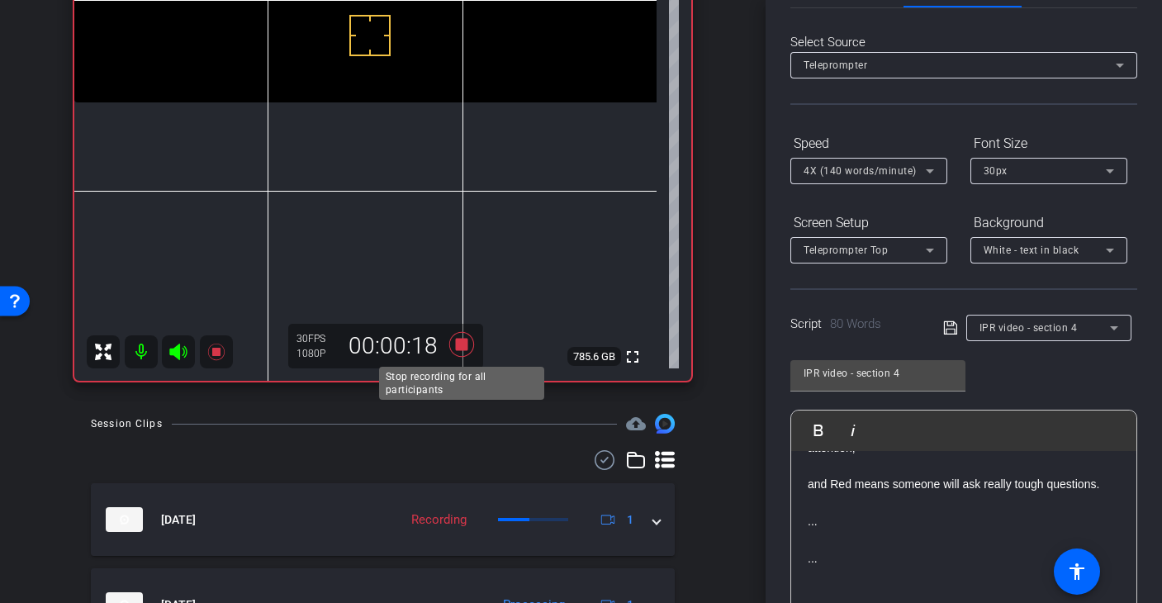
click at [457, 345] on icon at bounding box center [461, 344] width 25 height 25
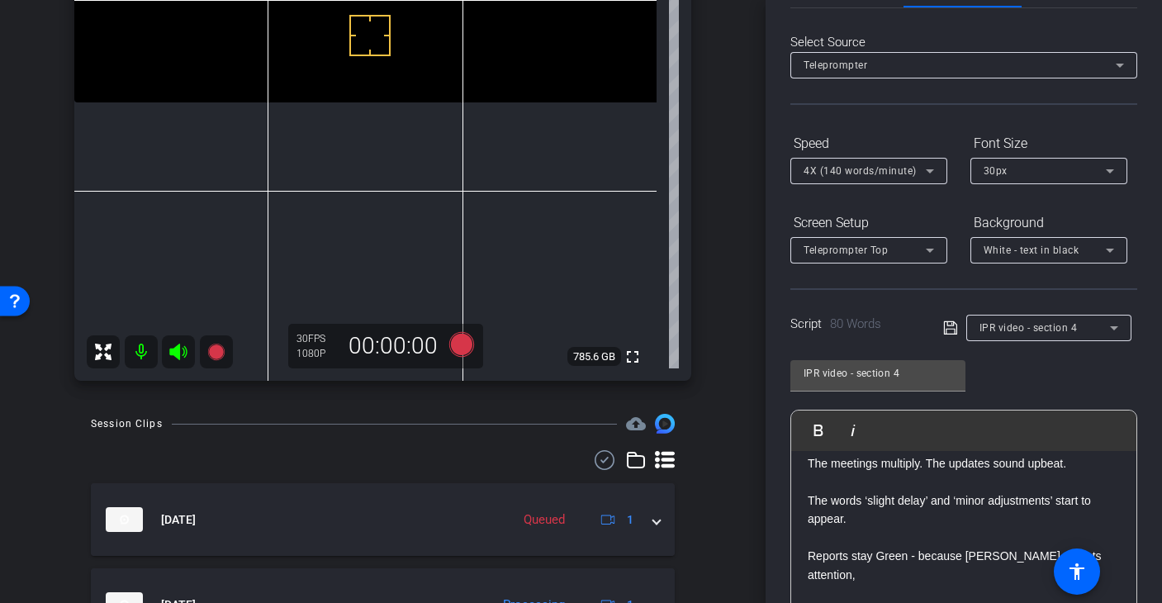
scroll to position [49, 0]
click at [457, 343] on icon at bounding box center [461, 344] width 25 height 25
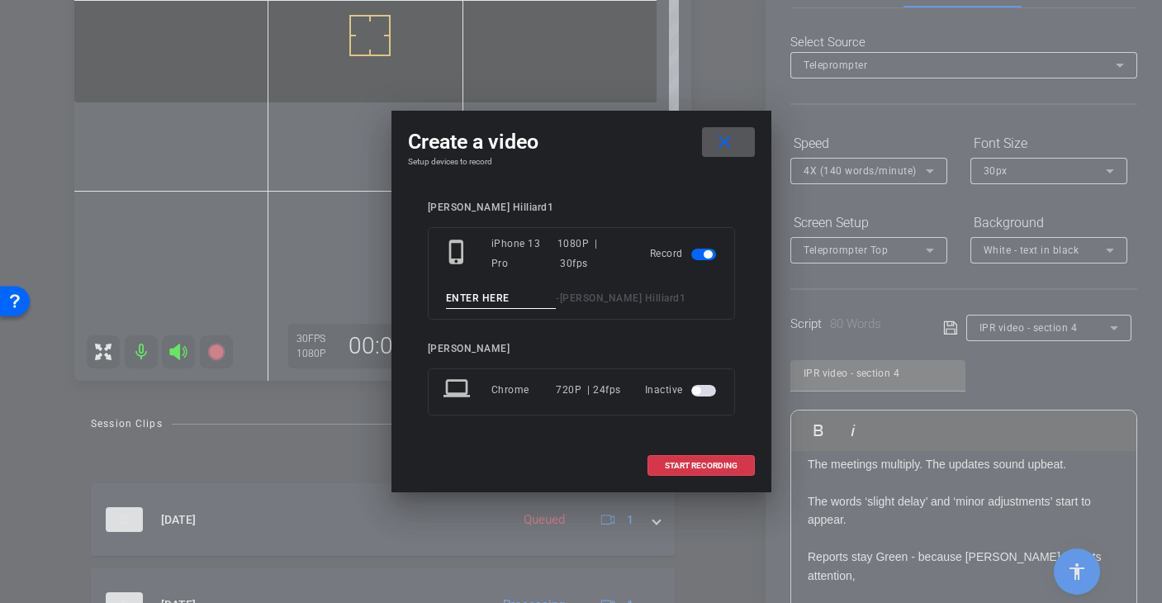
click at [487, 301] on input at bounding box center [501, 298] width 111 height 21
type input "Section 4 - Take 2"
click at [696, 463] on span "START RECORDING" at bounding box center [701, 466] width 73 height 8
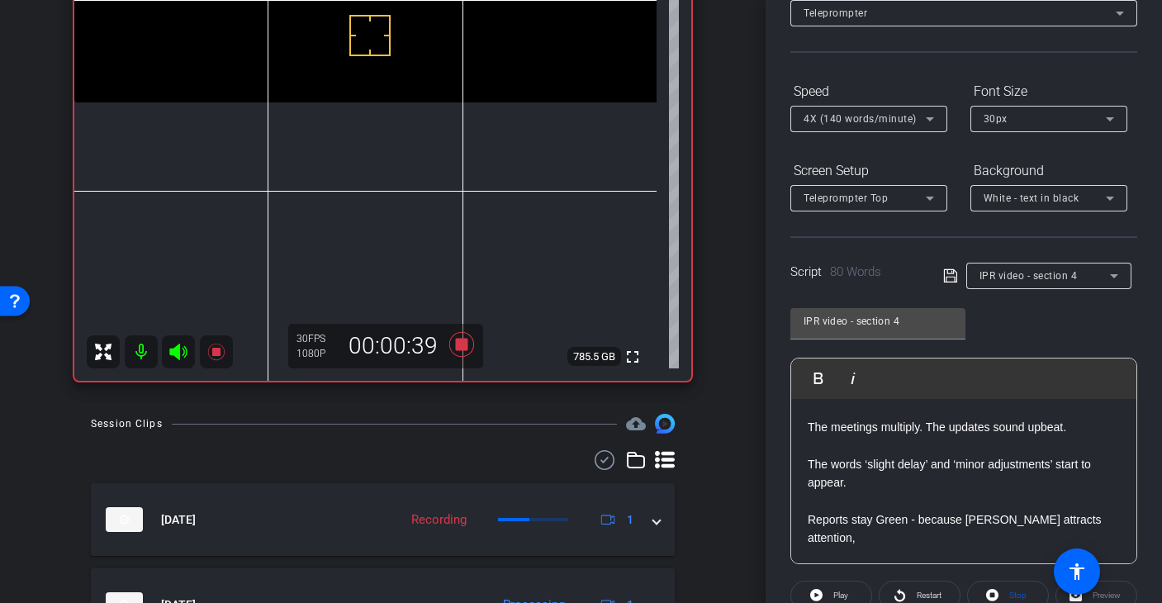
scroll to position [114, 0]
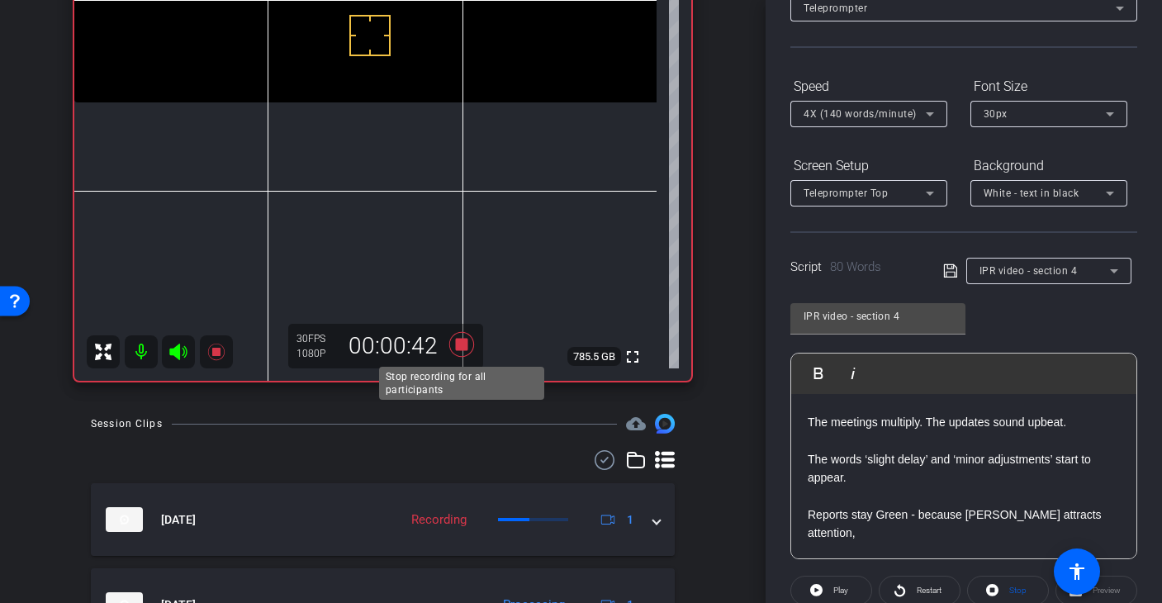
click at [465, 349] on icon at bounding box center [461, 344] width 25 height 25
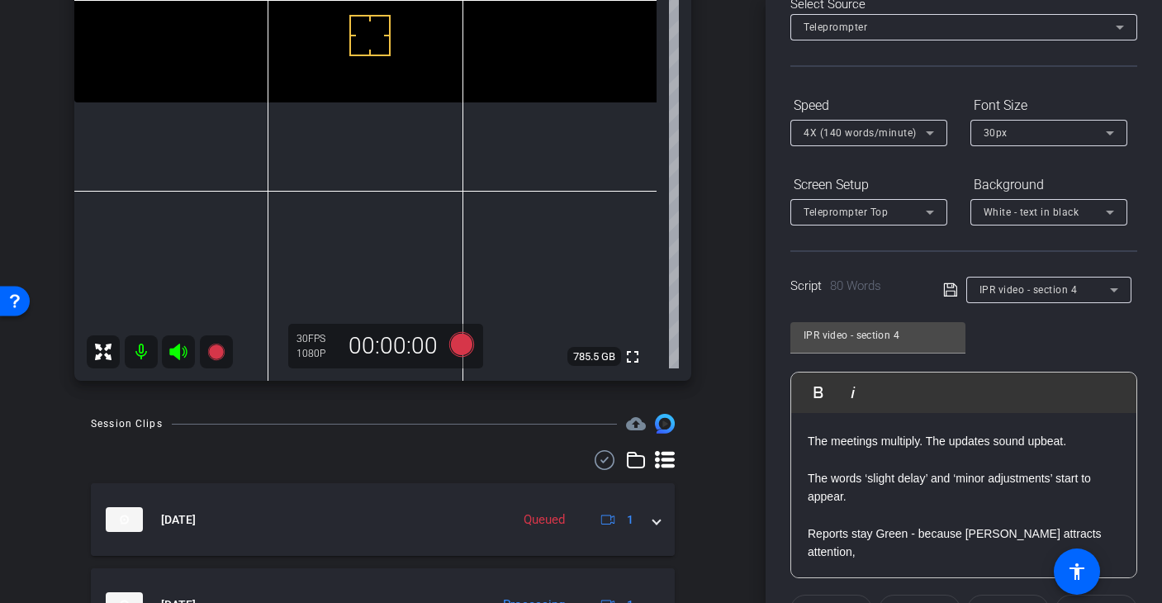
scroll to position [85, 0]
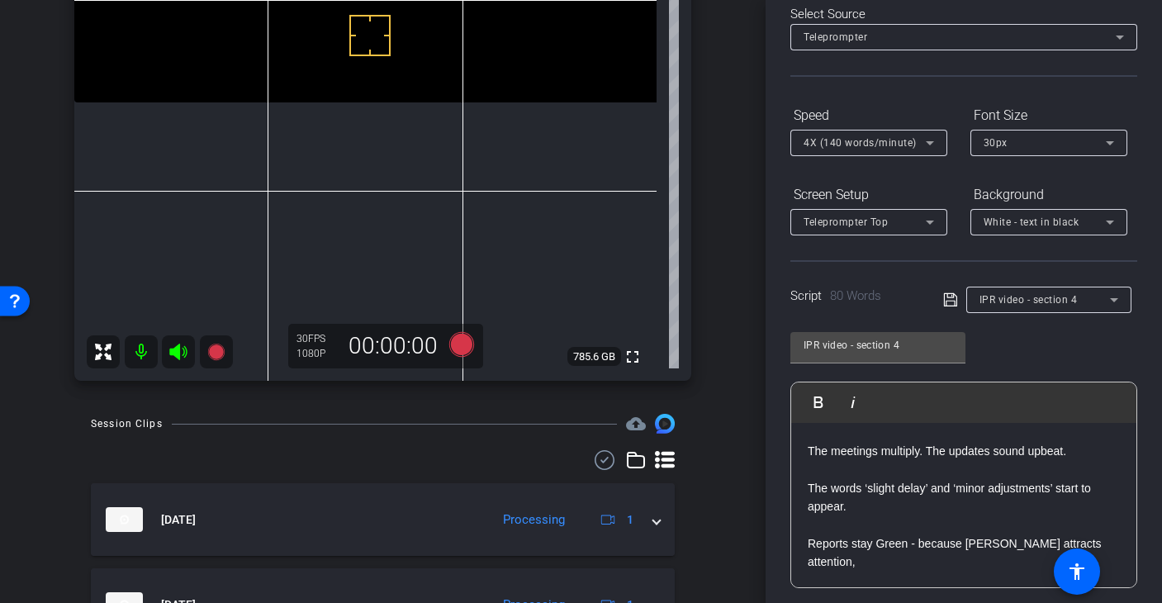
click at [1114, 297] on icon at bounding box center [1114, 300] width 20 height 20
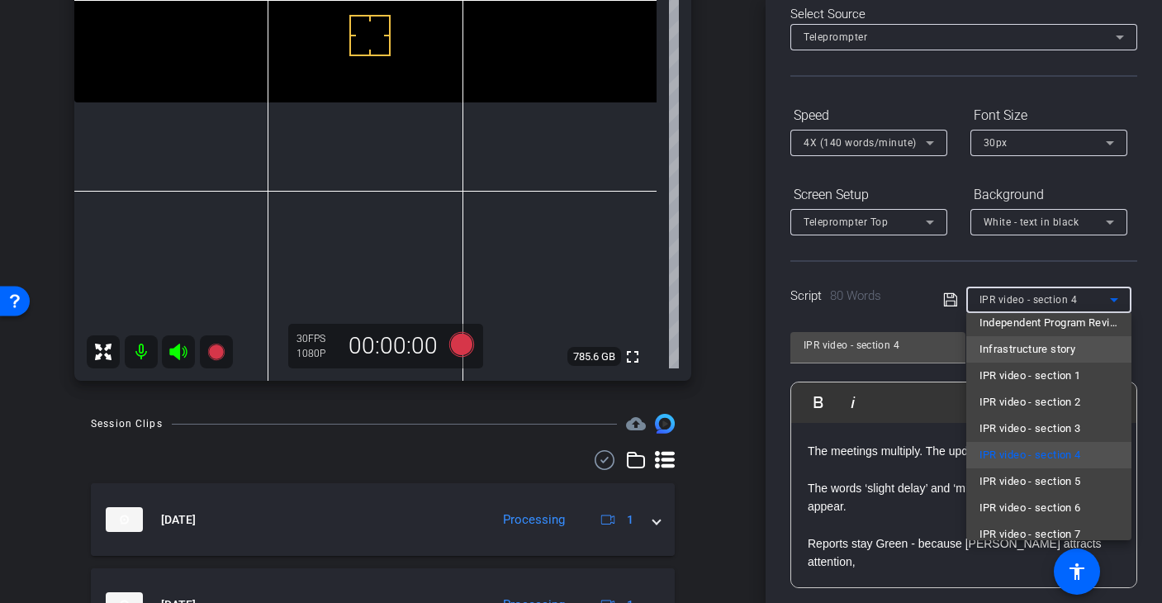
scroll to position [224, 0]
click at [1066, 478] on span "IPR video - section 5" at bounding box center [1031, 479] width 102 height 20
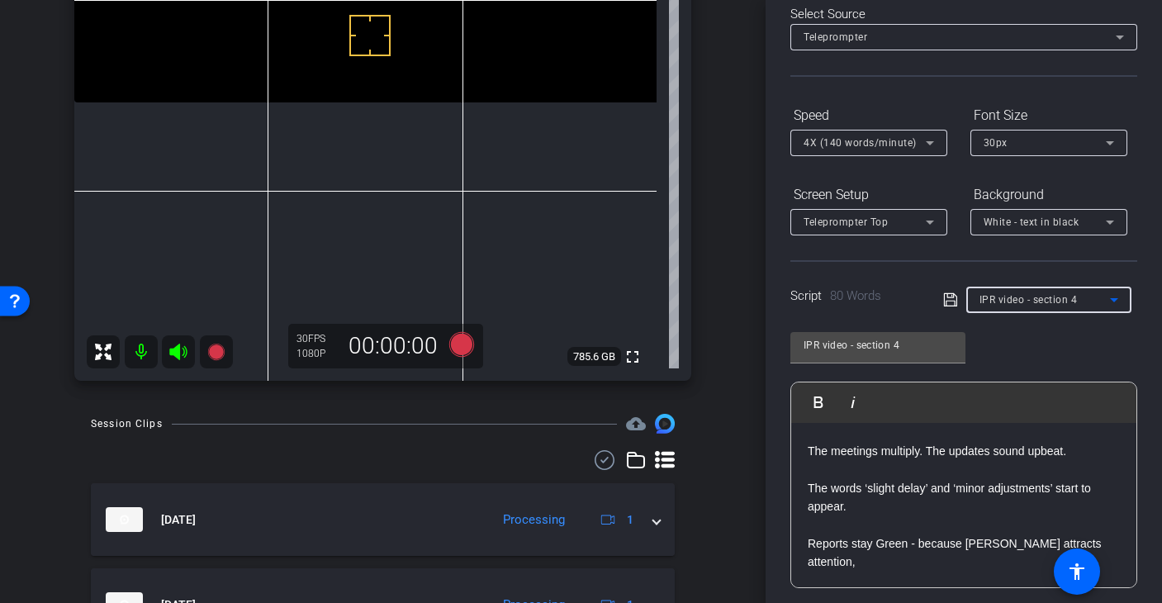
type input "IPR video - section 5"
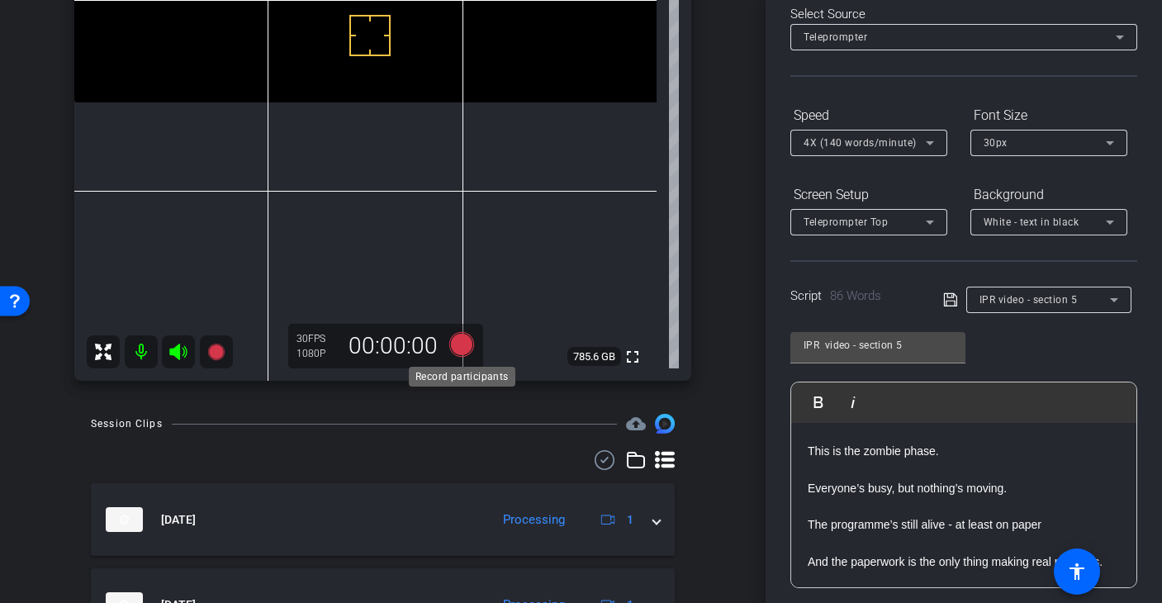
click at [459, 343] on icon at bounding box center [461, 344] width 25 height 25
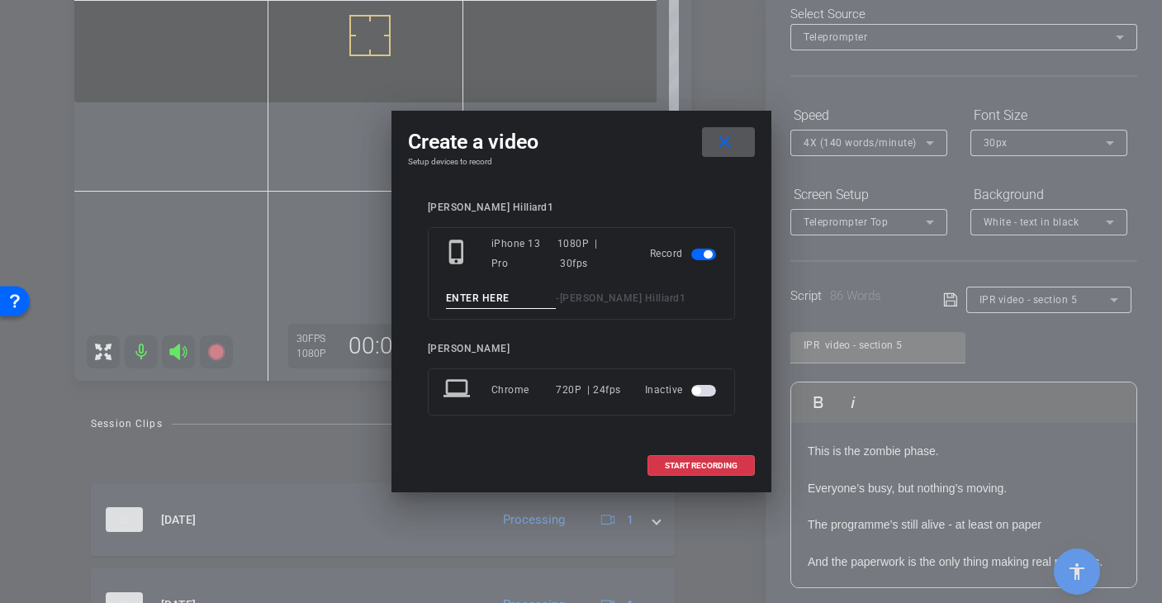
click at [476, 295] on input at bounding box center [501, 298] width 111 height 21
type input "Section 5 - Take 1"
click at [697, 470] on span "START RECORDING" at bounding box center [701, 466] width 73 height 8
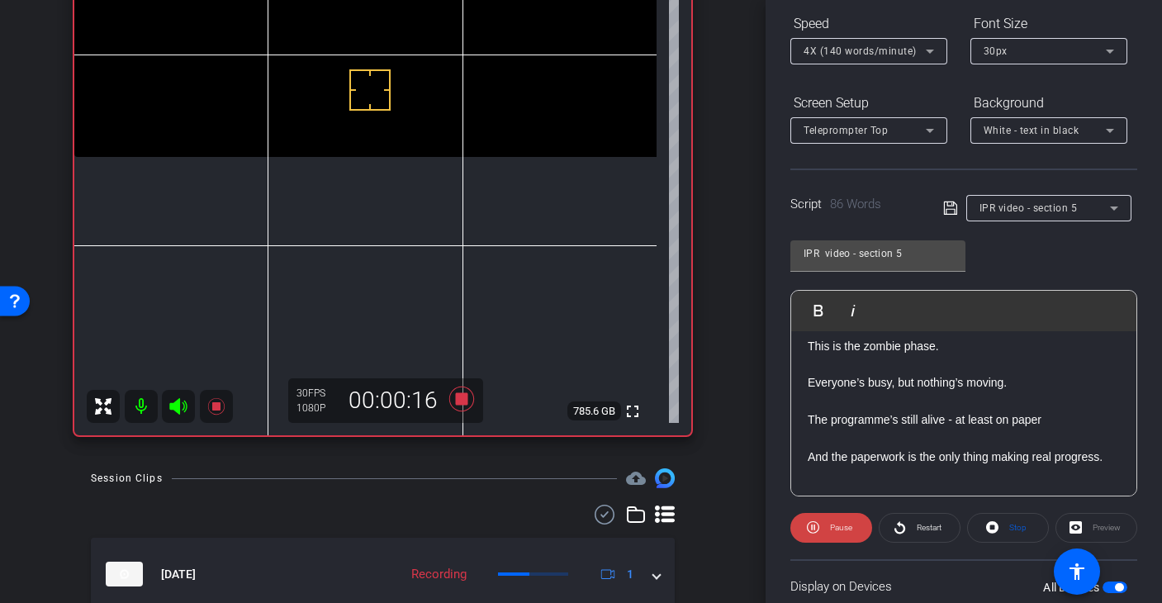
scroll to position [79, 0]
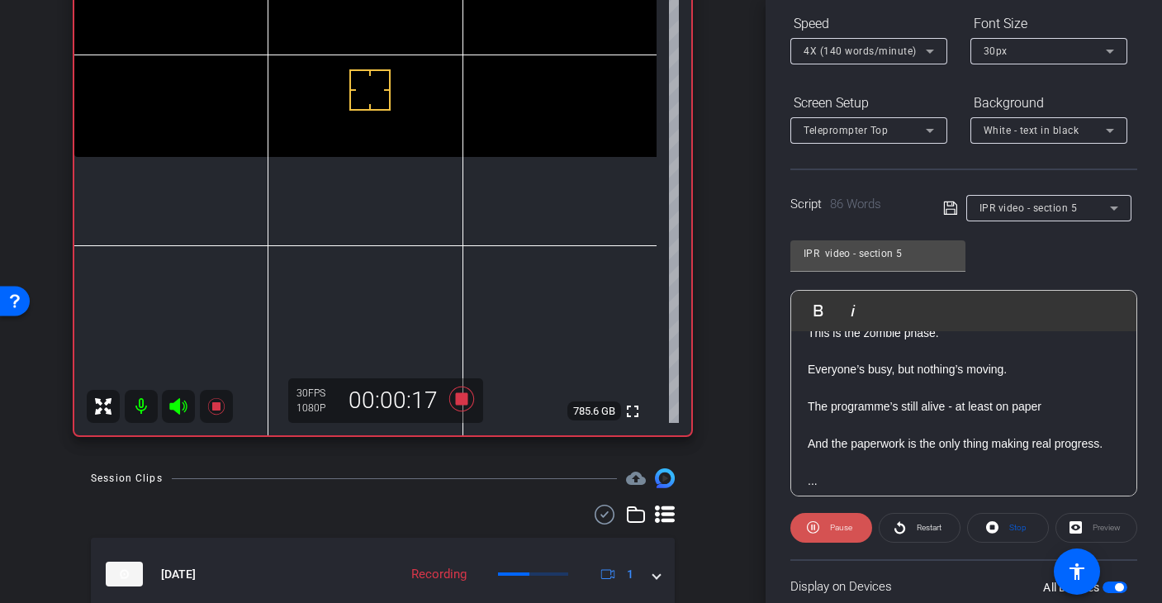
click at [815, 529] on icon at bounding box center [813, 527] width 12 height 21
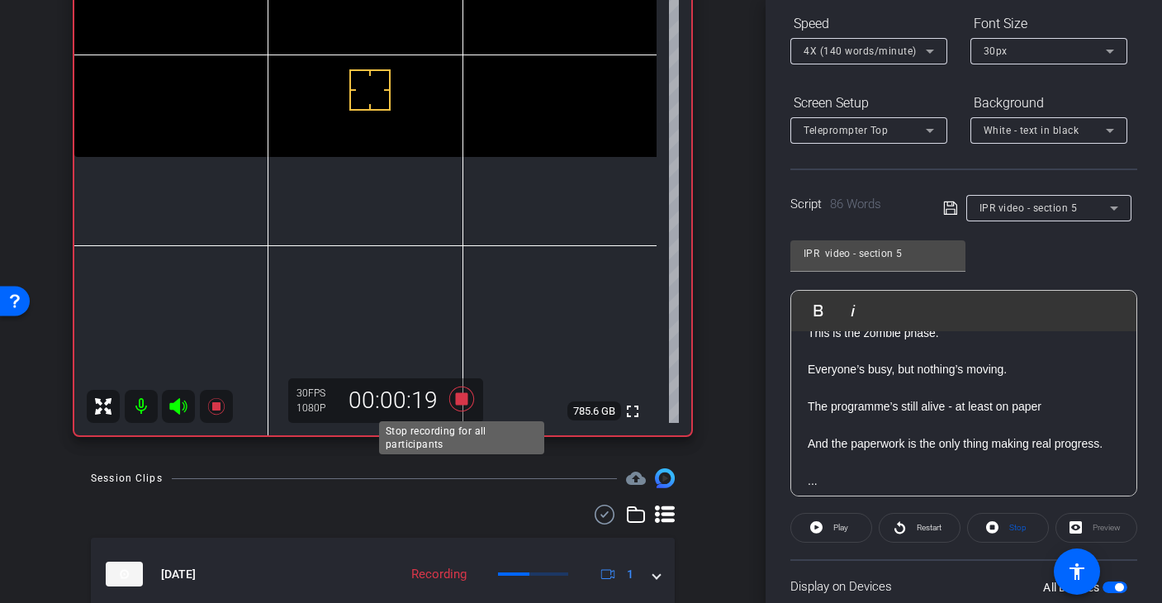
click at [456, 396] on icon at bounding box center [461, 399] width 25 height 25
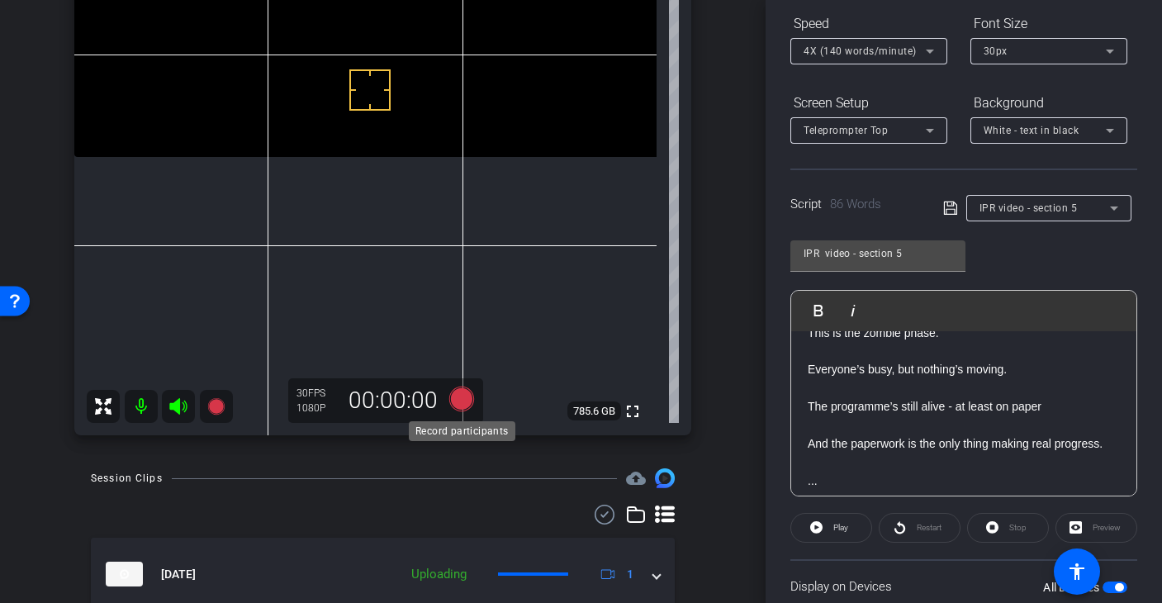
click at [453, 390] on icon at bounding box center [461, 399] width 25 height 25
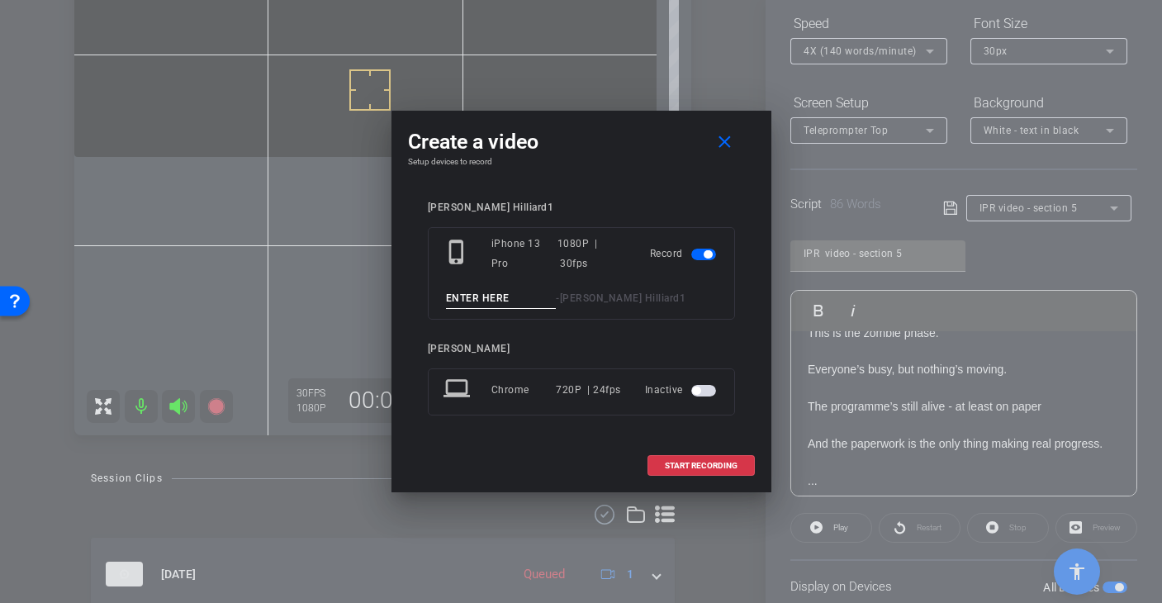
click at [482, 294] on input at bounding box center [501, 298] width 111 height 21
type input "Section 5 - Take 2"
click at [695, 468] on span "START RECORDING" at bounding box center [701, 466] width 73 height 8
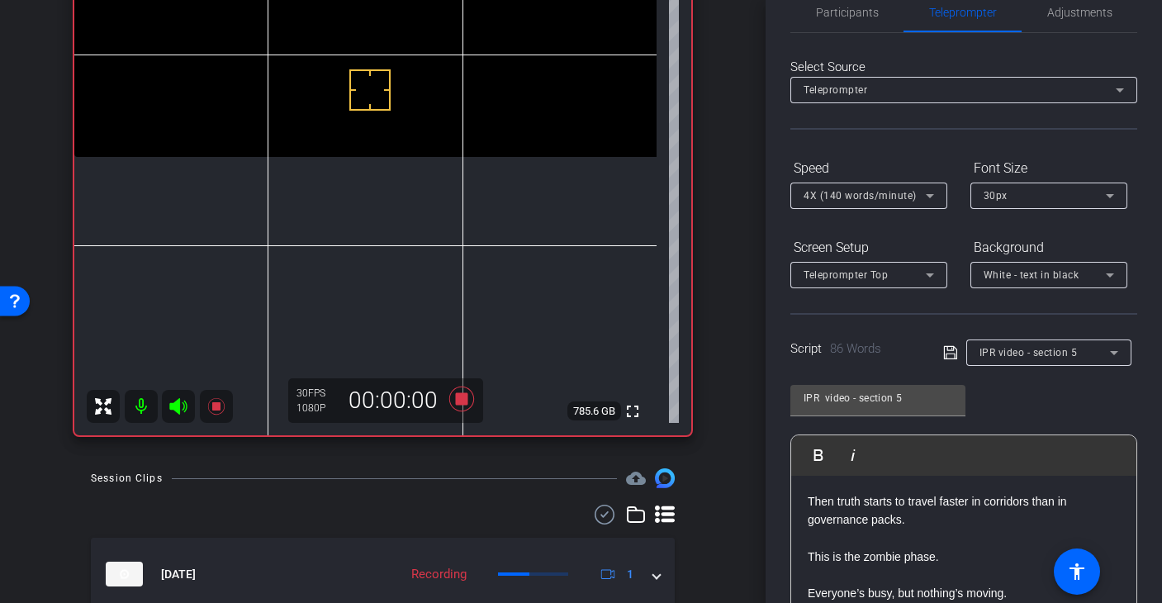
scroll to position [0, 0]
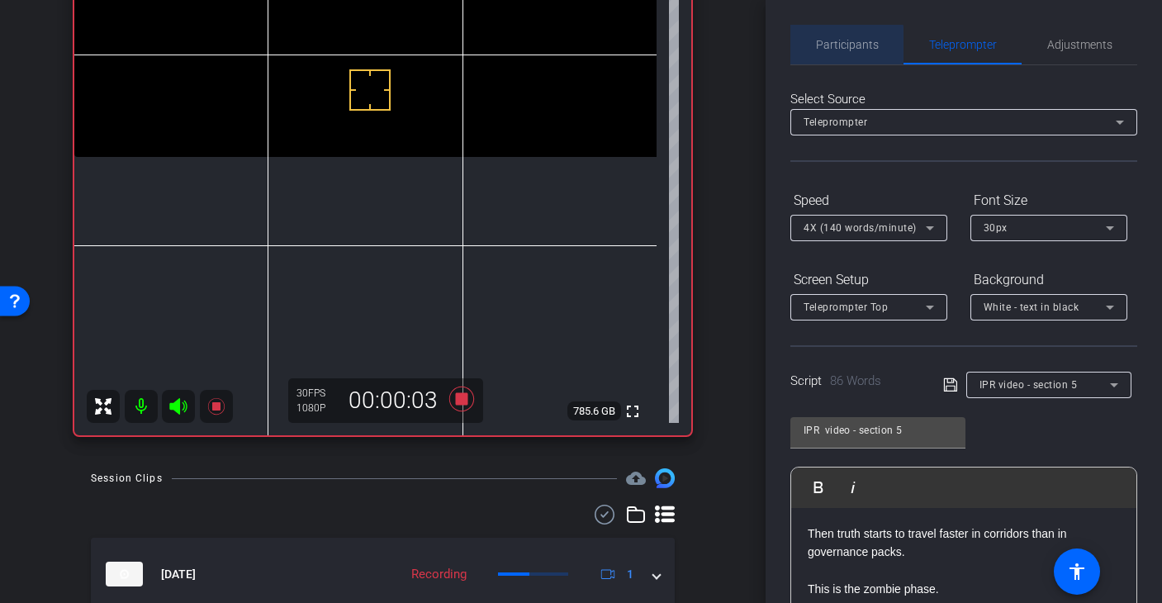
click at [841, 45] on span "Participants" at bounding box center [847, 45] width 63 height 12
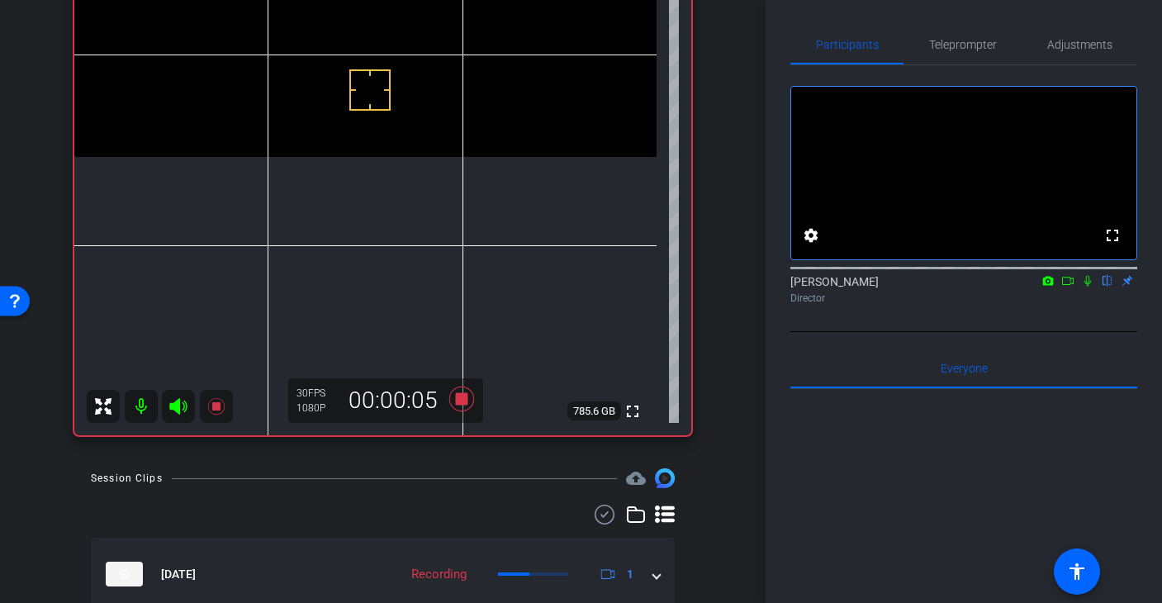
click at [1088, 287] on icon at bounding box center [1088, 281] width 7 height 11
click at [1088, 287] on icon at bounding box center [1088, 281] width 9 height 11
click at [463, 401] on icon at bounding box center [461, 399] width 25 height 25
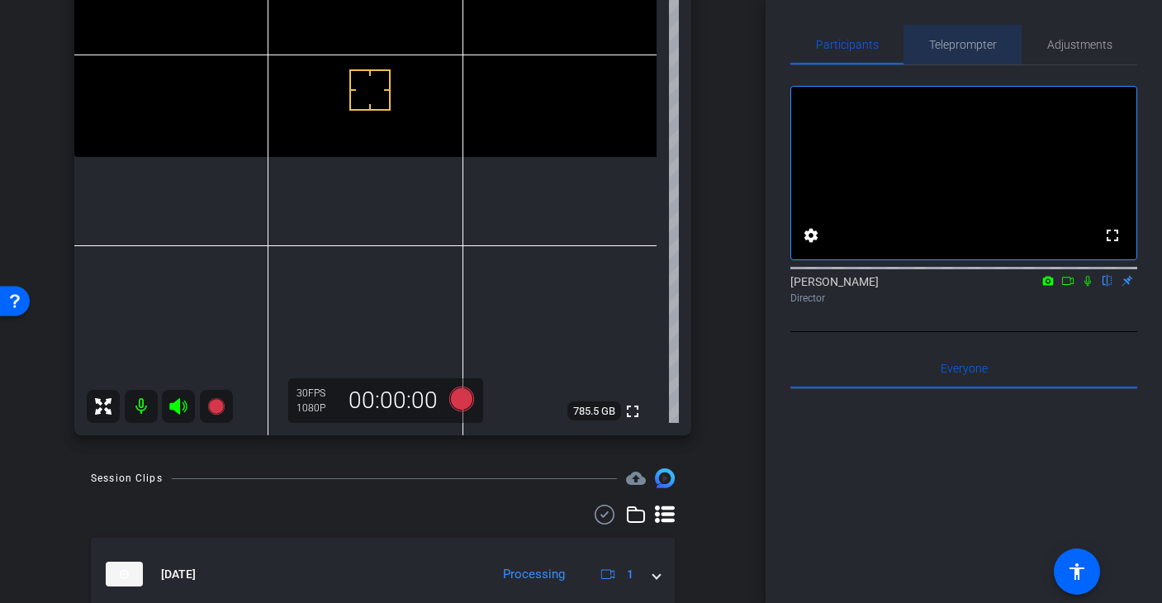
click at [955, 47] on span "Teleprompter" at bounding box center [963, 45] width 68 height 12
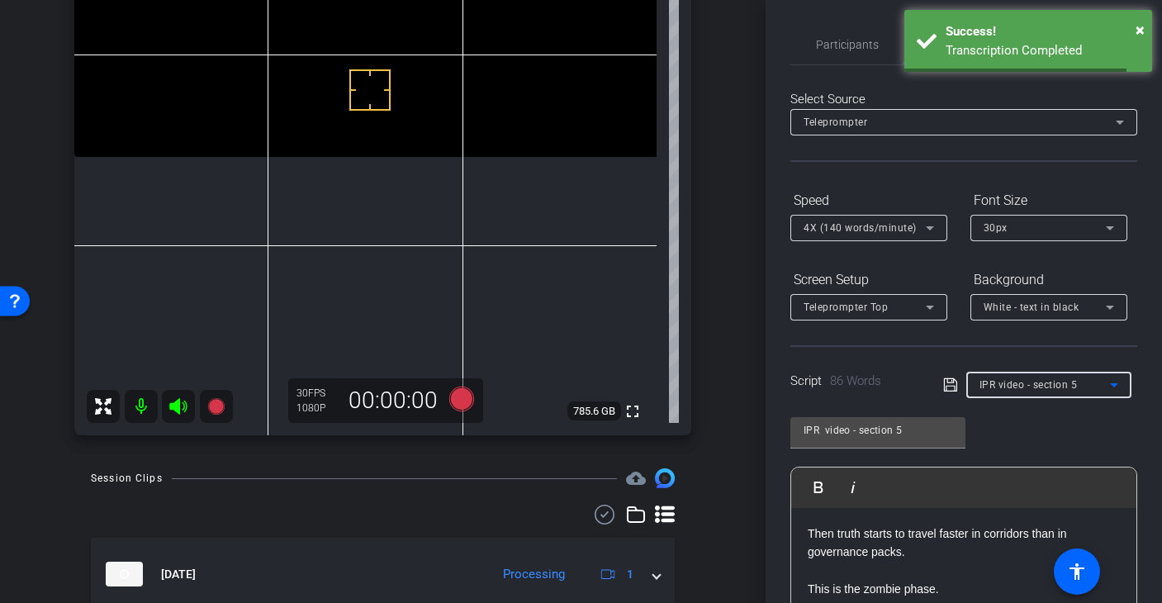
click at [1113, 382] on icon at bounding box center [1114, 385] width 20 height 20
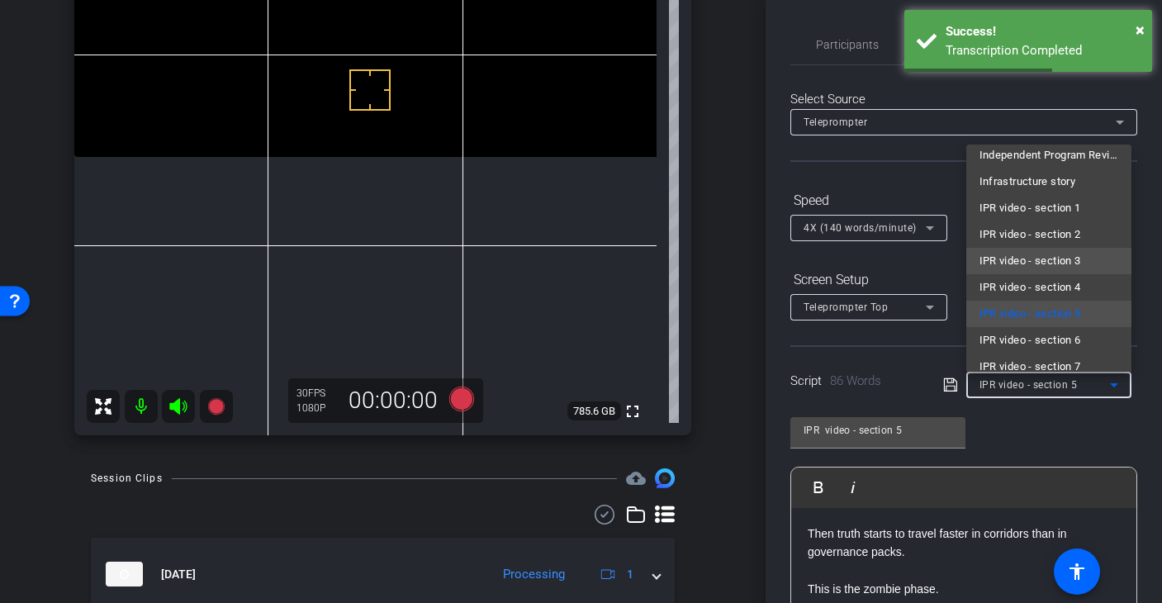
scroll to position [235, 0]
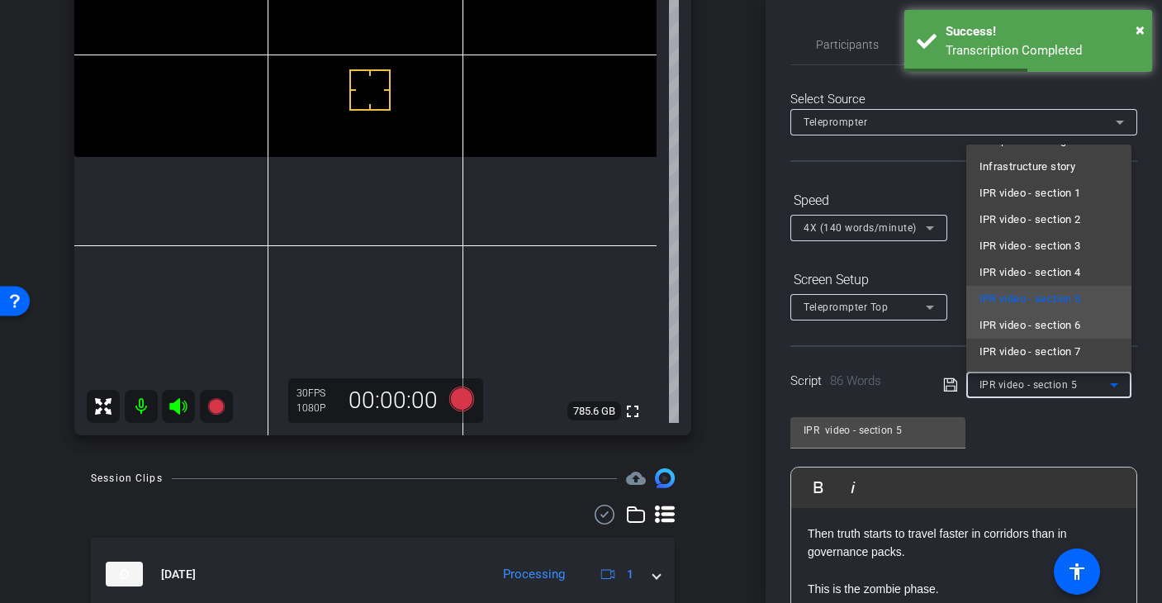
click at [1051, 326] on span "IPR video - section 6" at bounding box center [1031, 326] width 102 height 20
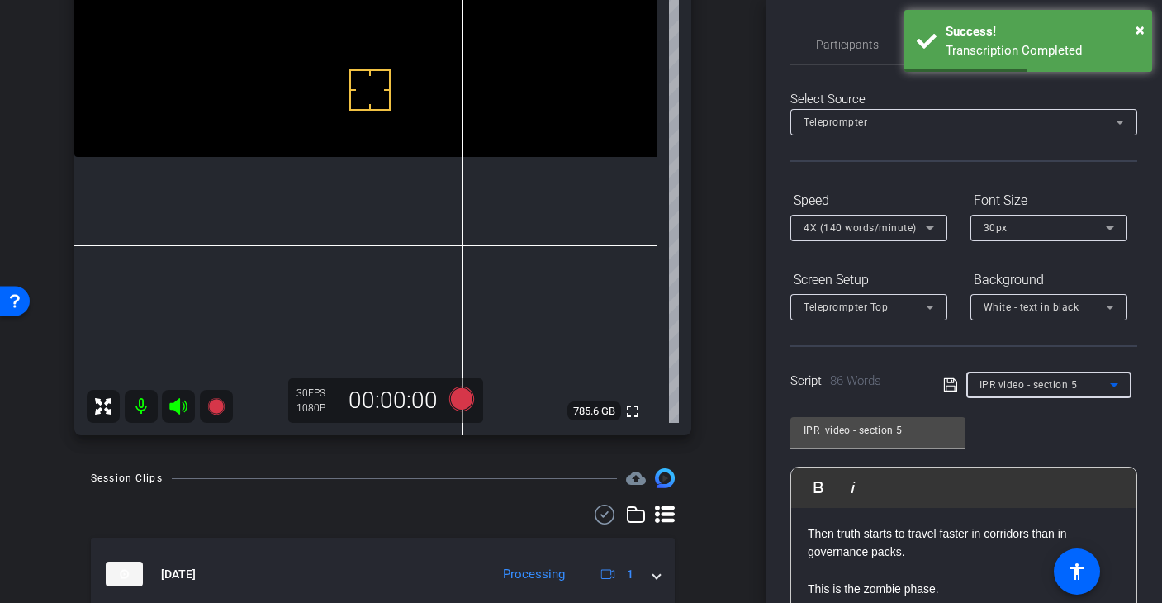
type input "IPR video - section 6"
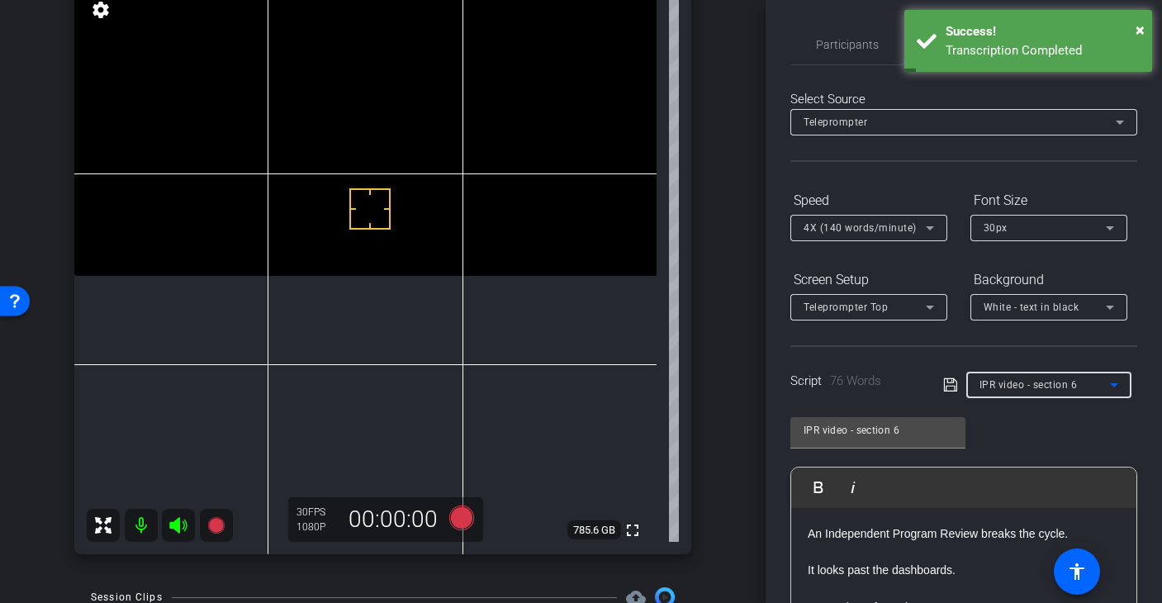
scroll to position [166, 0]
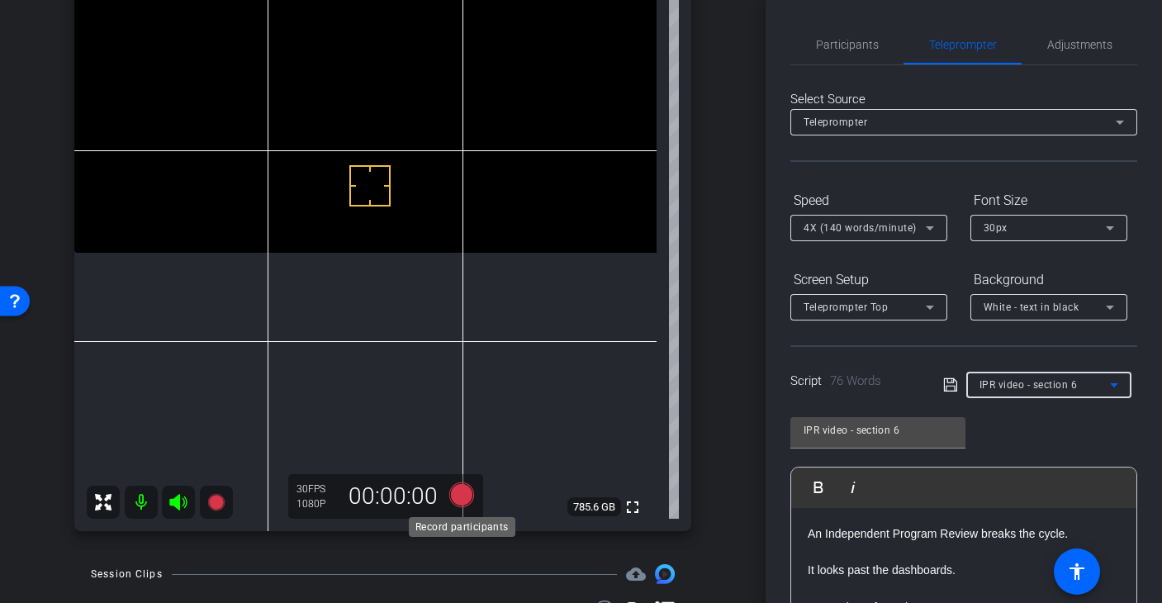
click at [454, 496] on icon at bounding box center [461, 494] width 25 height 25
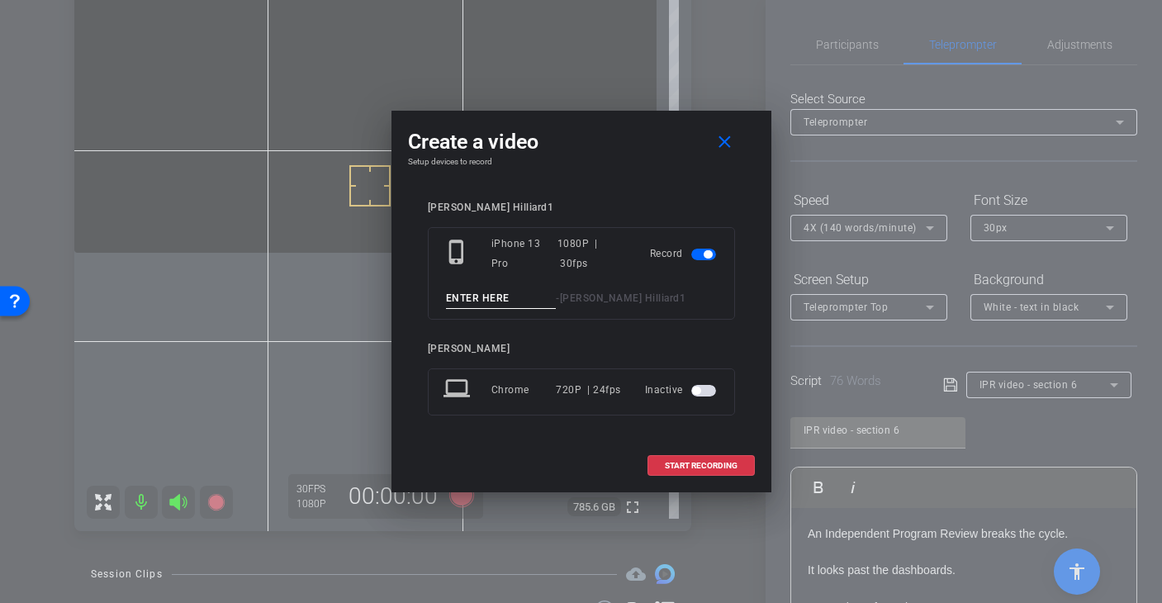
click at [491, 299] on input at bounding box center [501, 298] width 111 height 21
type input "Section 6 - Take 1"
click at [702, 462] on span "START RECORDING" at bounding box center [701, 466] width 73 height 8
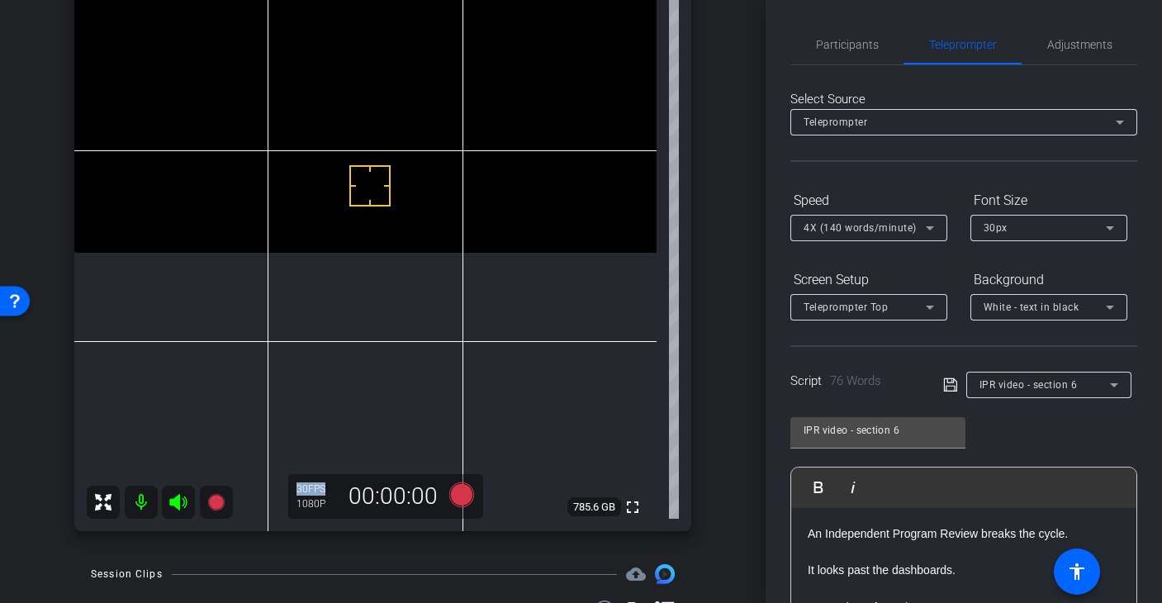
click at [702, 460] on div "David Hilliard1 iPhone 13 Pro info ROOM ID: 441472791 80% battery_std fullscree…" at bounding box center [382, 226] width 683 height 643
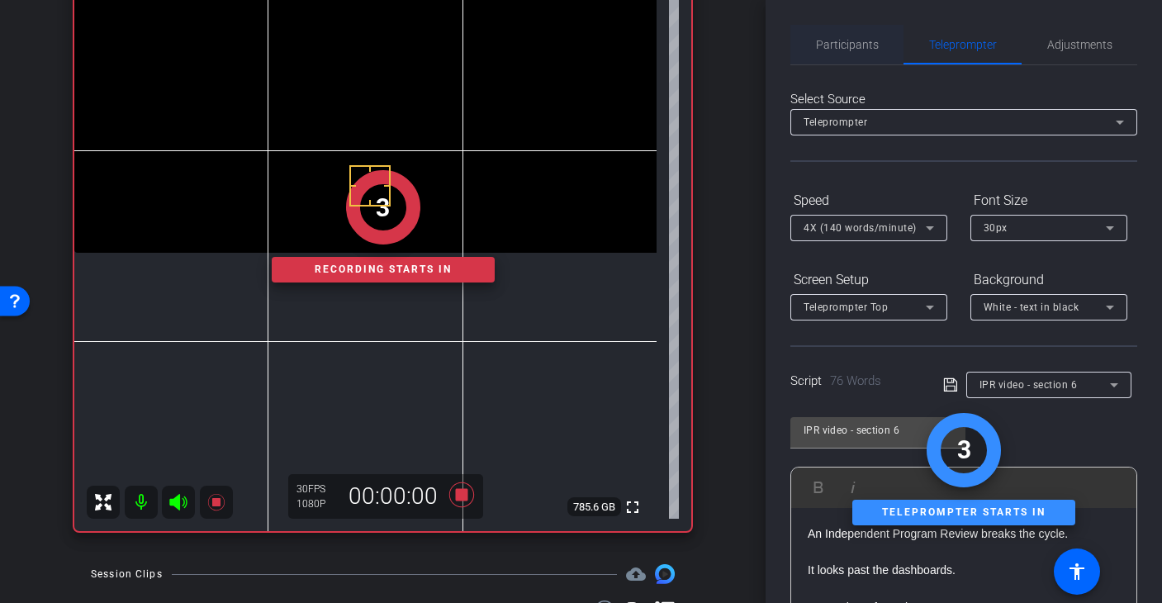
click at [854, 39] on span "Participants" at bounding box center [847, 45] width 63 height 12
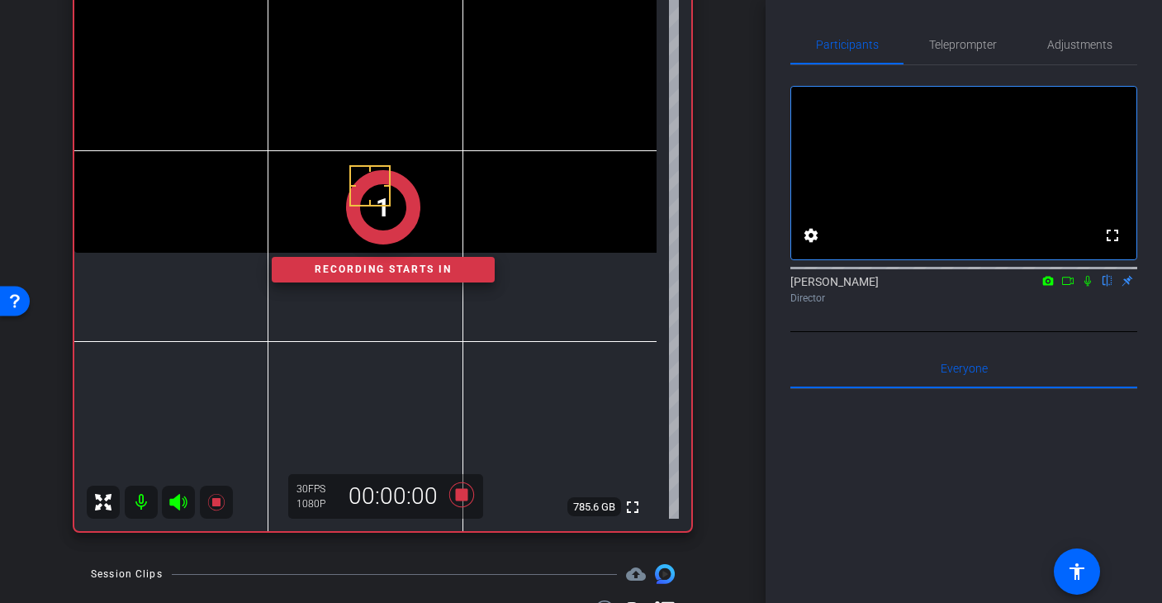
click at [1086, 287] on icon at bounding box center [1087, 281] width 13 height 12
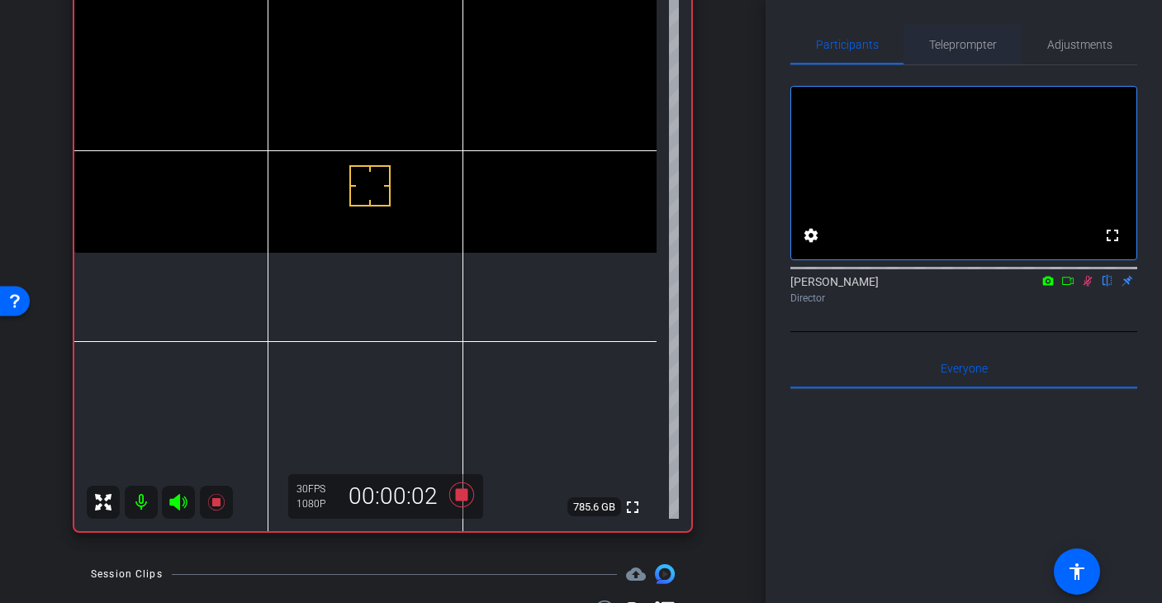
click at [949, 36] on span "Teleprompter" at bounding box center [963, 45] width 68 height 40
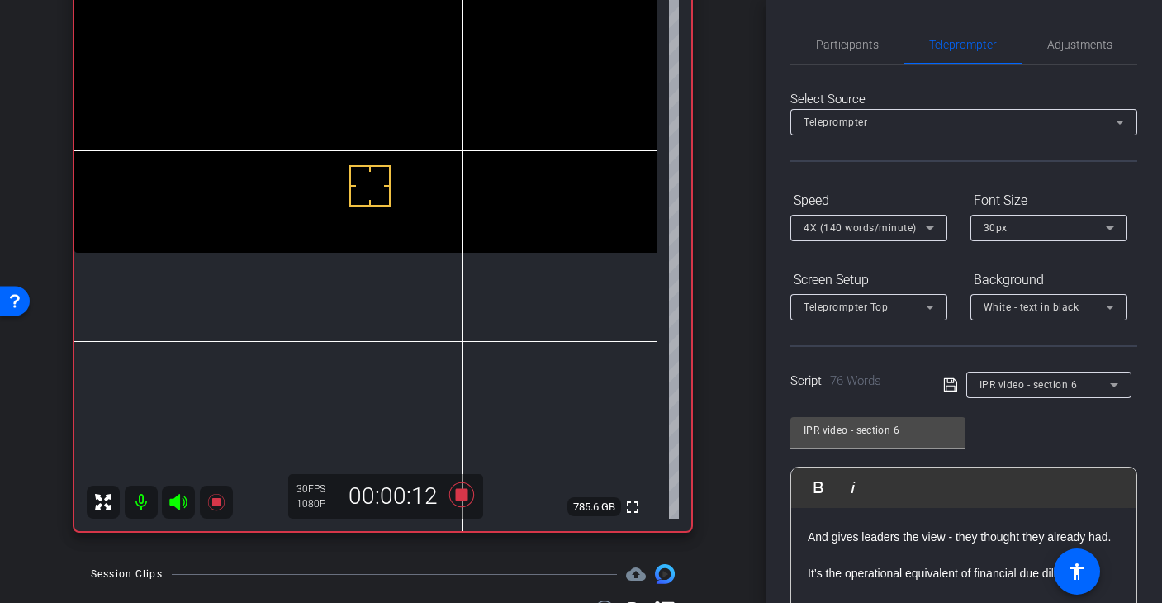
scroll to position [145, 0]
click at [461, 497] on icon at bounding box center [461, 494] width 25 height 25
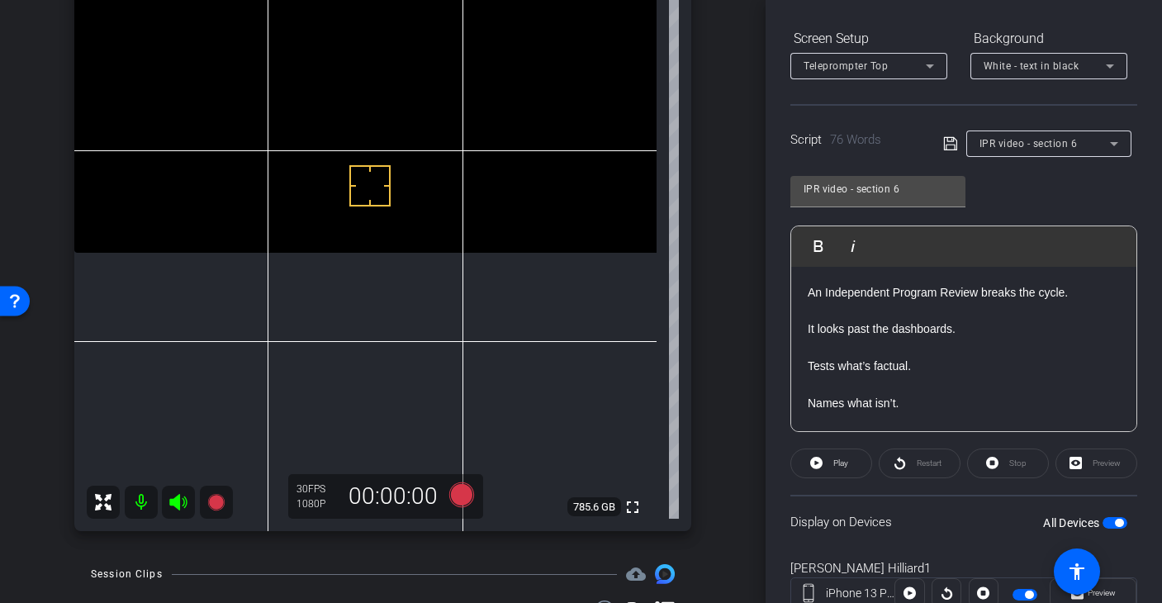
scroll to position [269, 0]
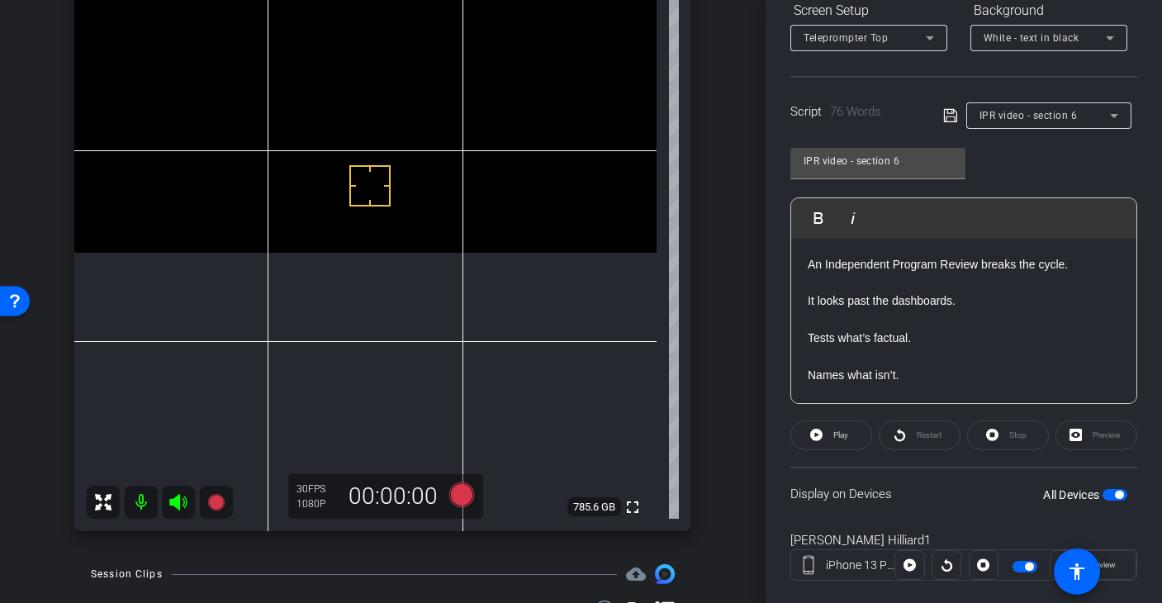
click at [905, 344] on p "Tests what’s factual." at bounding box center [964, 329] width 312 height 37
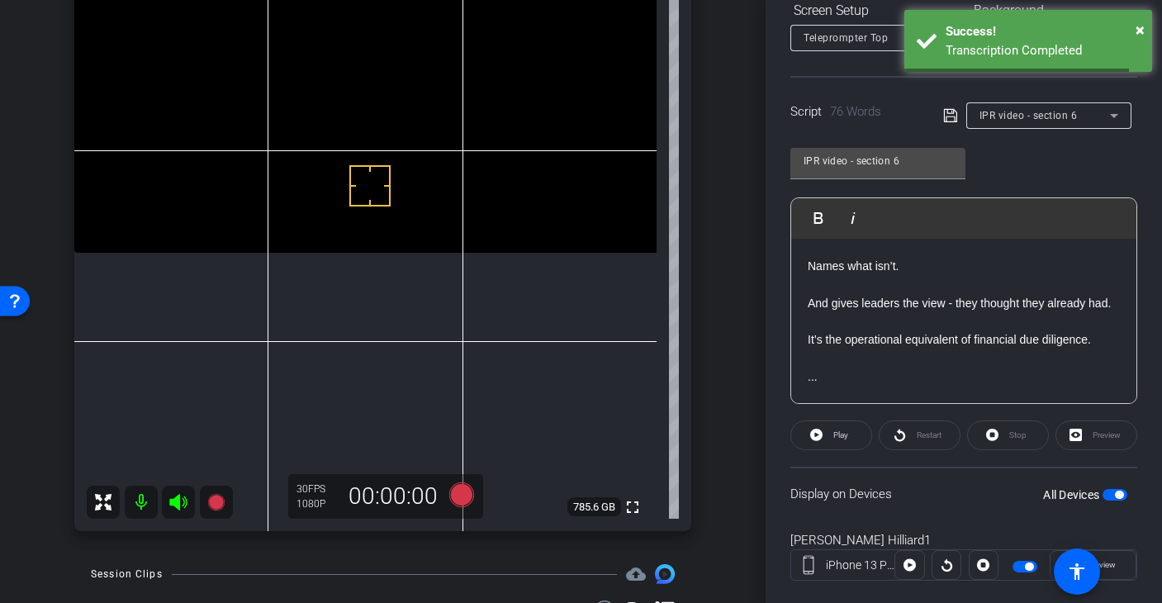
scroll to position [0, 0]
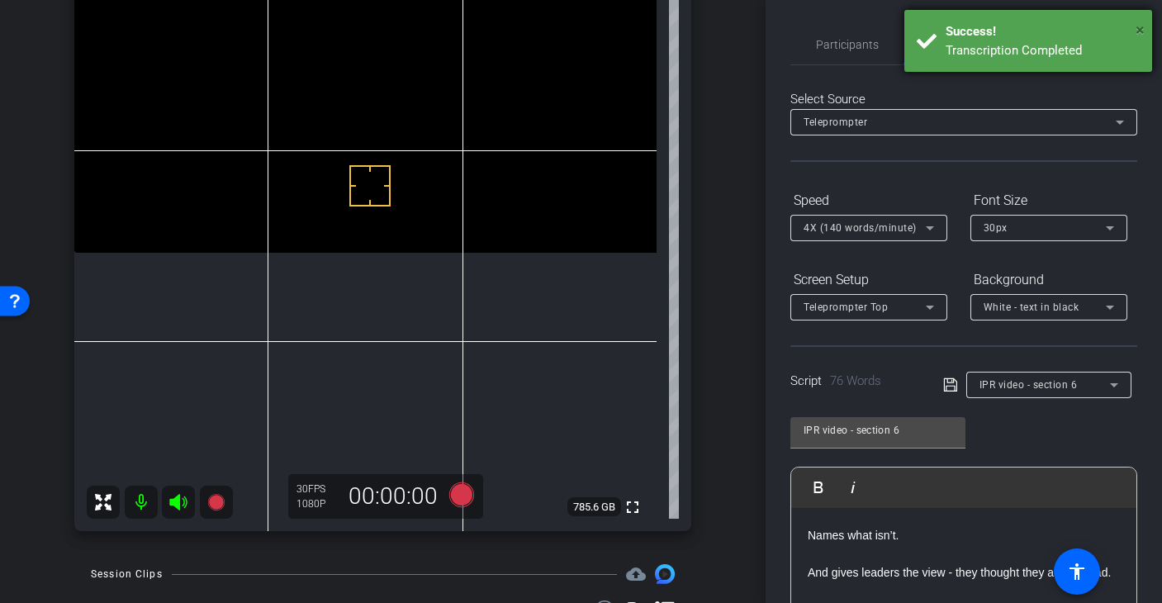
click at [1138, 26] on span "×" at bounding box center [1140, 30] width 9 height 20
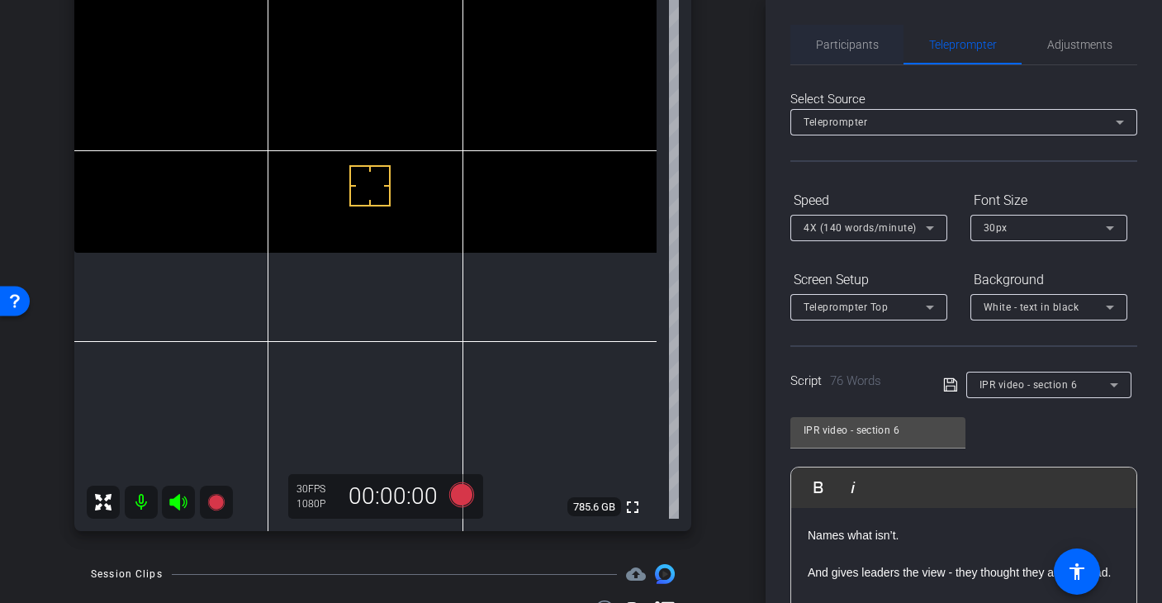
click at [843, 44] on span "Participants" at bounding box center [847, 45] width 63 height 12
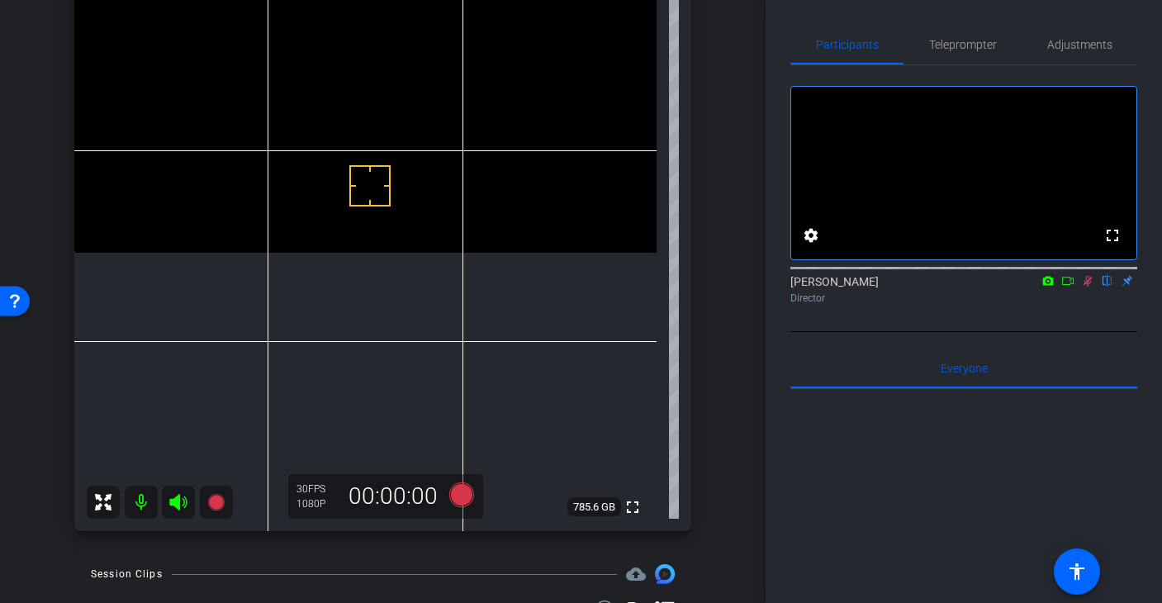
click at [1086, 287] on icon at bounding box center [1087, 281] width 13 height 12
click at [962, 52] on span "Teleprompter" at bounding box center [963, 45] width 68 height 40
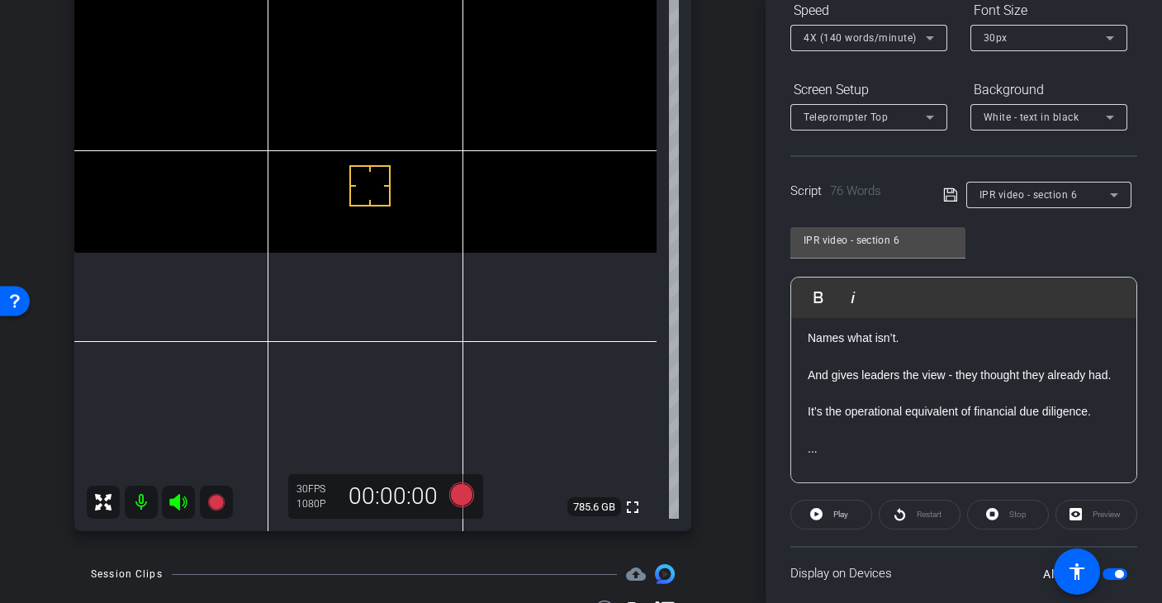
scroll to position [118, 0]
click at [1083, 516] on div "Preview" at bounding box center [1097, 515] width 82 height 30
click at [1081, 508] on div "Preview" at bounding box center [1097, 515] width 82 height 30
click at [838, 518] on span "Play" at bounding box center [840, 514] width 15 height 9
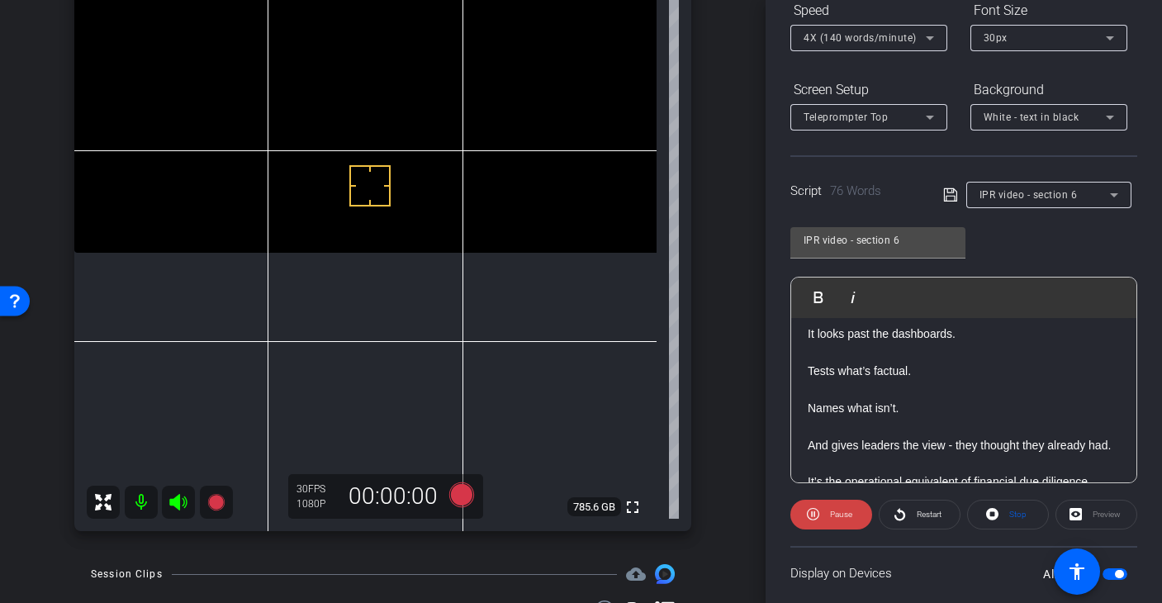
scroll to position [48, 0]
click at [816, 515] on icon at bounding box center [813, 514] width 12 height 21
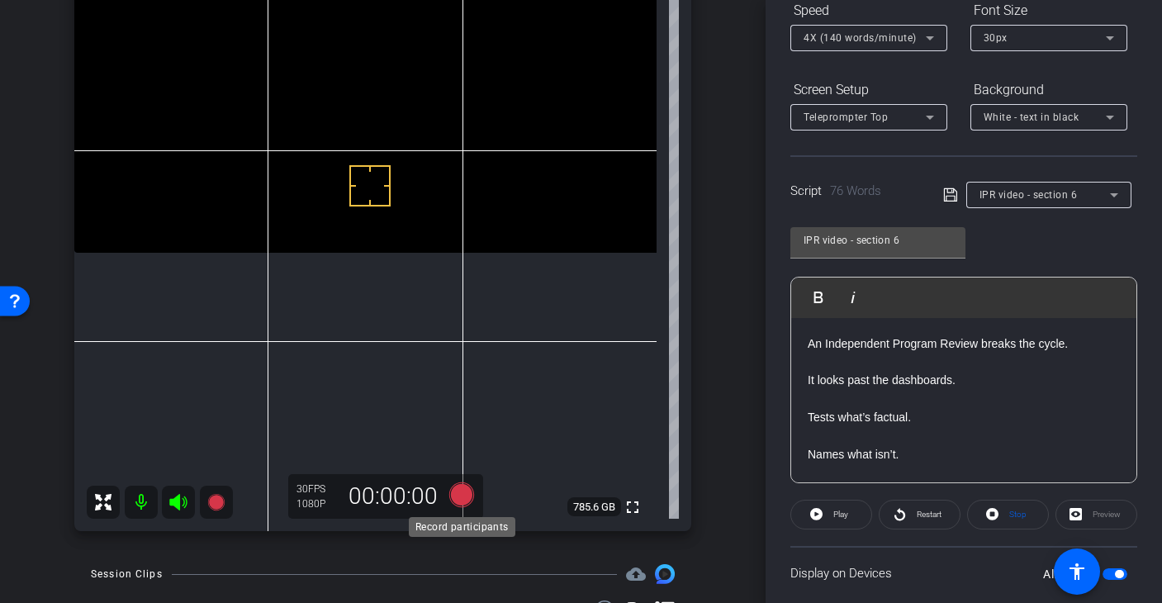
click at [464, 493] on icon at bounding box center [461, 494] width 25 height 25
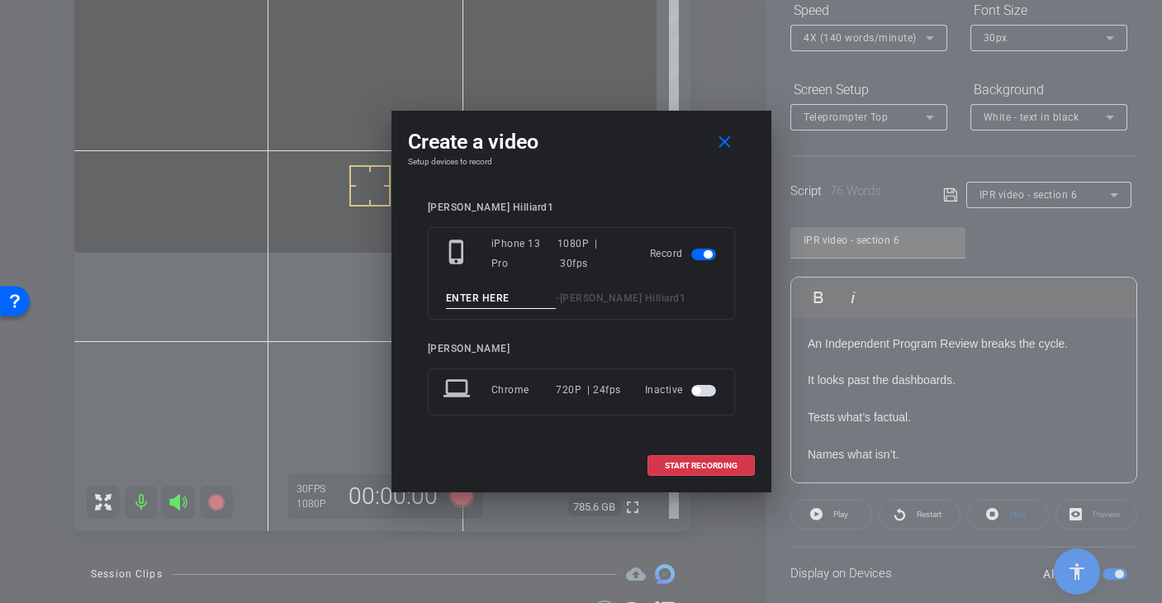
click at [482, 301] on input at bounding box center [501, 298] width 111 height 21
type input "Section 6 - Take 2"
click at [719, 467] on span "START RECORDING" at bounding box center [701, 466] width 73 height 8
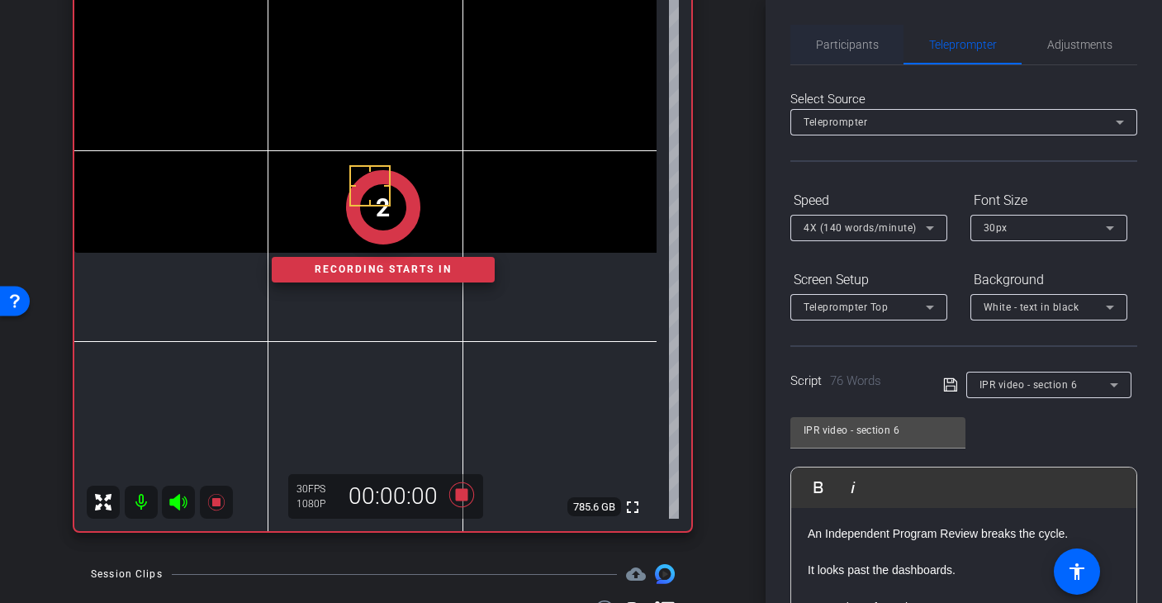
click at [843, 49] on span "Participants" at bounding box center [847, 45] width 63 height 12
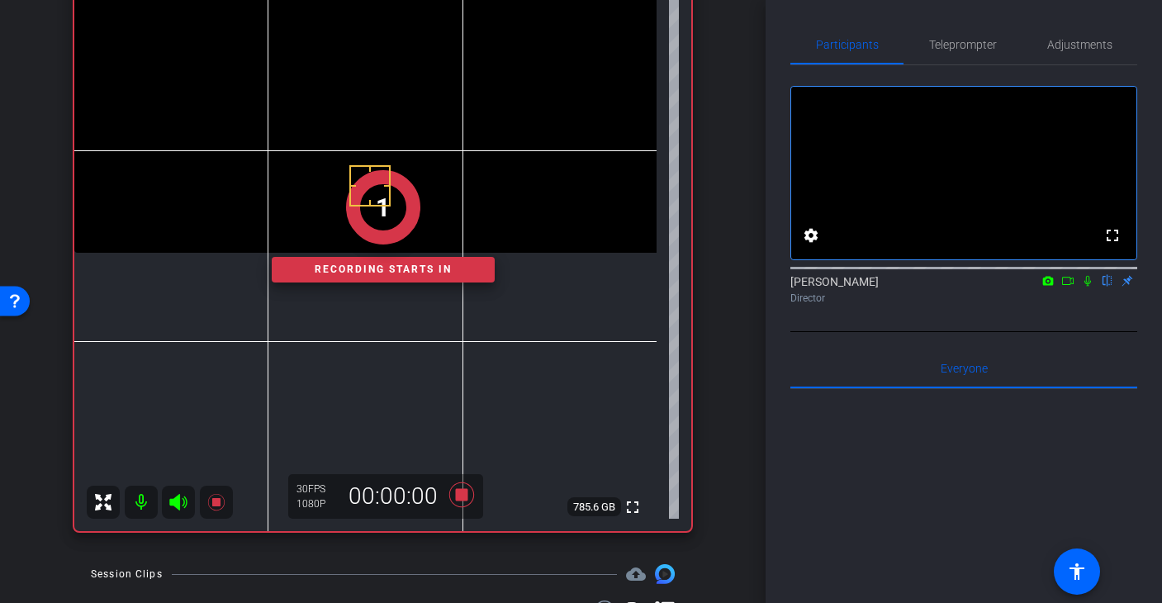
click at [1085, 287] on icon at bounding box center [1087, 281] width 13 height 12
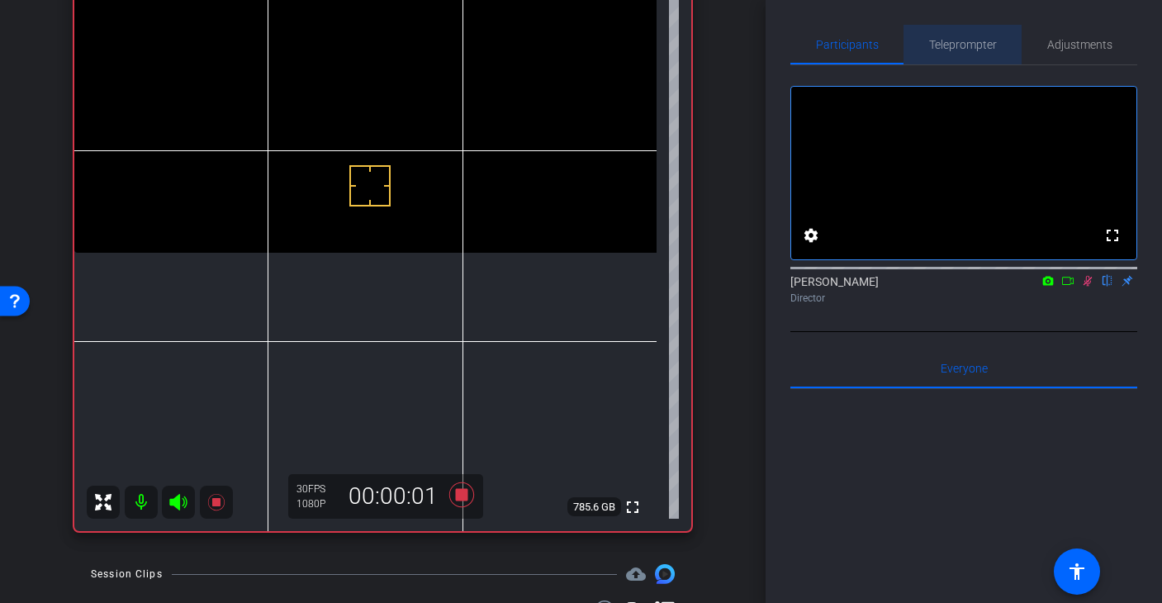
click at [979, 50] on span "Teleprompter" at bounding box center [963, 45] width 68 height 12
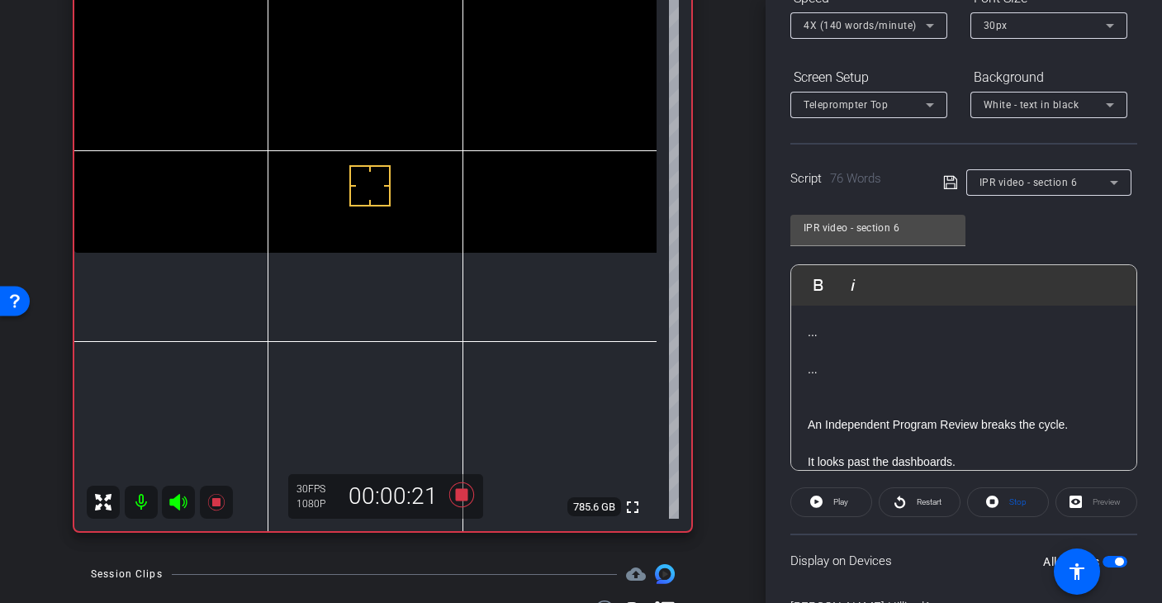
scroll to position [227, 0]
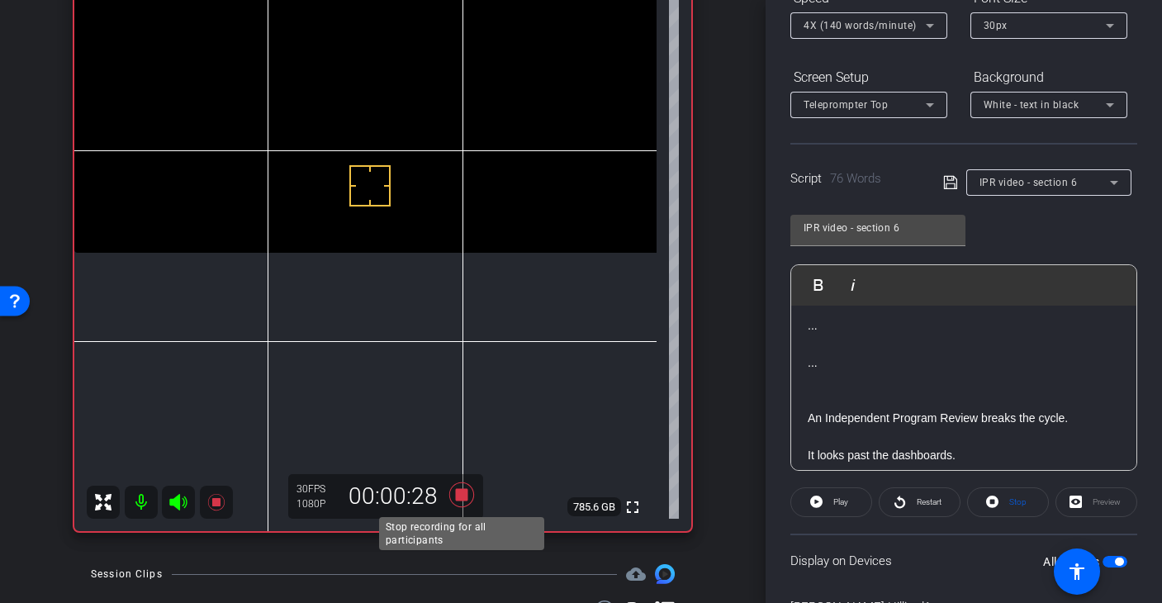
click at [459, 501] on icon at bounding box center [461, 494] width 25 height 25
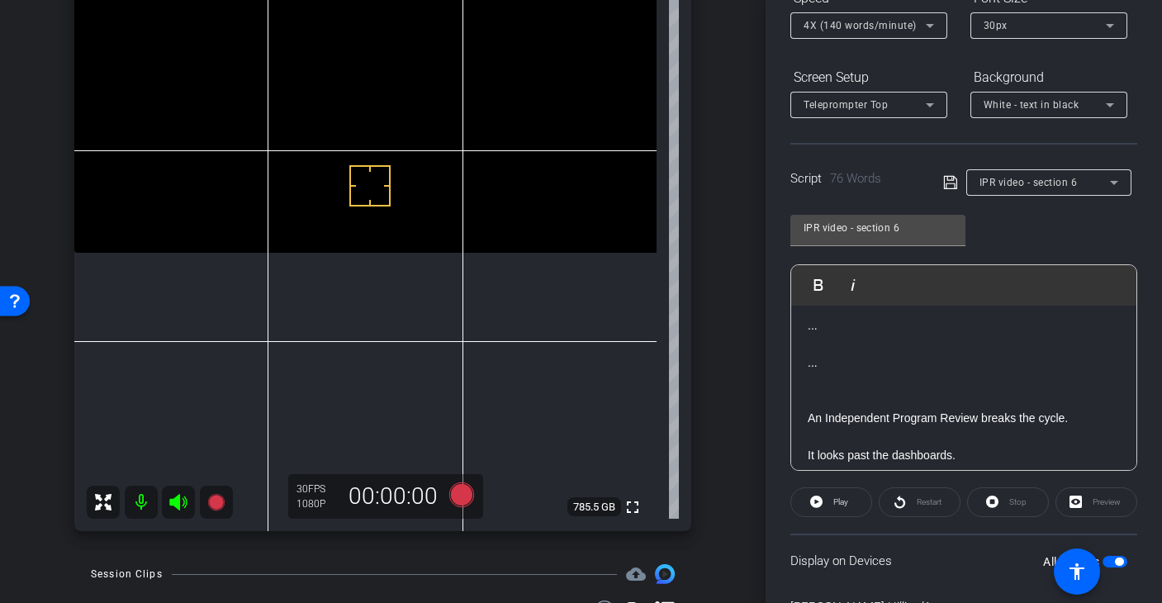
scroll to position [104, 0]
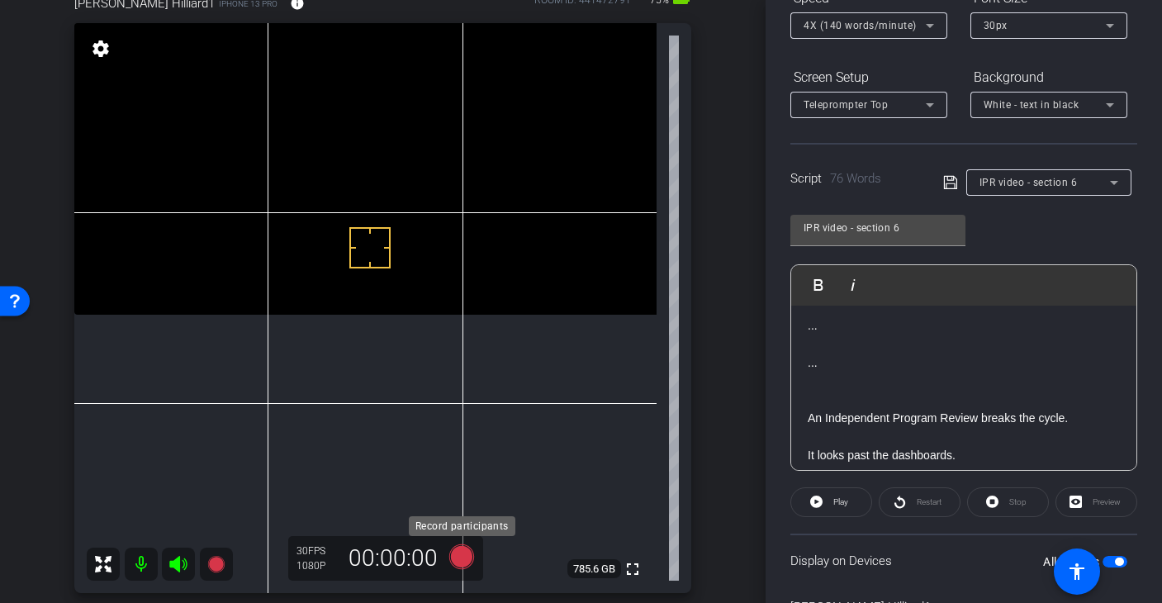
click at [458, 561] on icon at bounding box center [461, 556] width 25 height 25
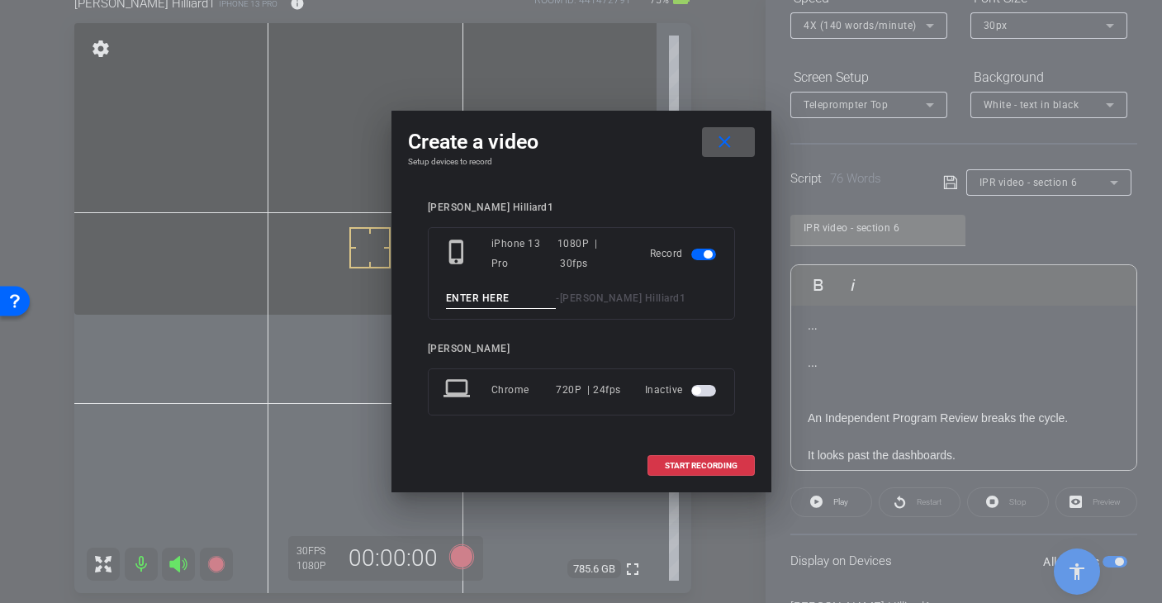
click at [500, 293] on input at bounding box center [501, 298] width 111 height 21
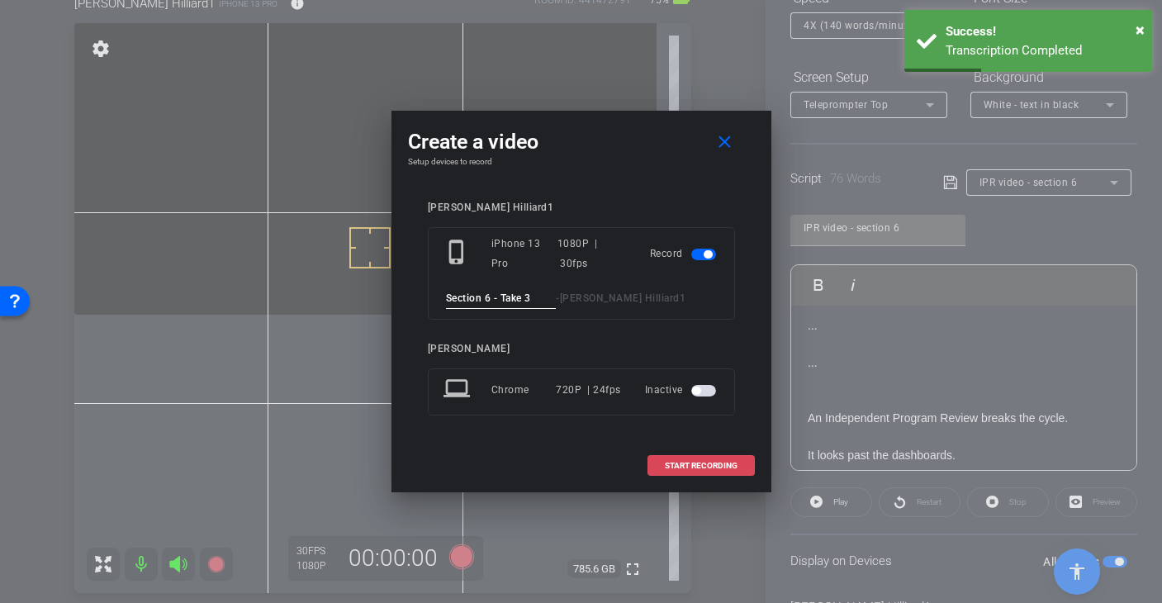
type input "Section 6 - Take 3"
click at [696, 462] on span "START RECORDING" at bounding box center [701, 466] width 73 height 8
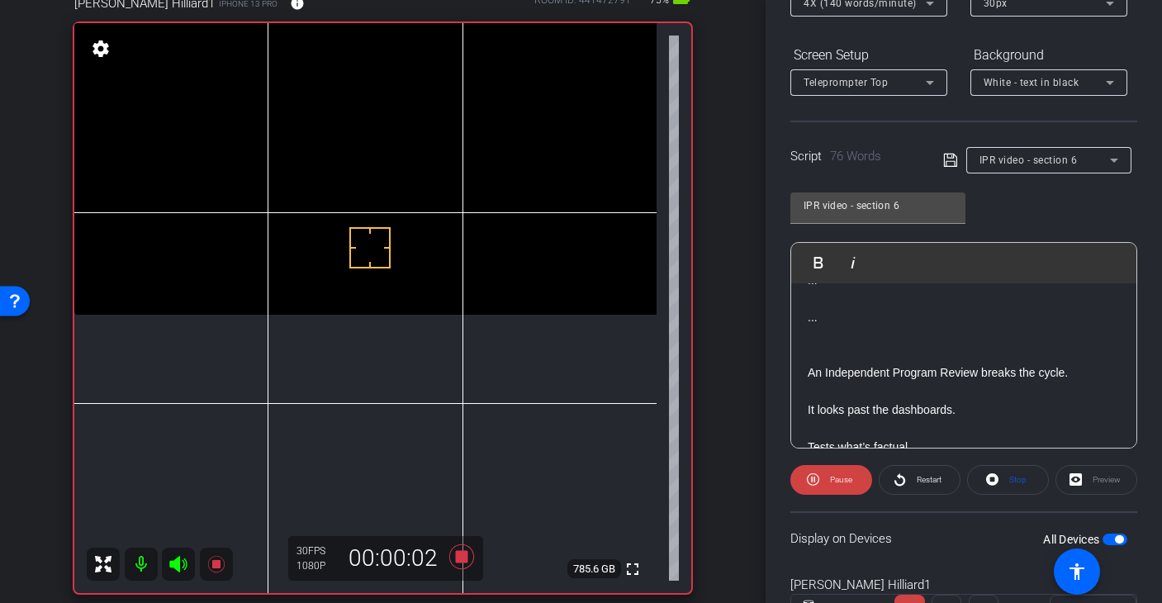
scroll to position [269, 0]
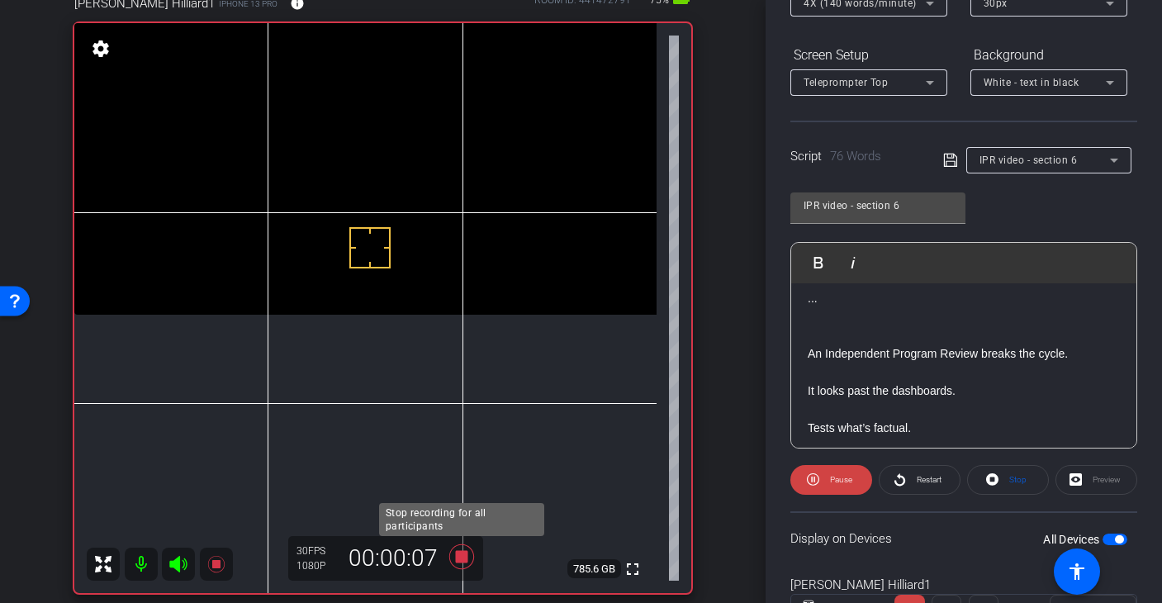
click at [463, 557] on icon at bounding box center [461, 556] width 25 height 25
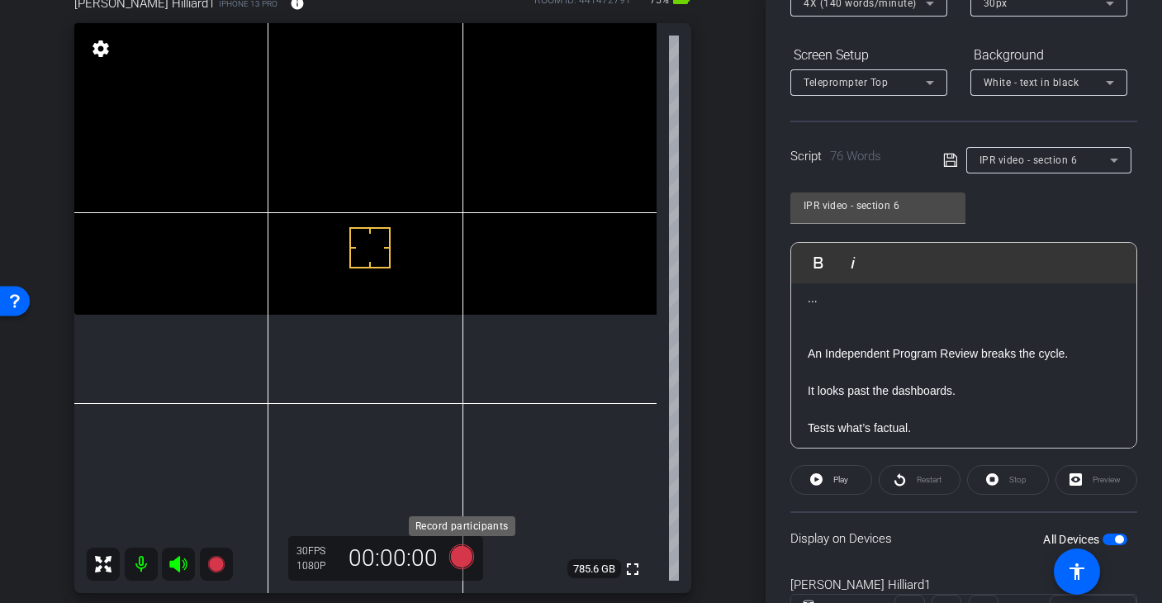
click at [458, 555] on icon at bounding box center [461, 556] width 25 height 25
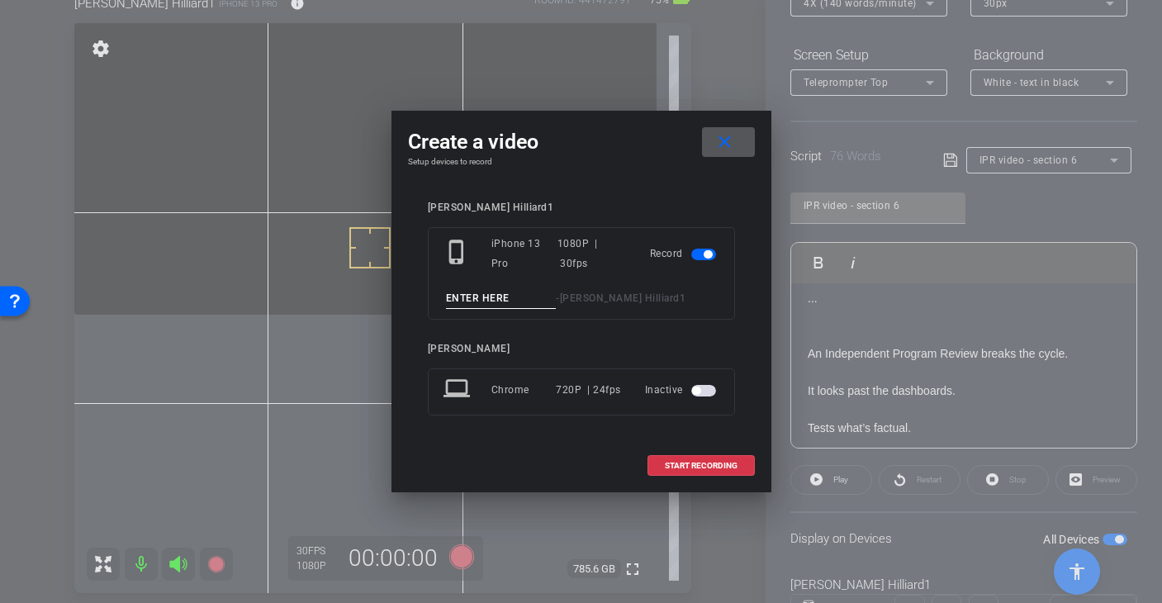
click at [702, 127] on button "close" at bounding box center [728, 142] width 53 height 30
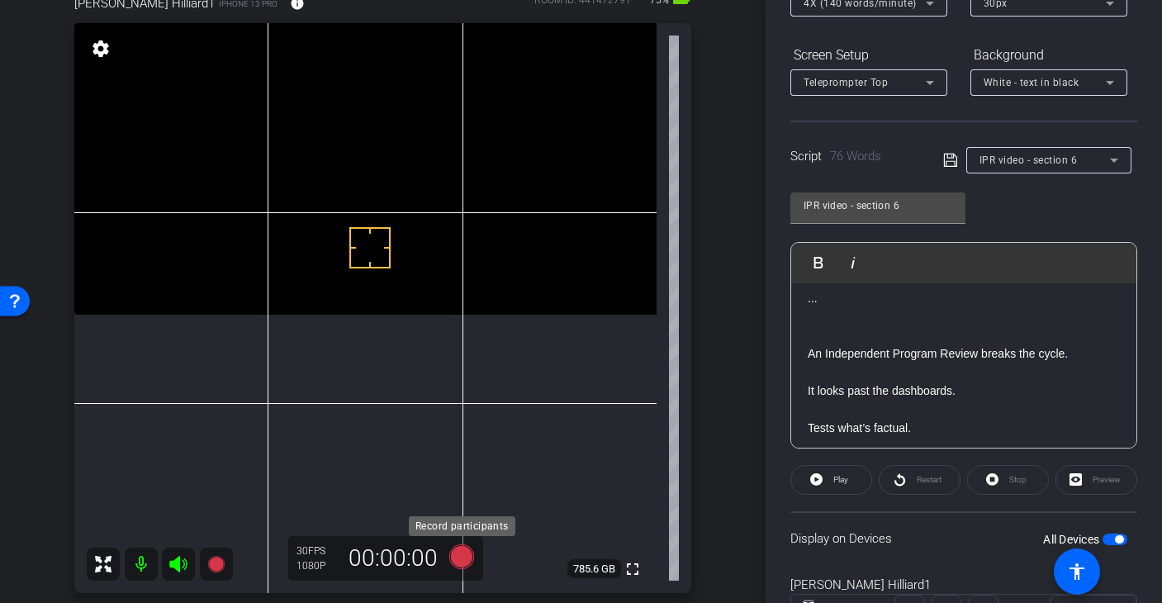
click at [457, 558] on icon at bounding box center [461, 556] width 25 height 25
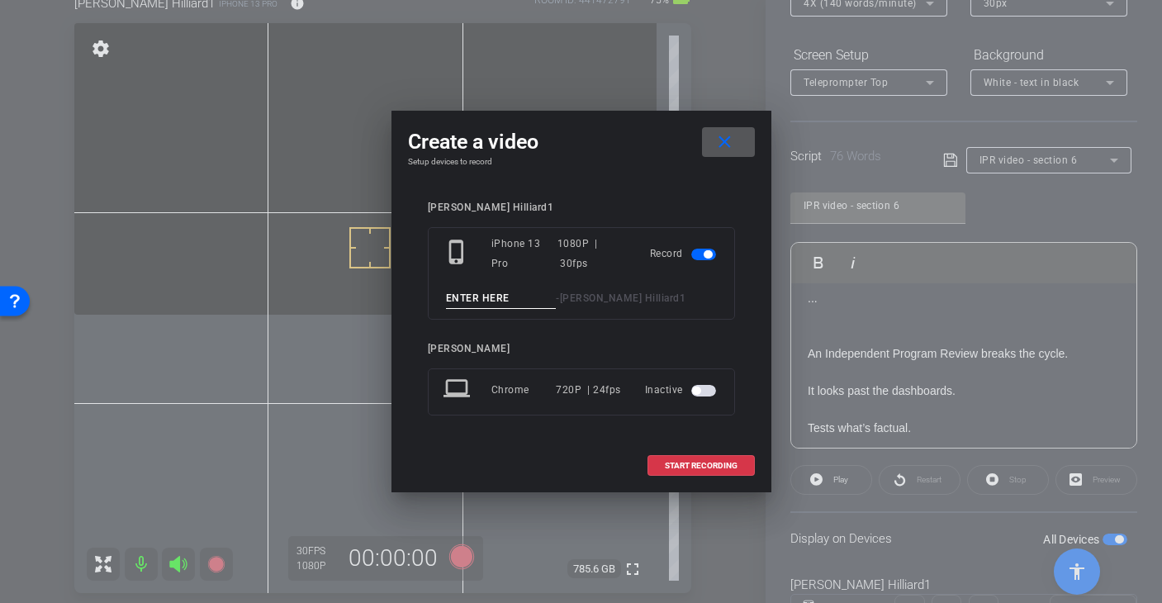
click at [478, 305] on input at bounding box center [501, 298] width 111 height 21
type input "Section 6 - Take 4"
click at [687, 463] on span "START RECORDING" at bounding box center [701, 466] width 73 height 8
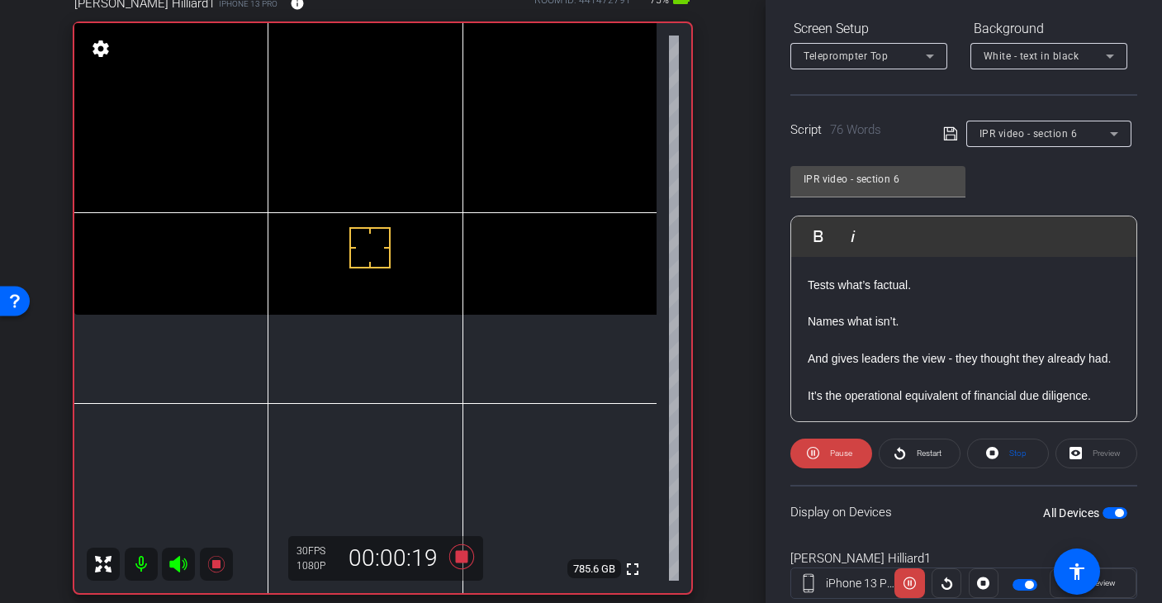
scroll to position [266, 0]
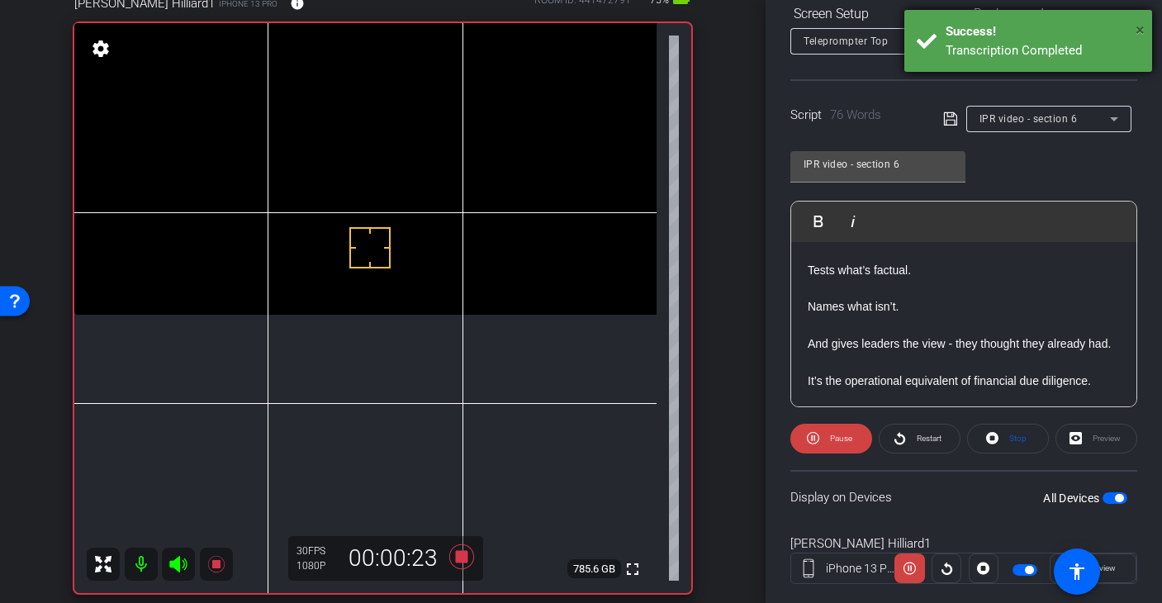
click at [1143, 27] on span "×" at bounding box center [1140, 30] width 9 height 20
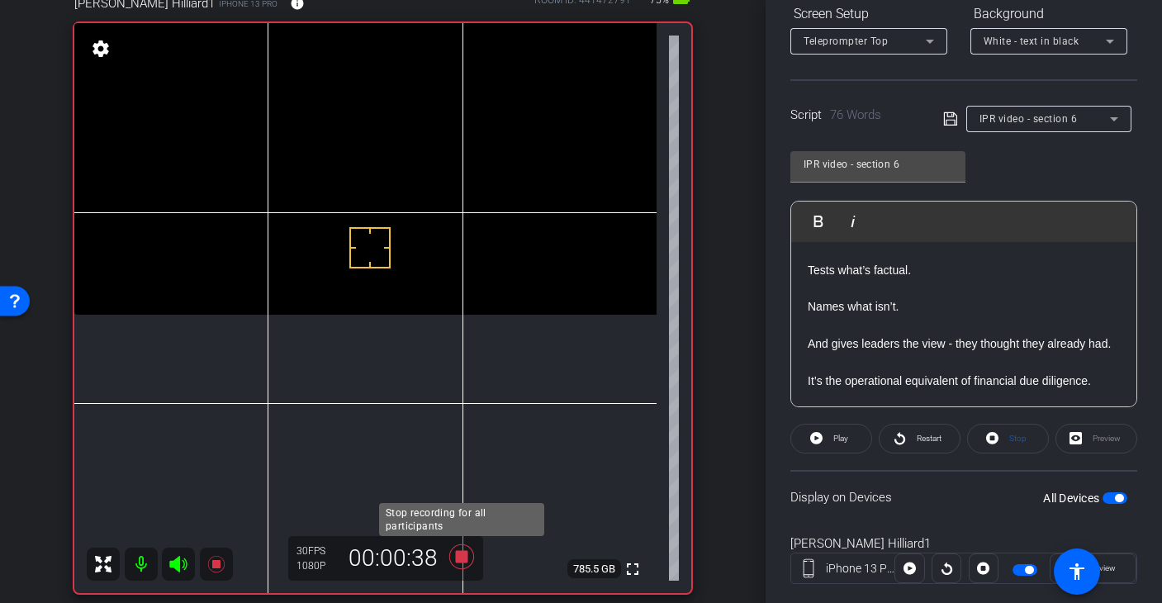
click at [465, 555] on icon at bounding box center [461, 556] width 25 height 25
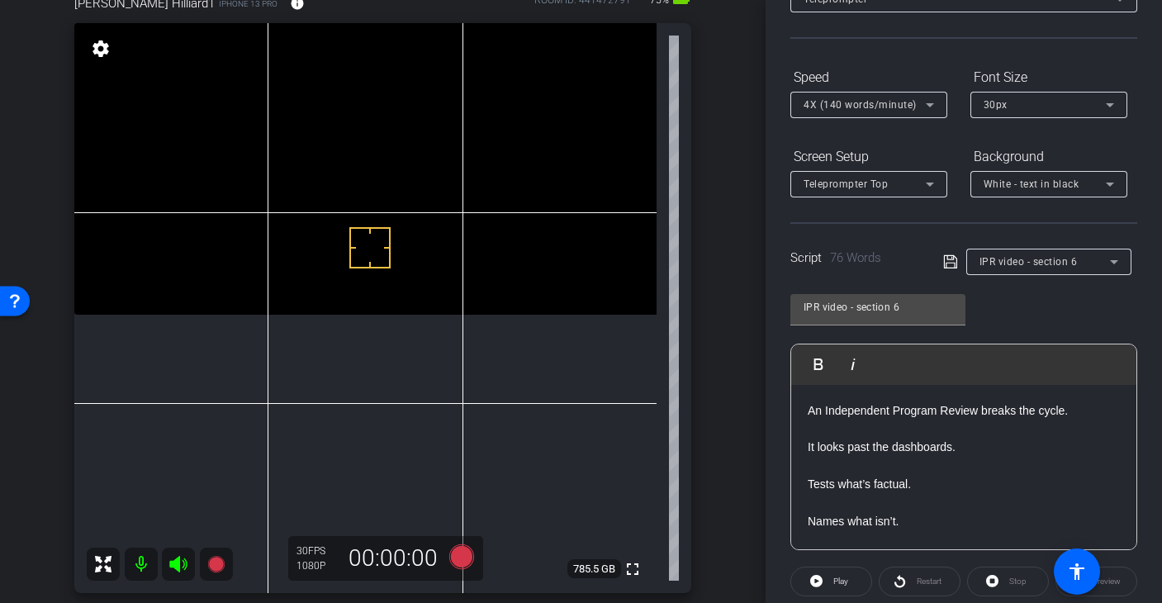
scroll to position [0, 0]
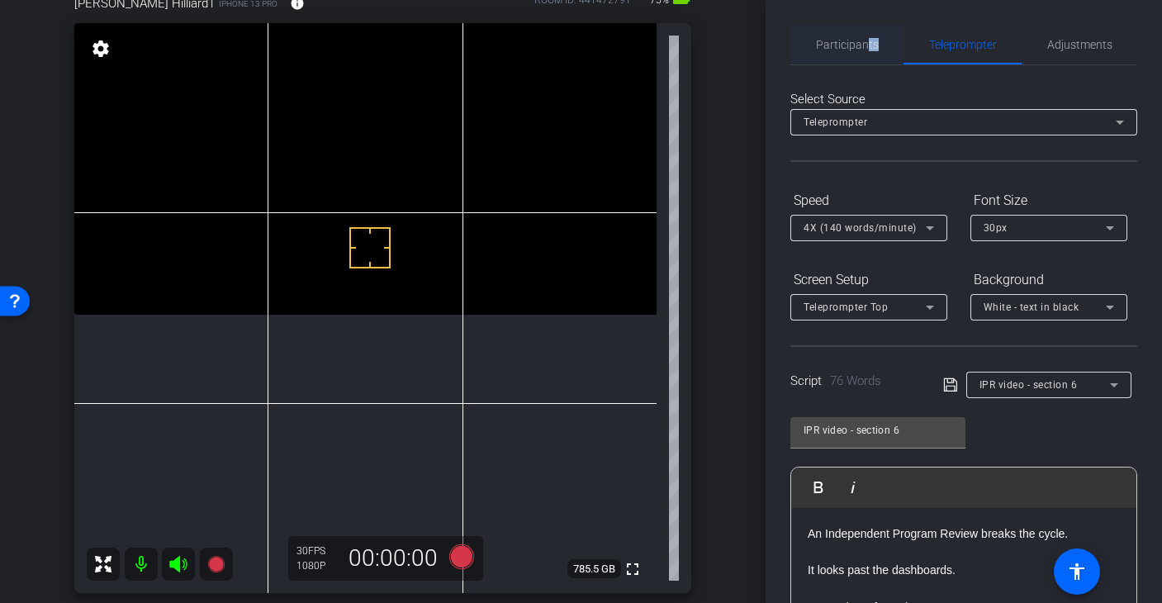
click at [867, 50] on span "Participants" at bounding box center [847, 45] width 63 height 40
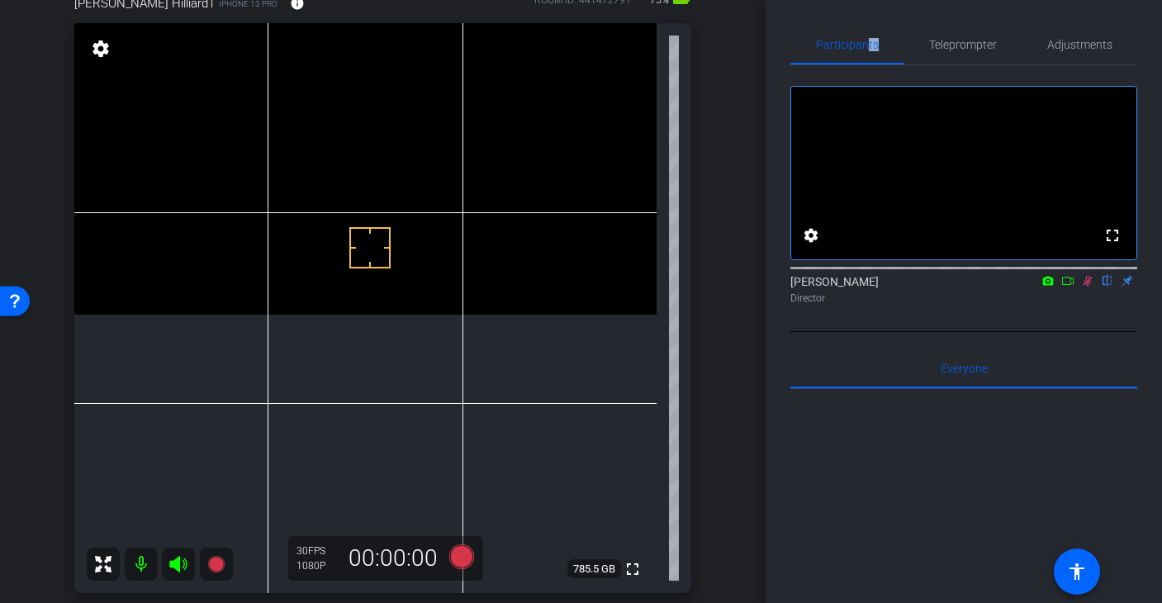
click at [1089, 287] on icon at bounding box center [1088, 281] width 9 height 11
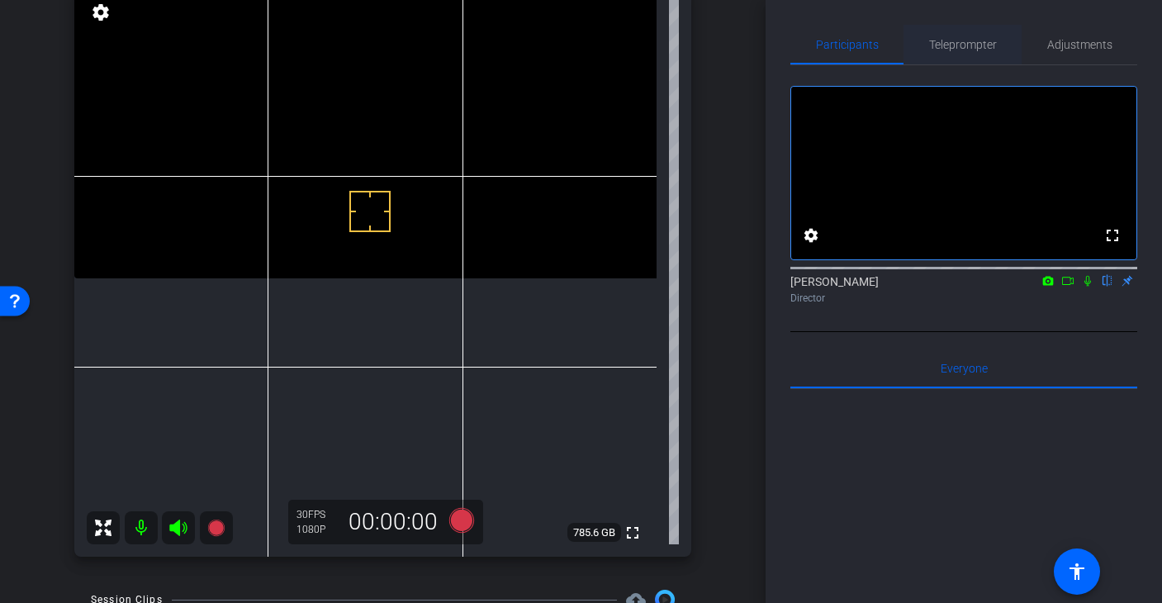
click at [968, 50] on span "Teleprompter" at bounding box center [963, 45] width 68 height 12
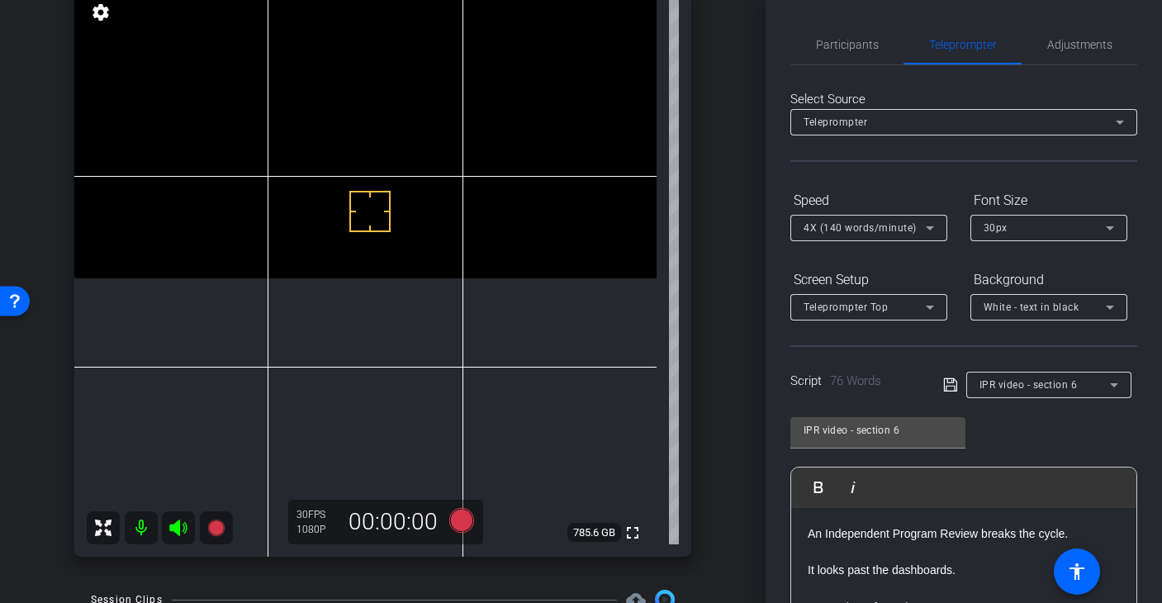
click at [1093, 395] on div "IPR video - section 6" at bounding box center [1049, 385] width 139 height 26
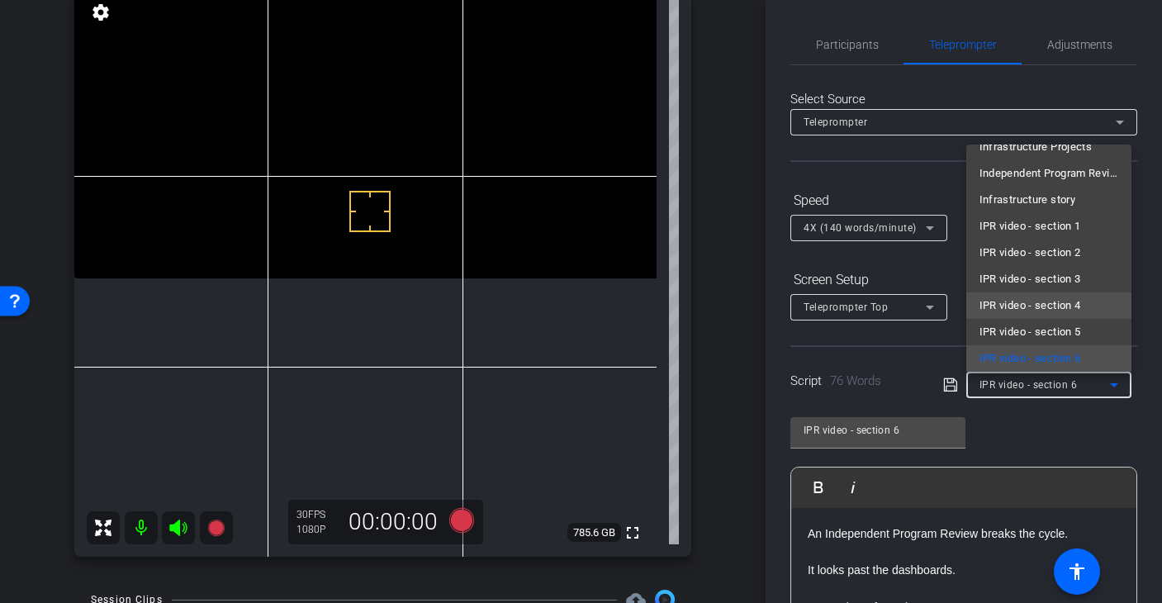
scroll to position [235, 0]
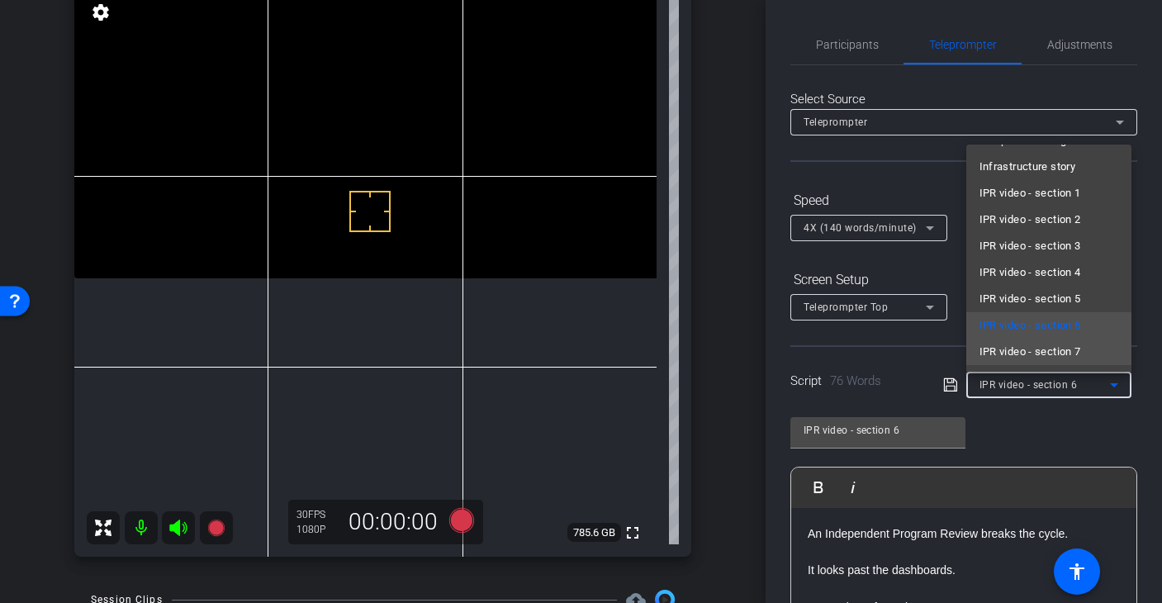
click at [1060, 354] on span "IPR video - section 7" at bounding box center [1031, 352] width 102 height 20
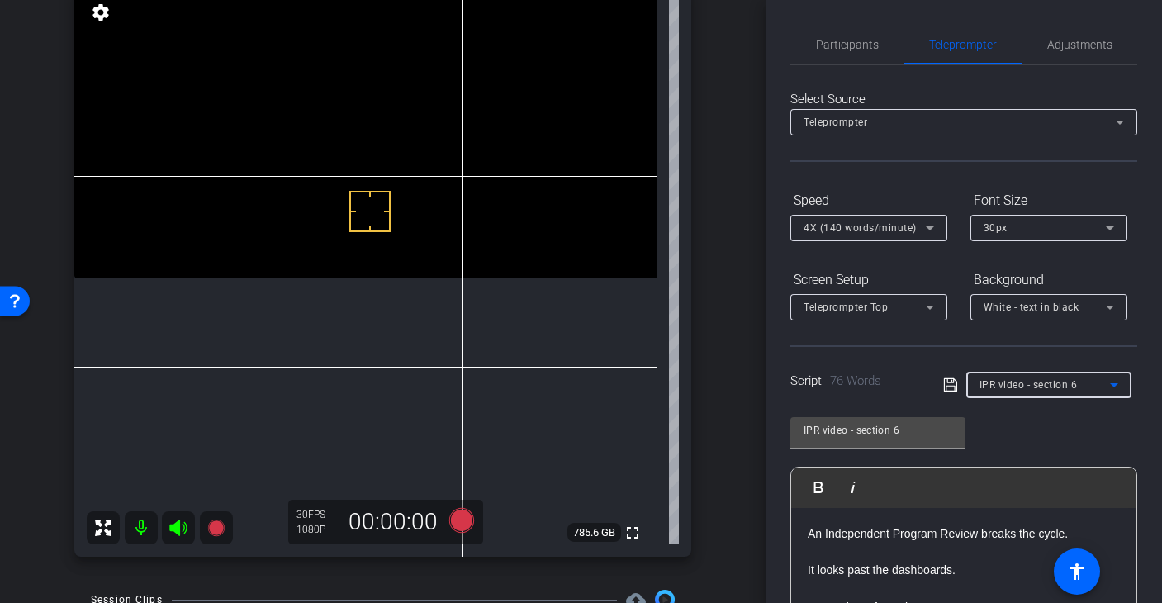
type input "IPR video - section 7"
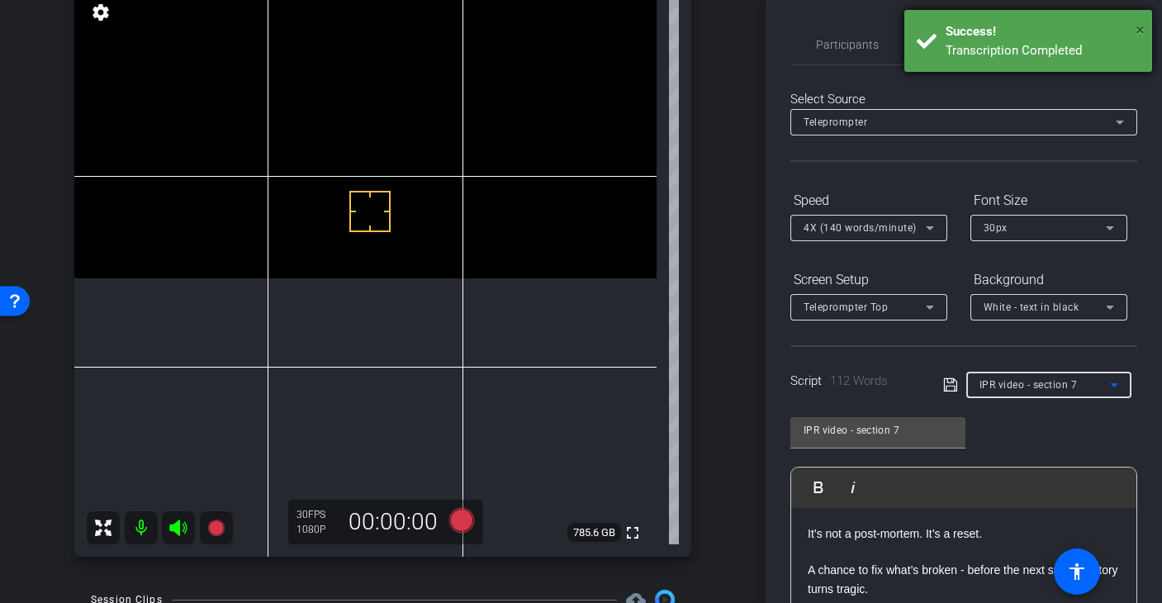
click at [1137, 27] on span "×" at bounding box center [1140, 30] width 9 height 20
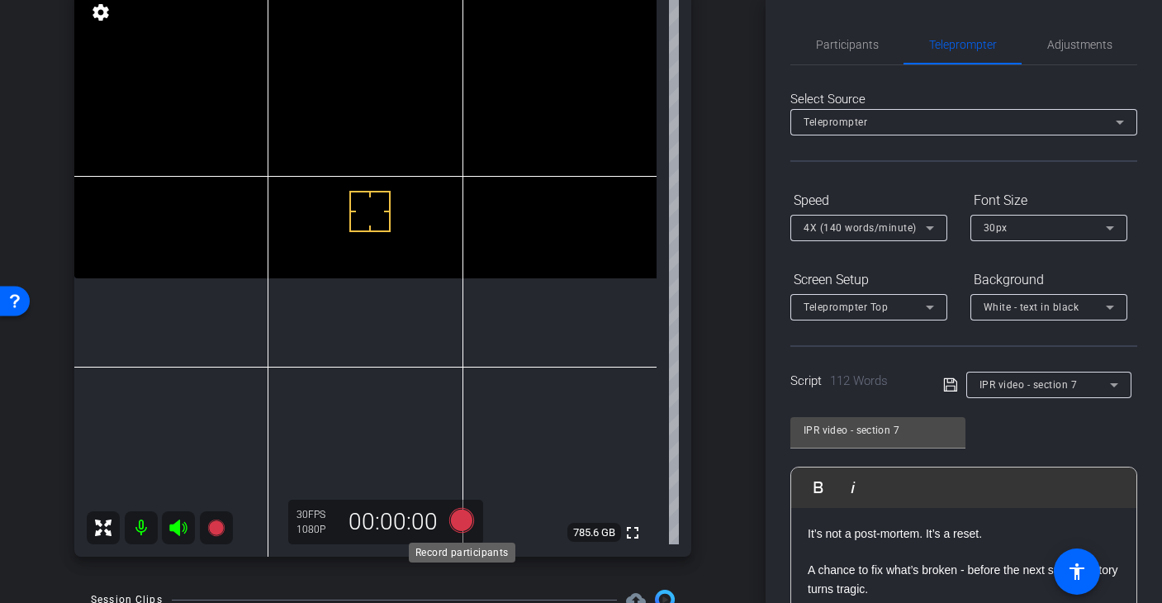
click at [459, 517] on icon at bounding box center [461, 520] width 25 height 25
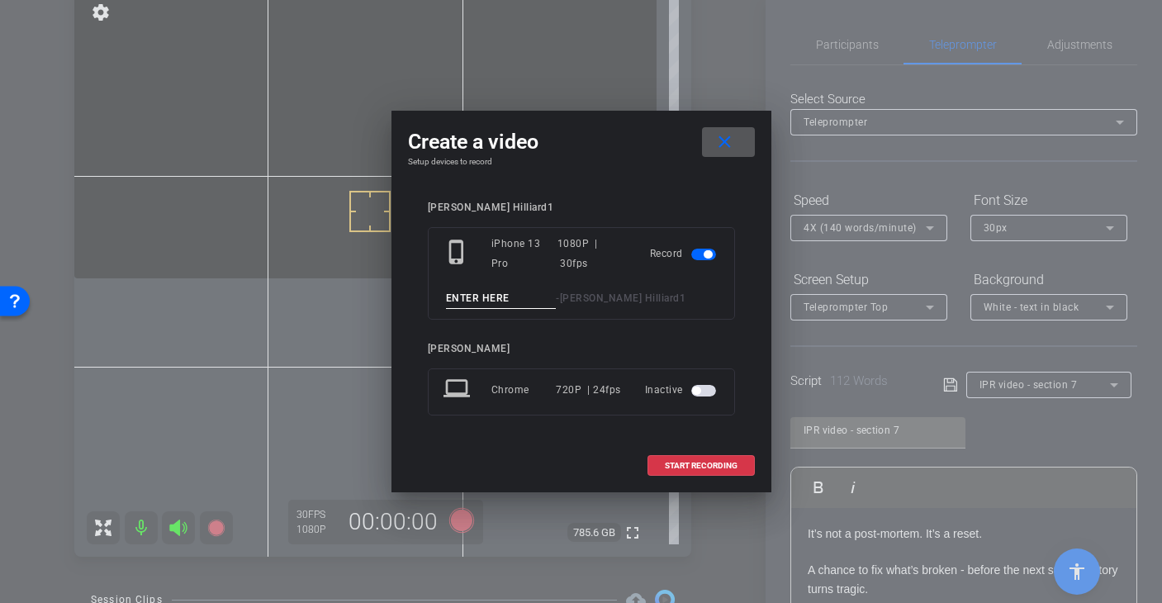
click at [512, 296] on input at bounding box center [501, 298] width 111 height 21
type input "Section 7 - Take 1"
click at [711, 462] on span "START RECORDING" at bounding box center [701, 466] width 73 height 8
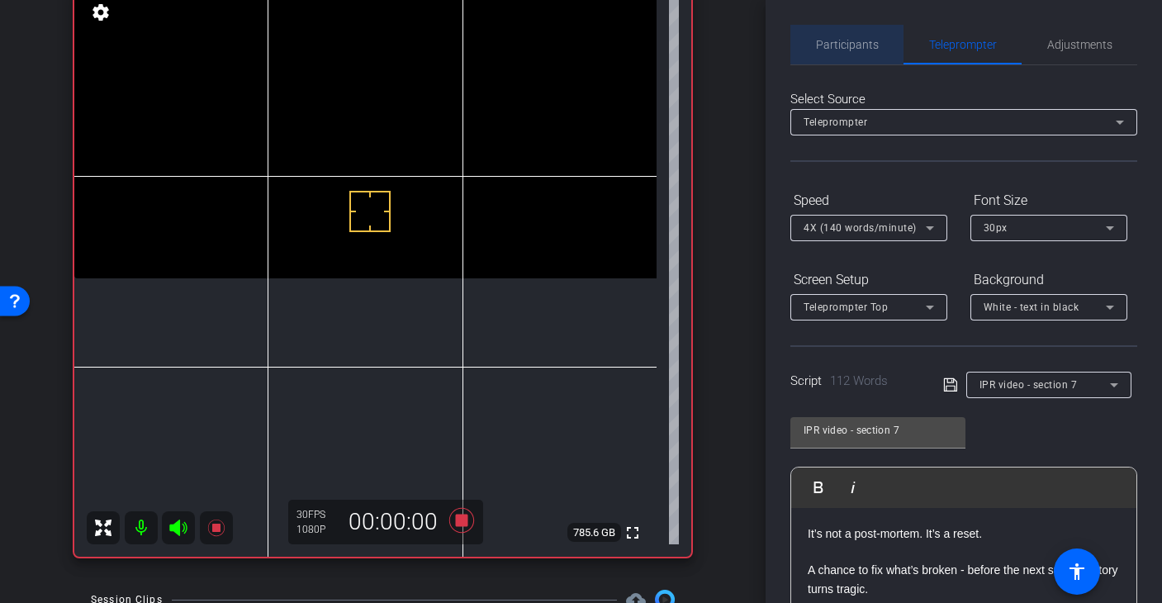
click at [871, 43] on span "Participants" at bounding box center [847, 45] width 63 height 12
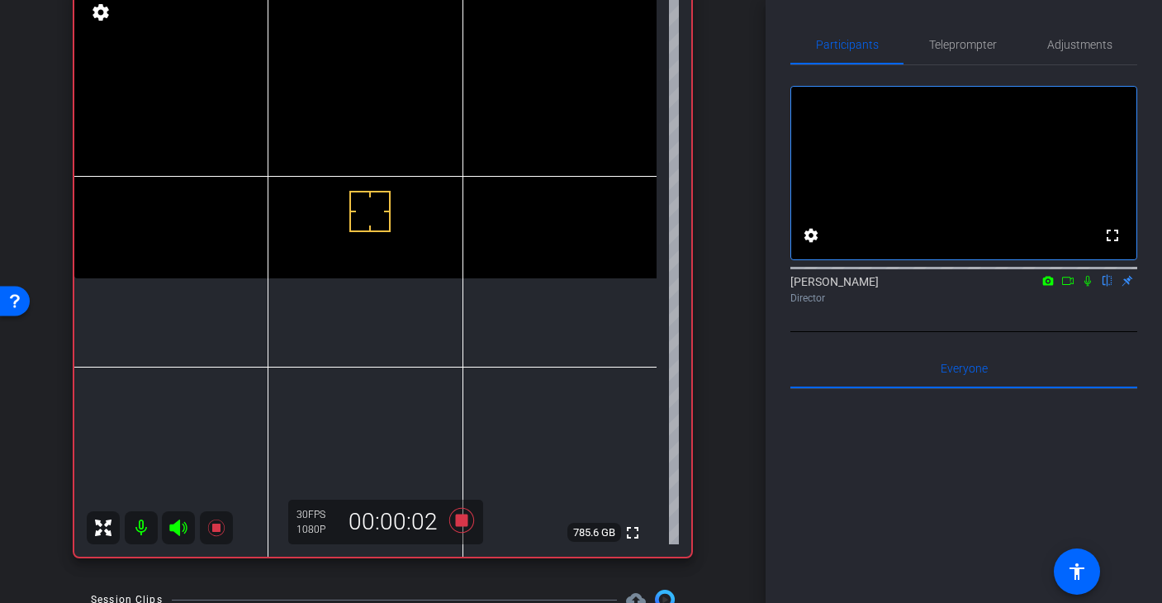
click at [1087, 287] on icon at bounding box center [1088, 281] width 7 height 11
click at [946, 50] on span "Teleprompter" at bounding box center [963, 45] width 68 height 12
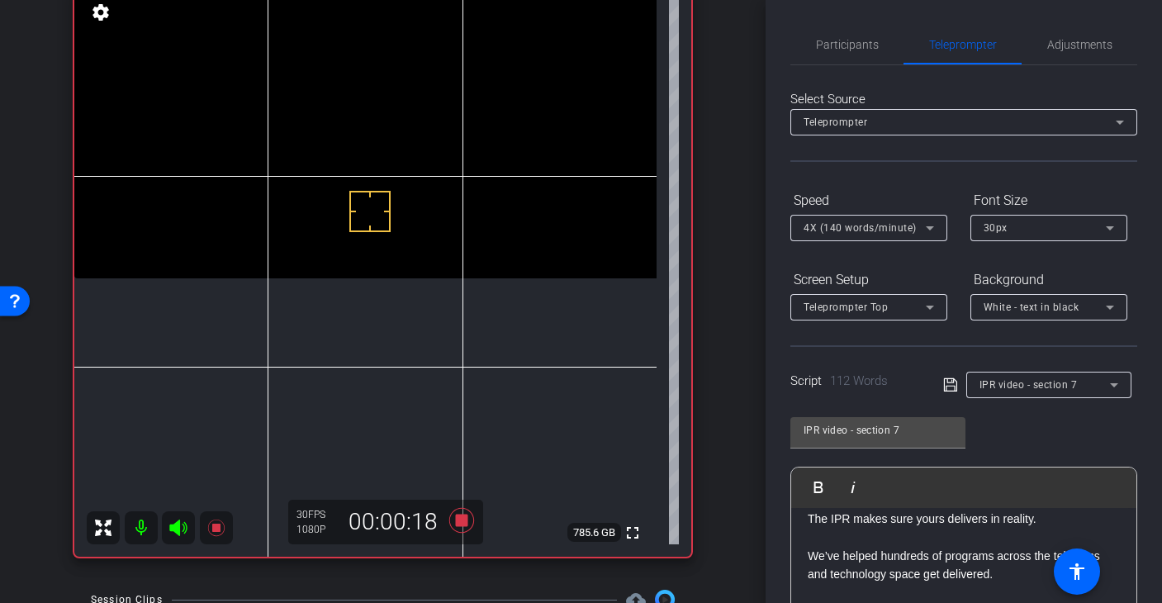
scroll to position [146, 0]
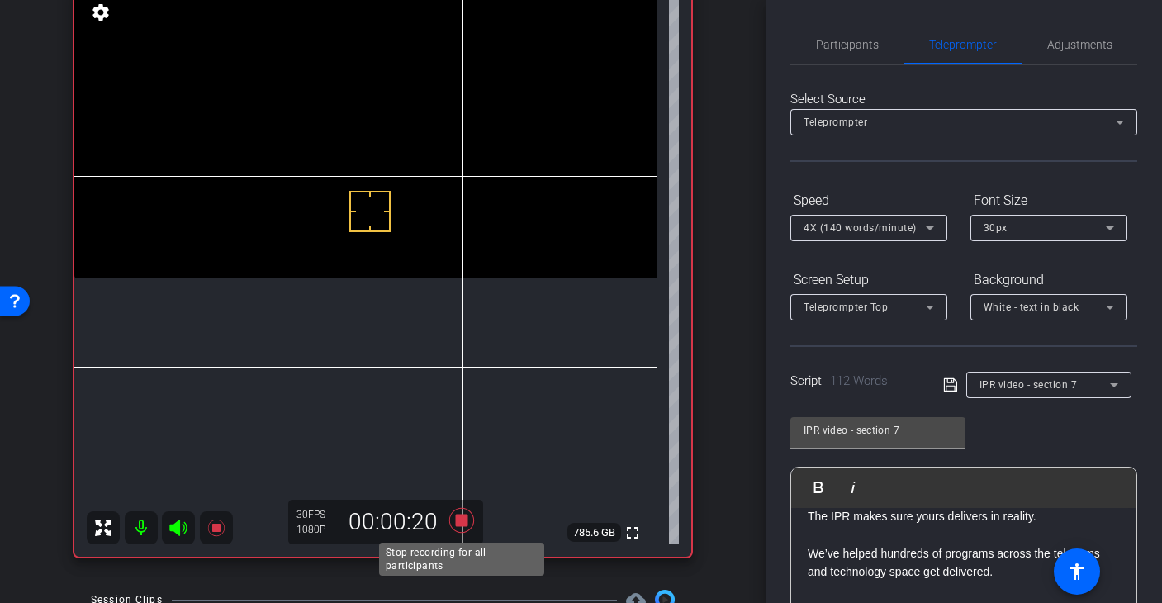
click at [458, 520] on icon at bounding box center [461, 520] width 25 height 25
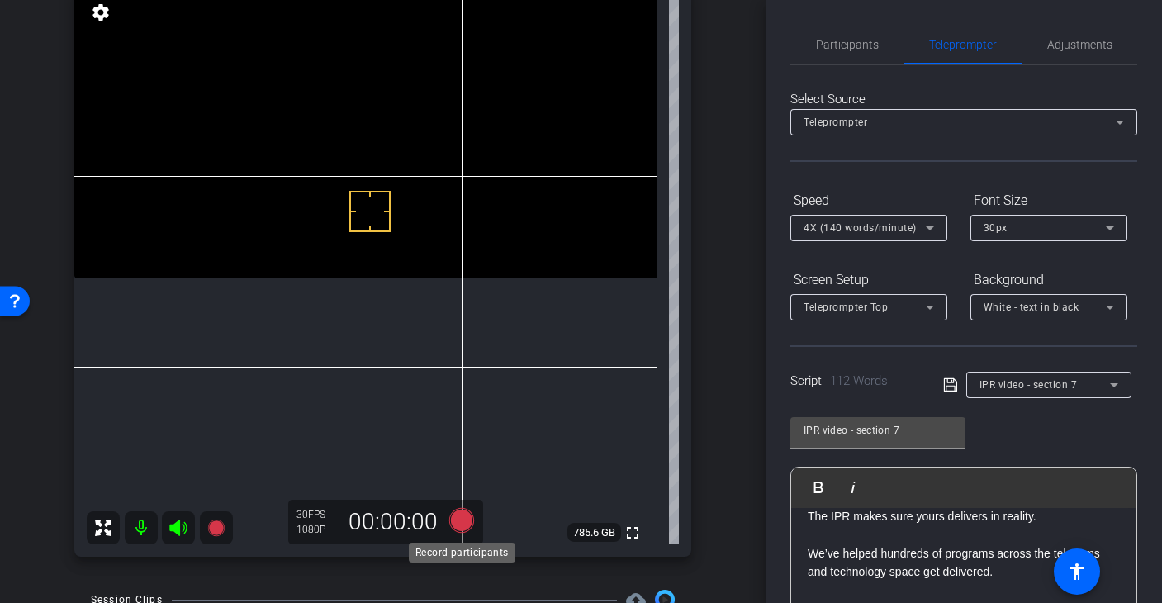
click at [469, 507] on icon at bounding box center [462, 521] width 40 height 30
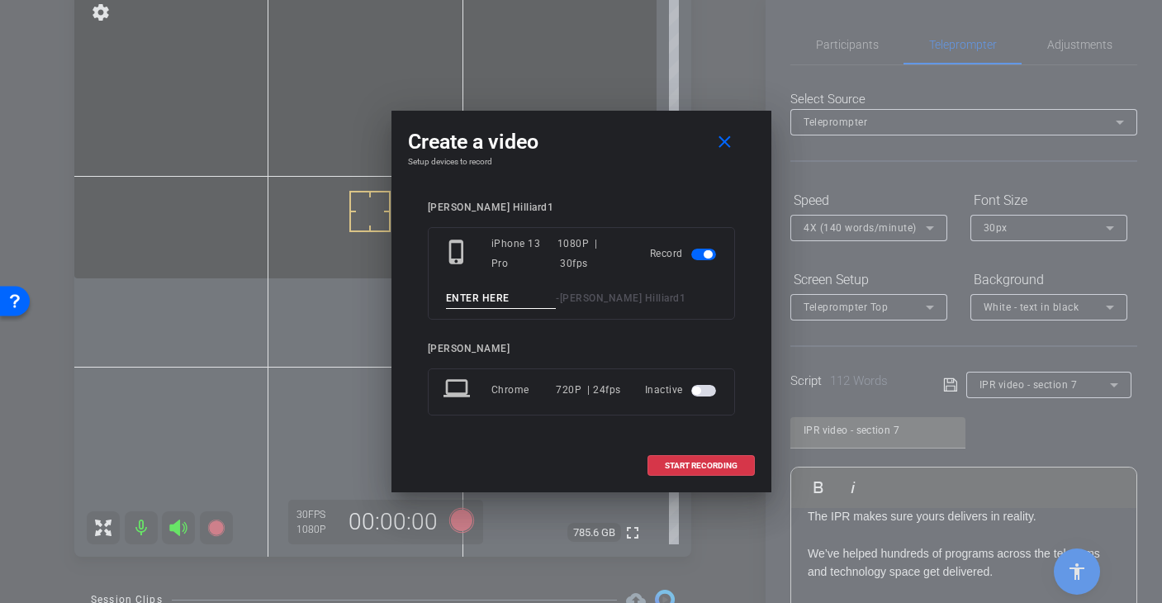
click at [491, 301] on input at bounding box center [501, 298] width 111 height 21
type input "T"
type input "Section 7 - Take 2"
click at [703, 462] on span "START RECORDING" at bounding box center [701, 466] width 73 height 8
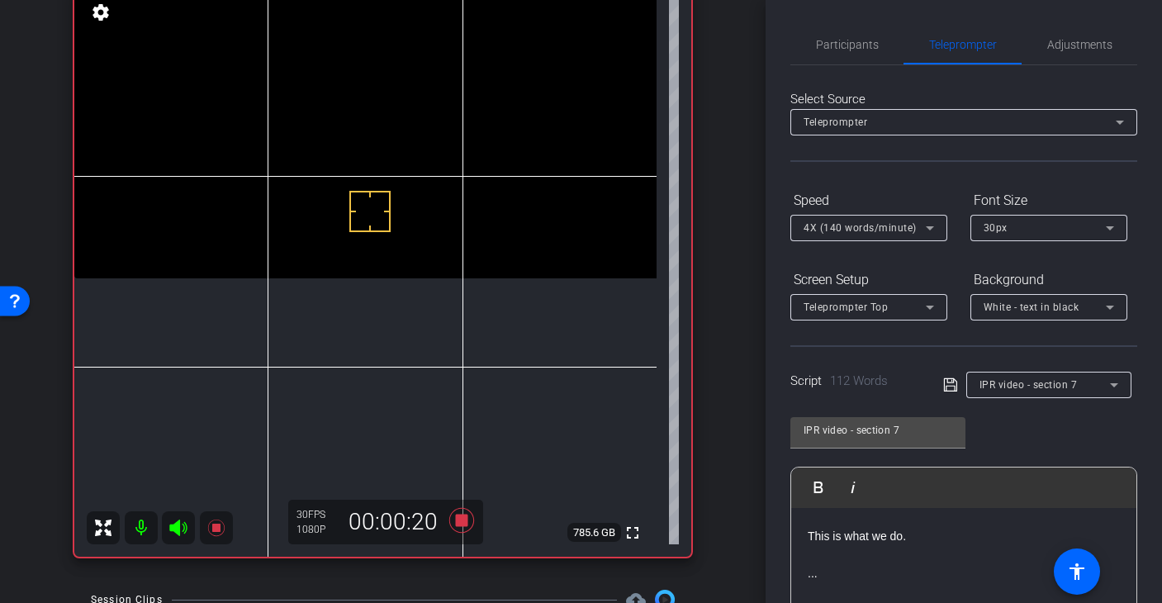
scroll to position [223, 0]
click at [457, 519] on icon at bounding box center [461, 520] width 25 height 25
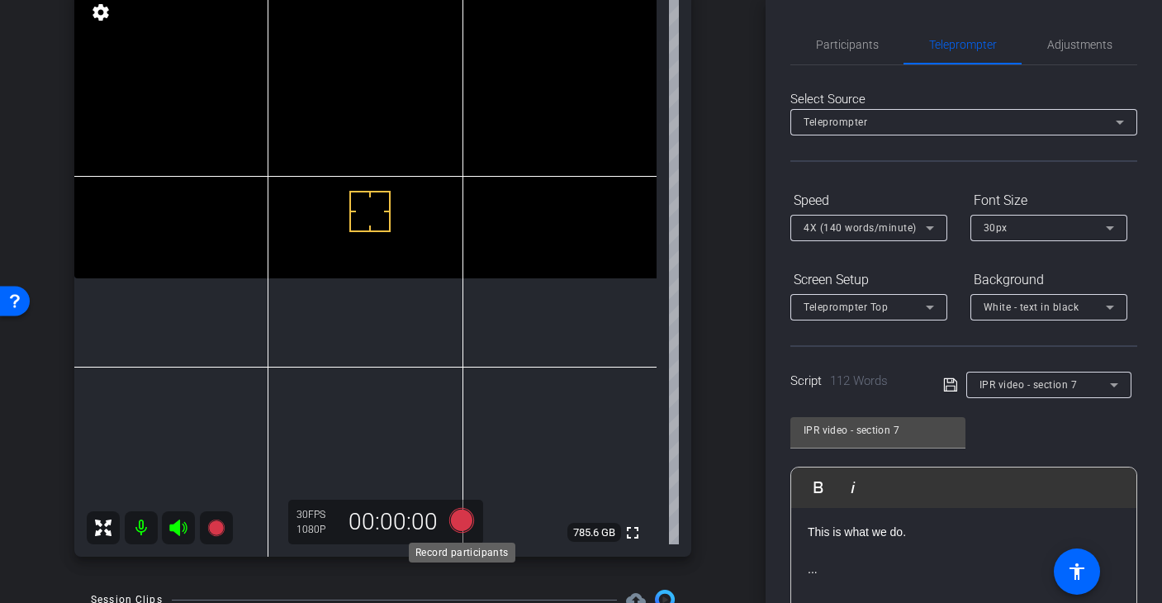
click at [454, 515] on icon at bounding box center [461, 520] width 25 height 25
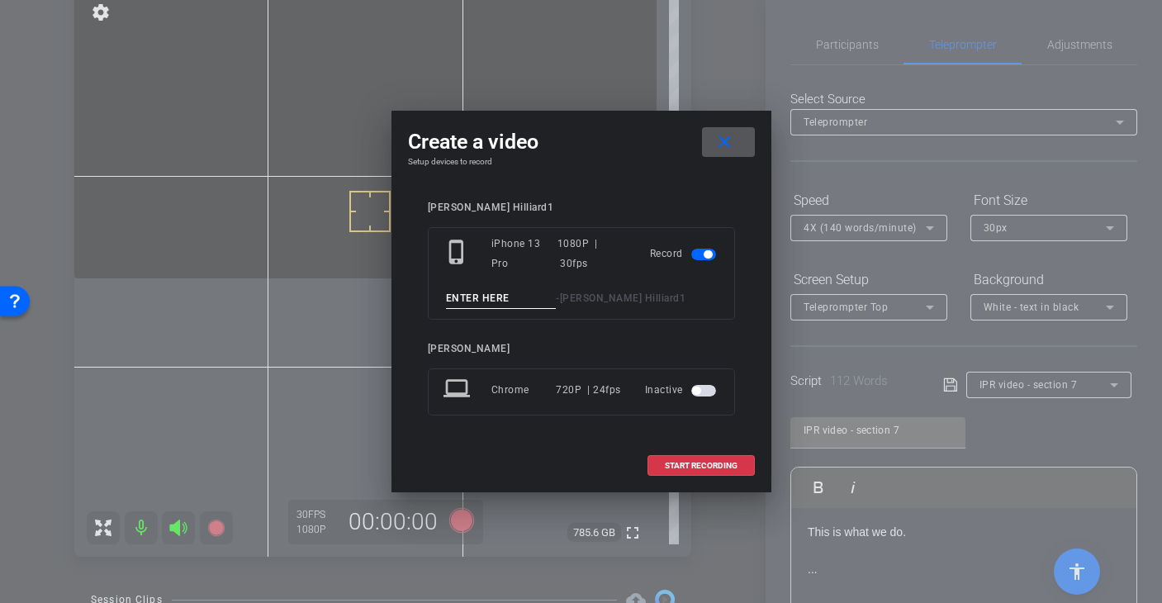
click at [502, 296] on input at bounding box center [501, 298] width 111 height 21
type input "Section 7 - Take 3"
click at [696, 462] on span "START RECORDING" at bounding box center [701, 466] width 73 height 8
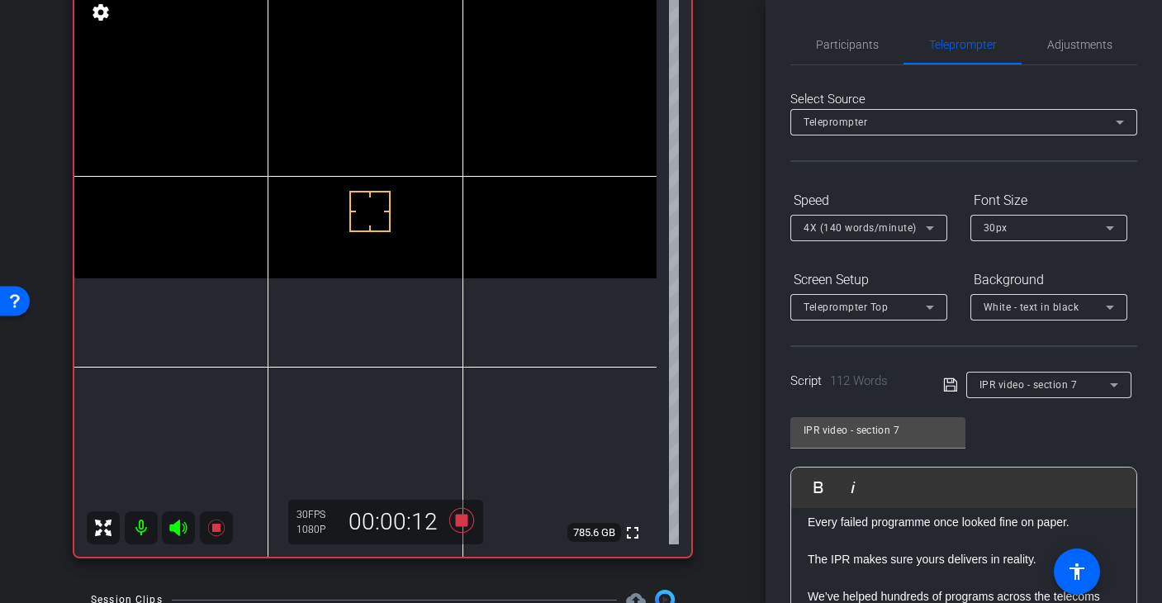
scroll to position [112, 0]
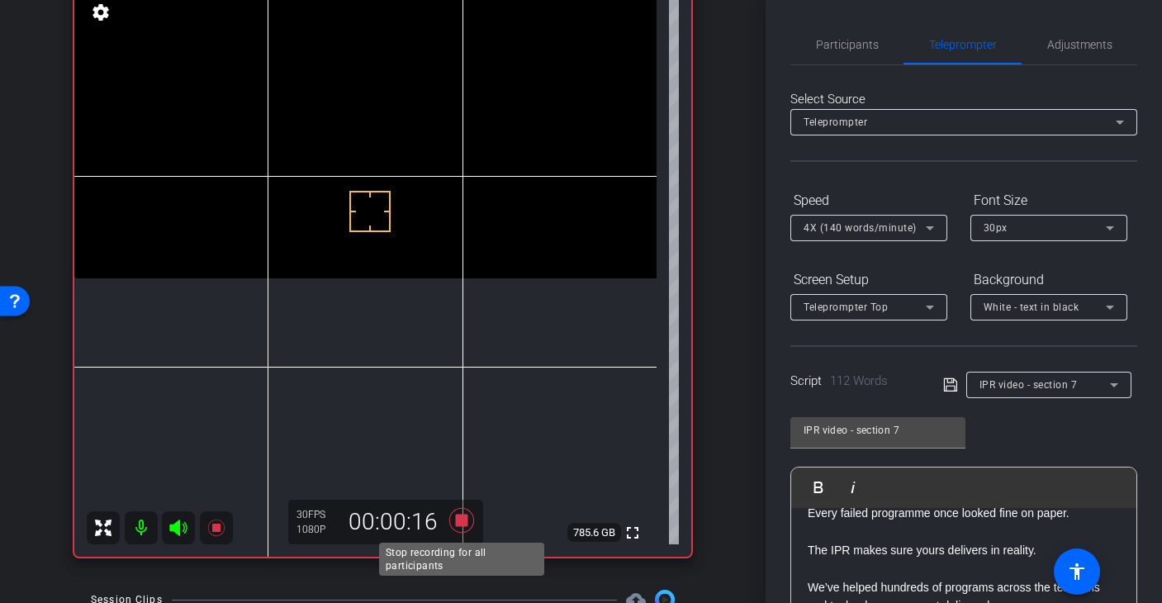
click at [462, 525] on icon at bounding box center [461, 520] width 25 height 25
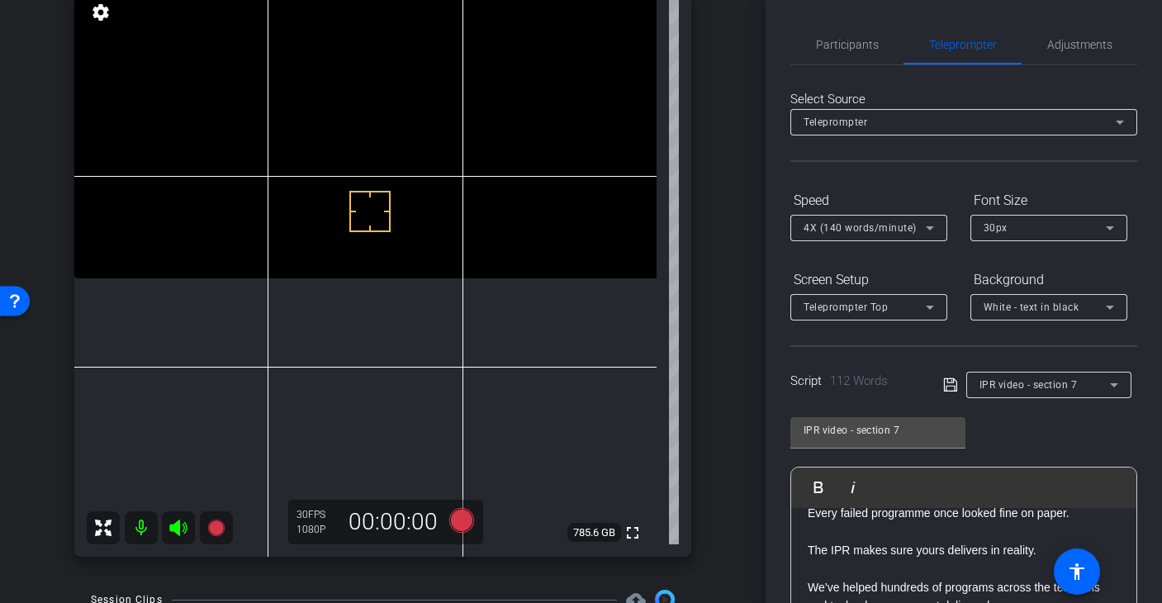
click at [918, 548] on p "The IPR makes sure yours delivers in reality." at bounding box center [964, 541] width 312 height 37
click at [876, 52] on span "Participants" at bounding box center [847, 45] width 63 height 40
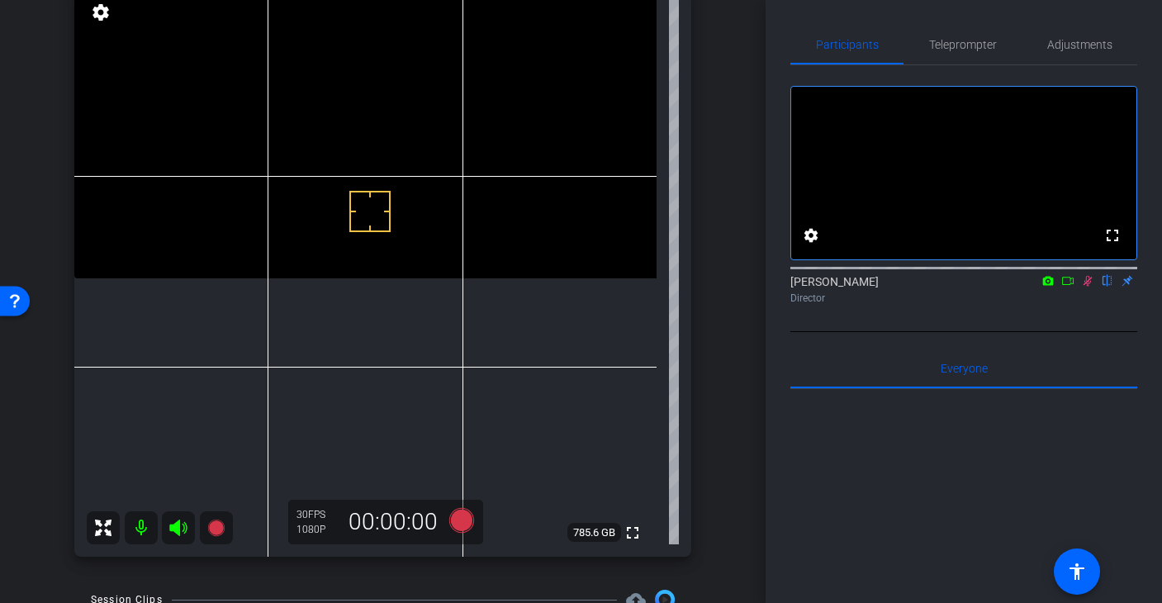
click at [1090, 287] on icon at bounding box center [1087, 281] width 13 height 12
click at [955, 54] on span "Teleprompter" at bounding box center [963, 45] width 68 height 40
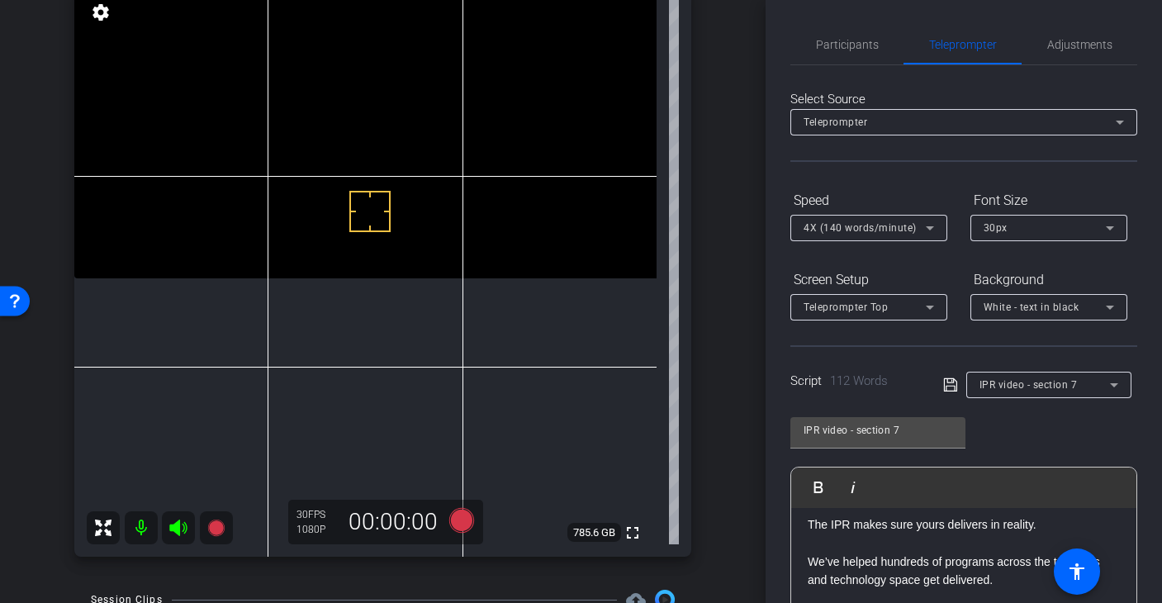
scroll to position [121, 0]
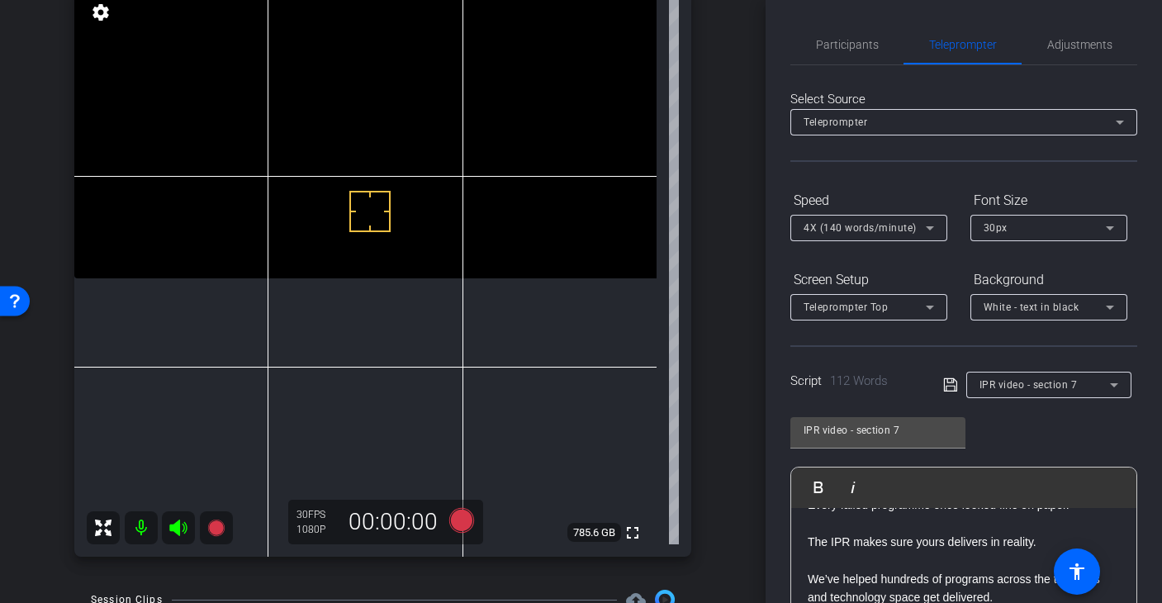
click at [886, 542] on p "The IPR makes sure yours delivers in reality." at bounding box center [964, 533] width 312 height 37
click at [1033, 440] on div "IPR video - section 7 Play Play from this location Play Selected Play and displ…" at bounding box center [963, 539] width 347 height 268
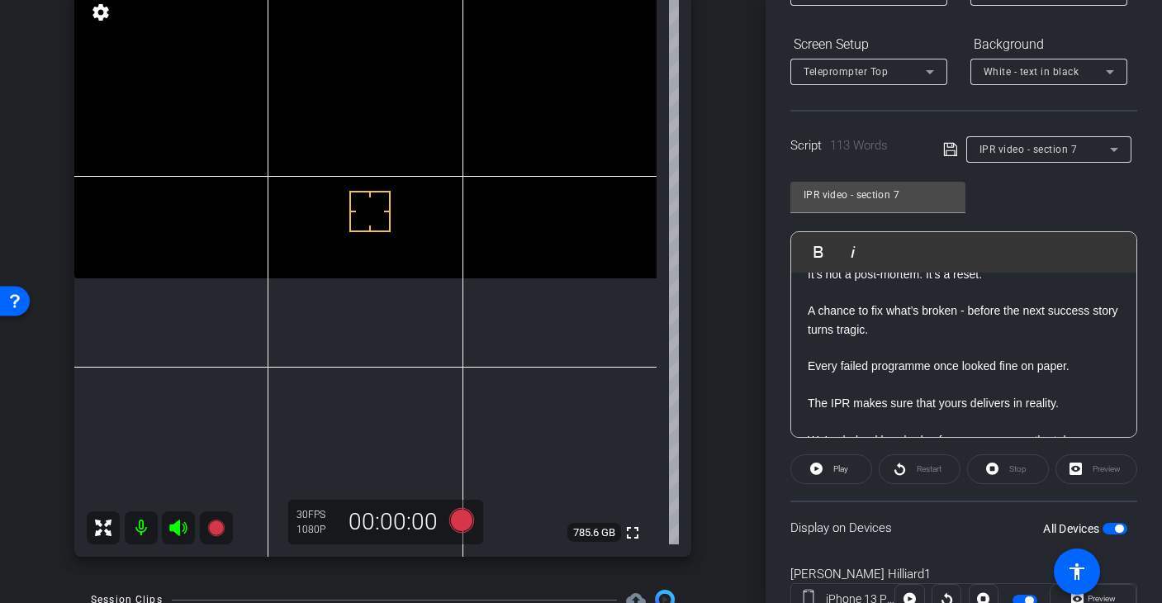
scroll to position [6, 0]
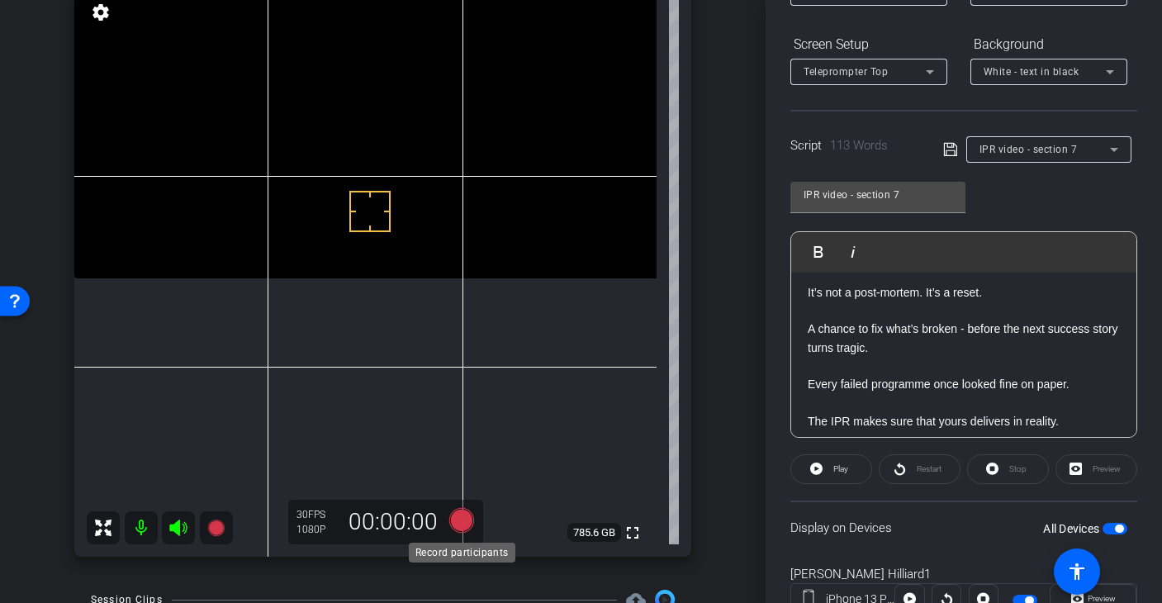
click at [460, 518] on icon at bounding box center [461, 520] width 25 height 25
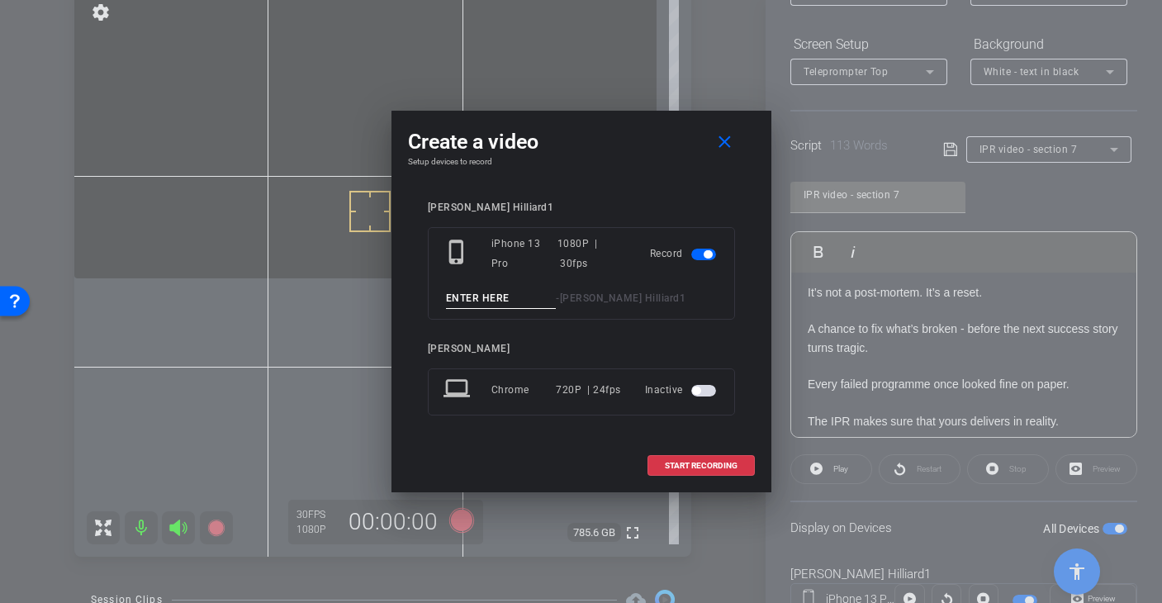
click at [498, 301] on input at bounding box center [501, 298] width 111 height 21
type input "Section 7 - Take 5"
click at [717, 466] on span "START RECORDING" at bounding box center [701, 466] width 73 height 8
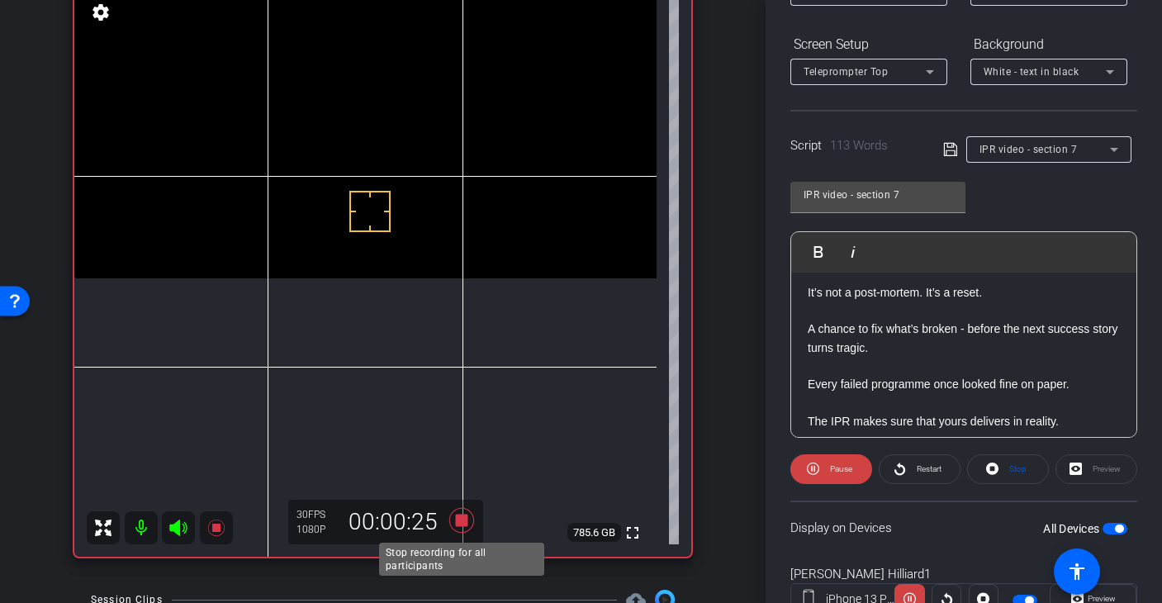
click at [458, 525] on icon at bounding box center [461, 520] width 25 height 25
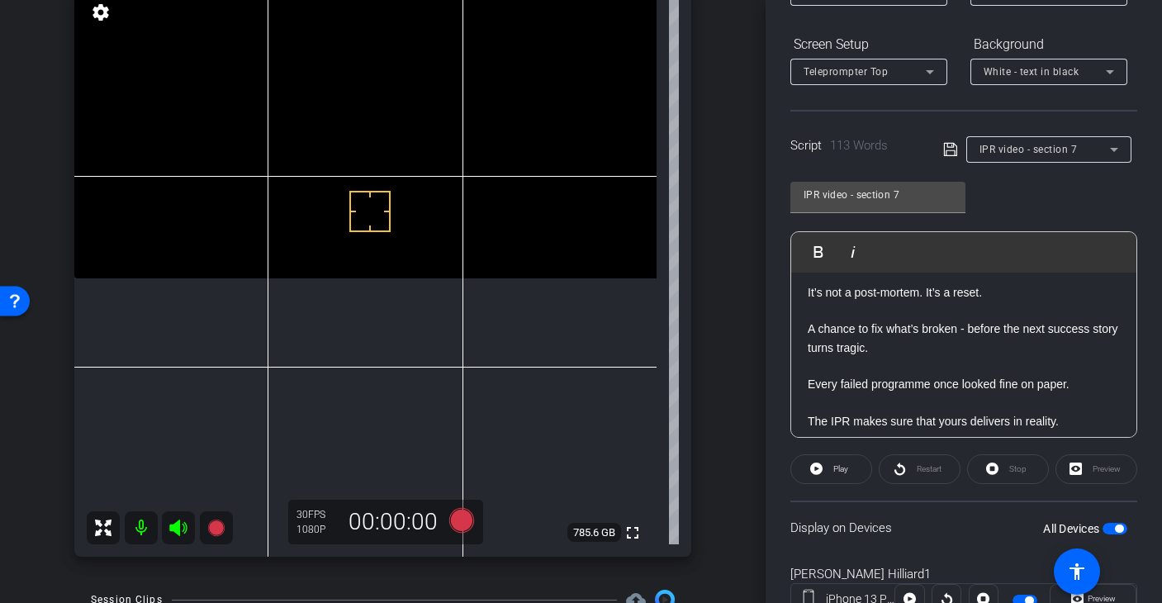
scroll to position [0, 0]
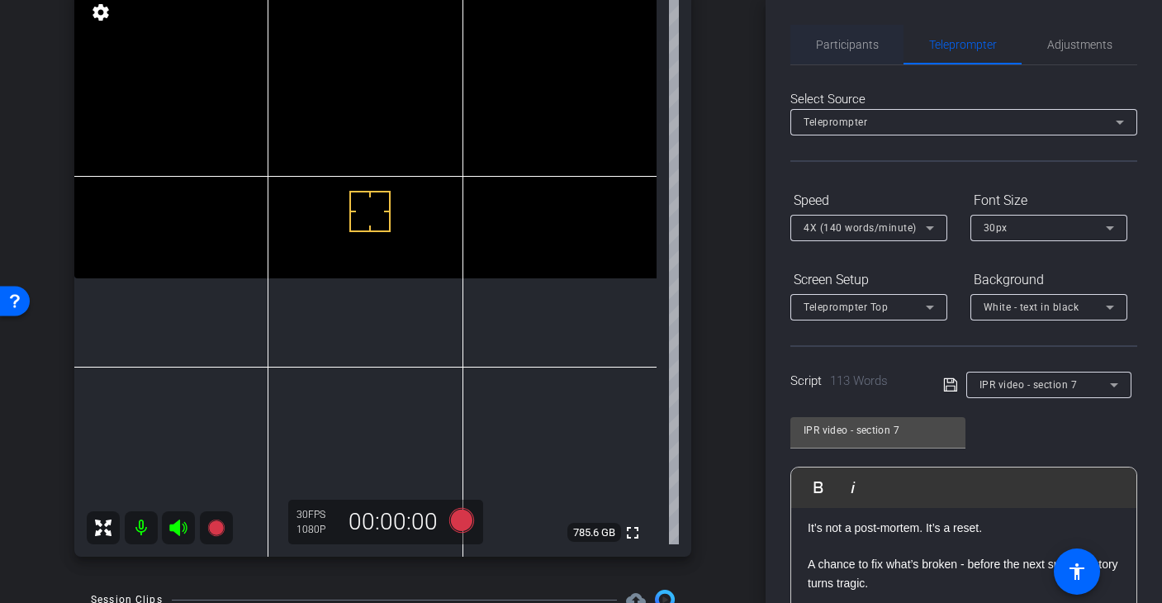
click at [848, 55] on span "Participants" at bounding box center [847, 45] width 63 height 40
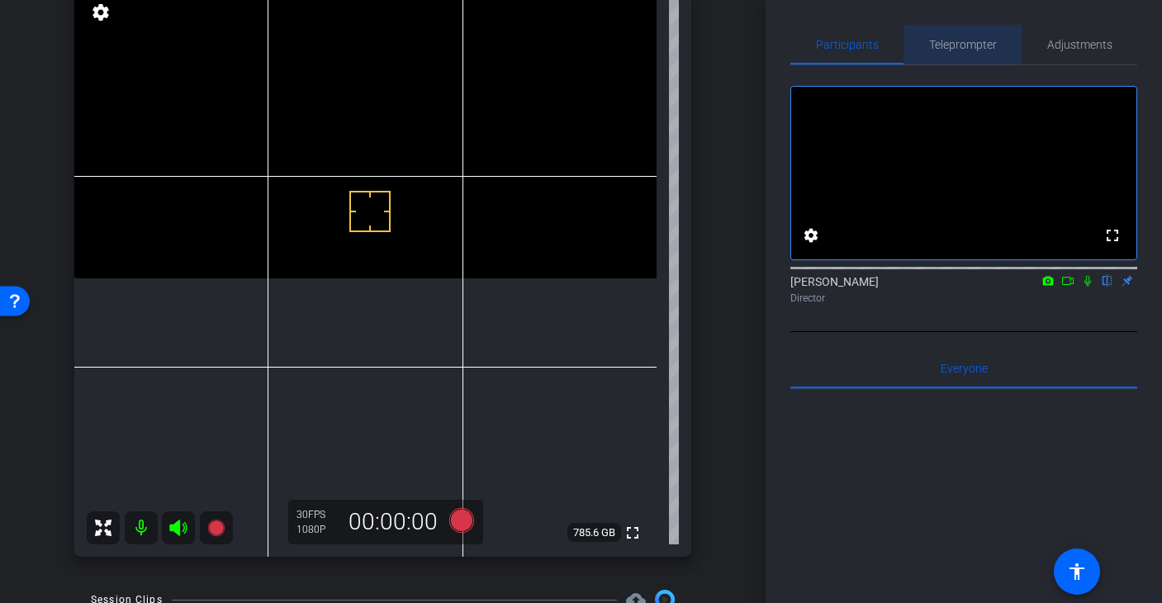
click at [967, 45] on span "Teleprompter" at bounding box center [963, 45] width 68 height 12
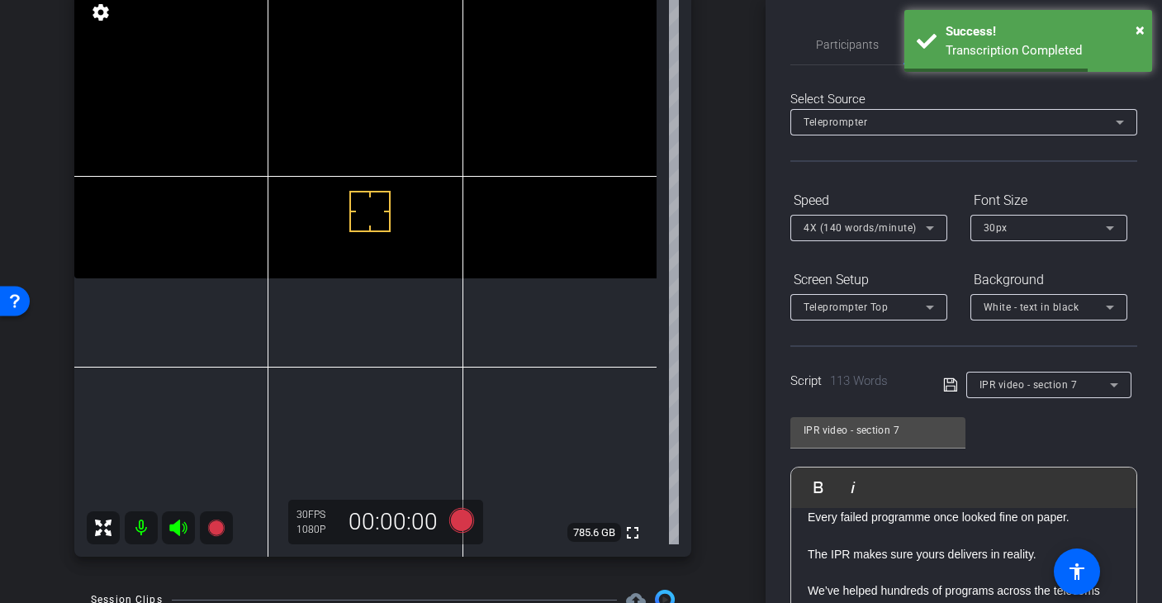
scroll to position [300, 0]
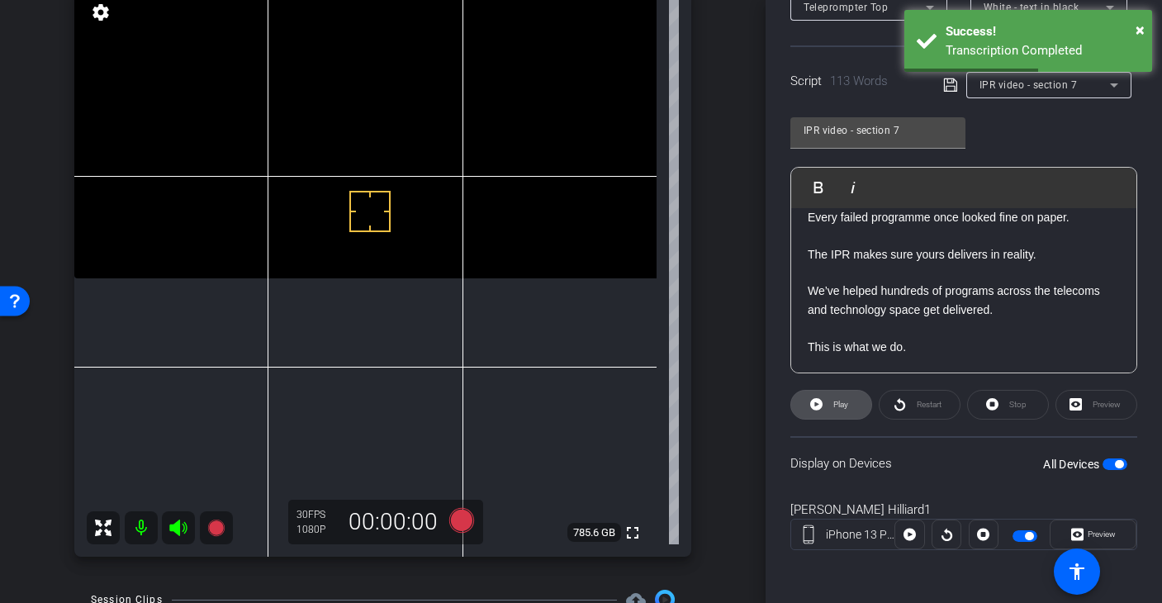
click at [834, 412] on span "Play" at bounding box center [838, 404] width 19 height 23
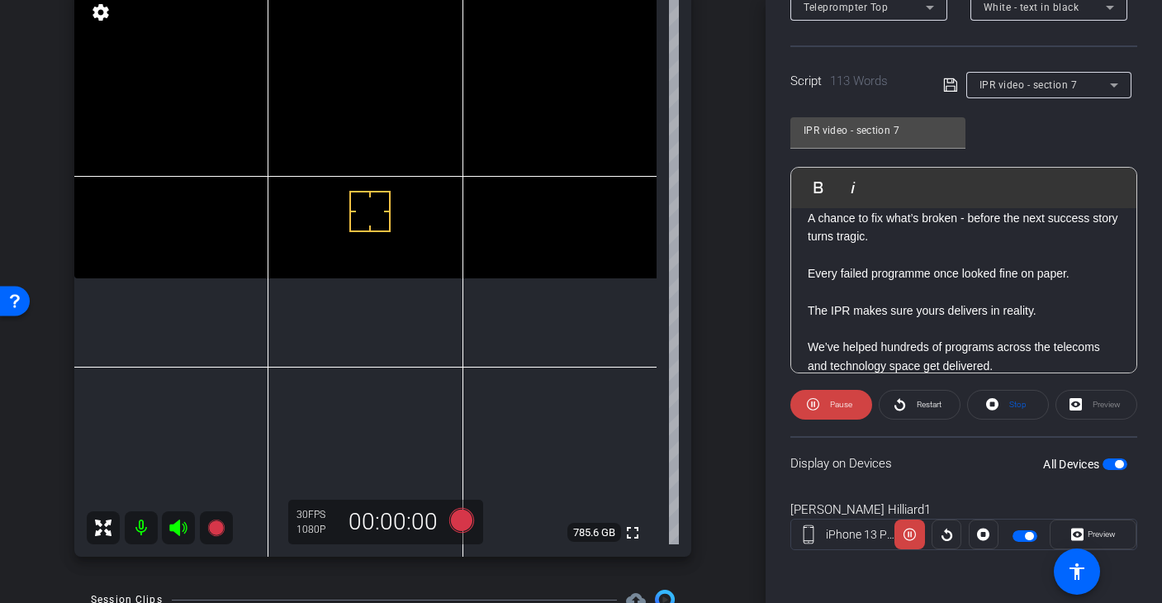
scroll to position [403, 0]
click at [910, 306] on p "The IPR makes sure yours delivers in reality." at bounding box center [964, 301] width 312 height 37
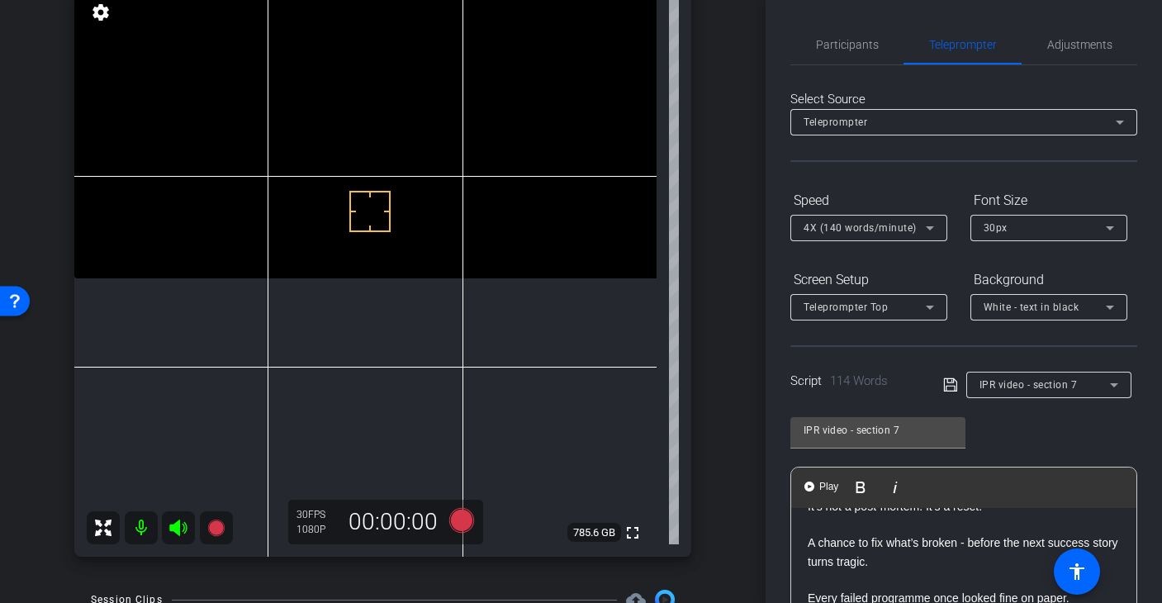
scroll to position [0, 0]
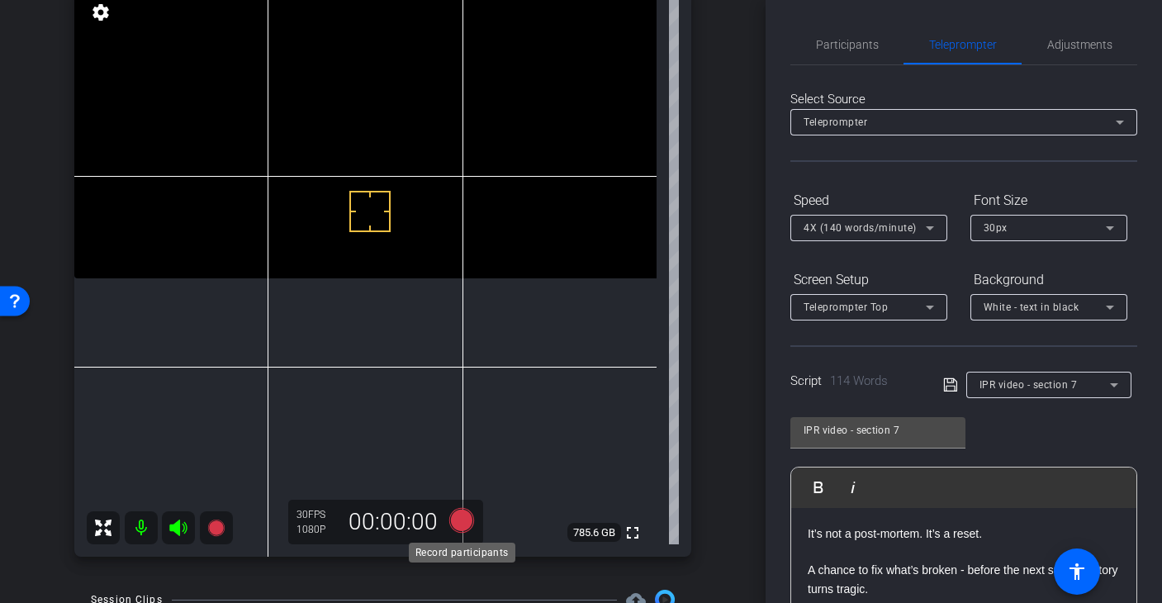
click at [451, 521] on icon at bounding box center [461, 520] width 25 height 25
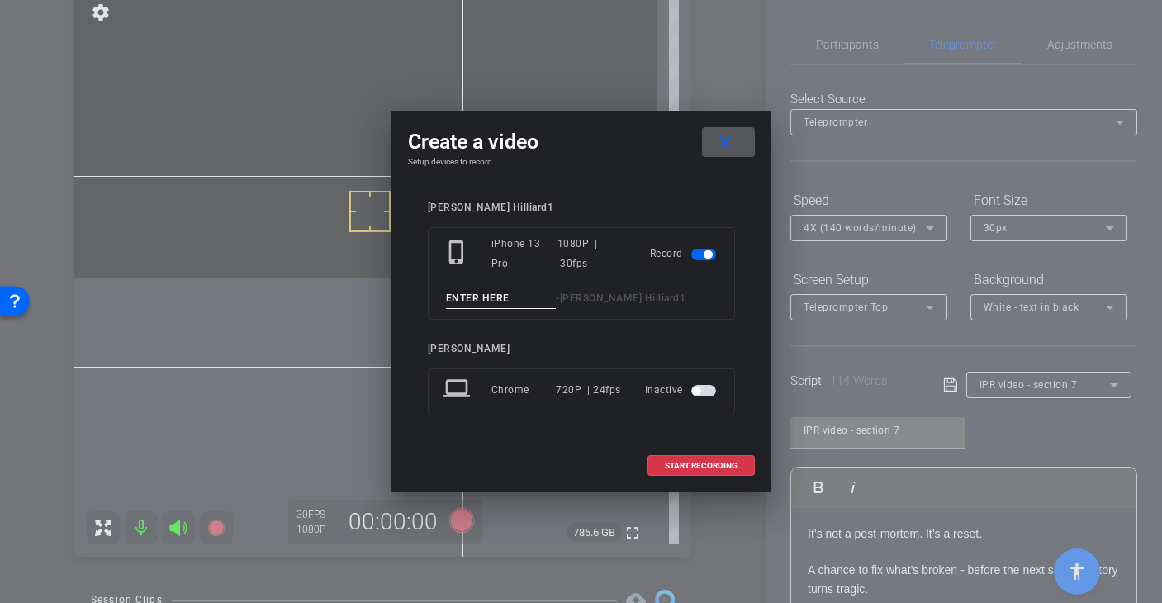
click at [476, 309] on div "phone_iphone iPhone 13 Pro 1080P | 30fps Record - David Hilliard1" at bounding box center [581, 273] width 307 height 93
click at [480, 299] on input at bounding box center [501, 298] width 111 height 21
type input "Section 7 - Take 6"
click at [694, 460] on span at bounding box center [701, 466] width 106 height 40
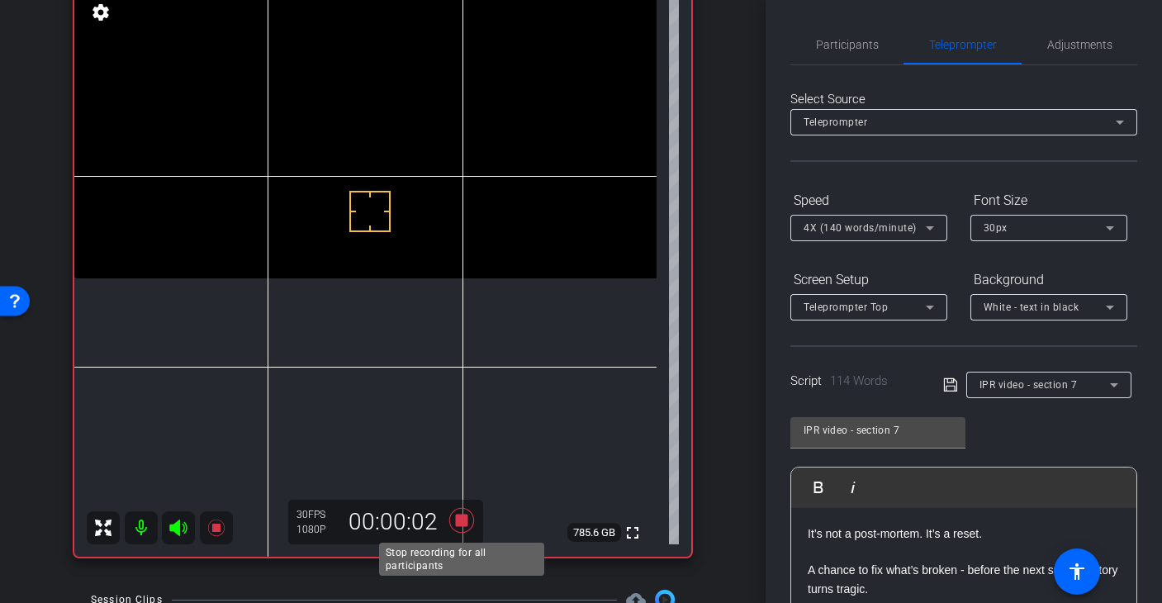
click at [455, 520] on icon at bounding box center [461, 520] width 25 height 25
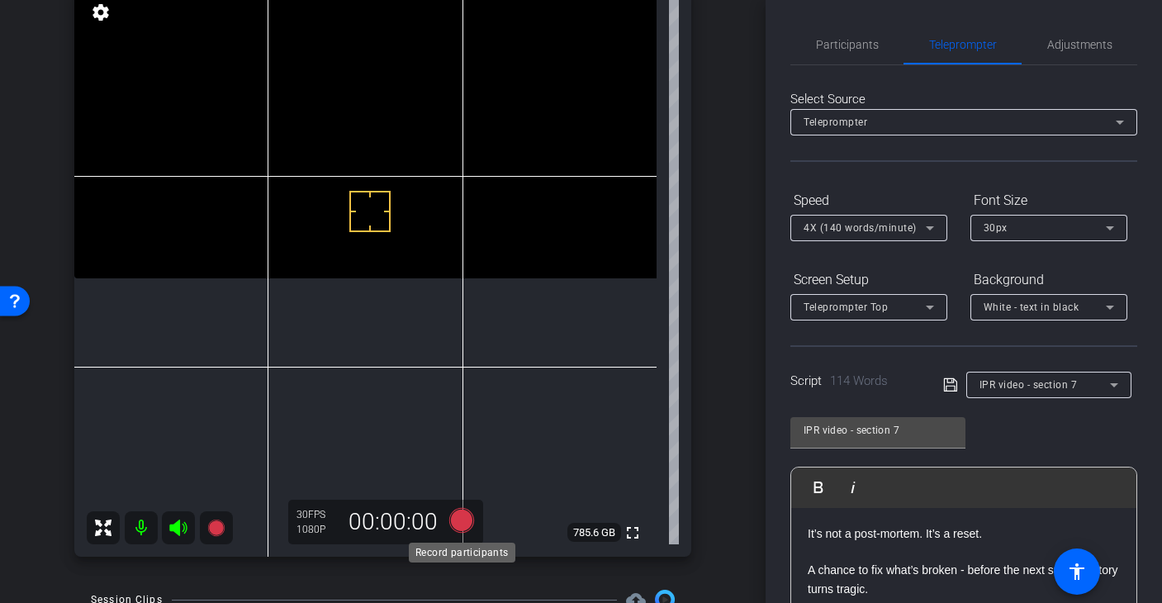
click at [460, 519] on icon at bounding box center [461, 520] width 25 height 25
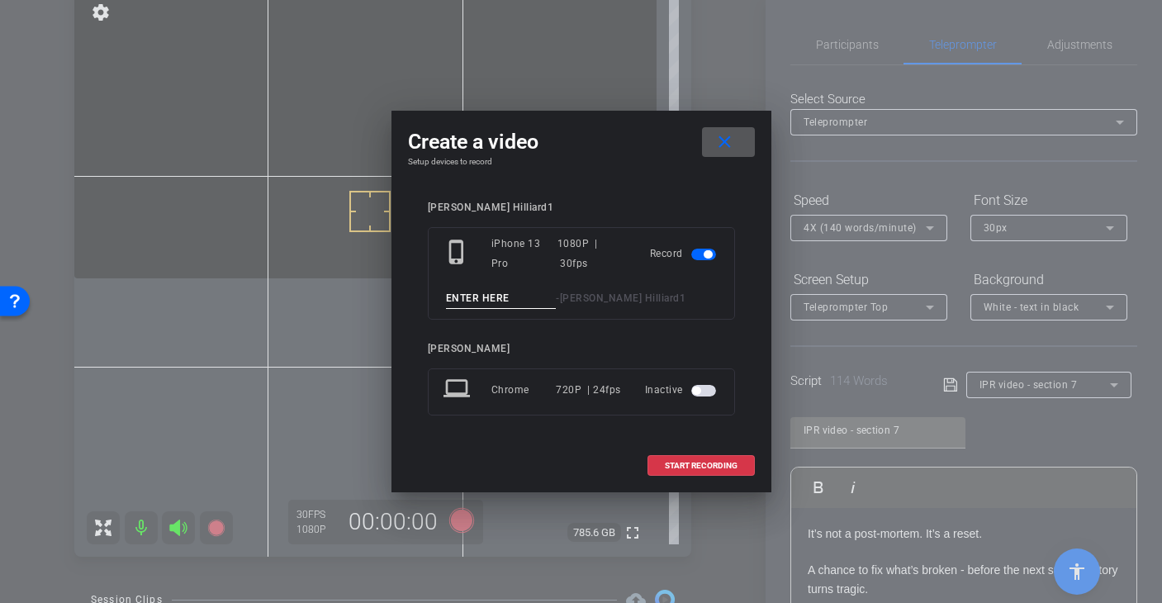
click at [482, 311] on div "phone_iphone iPhone 13 Pro 1080P | 30fps Record - David Hilliard1" at bounding box center [581, 273] width 307 height 93
click at [488, 301] on input at bounding box center [501, 298] width 111 height 21
type input "Section 7 - Take 7"
click at [676, 459] on span at bounding box center [701, 466] width 106 height 40
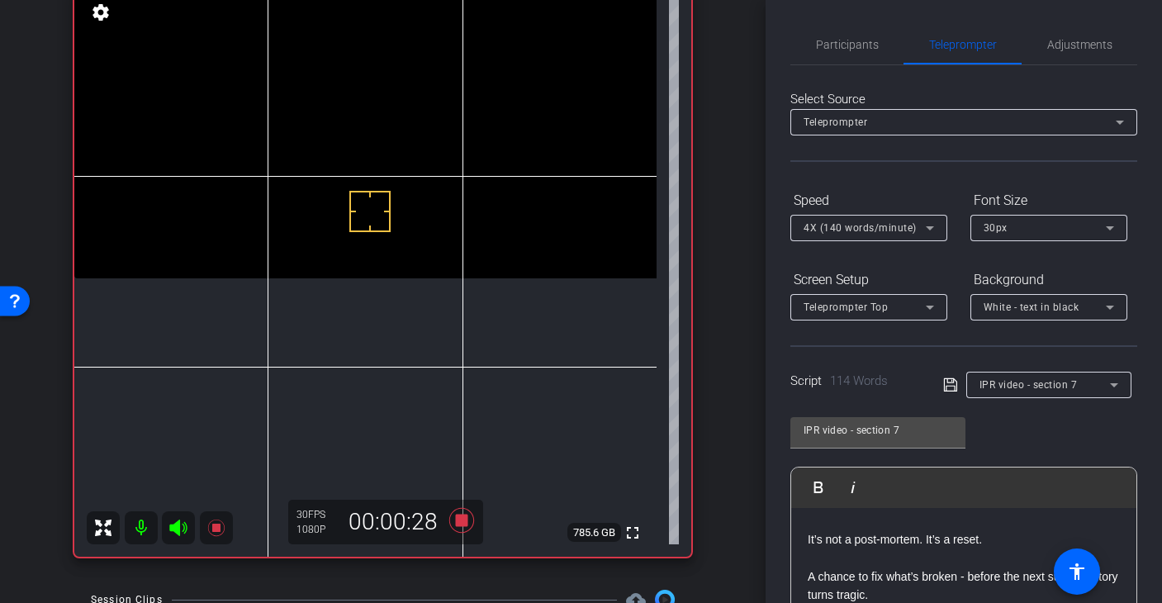
scroll to position [369, 0]
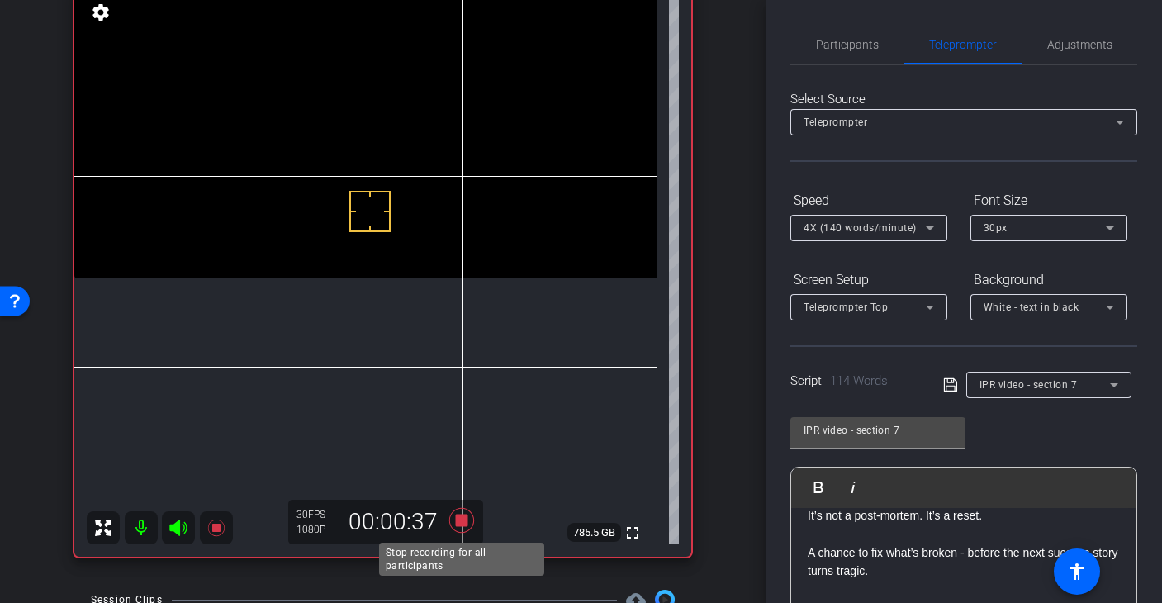
click at [459, 521] on icon at bounding box center [461, 520] width 25 height 25
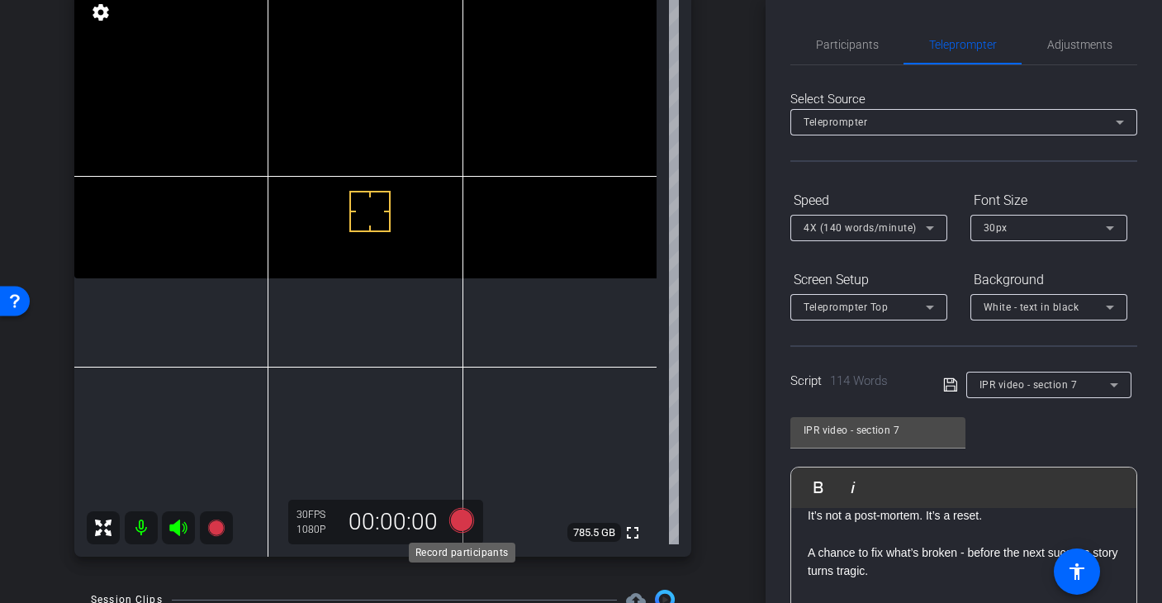
click at [460, 520] on icon at bounding box center [461, 520] width 25 height 25
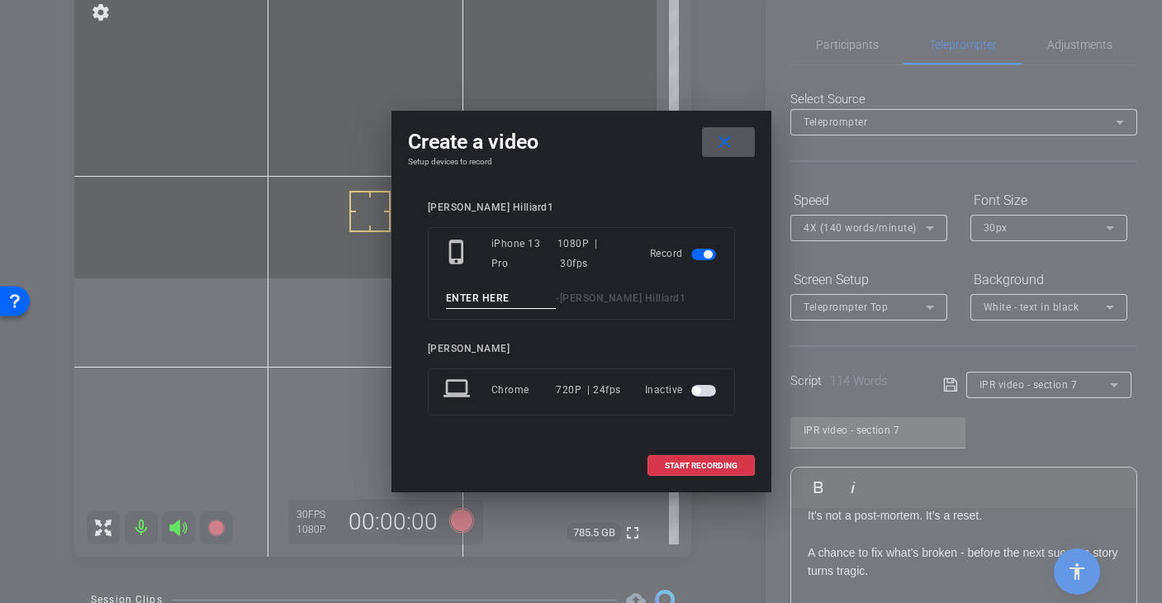
click at [480, 297] on input at bounding box center [501, 298] width 111 height 21
type input "Section 7 - Take 8"
click at [681, 463] on span "START RECORDING" at bounding box center [701, 466] width 73 height 8
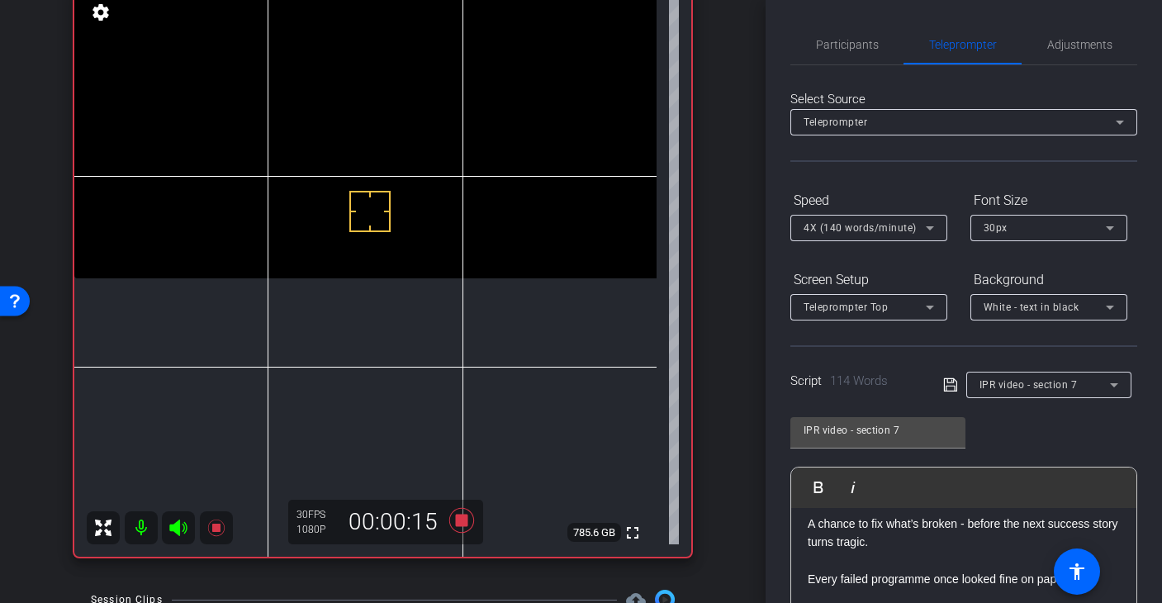
scroll to position [431, 0]
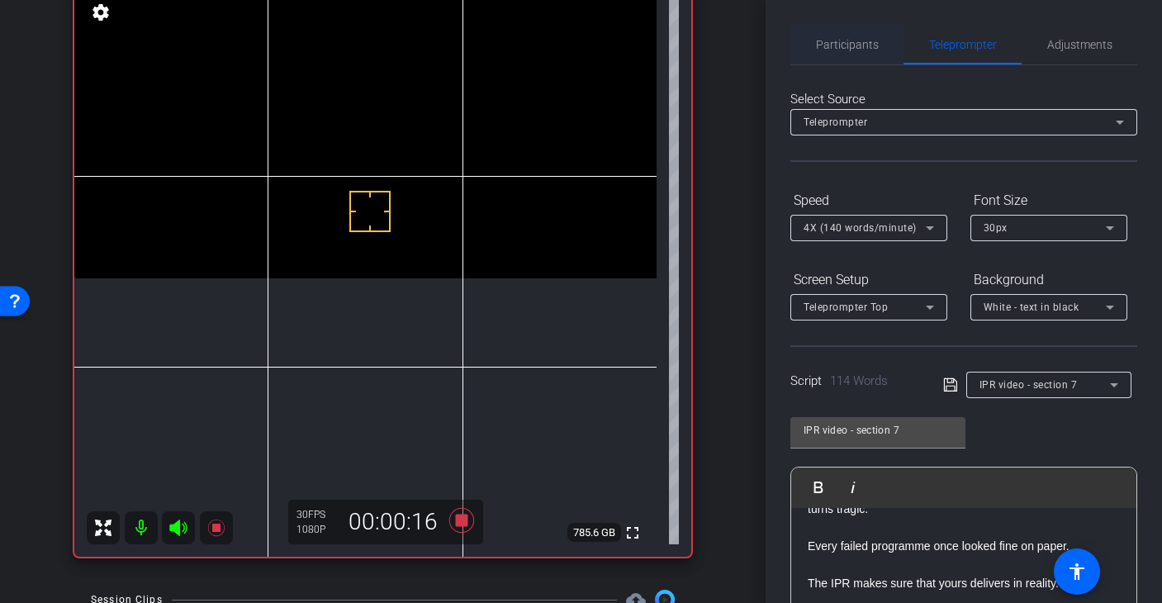
click at [857, 50] on span "Participants" at bounding box center [847, 45] width 63 height 12
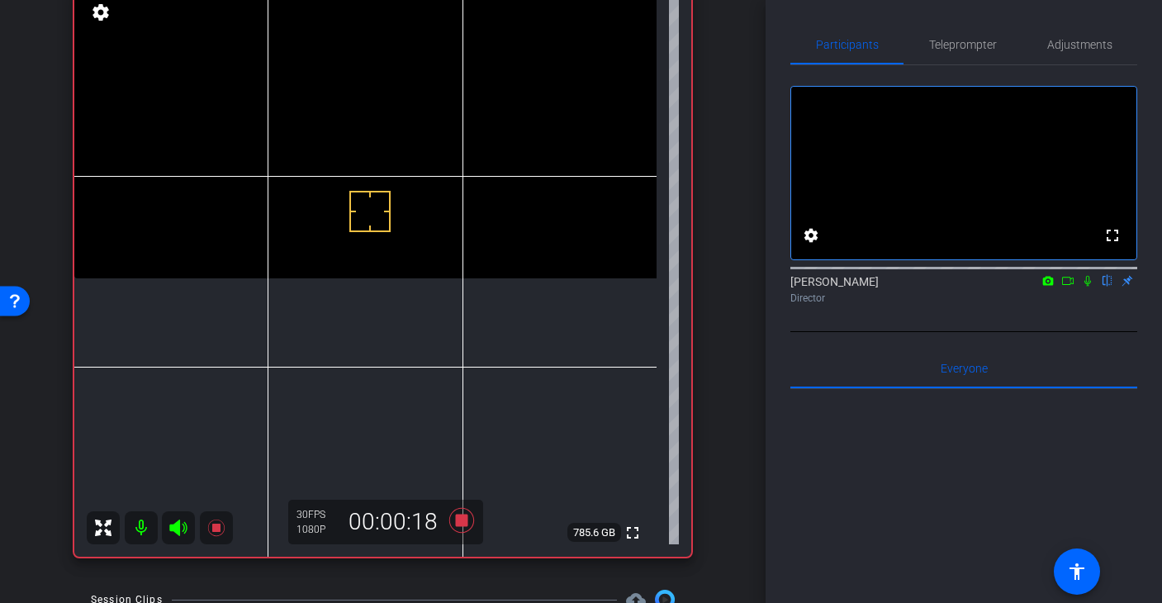
click at [1085, 287] on icon at bounding box center [1088, 281] width 7 height 11
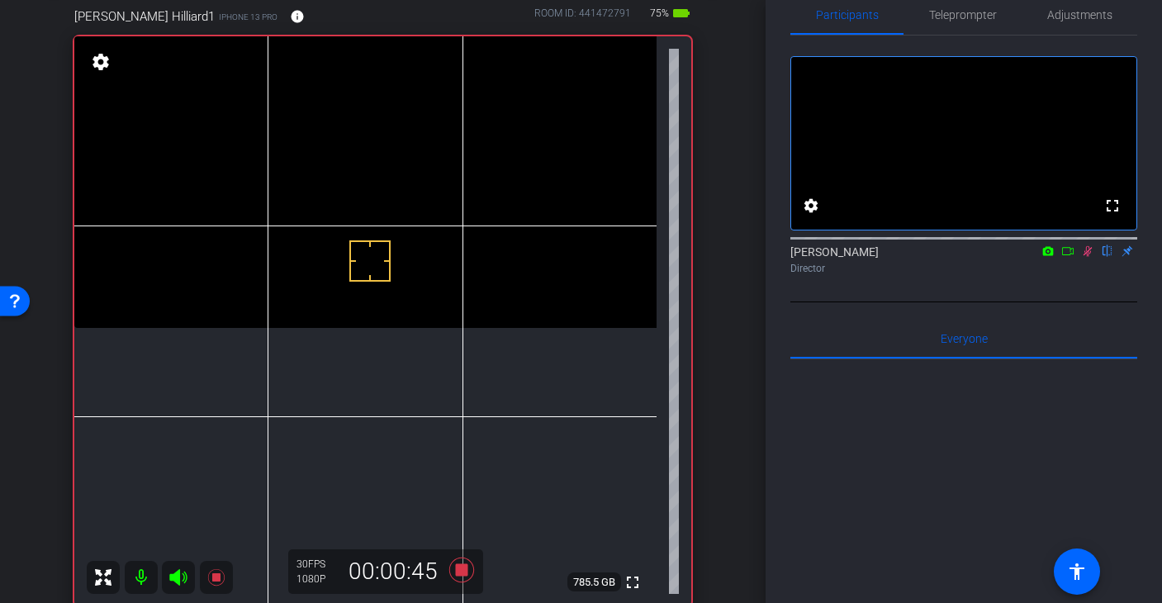
scroll to position [88, 0]
click at [463, 580] on icon at bounding box center [462, 573] width 40 height 30
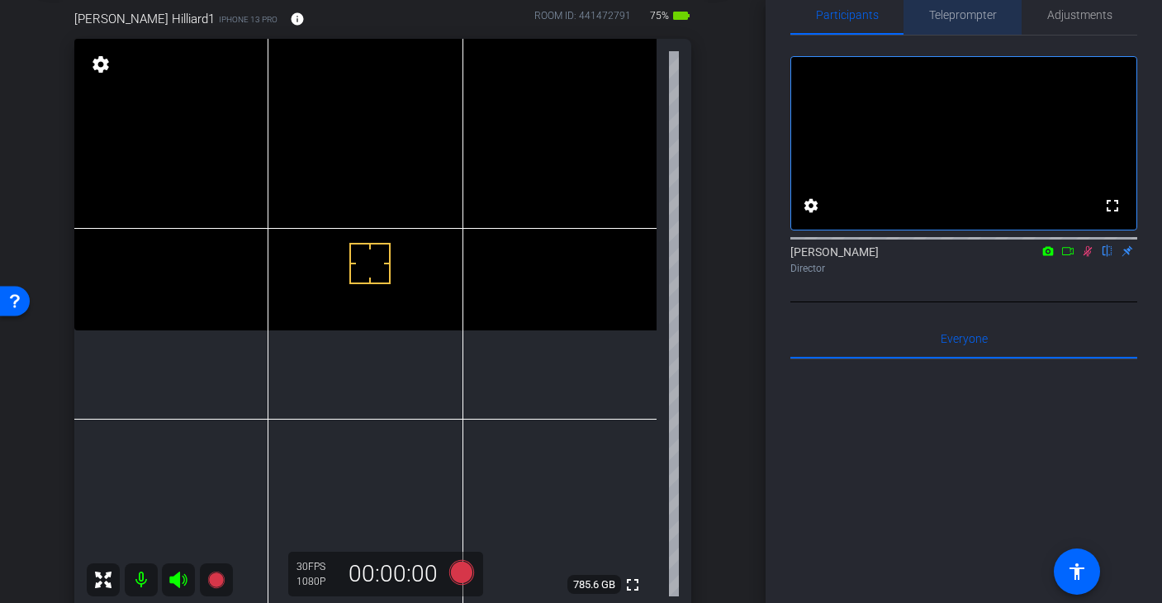
click at [961, 9] on span "Teleprompter" at bounding box center [963, 15] width 68 height 12
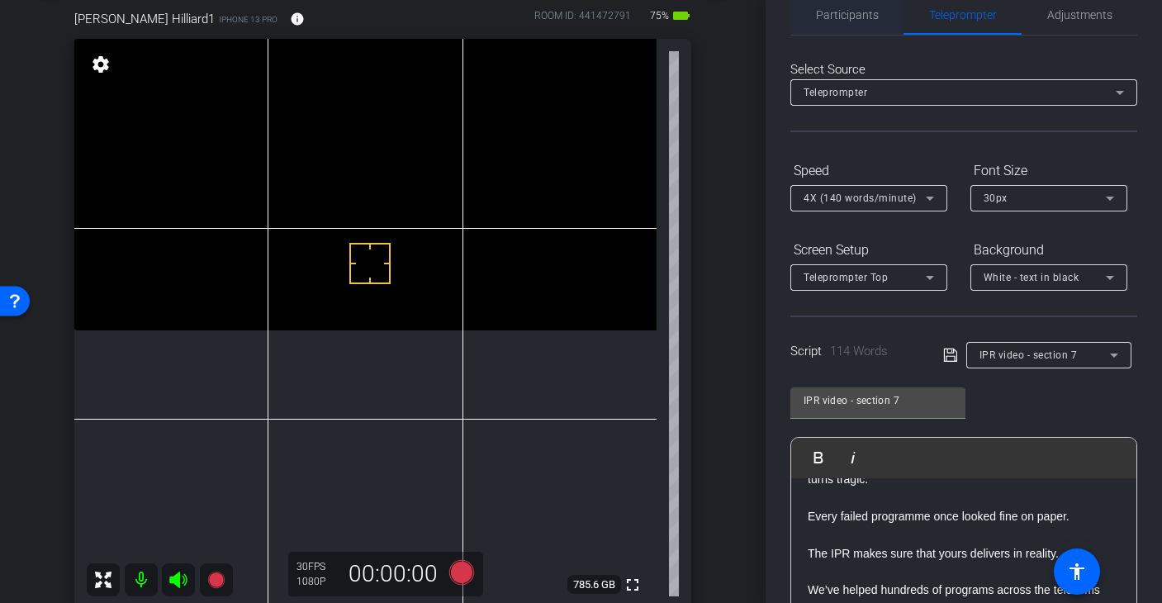
click at [860, 20] on span "Participants" at bounding box center [847, 15] width 63 height 12
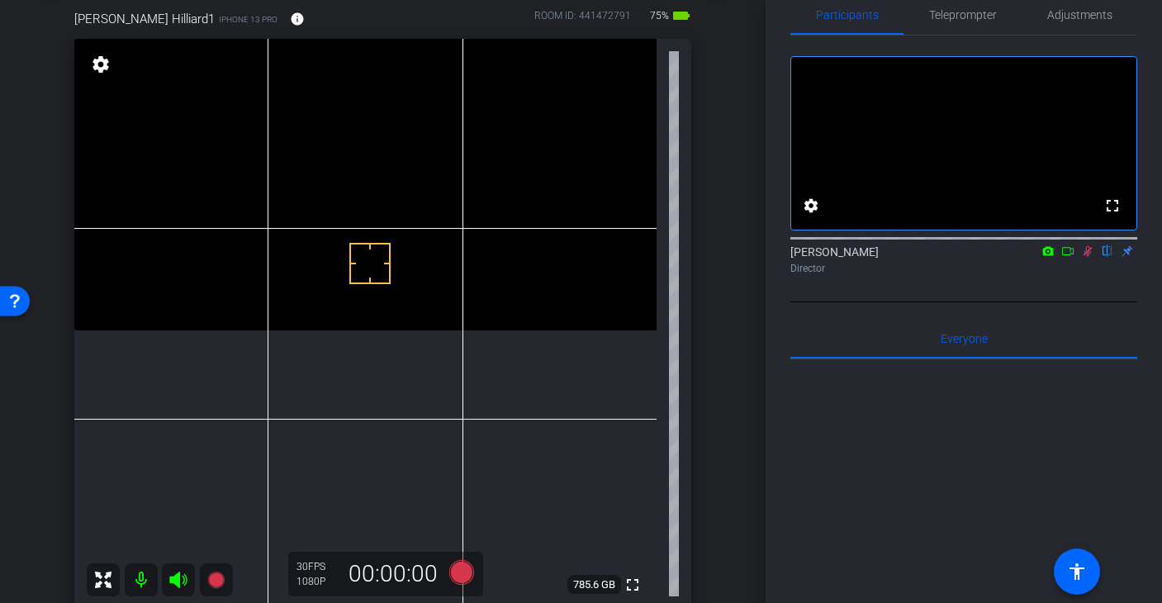
click at [1092, 257] on icon at bounding box center [1087, 251] width 13 height 12
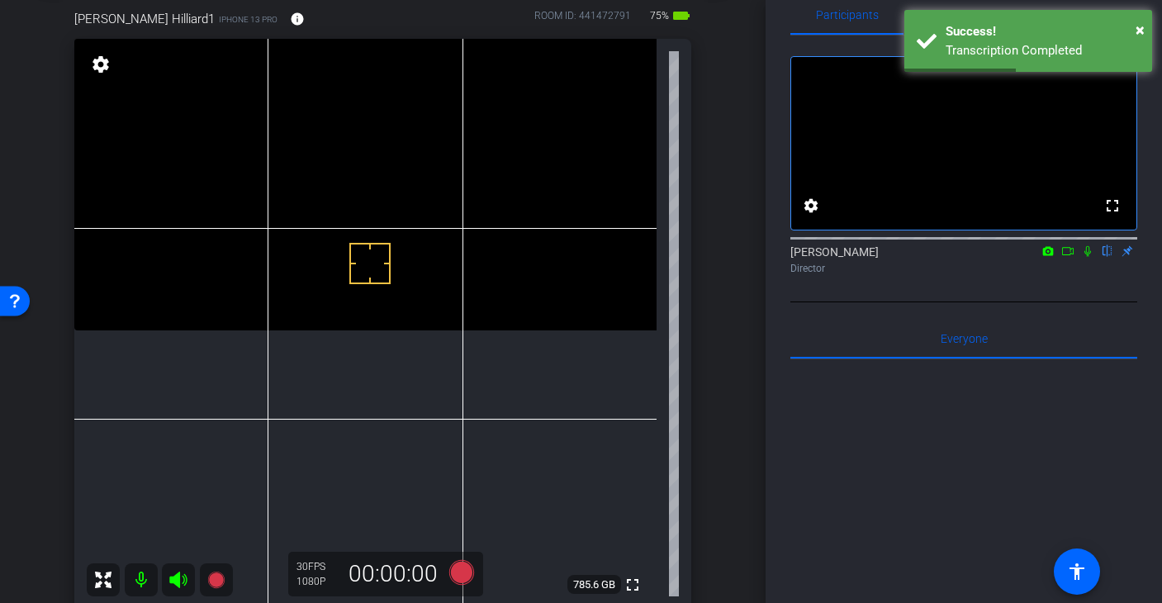
click at [1087, 257] on icon at bounding box center [1088, 251] width 7 height 11
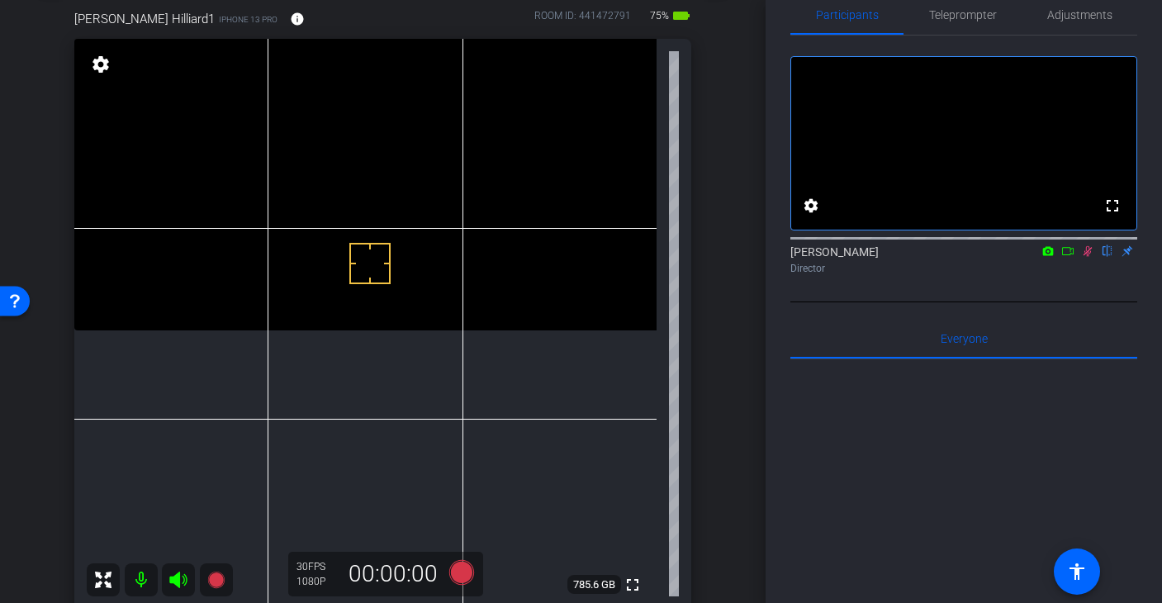
click at [1090, 257] on icon at bounding box center [1088, 251] width 9 height 11
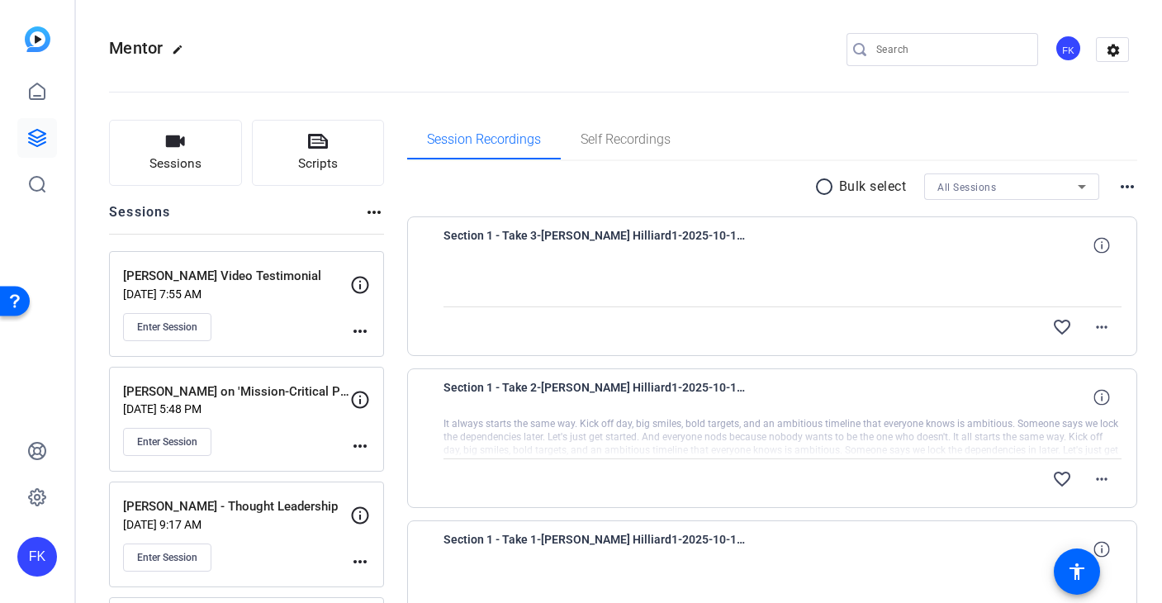
scroll to position [191, 0]
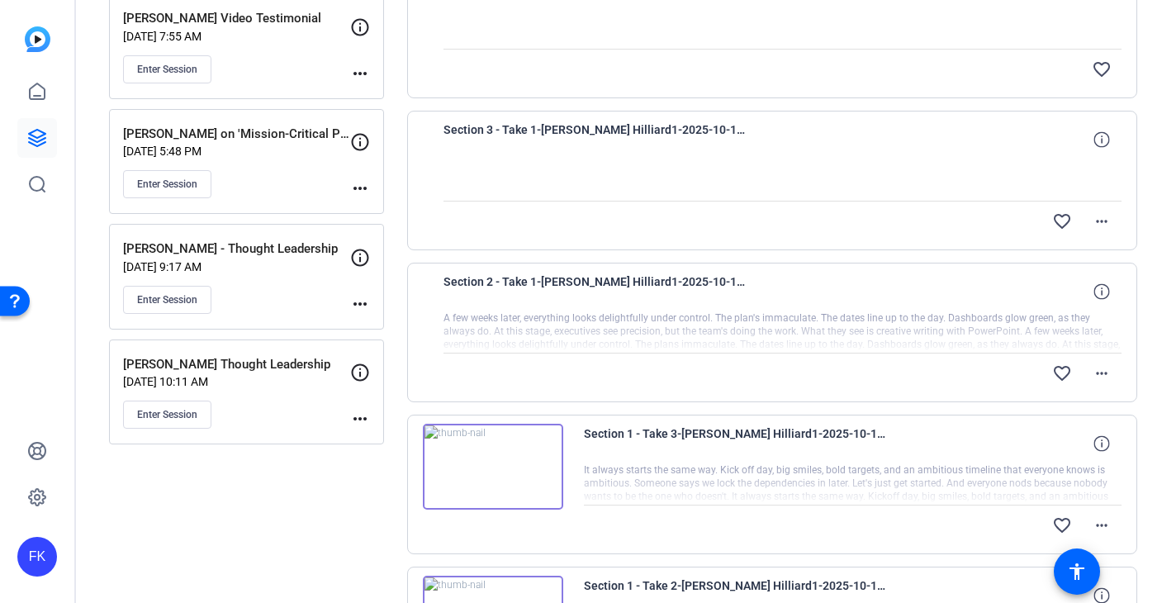
scroll to position [263, 0]
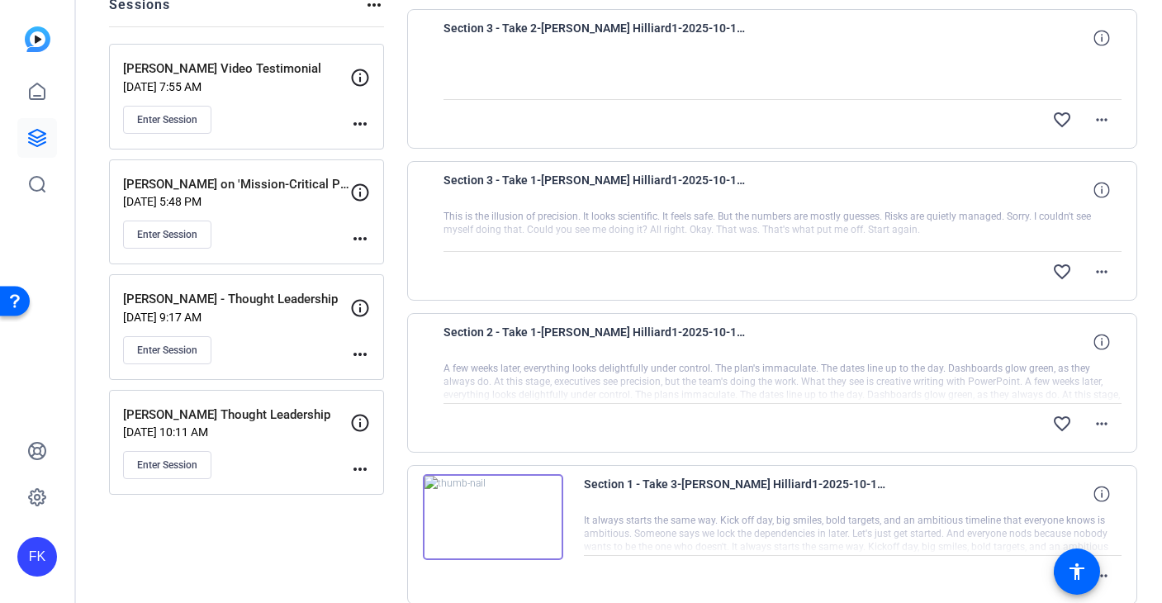
scroll to position [275, 0]
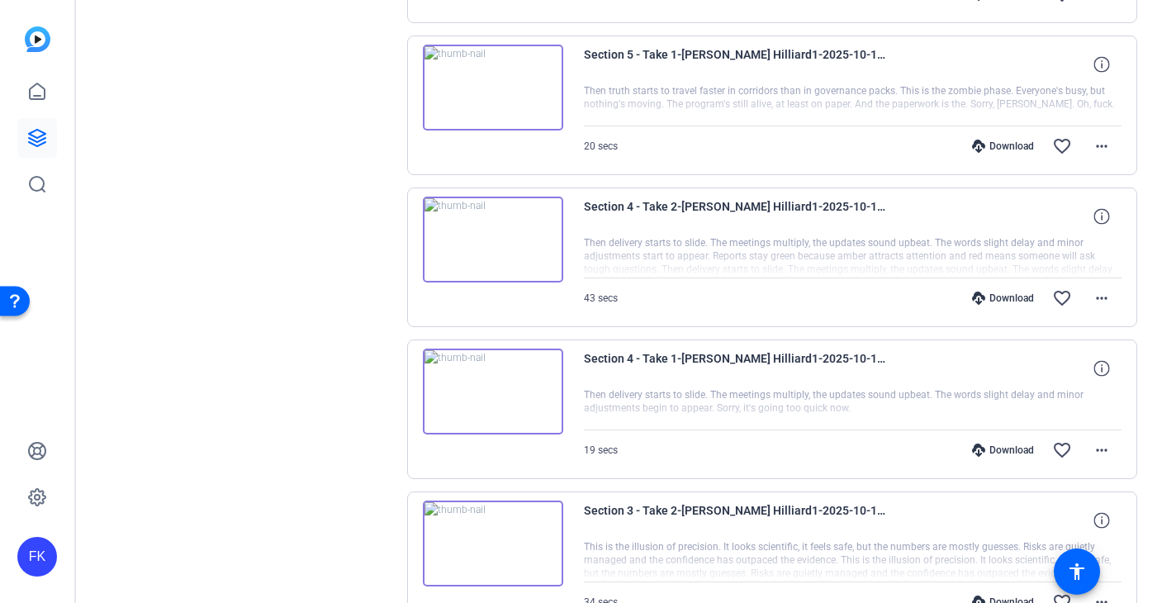
scroll to position [458, 0]
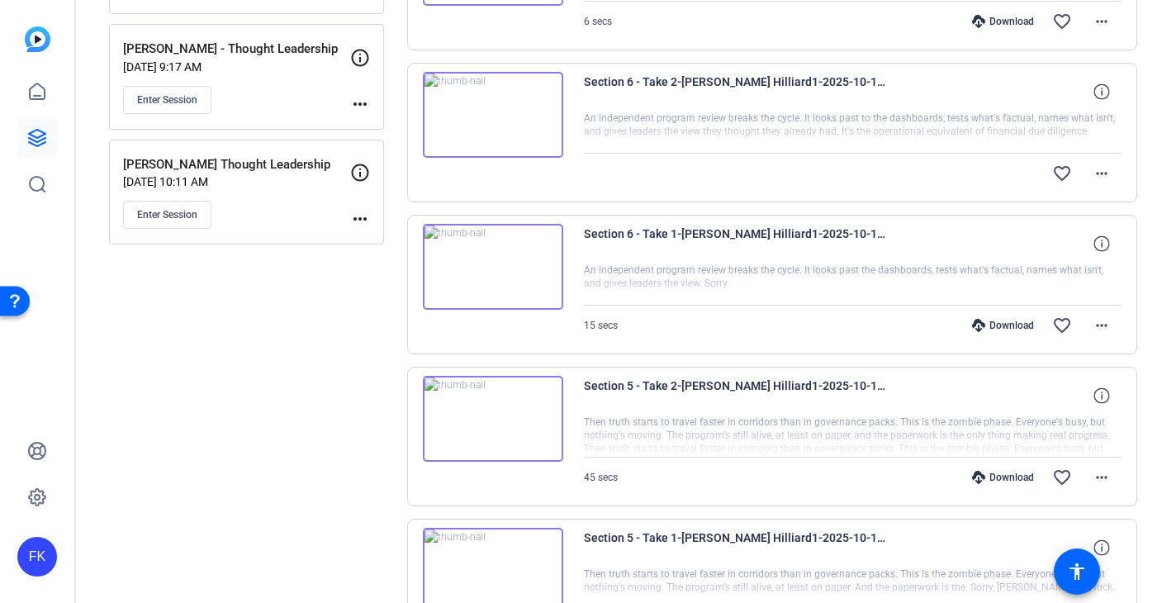
click at [491, 264] on img at bounding box center [493, 267] width 140 height 86
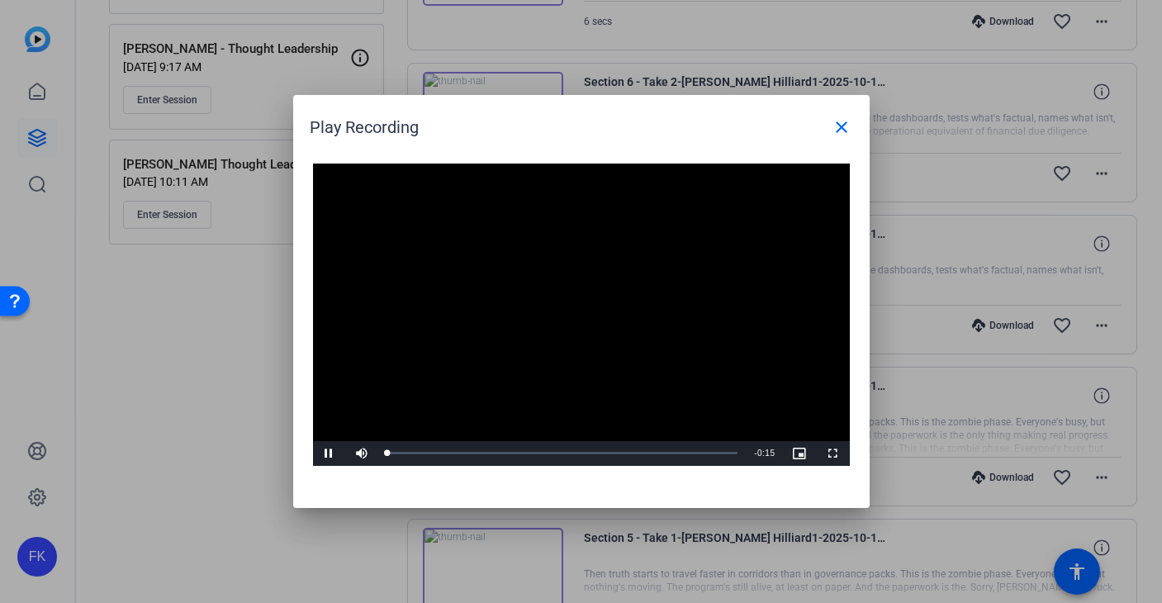
click at [570, 316] on div "Video Player is loading. Play Video Pause Mute Current Time 0:00 / Duration 0:1…" at bounding box center [581, 315] width 537 height 302
click at [465, 451] on div "Loaded : 100.00% 0:03 0:05" at bounding box center [562, 453] width 351 height 4
click at [837, 128] on mat-icon "close" at bounding box center [842, 127] width 20 height 20
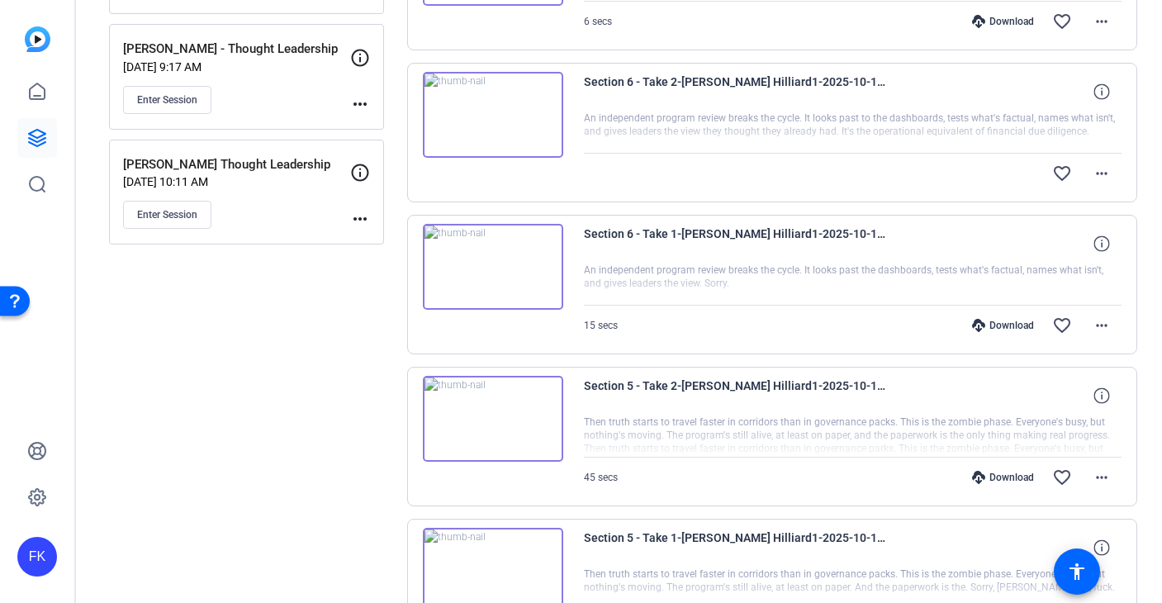
click at [494, 422] on img at bounding box center [493, 419] width 140 height 86
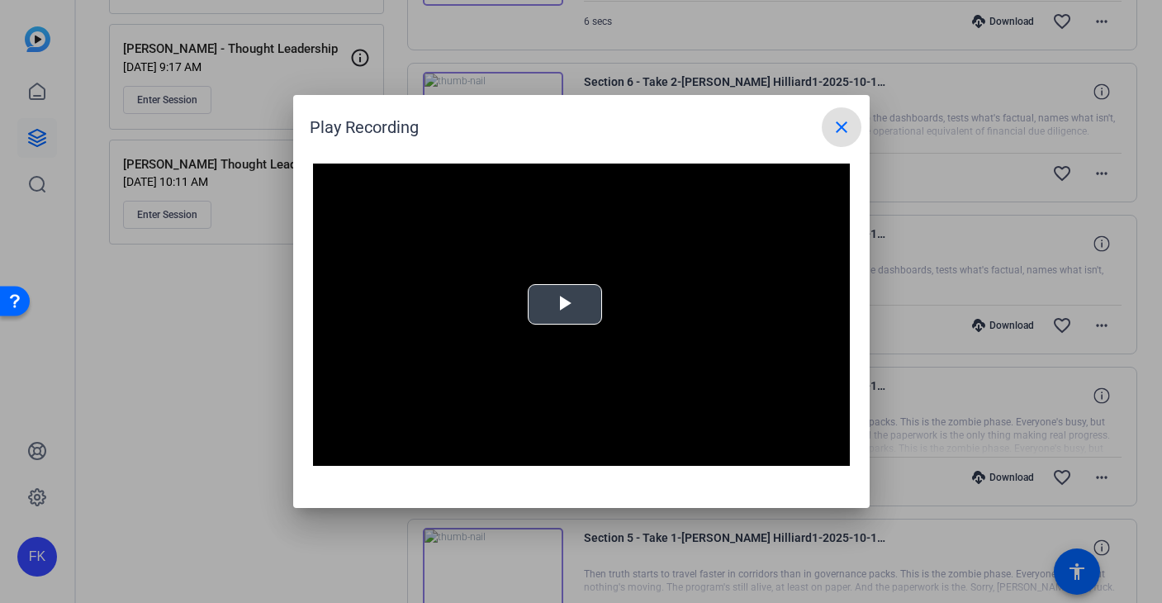
click at [565, 305] on span "Video Player" at bounding box center [565, 305] width 0 height 0
click at [840, 123] on mat-icon "close" at bounding box center [842, 127] width 20 height 20
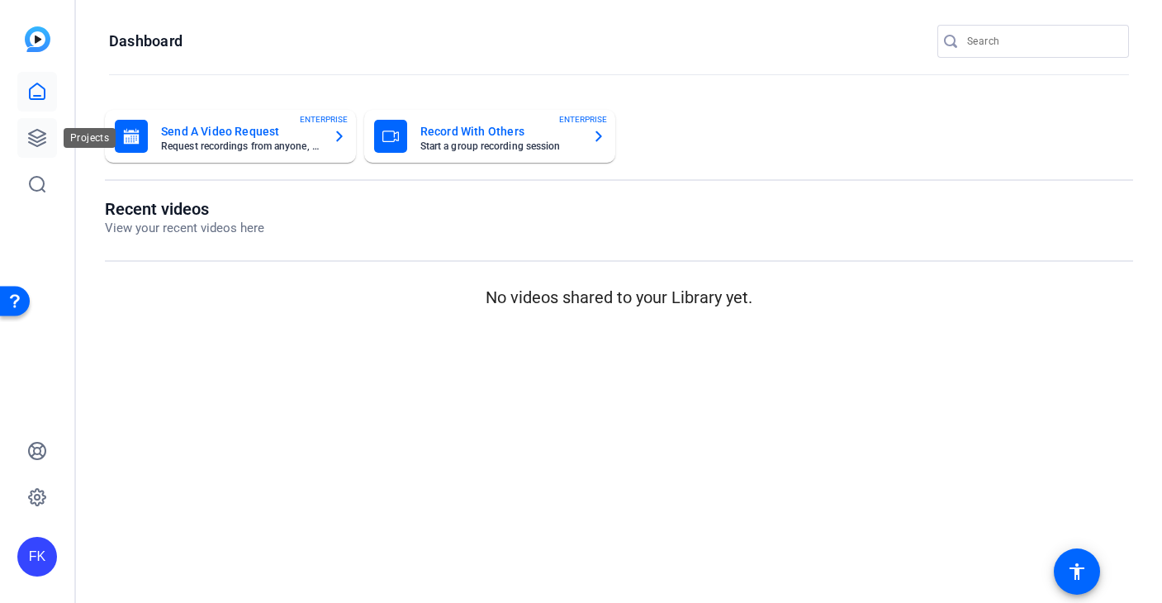
click at [33, 127] on link at bounding box center [37, 138] width 40 height 40
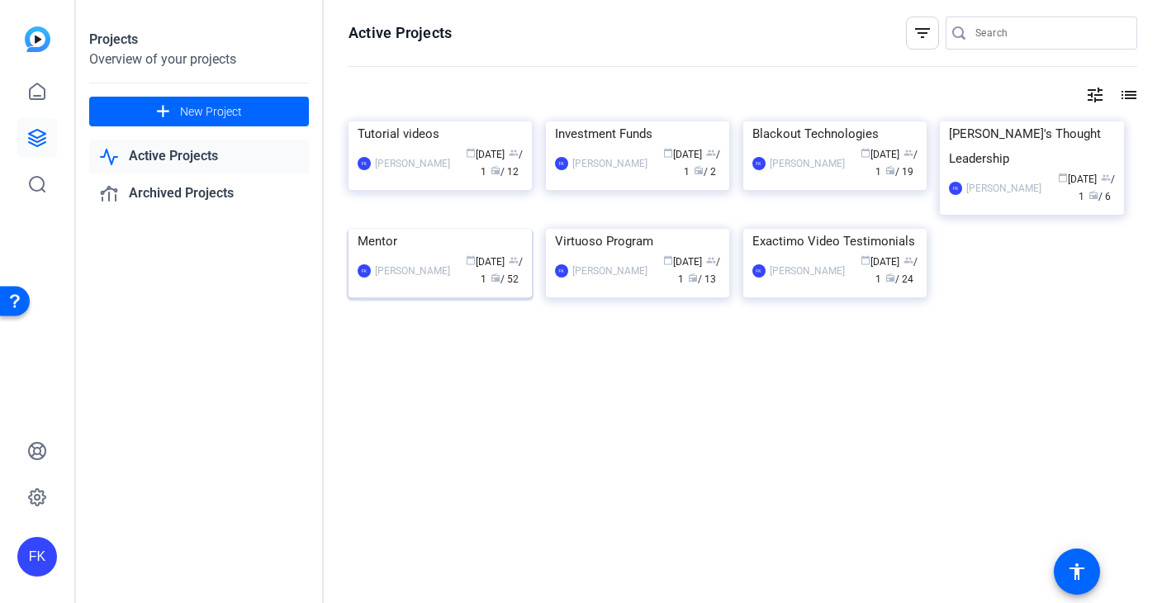
click at [424, 229] on img at bounding box center [440, 229] width 183 height 0
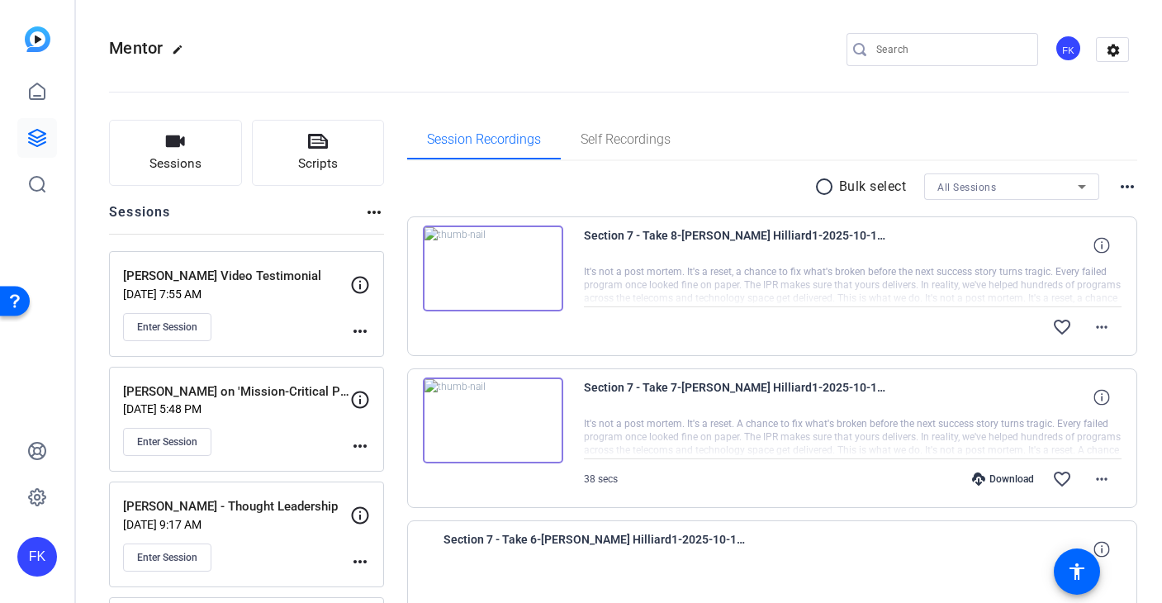
click at [491, 261] on img at bounding box center [493, 269] width 140 height 86
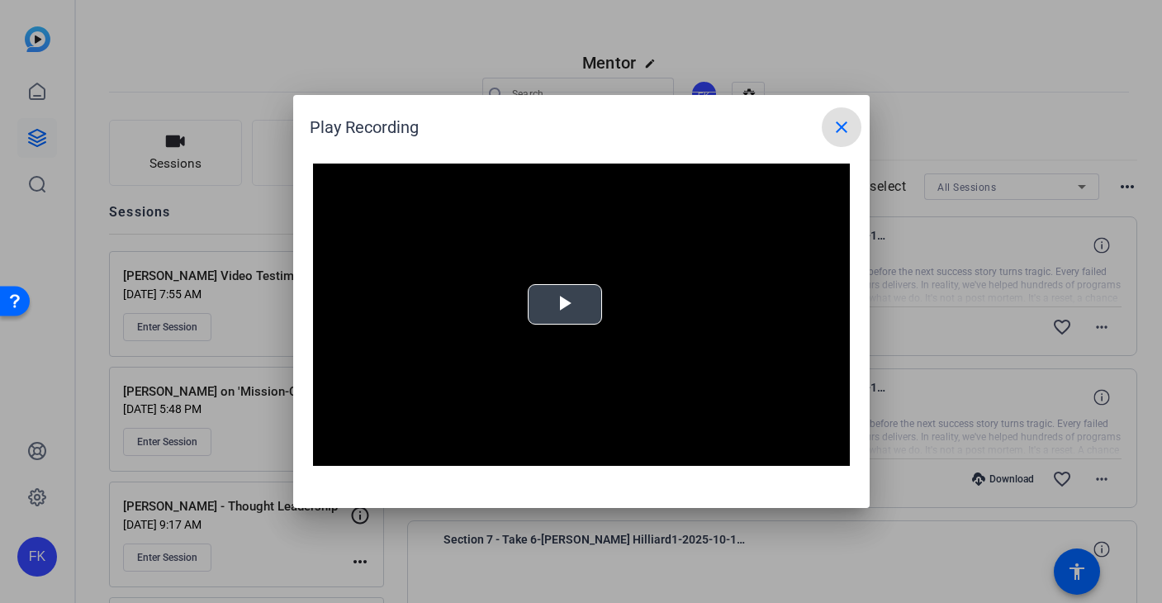
click at [567, 326] on video "Video Player" at bounding box center [581, 315] width 537 height 302
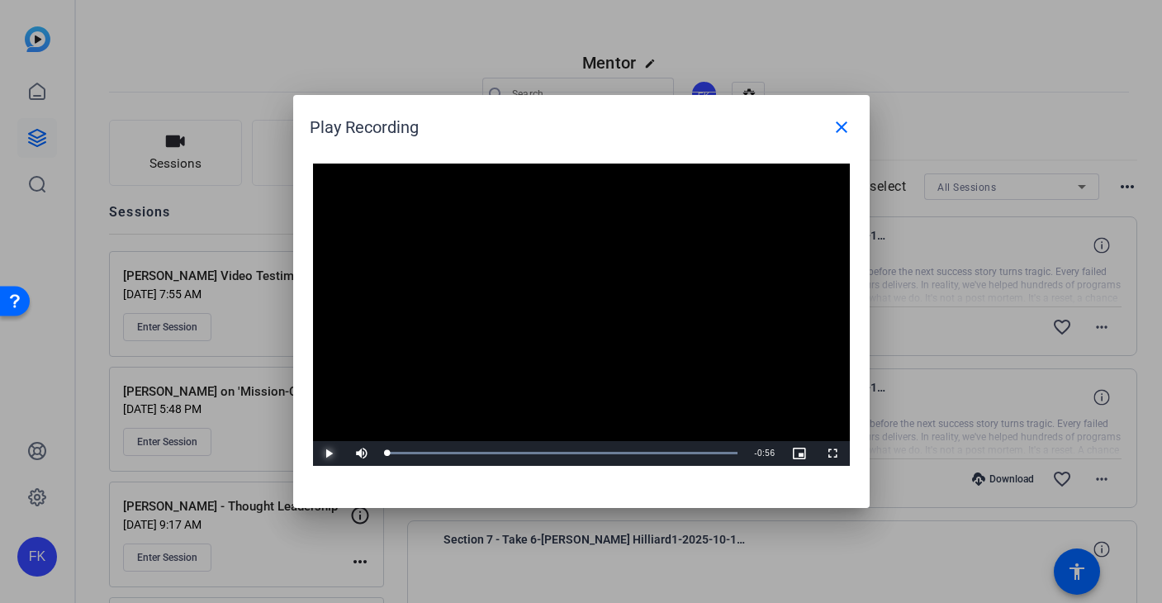
click at [318, 453] on span "Video Player" at bounding box center [329, 453] width 33 height 0
click at [834, 453] on span "Video Player" at bounding box center [833, 453] width 33 height 0
click at [843, 126] on mat-icon "close" at bounding box center [842, 127] width 20 height 20
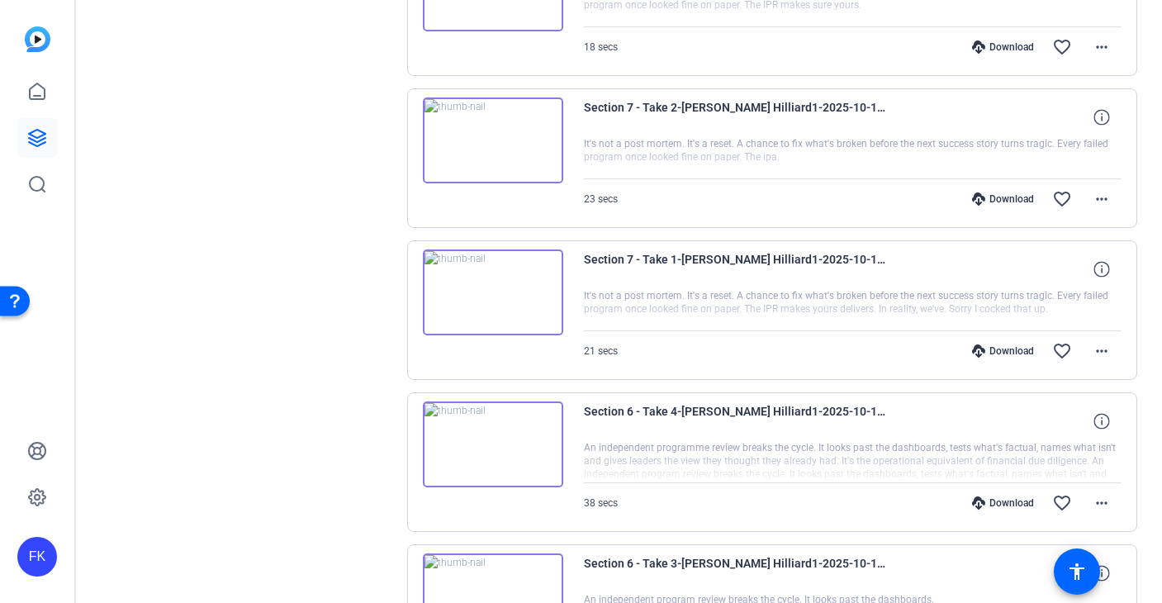
scroll to position [951, 0]
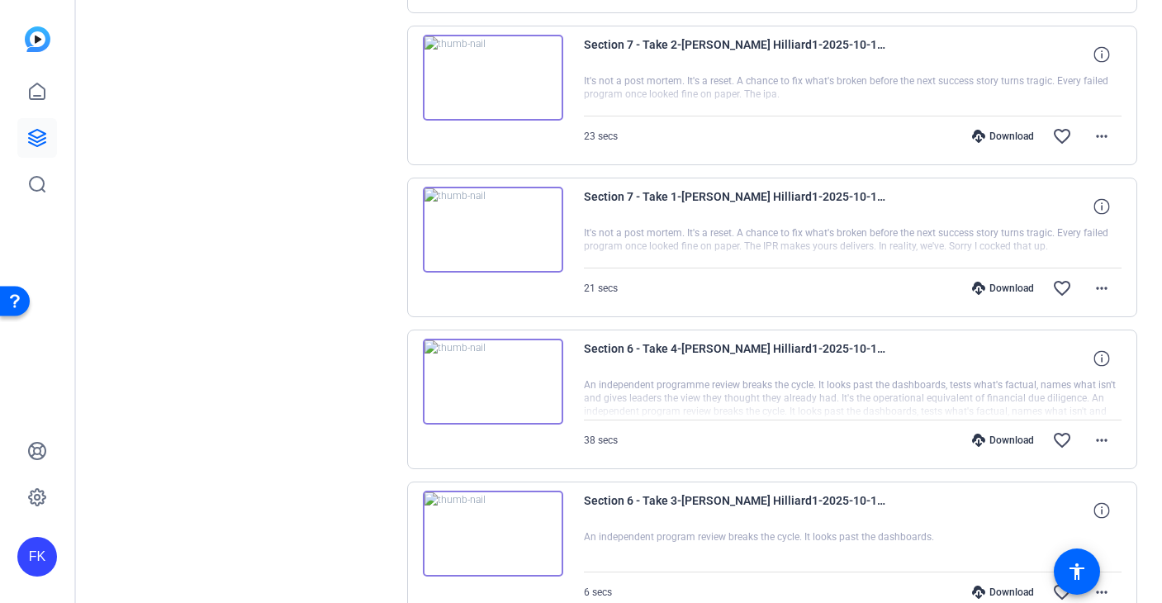
click at [495, 383] on img at bounding box center [493, 382] width 140 height 86
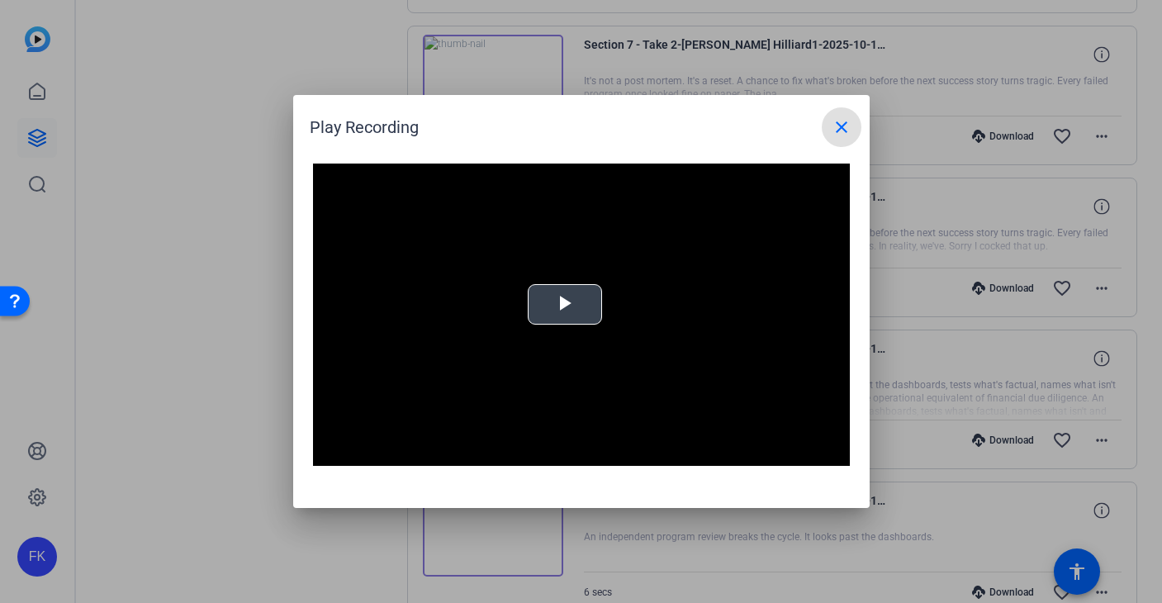
click at [565, 309] on video "Video Player" at bounding box center [581, 315] width 537 height 302
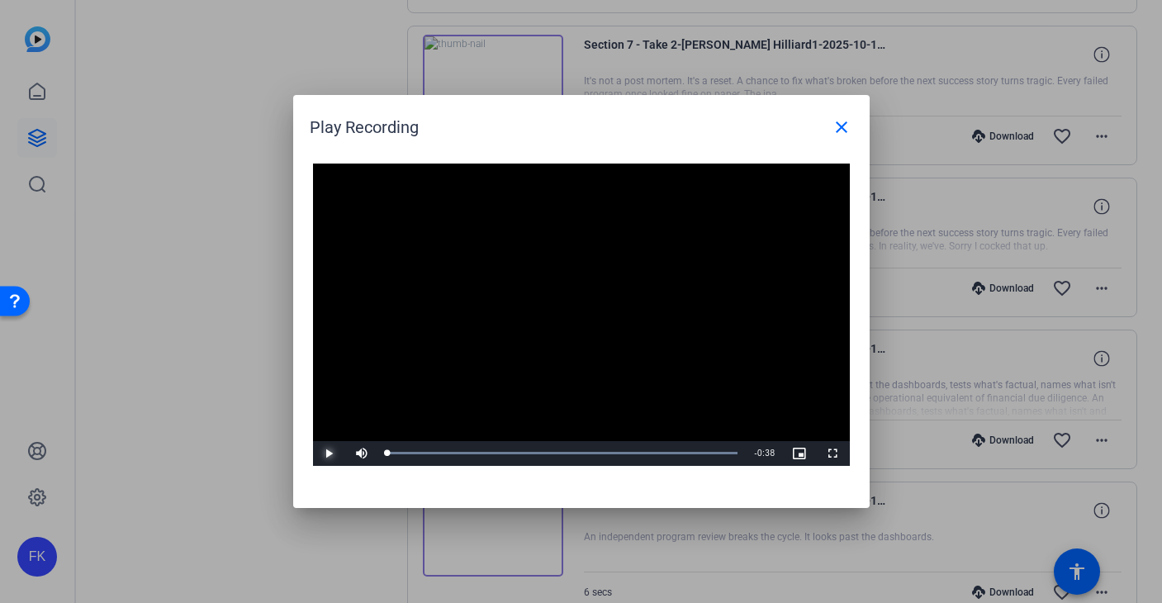
click at [324, 453] on span "Video Player" at bounding box center [329, 453] width 33 height 0
click at [323, 453] on span "Video Player" at bounding box center [329, 453] width 33 height 0
click at [845, 131] on mat-icon "close" at bounding box center [842, 127] width 20 height 20
